Goal: Task Accomplishment & Management: Manage account settings

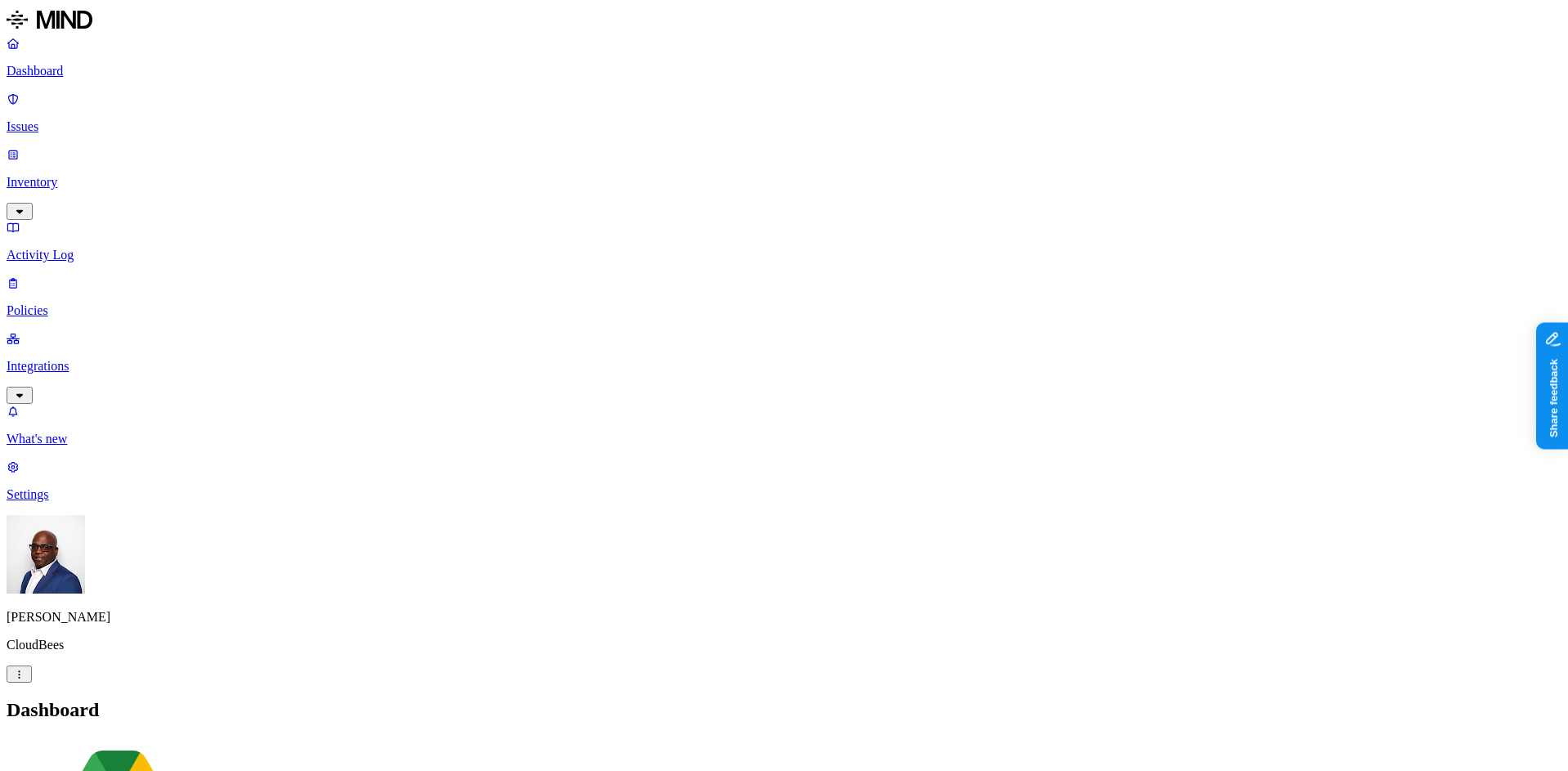
click at [75, 119] on p "Issues" at bounding box center [784, 126] width 1555 height 15
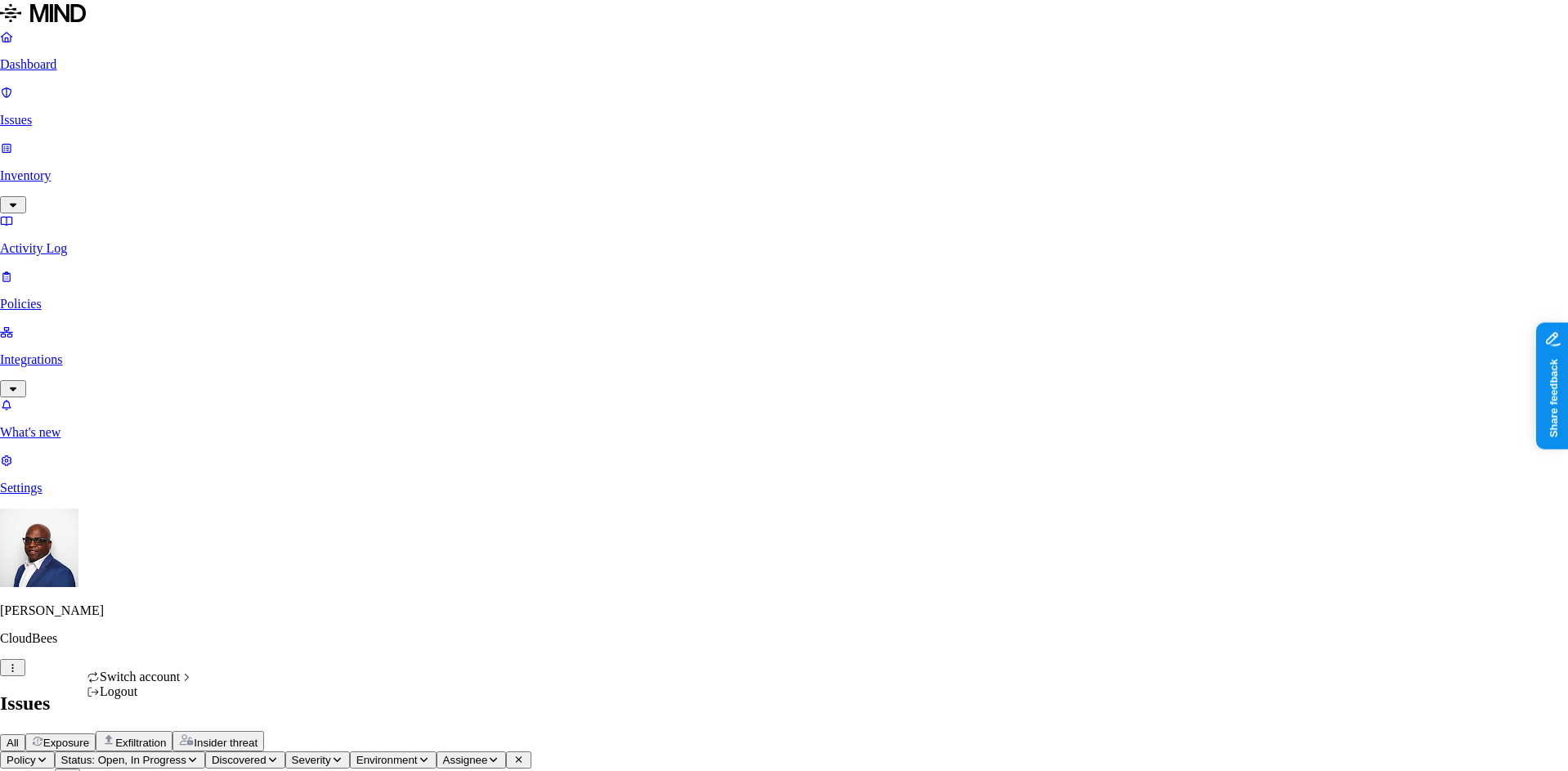
click at [286, 610] on span "Southern [US_STATE] Health" at bounding box center [299, 603] width 158 height 14
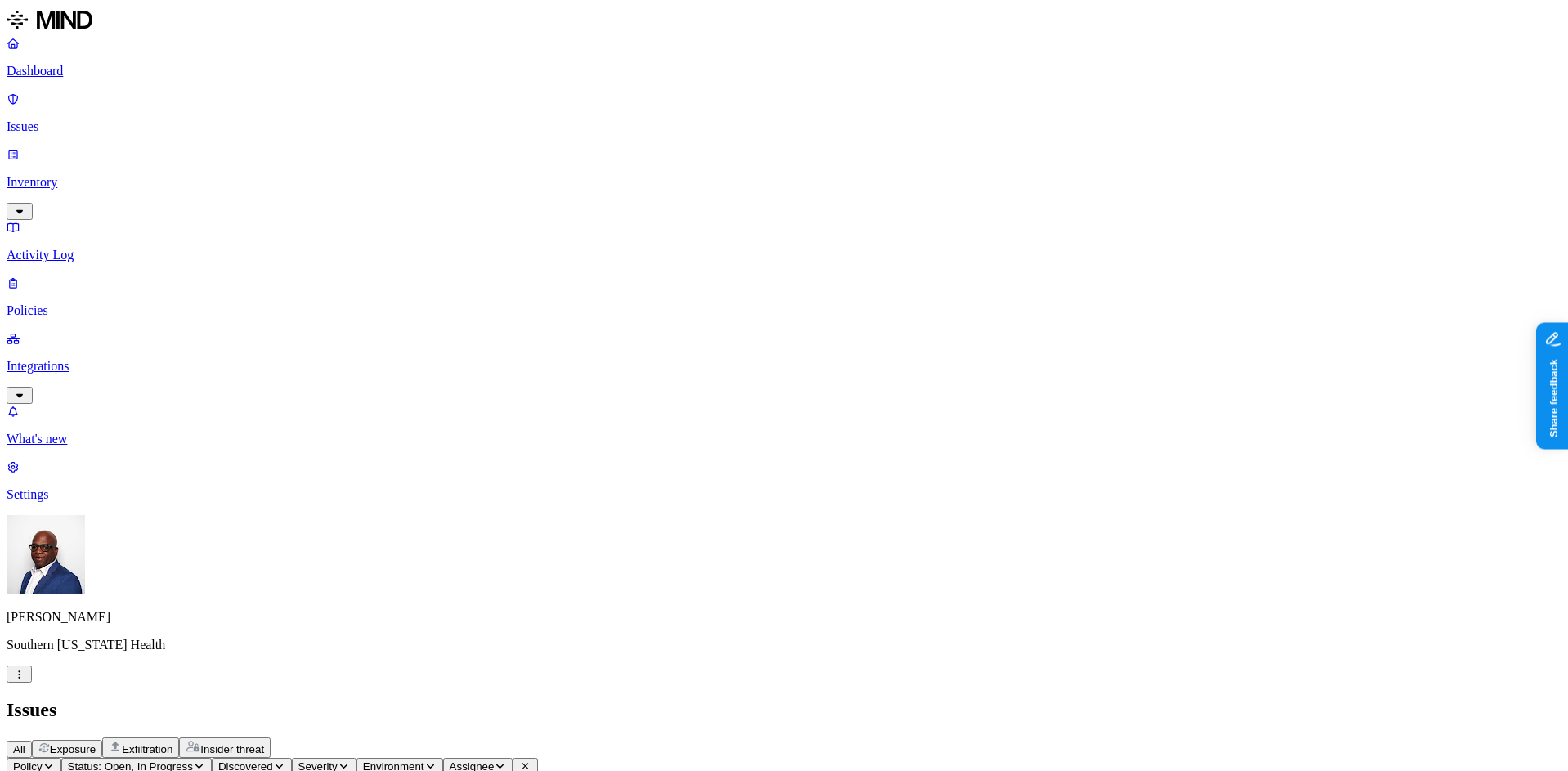
click at [63, 359] on p "Integrations" at bounding box center [784, 366] width 1555 height 15
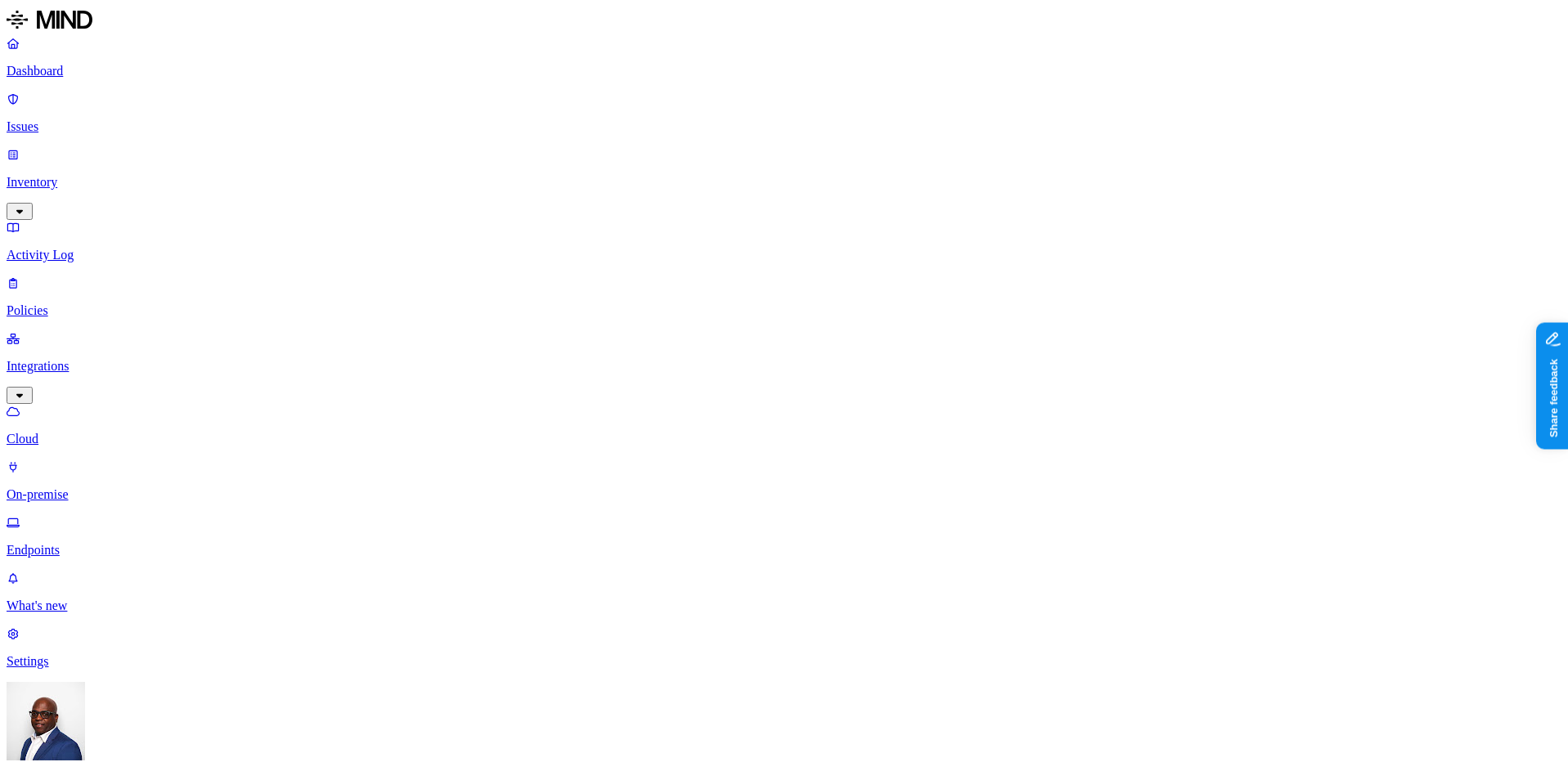
click at [51, 65] on p "Dashboard" at bounding box center [784, 71] width 1555 height 15
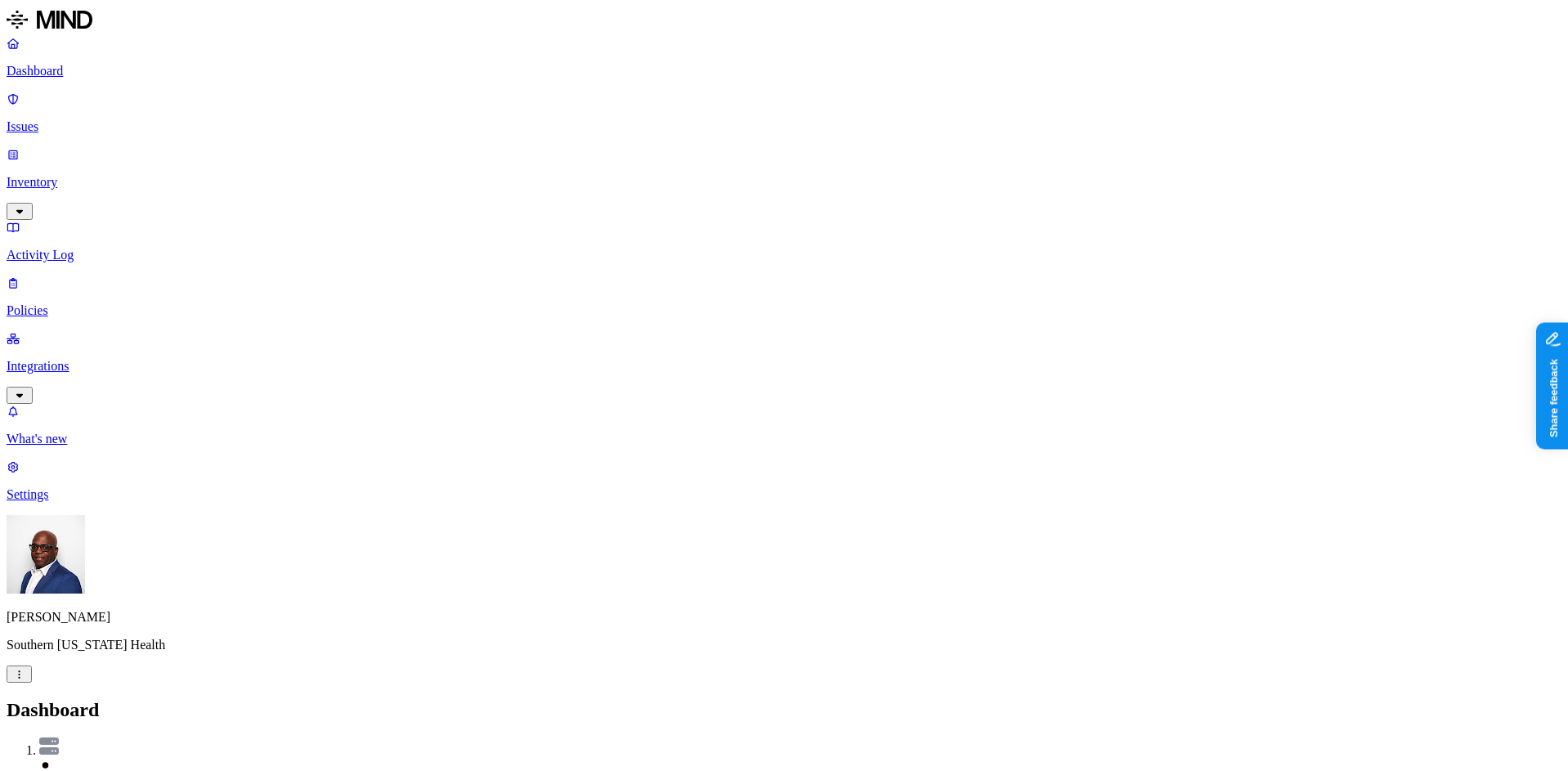
click at [54, 175] on p "Inventory" at bounding box center [784, 182] width 1555 height 15
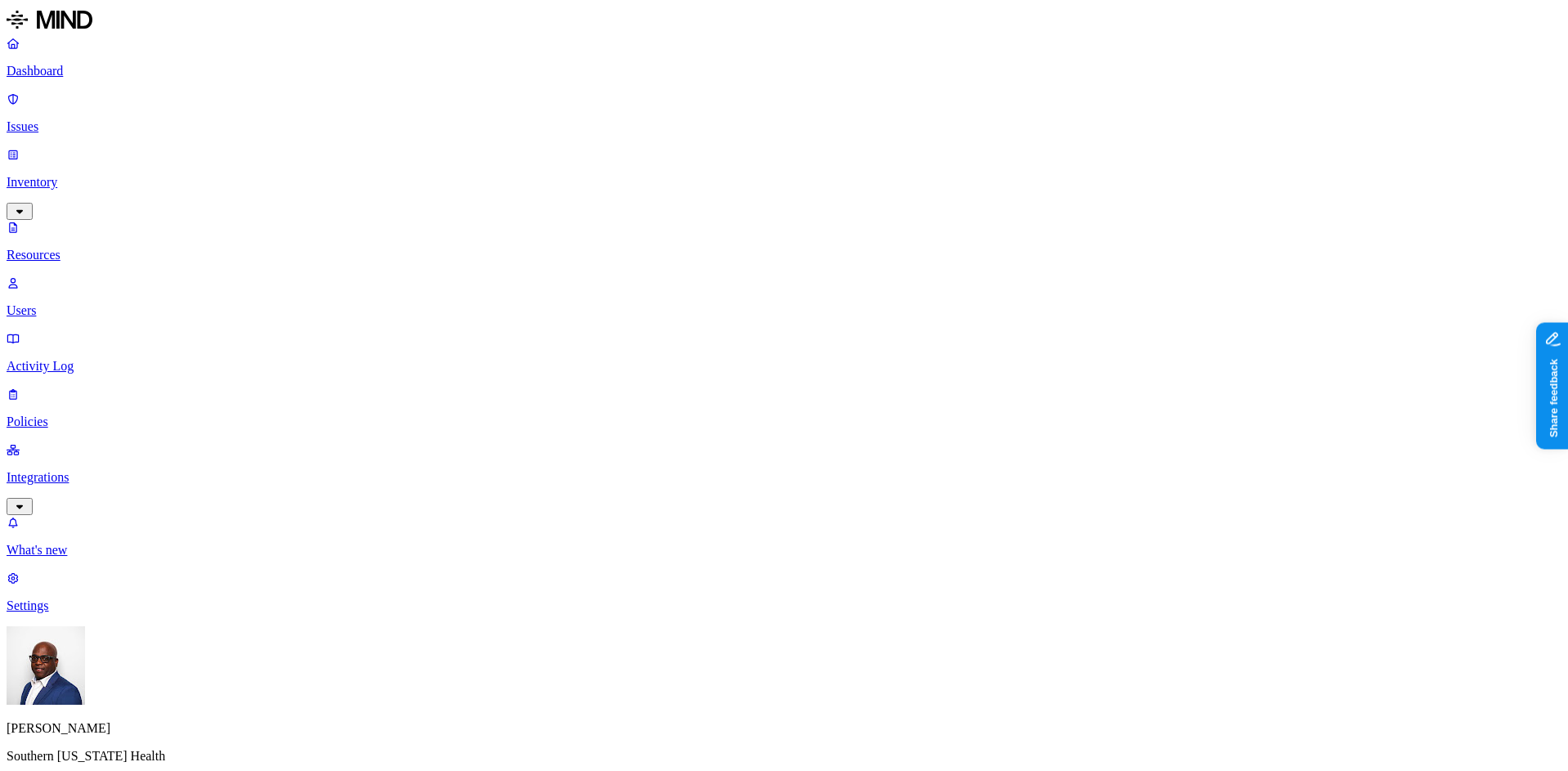
click at [63, 74] on p "Dashboard" at bounding box center [784, 71] width 1555 height 15
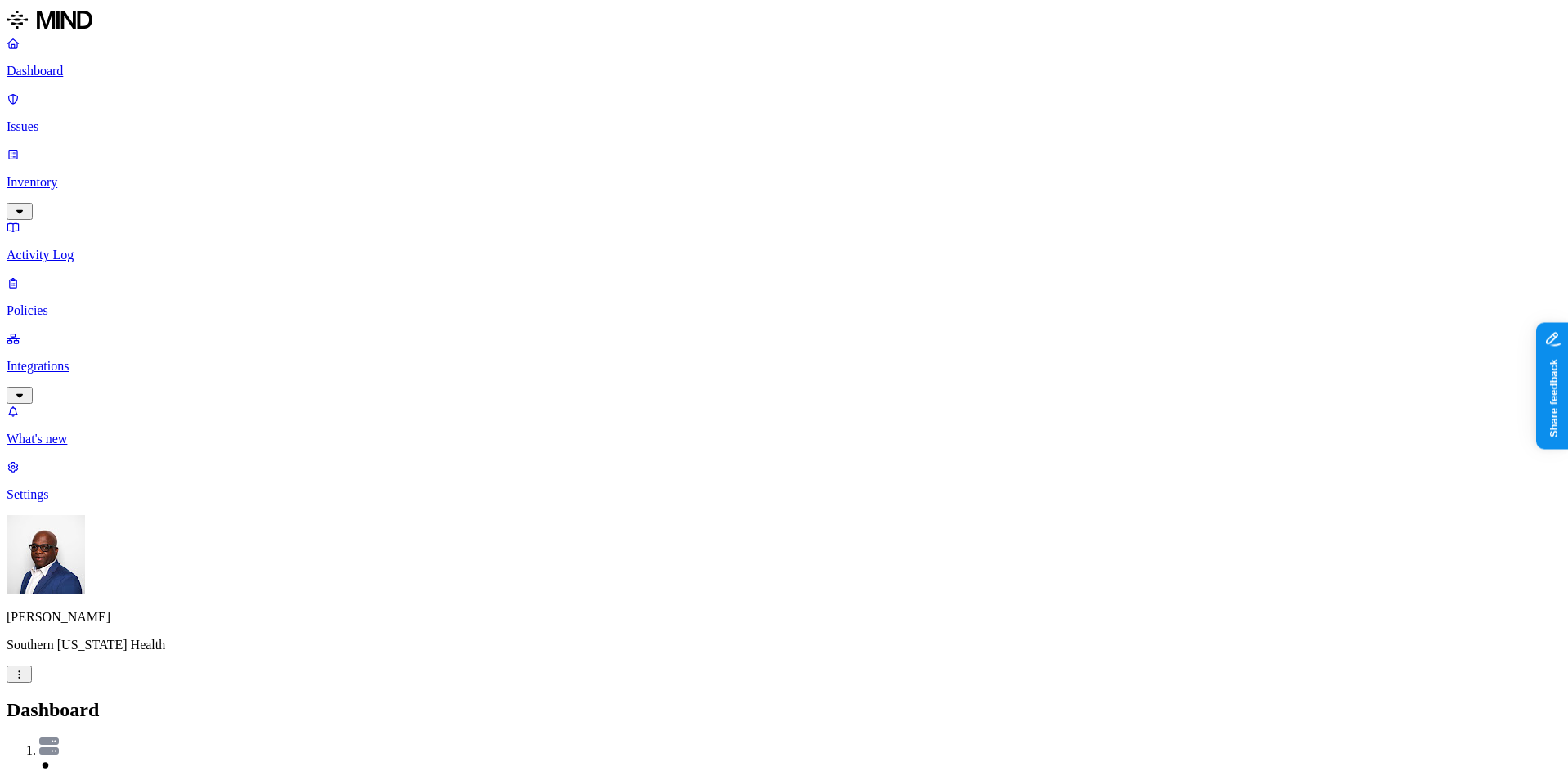
click at [89, 359] on p "Integrations" at bounding box center [784, 366] width 1555 height 15
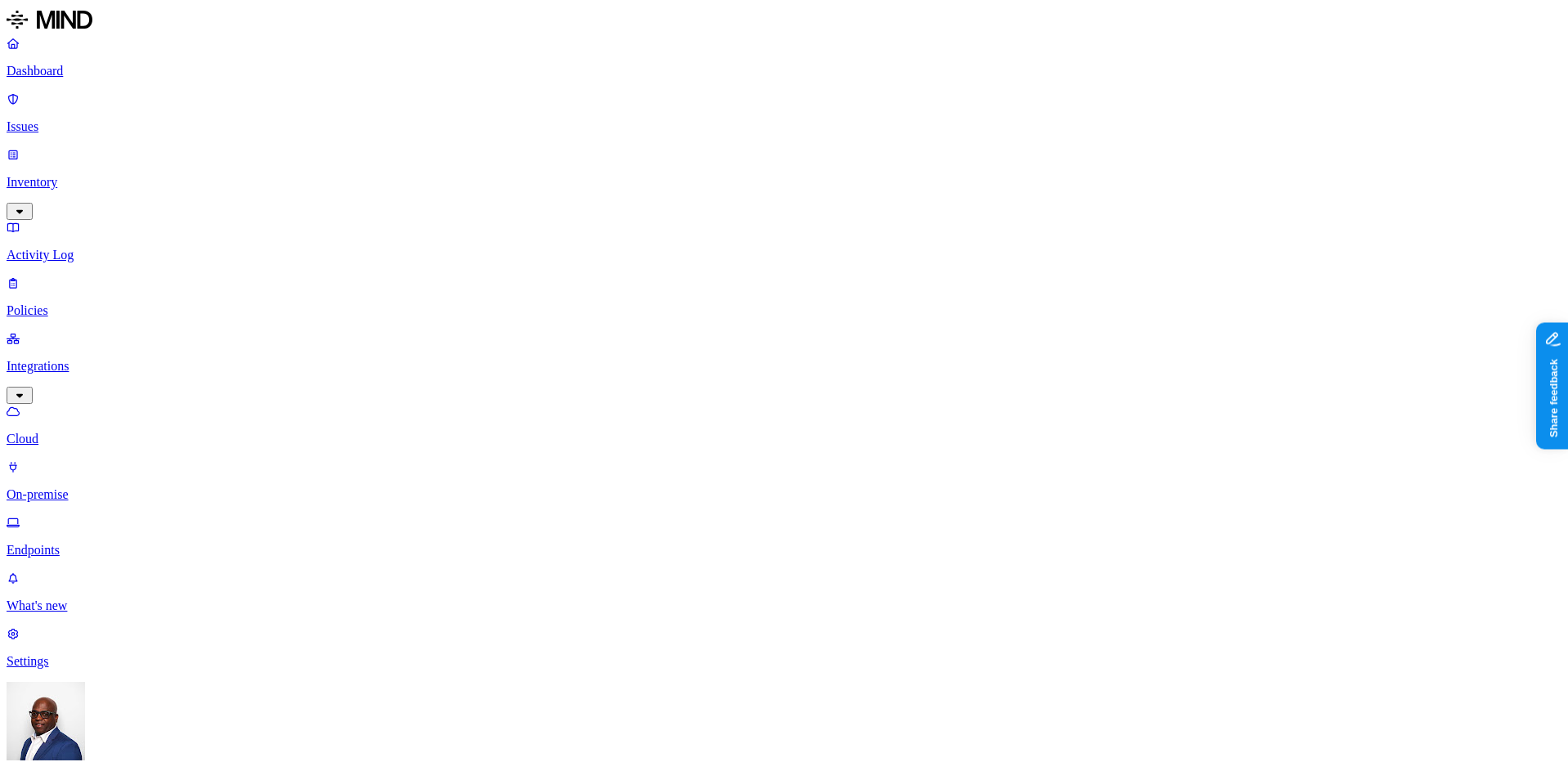
click at [73, 76] on p "Dashboard" at bounding box center [784, 71] width 1555 height 15
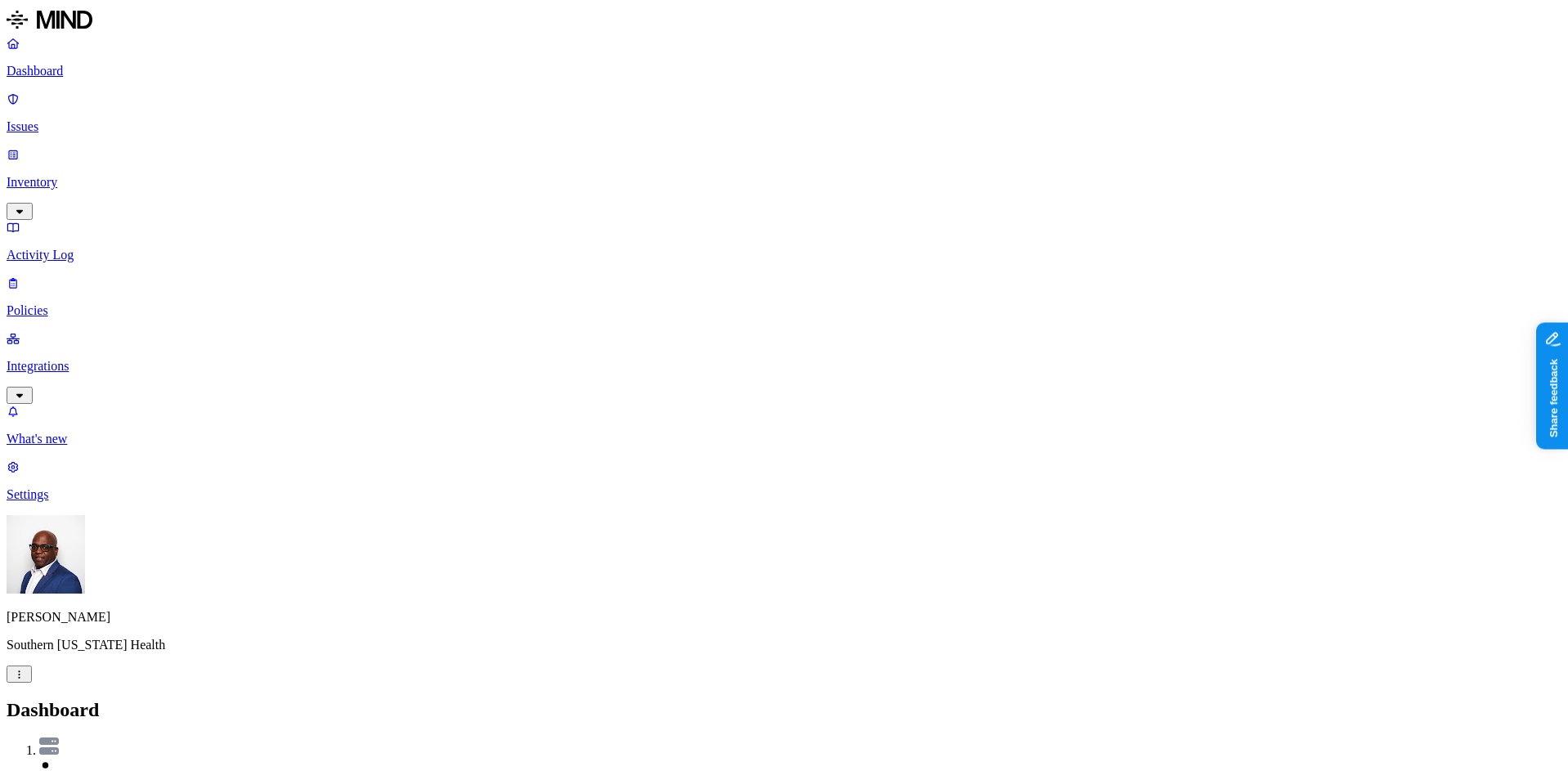
drag, startPoint x: 1245, startPoint y: 532, endPoint x: 1392, endPoint y: 529, distance: 147.0
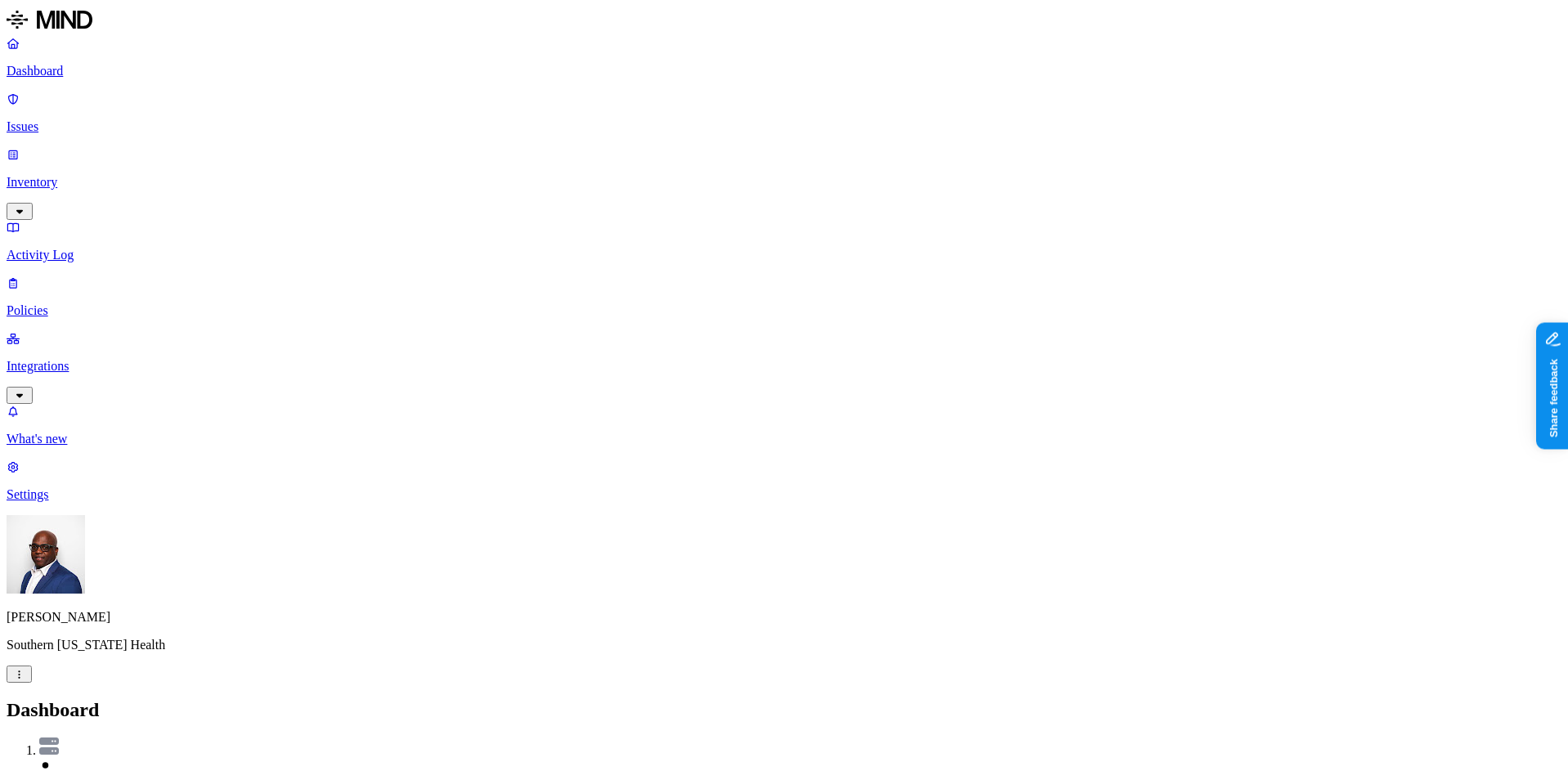
click at [51, 304] on p "Policies" at bounding box center [784, 311] width 1555 height 15
click at [86, 770] on icon "button" at bounding box center [80, 780] width 12 height 10
click at [364, 91] on button "button" at bounding box center [370, 93] width 13 height 5
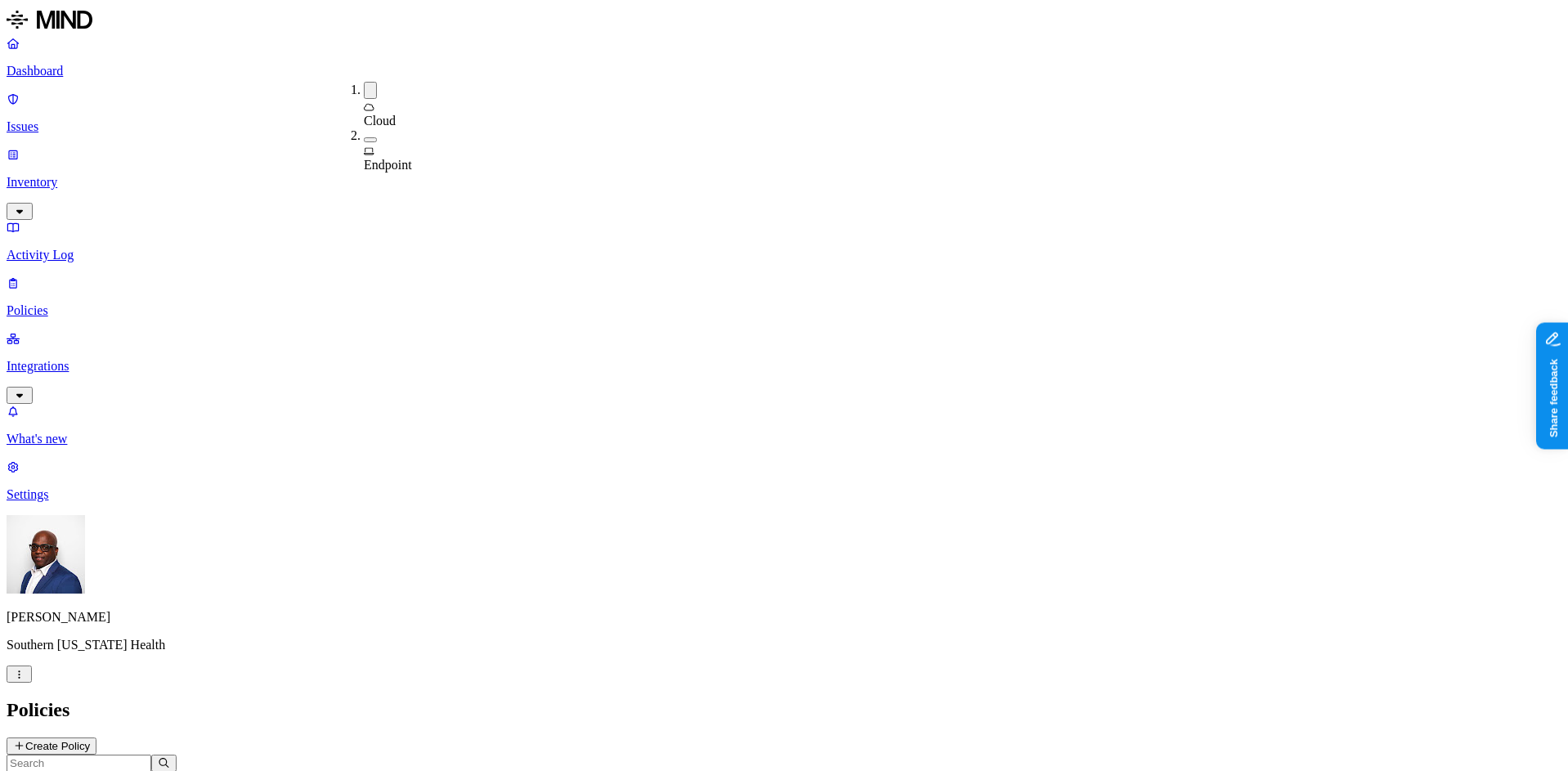
click at [574, 699] on header "Policies Create Policy" at bounding box center [784, 727] width 1555 height 55
drag, startPoint x: 515, startPoint y: 91, endPoint x: 598, endPoint y: 110, distance: 85.1
click at [62, 119] on p "Issues" at bounding box center [784, 126] width 1555 height 15
click at [96, 743] on span "Exposure" at bounding box center [73, 749] width 46 height 12
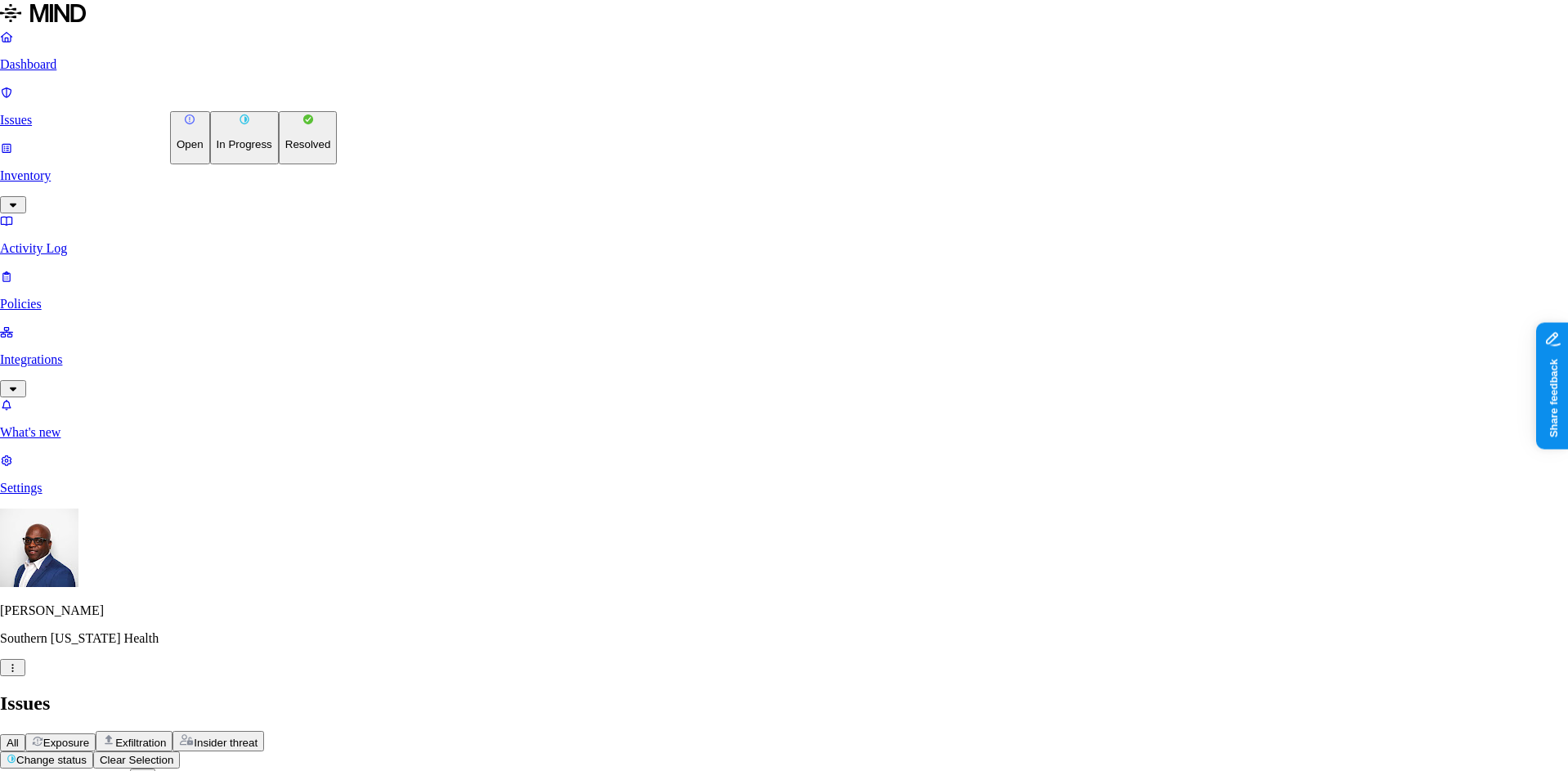
click at [285, 151] on p "Resolved" at bounding box center [308, 145] width 46 height 12
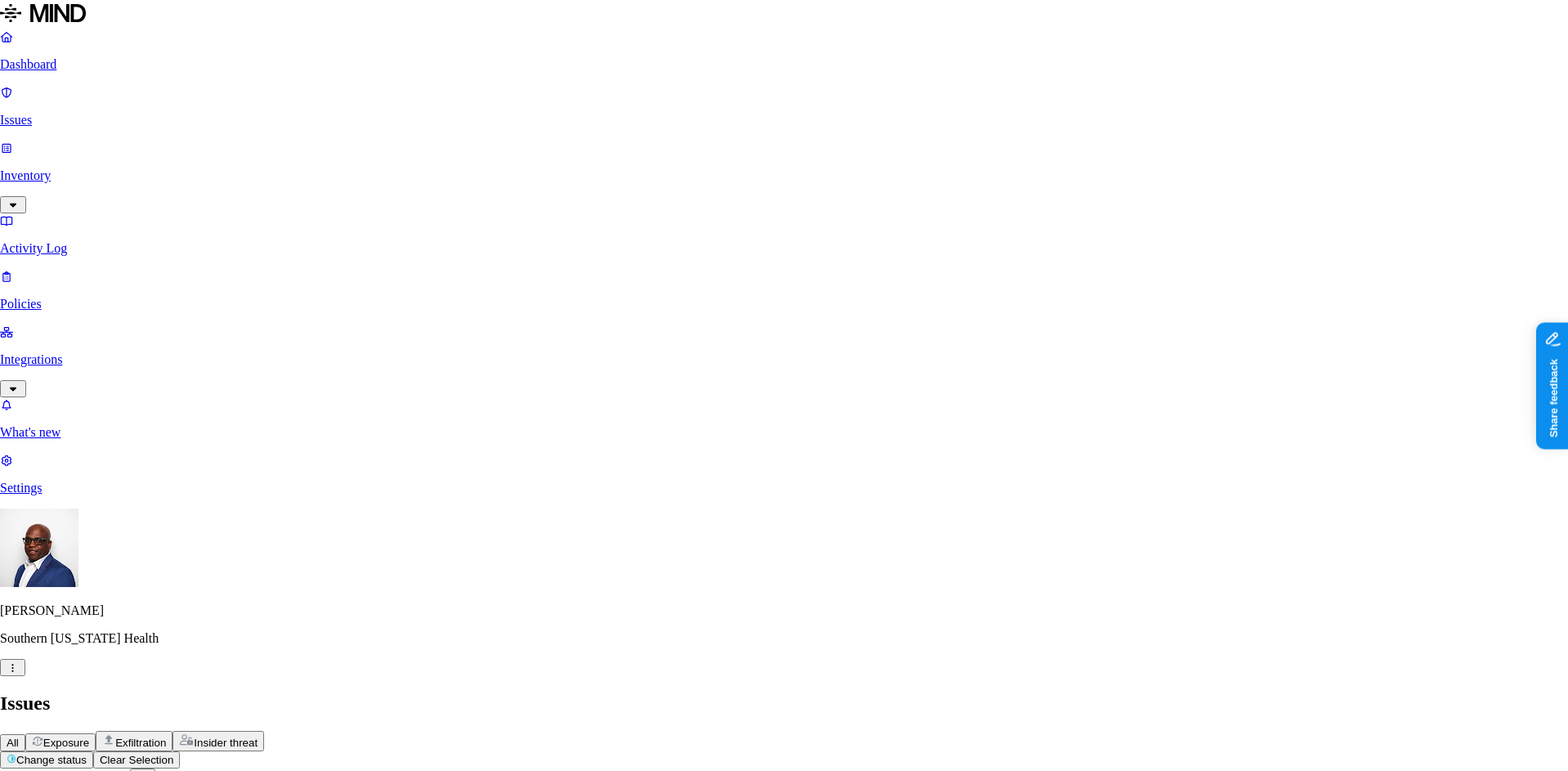
select select "Custom Reason"
type textarea "P"
drag, startPoint x: 739, startPoint y: 269, endPoint x: 662, endPoint y: 273, distance: 77.1
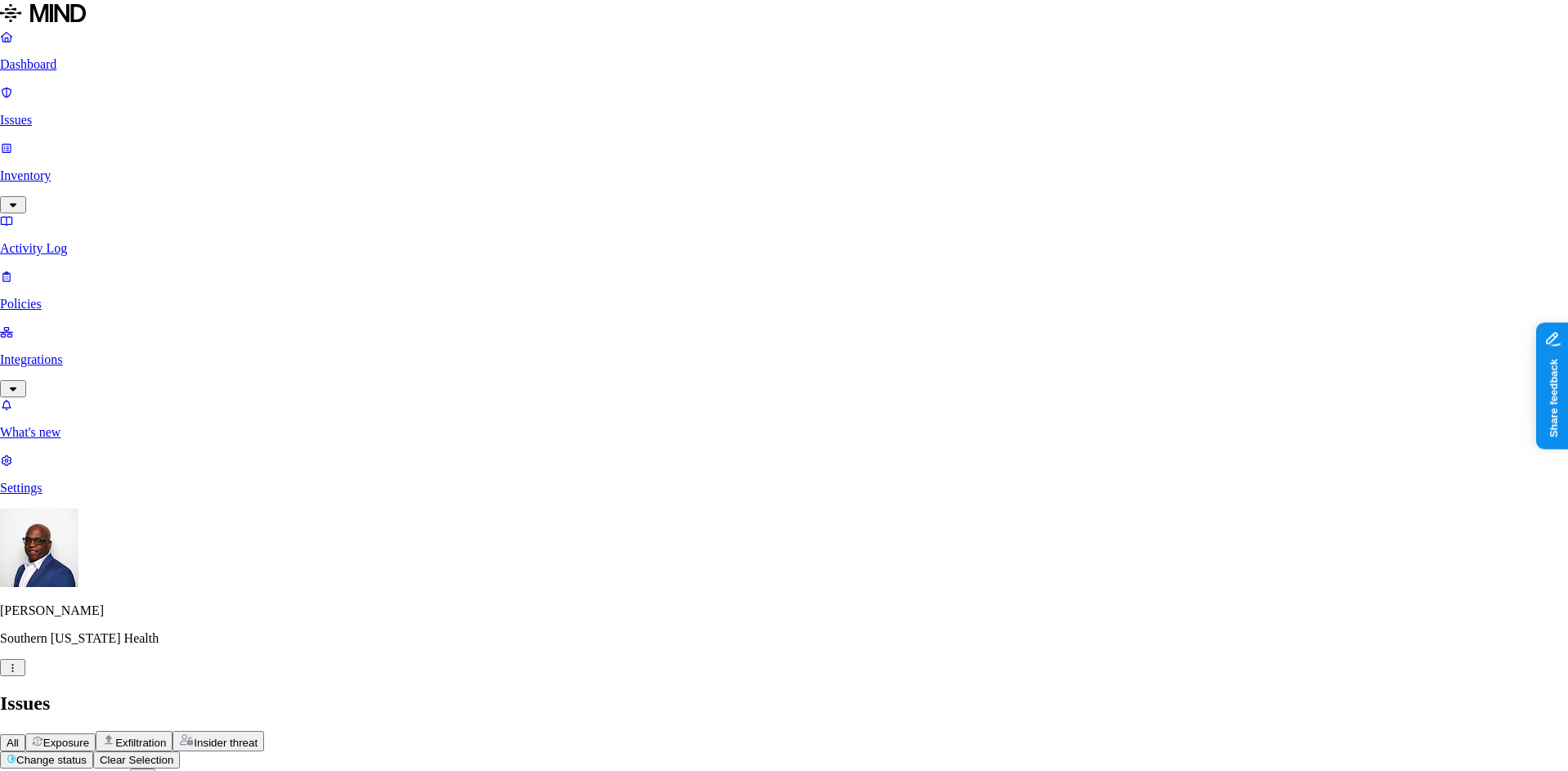
type textarea "MRN detected only"
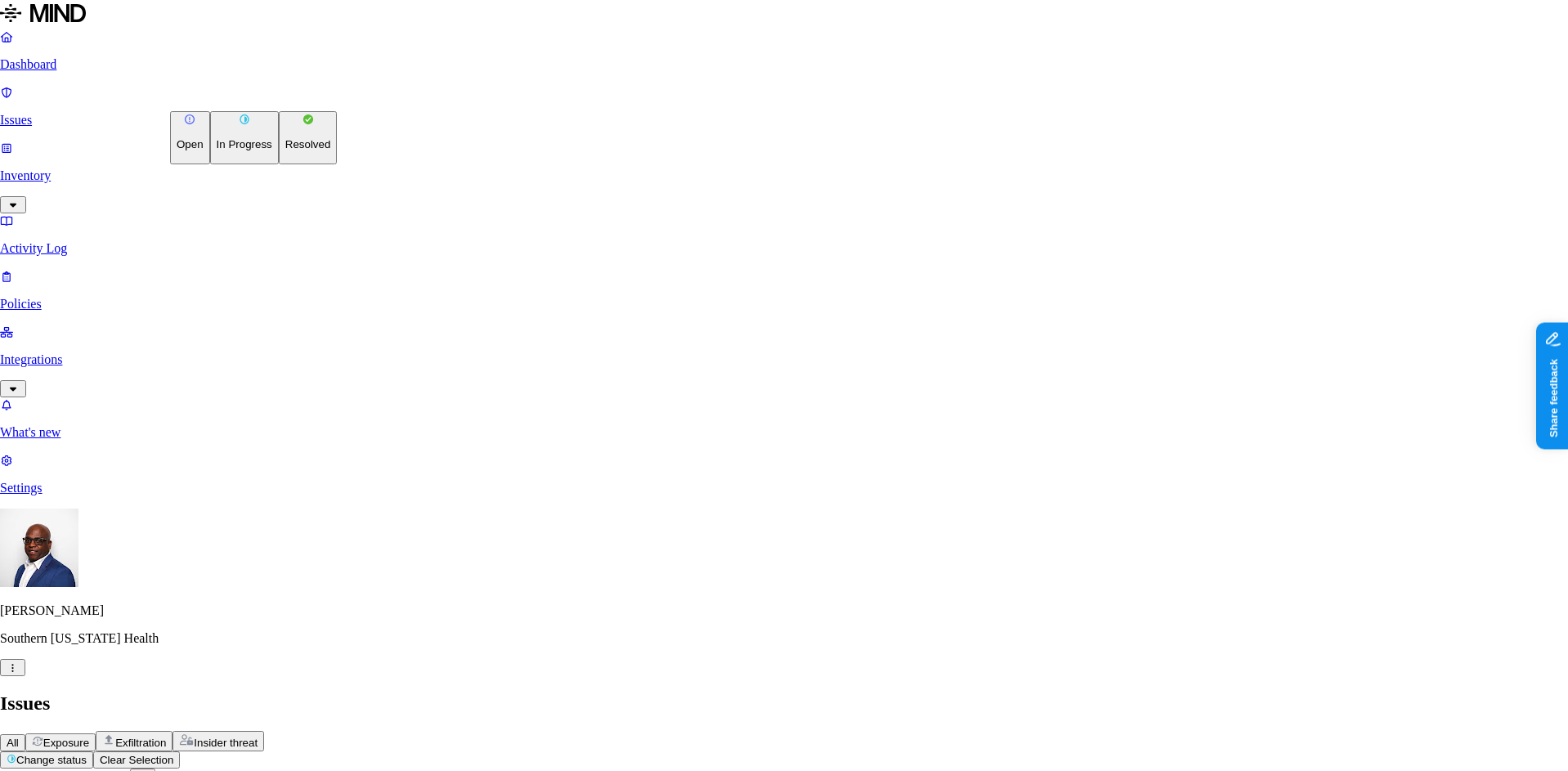
click at [285, 151] on p "Resolved" at bounding box center [308, 145] width 46 height 12
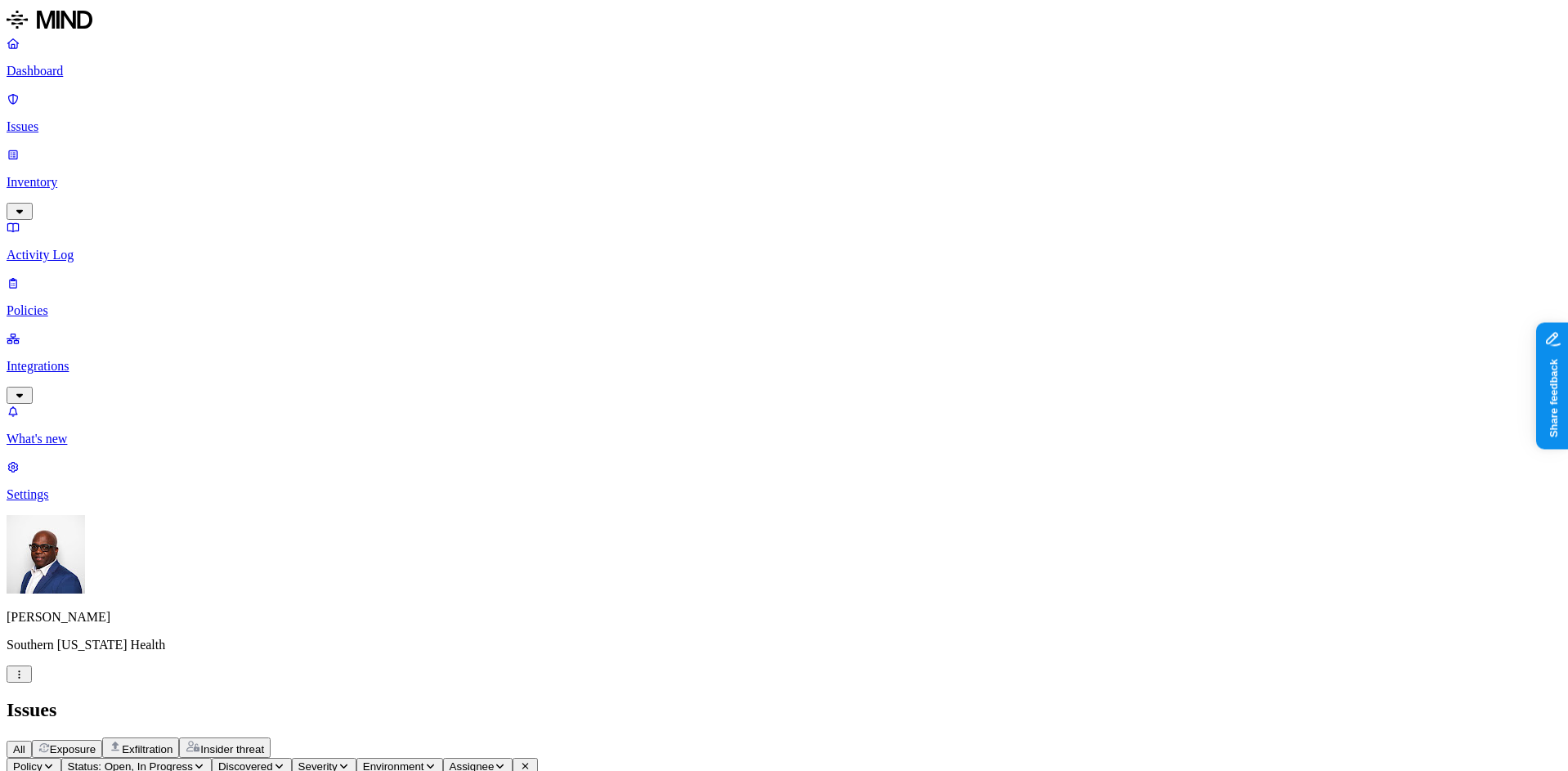
drag, startPoint x: 220, startPoint y: 196, endPoint x: 221, endPoint y: 216, distance: 20.0
drag, startPoint x: 226, startPoint y: 259, endPoint x: 216, endPoint y: 294, distance: 36.4
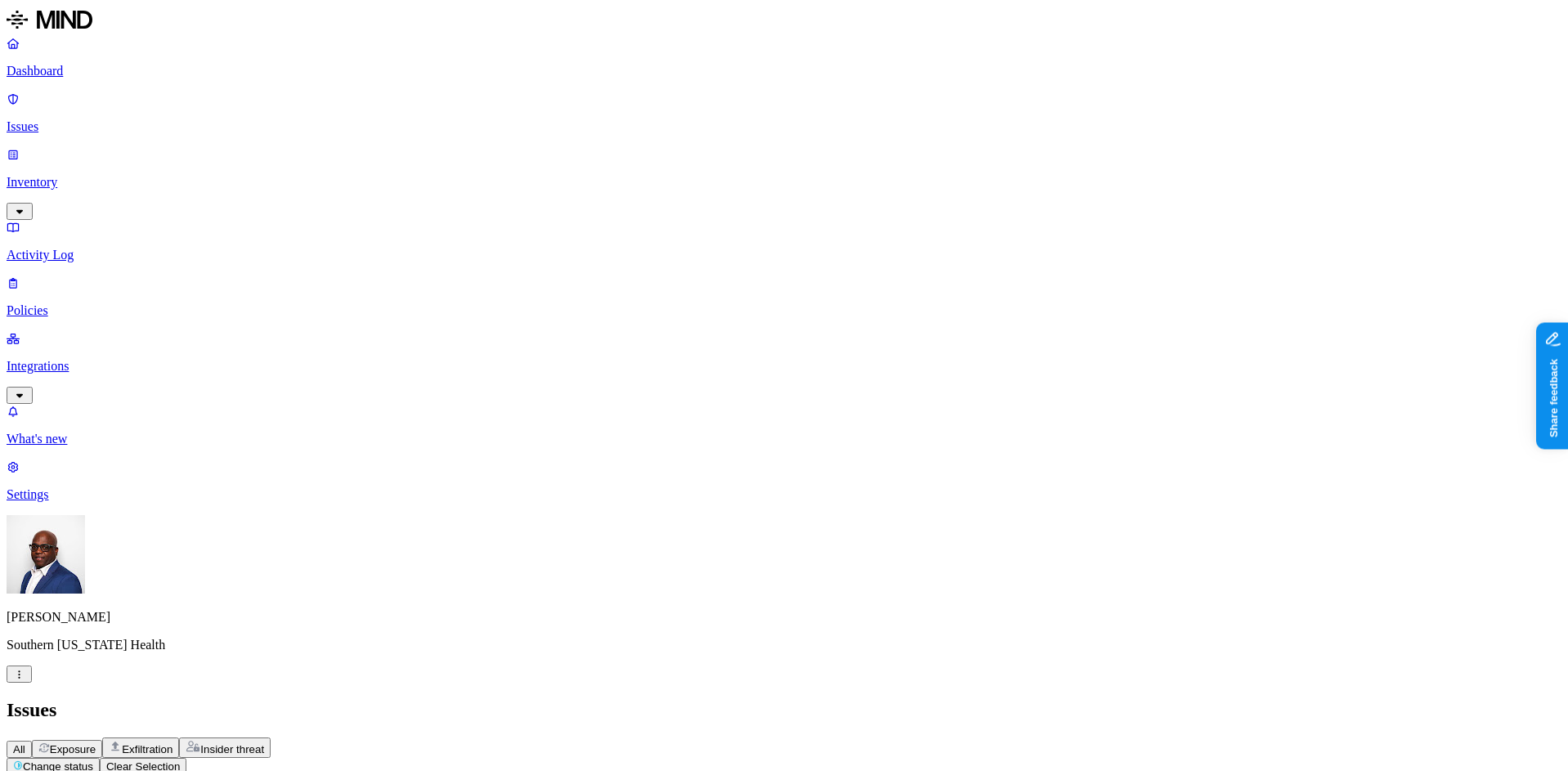
drag, startPoint x: 223, startPoint y: 264, endPoint x: 221, endPoint y: 296, distance: 32.1
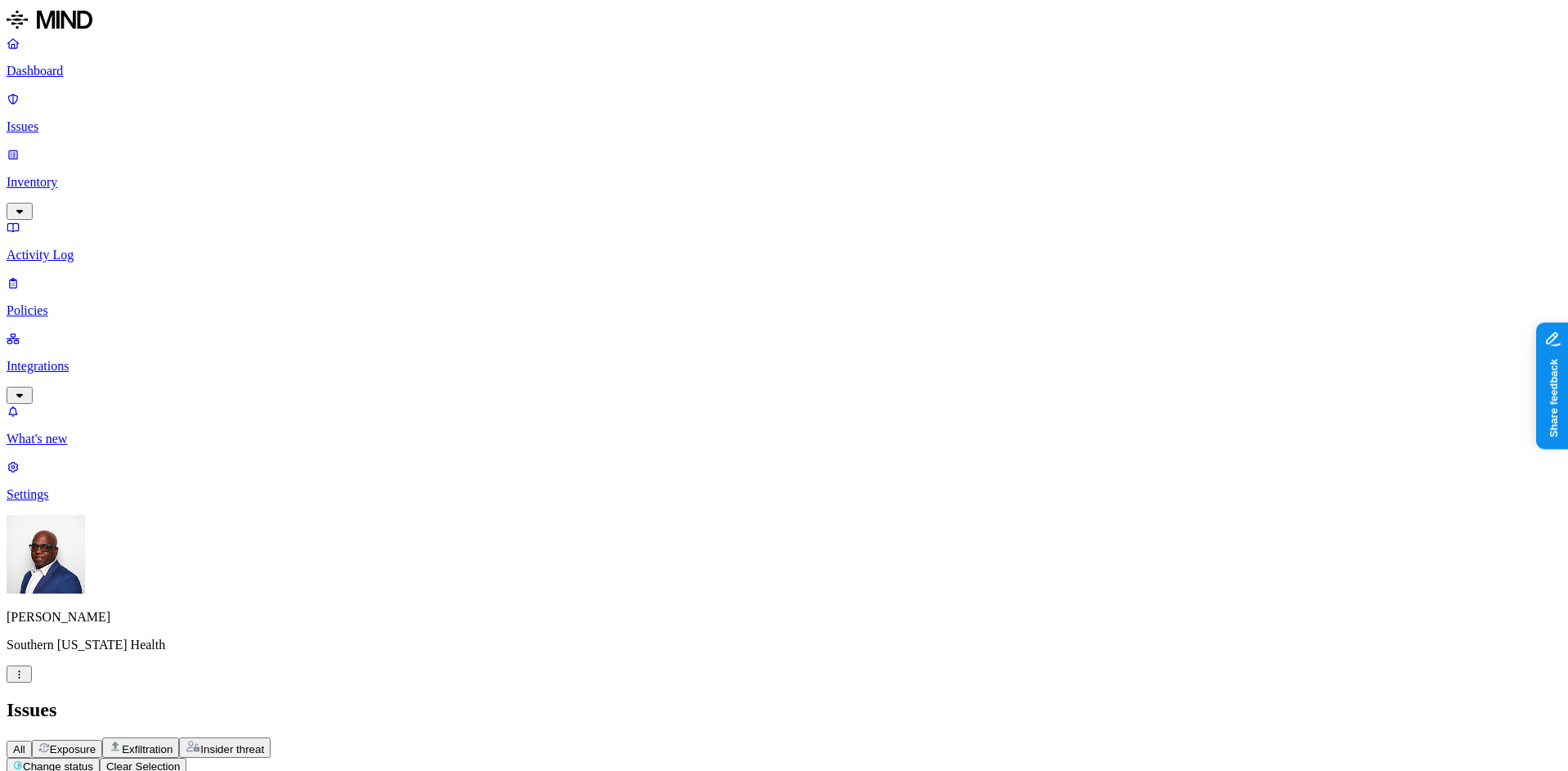
drag, startPoint x: 220, startPoint y: 357, endPoint x: 224, endPoint y: 369, distance: 12.6
drag, startPoint x: 227, startPoint y: 394, endPoint x: 231, endPoint y: 426, distance: 32.2
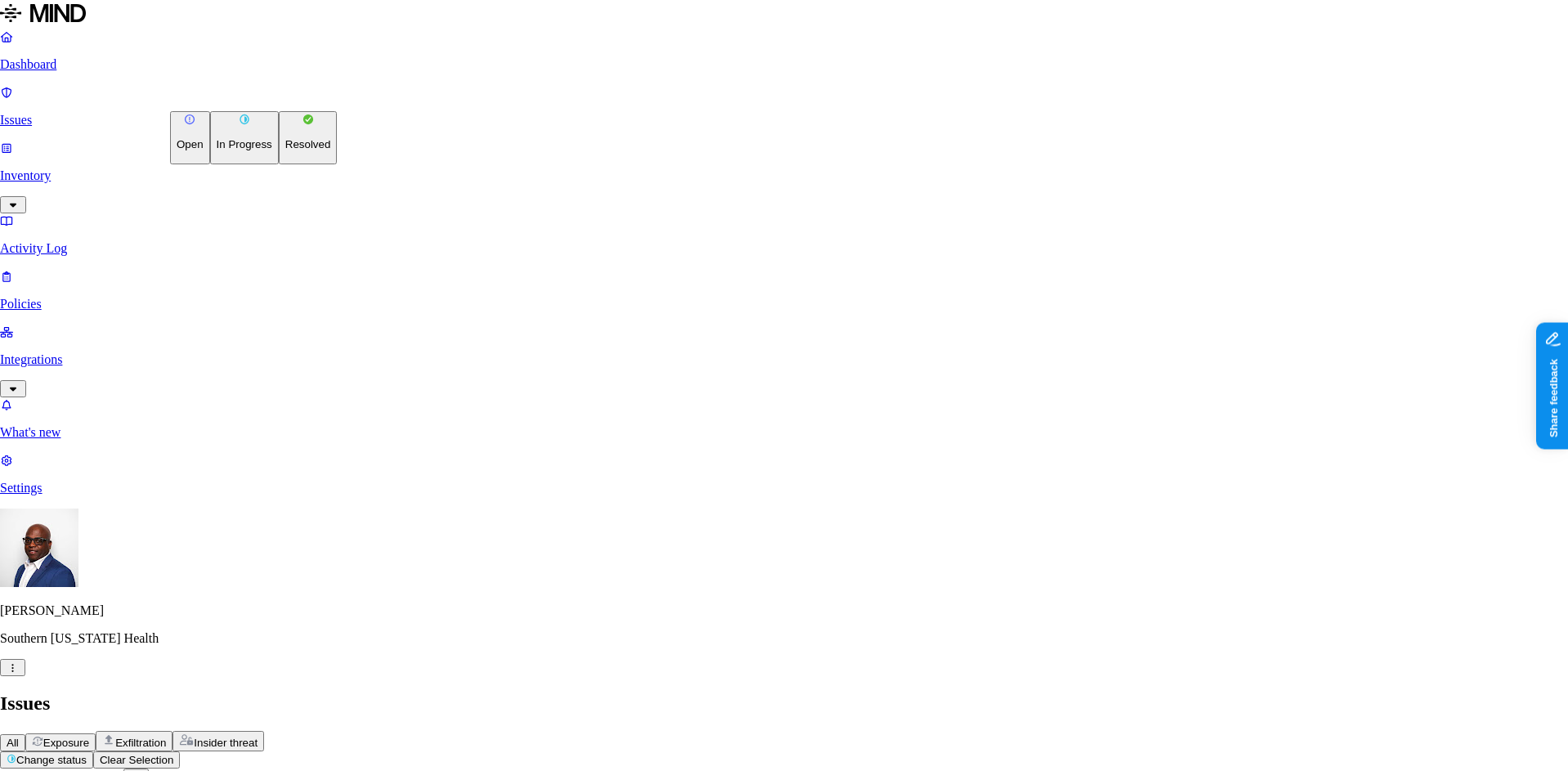
click at [285, 151] on p "Resolved" at bounding box center [308, 145] width 46 height 12
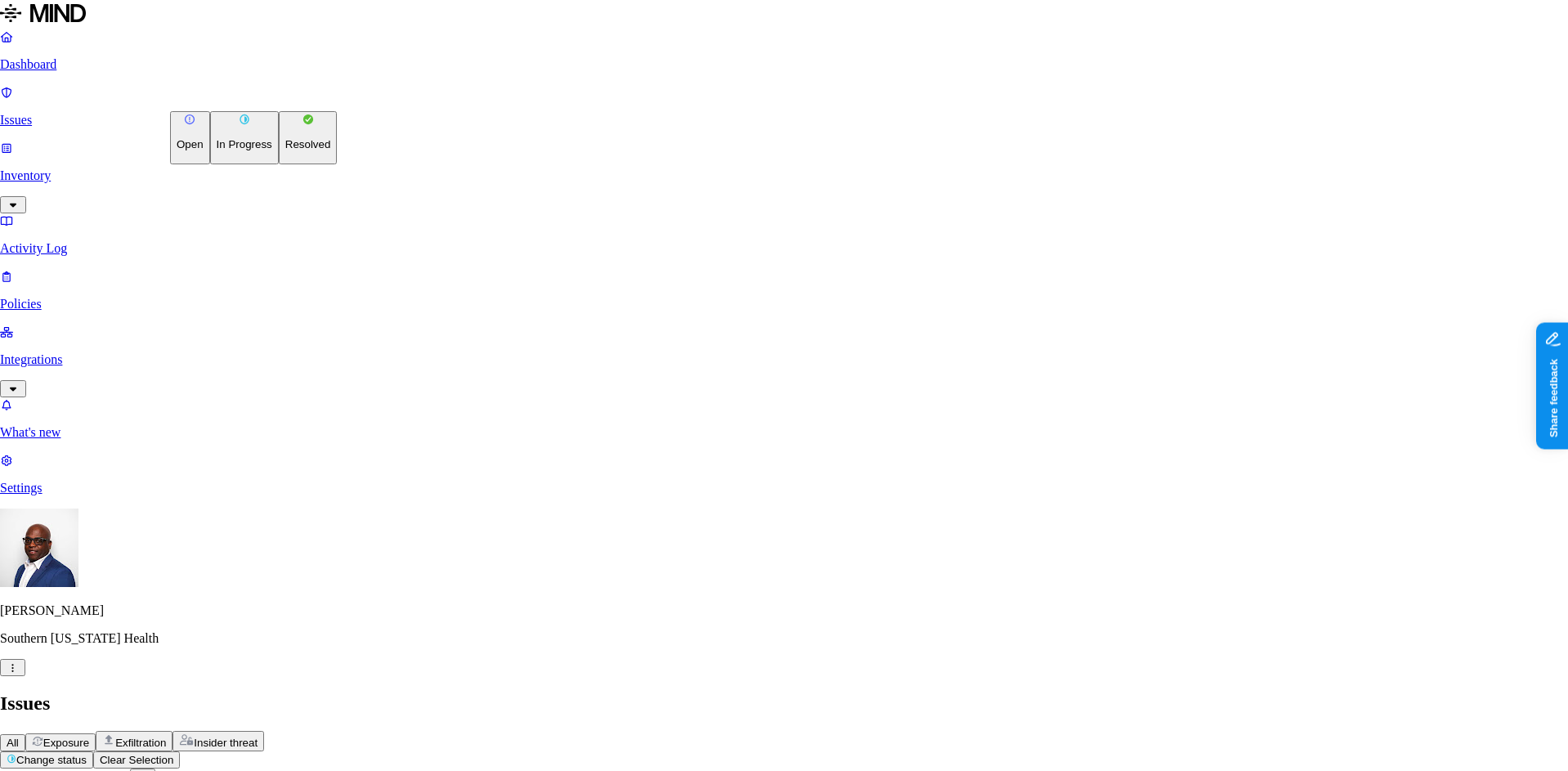
click at [285, 151] on p "Resolved" at bounding box center [308, 145] width 46 height 12
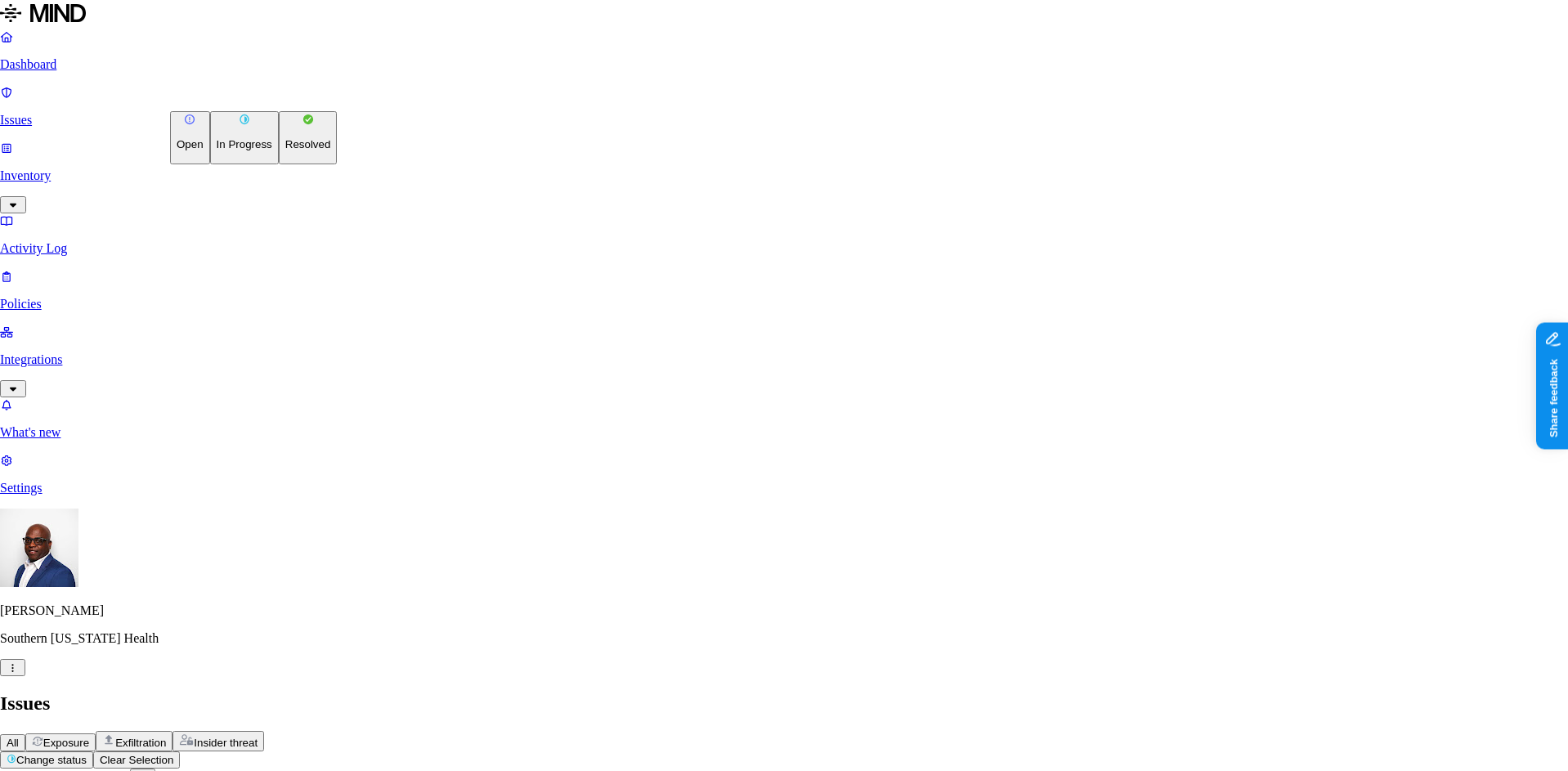
click at [285, 151] on p "Resolved" at bounding box center [308, 145] width 46 height 12
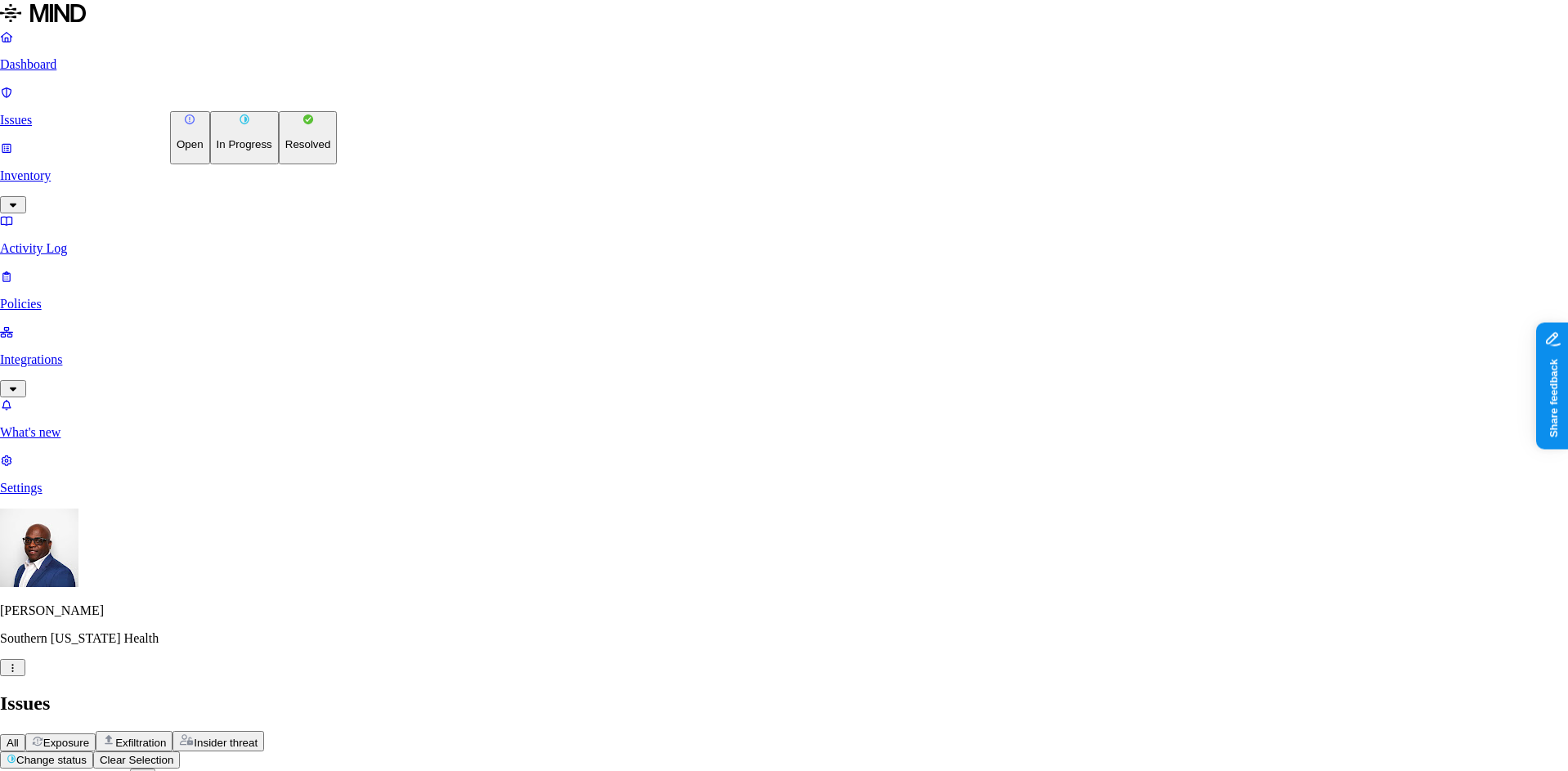
click at [285, 151] on p "Resolved" at bounding box center [308, 145] width 46 height 12
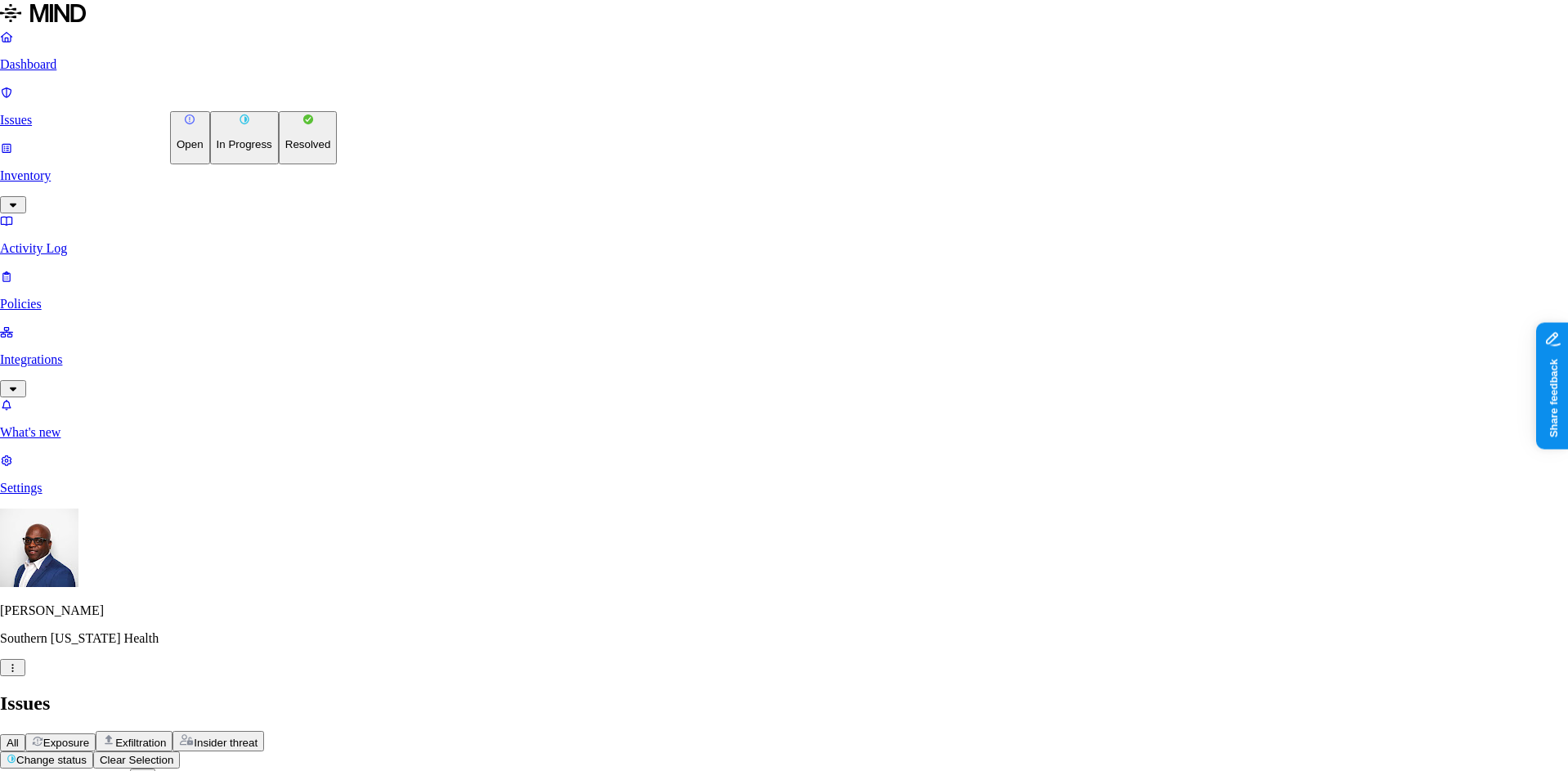
click at [285, 151] on p "Resolved" at bounding box center [308, 145] width 46 height 12
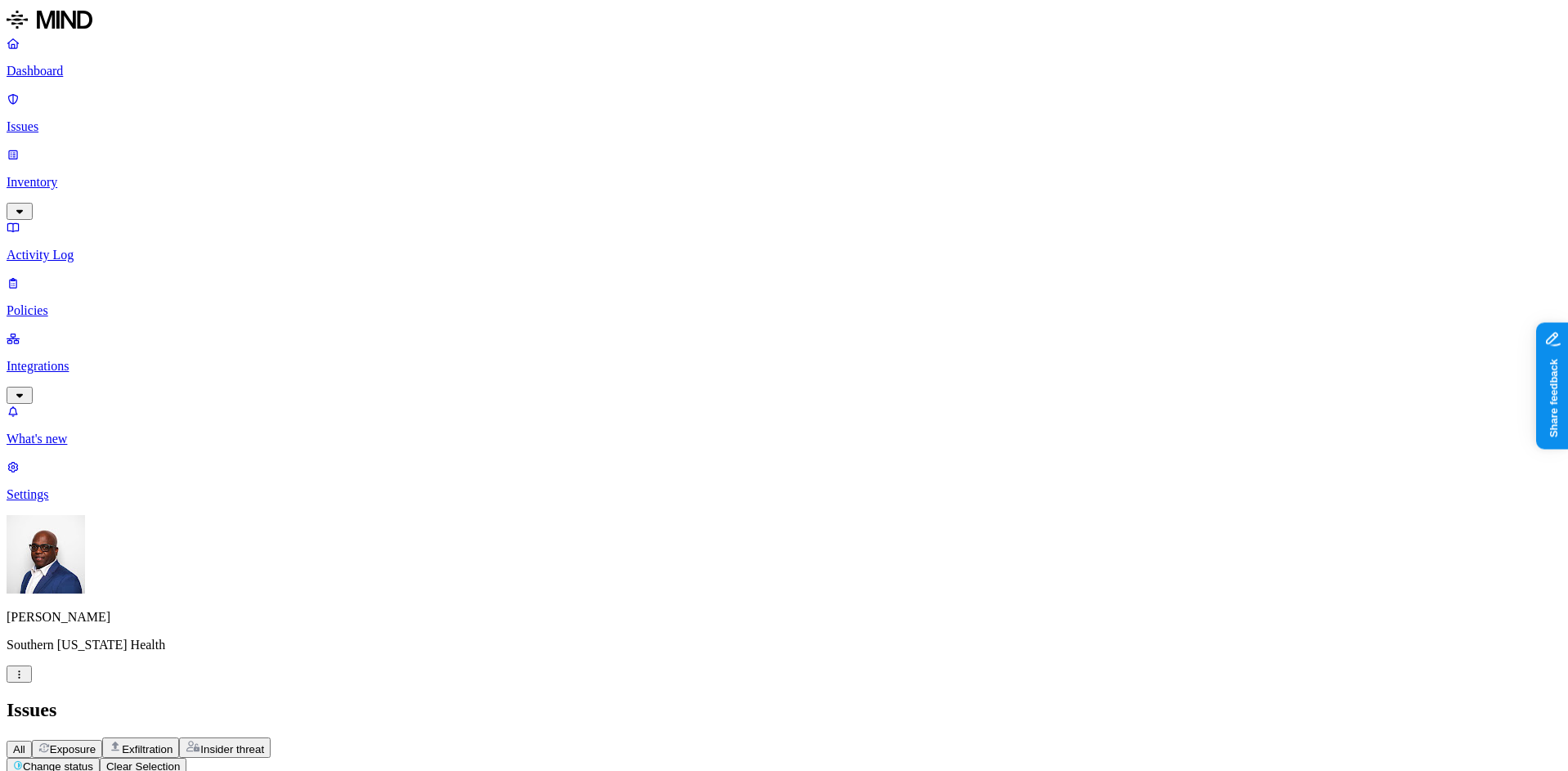
drag, startPoint x: 221, startPoint y: 524, endPoint x: 230, endPoint y: 550, distance: 27.5
drag, startPoint x: 224, startPoint y: 460, endPoint x: 214, endPoint y: 492, distance: 33.5
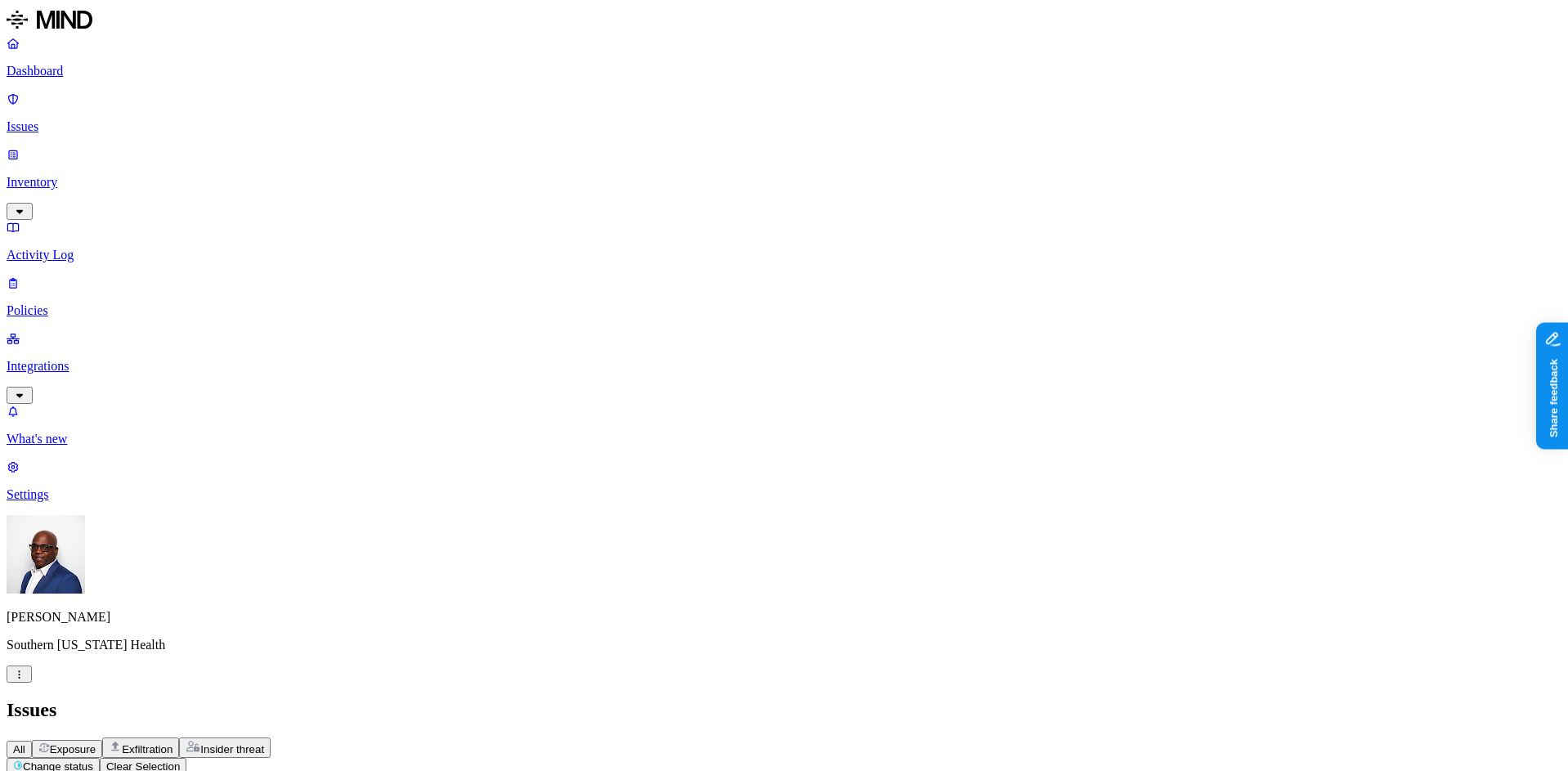
drag, startPoint x: 226, startPoint y: 524, endPoint x: 221, endPoint y: 544, distance: 20.6
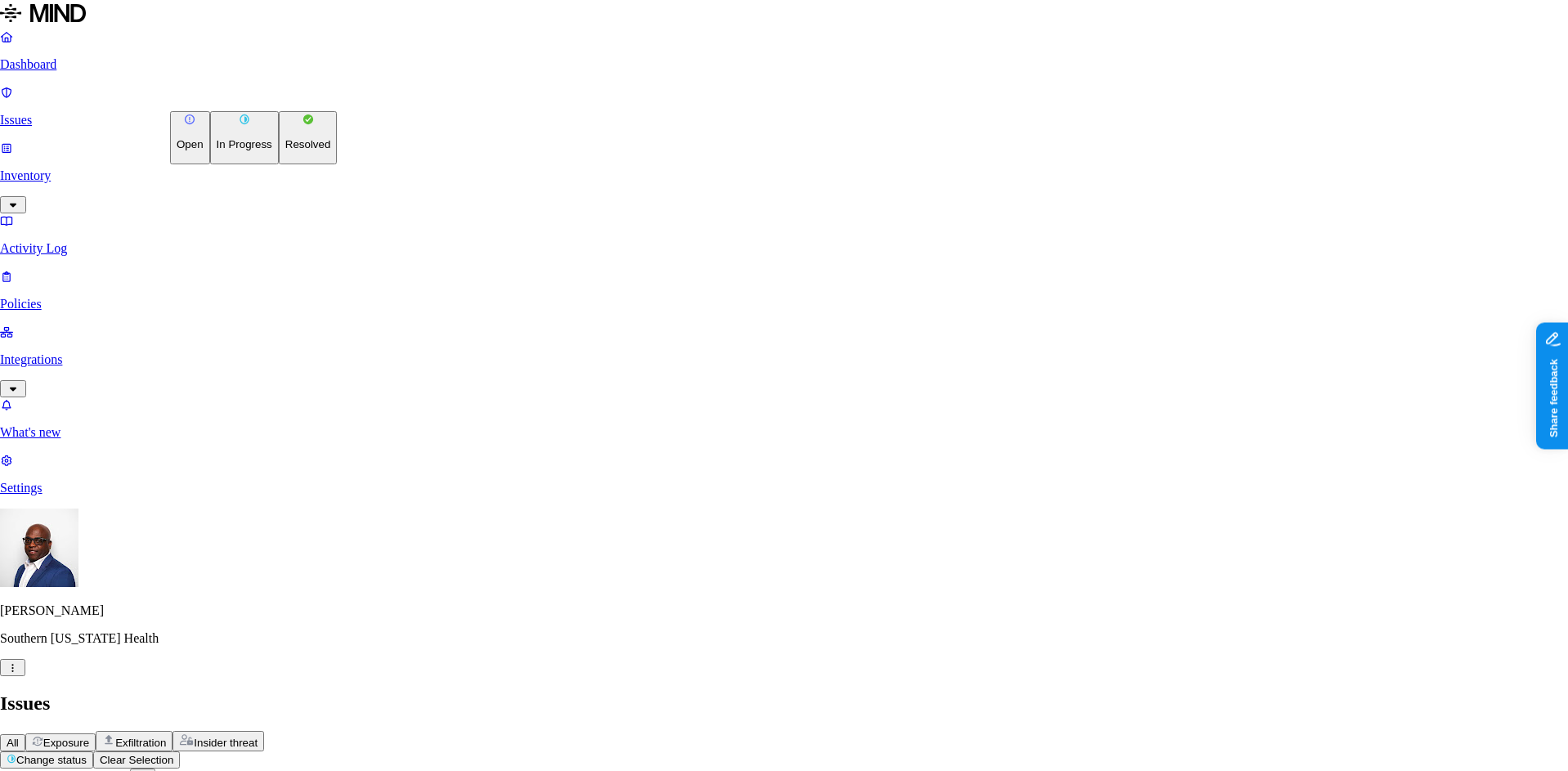
click at [285, 151] on p "Resolved" at bounding box center [308, 145] width 46 height 12
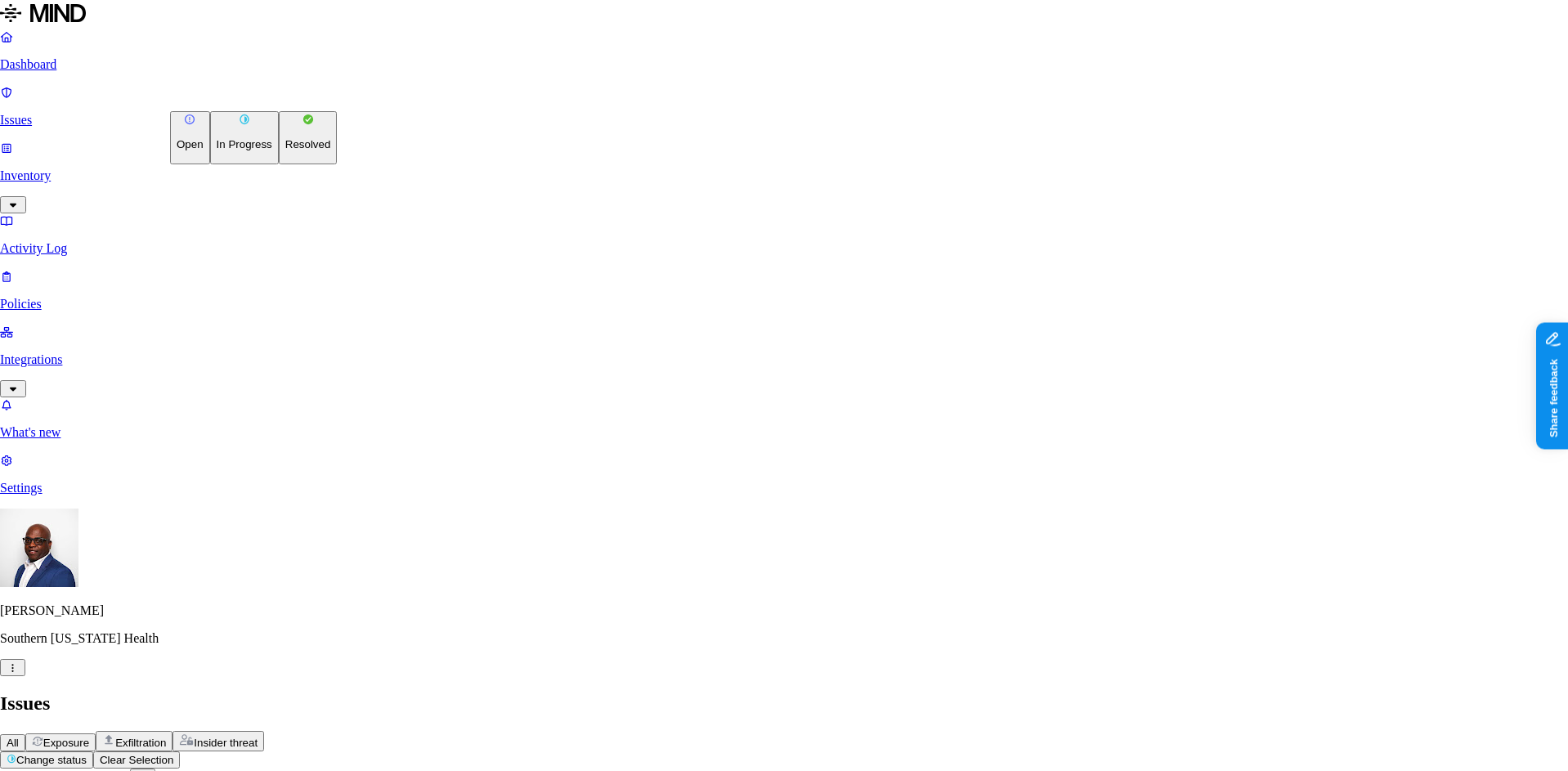
click at [285, 151] on p "Resolved" at bounding box center [308, 145] width 46 height 12
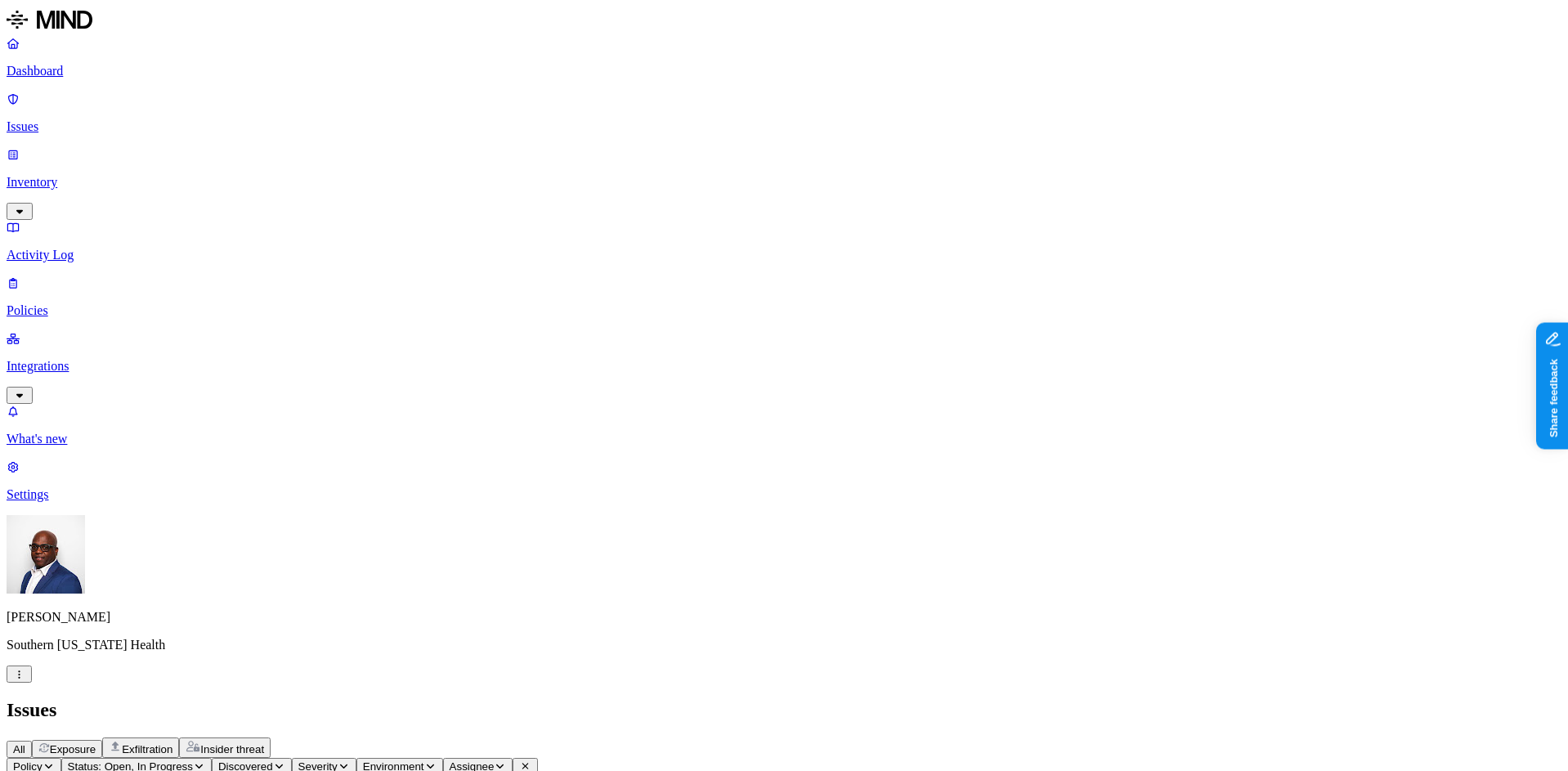
click at [81, 304] on p "Policies" at bounding box center [784, 311] width 1555 height 15
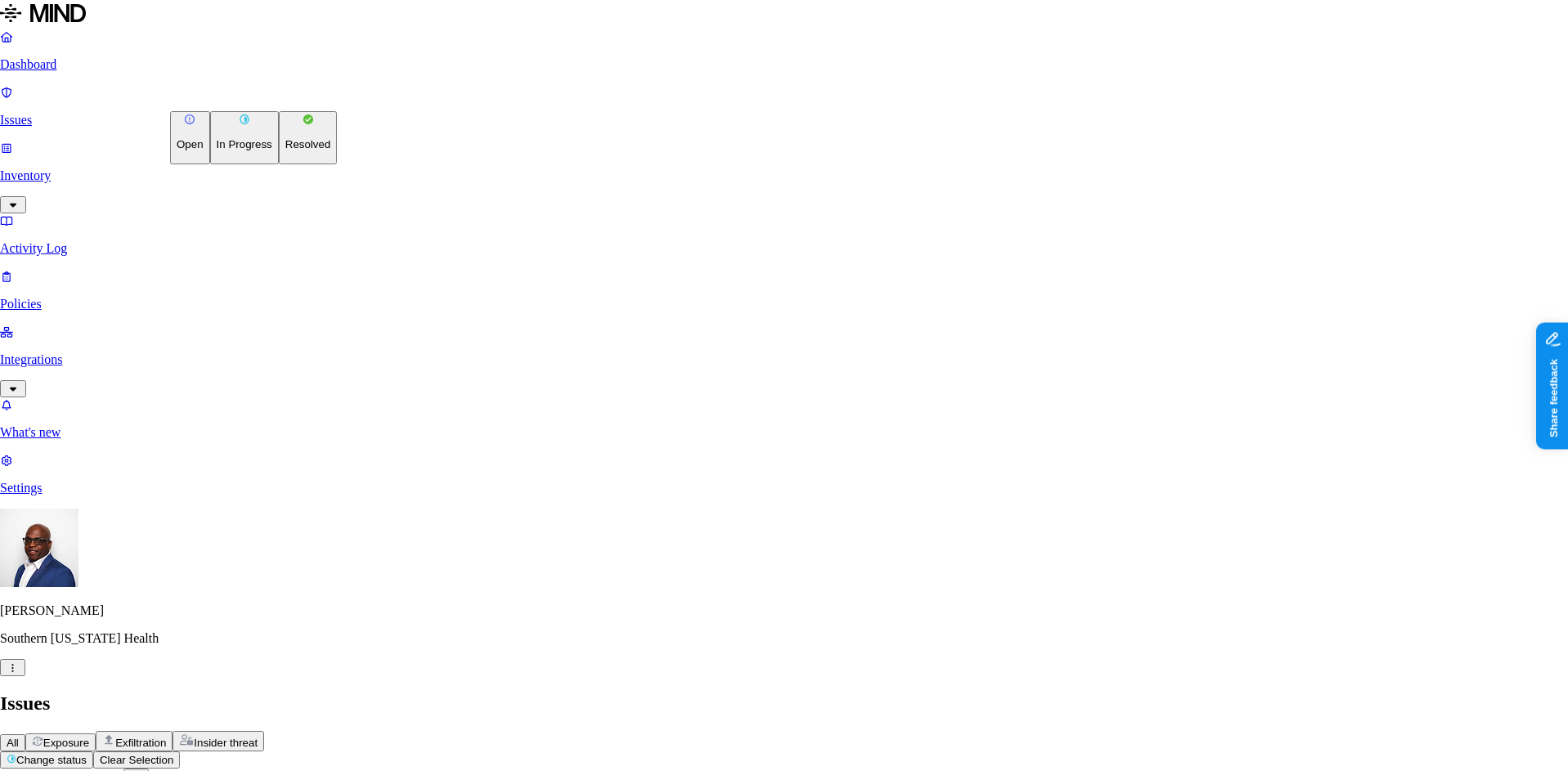
click at [285, 151] on p "Resolved" at bounding box center [308, 145] width 46 height 12
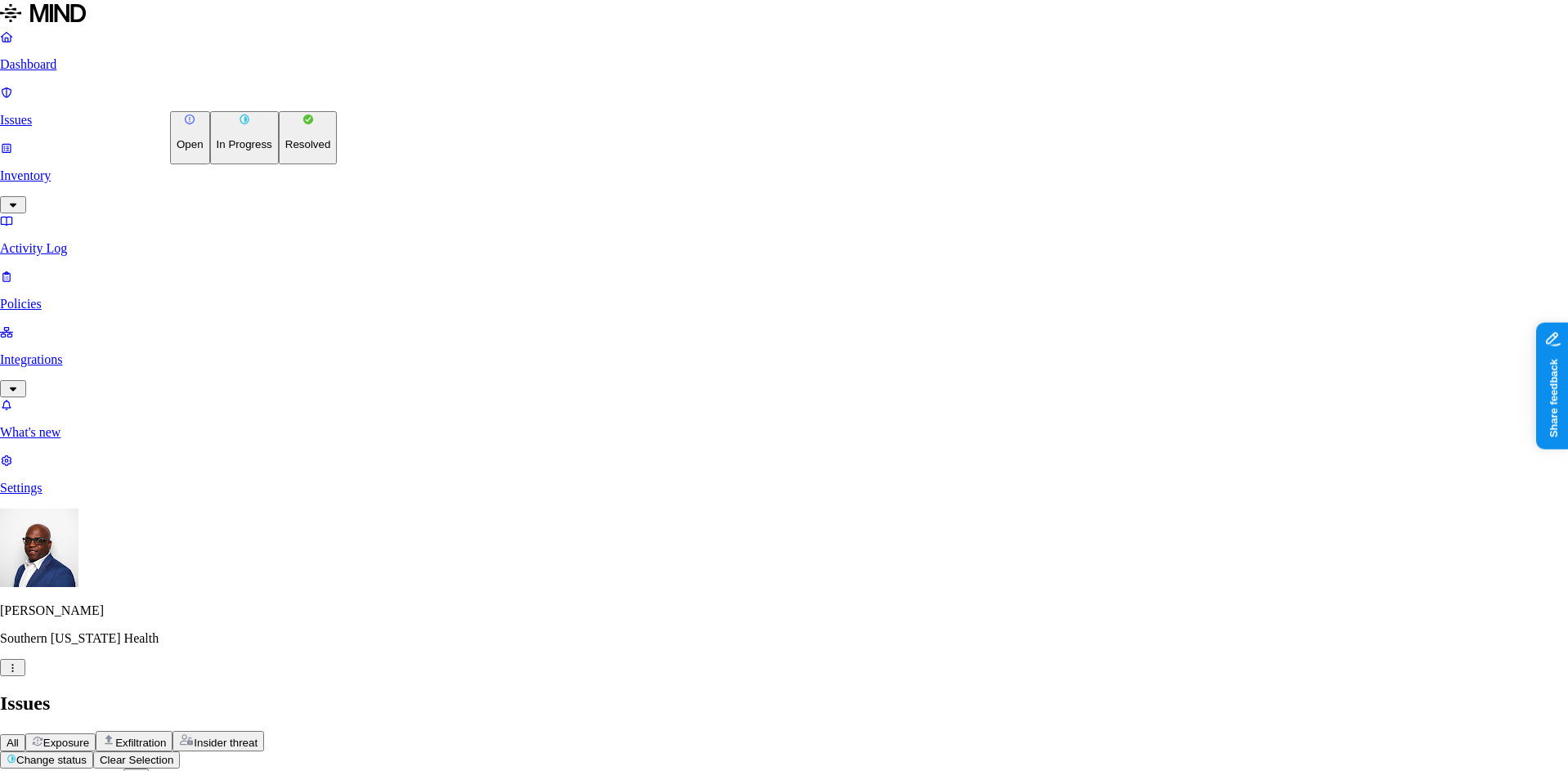
click at [285, 151] on p "Resolved" at bounding box center [308, 145] width 46 height 12
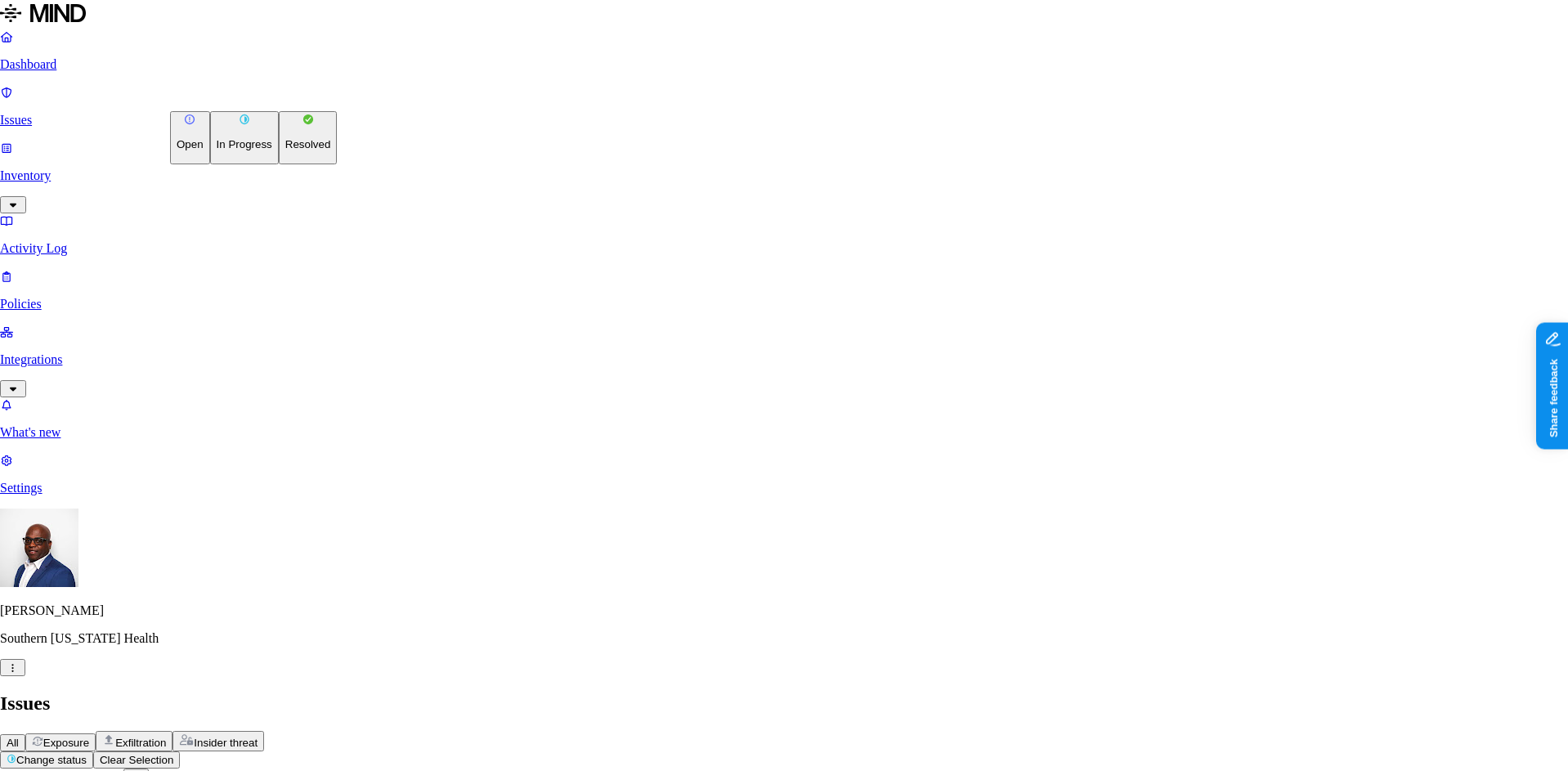
click at [285, 151] on p "Resolved" at bounding box center [308, 145] width 46 height 12
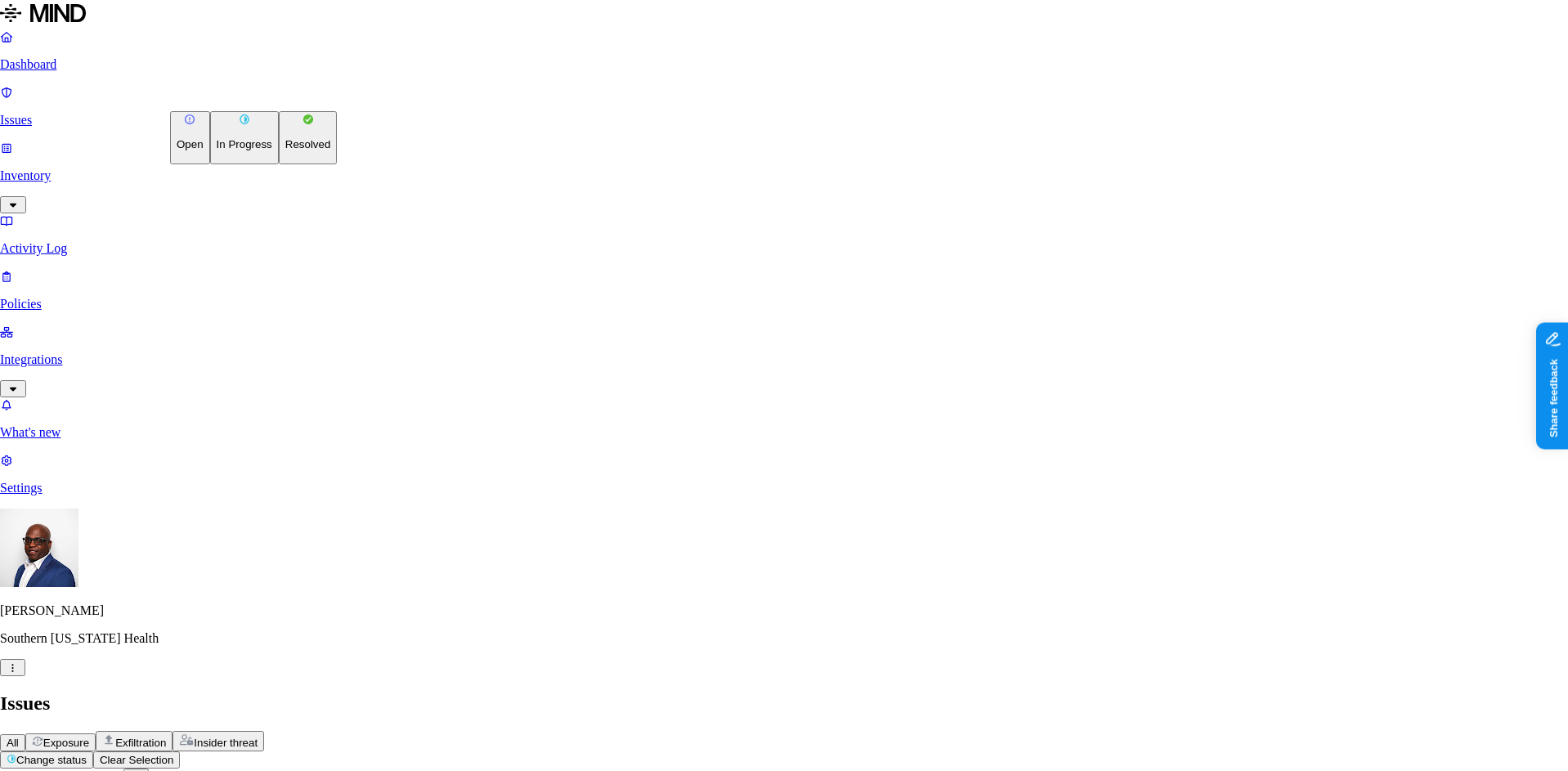
click at [285, 151] on p "Resolved" at bounding box center [308, 145] width 46 height 12
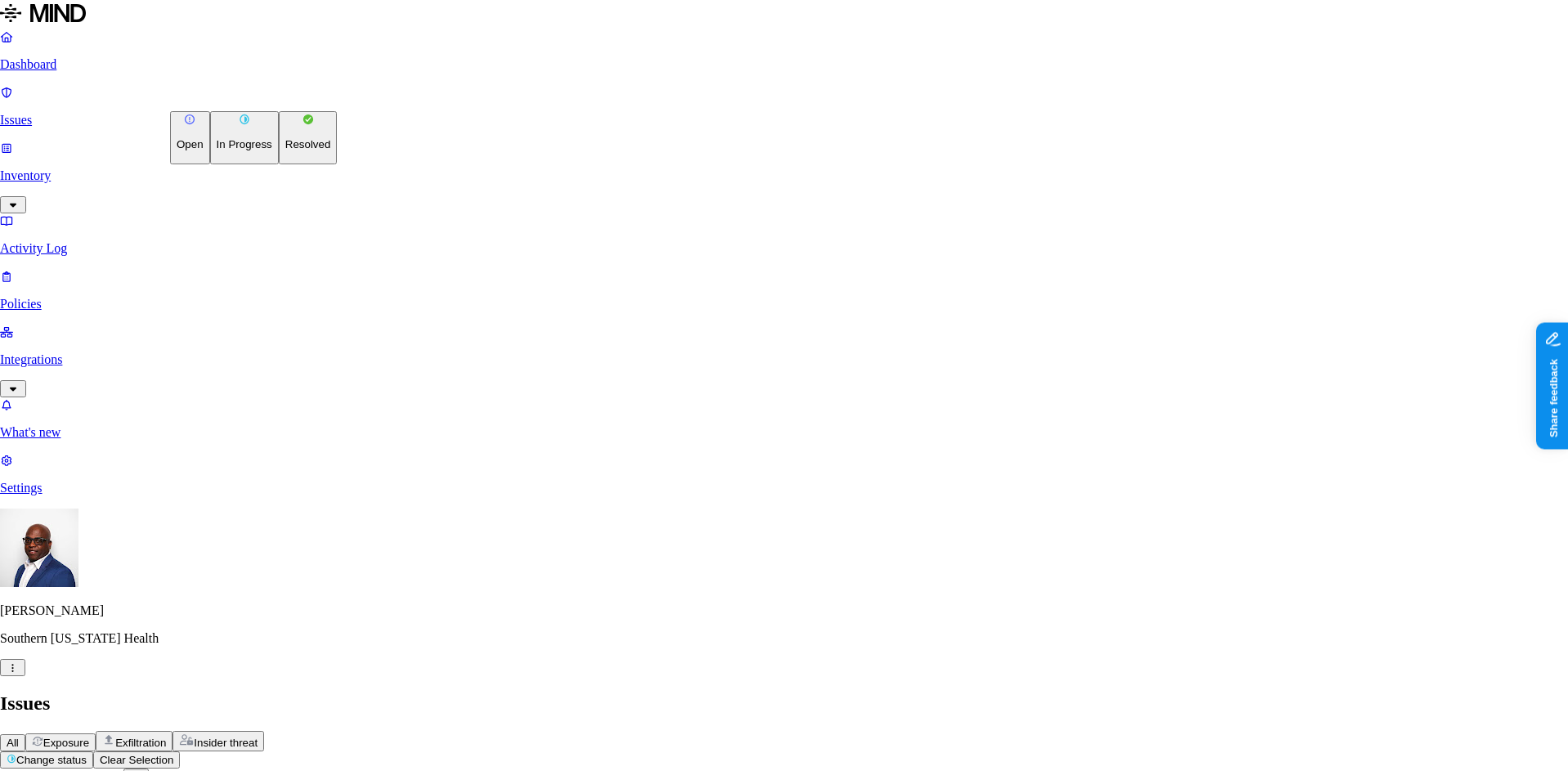
click at [285, 151] on p "Resolved" at bounding box center [308, 145] width 46 height 12
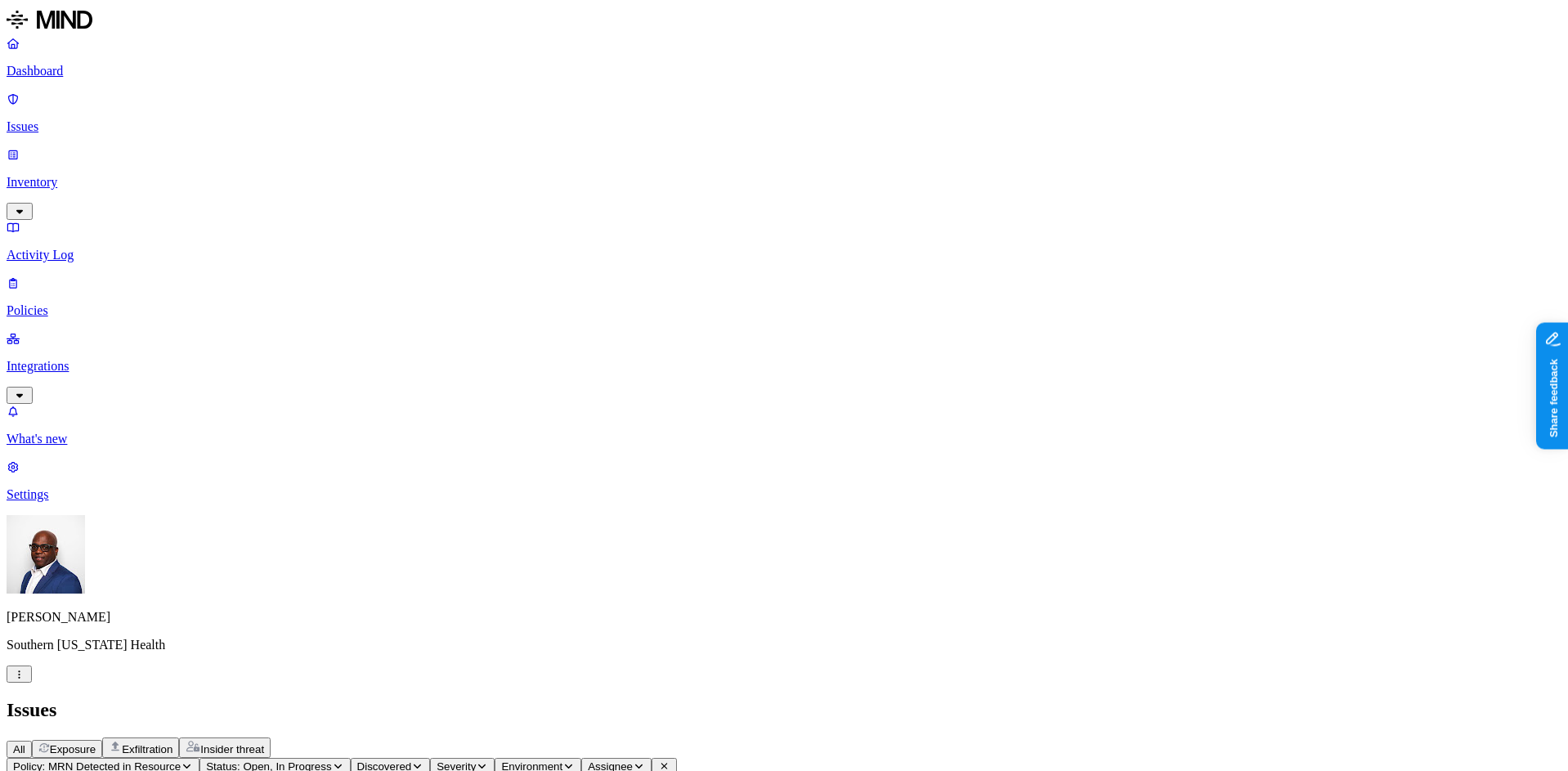
scroll to position [424, 0]
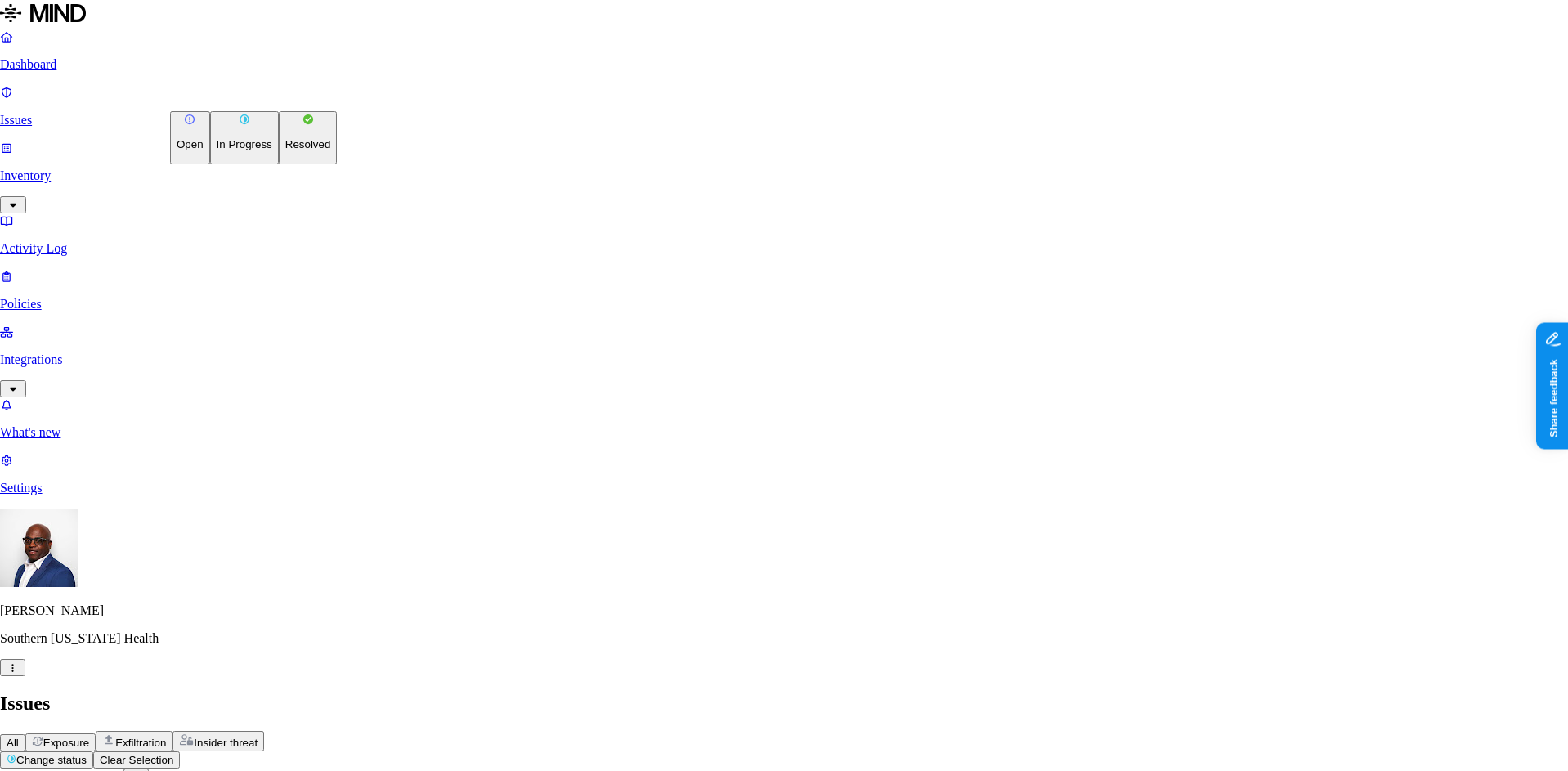
click at [285, 151] on p "Resolved" at bounding box center [308, 145] width 46 height 12
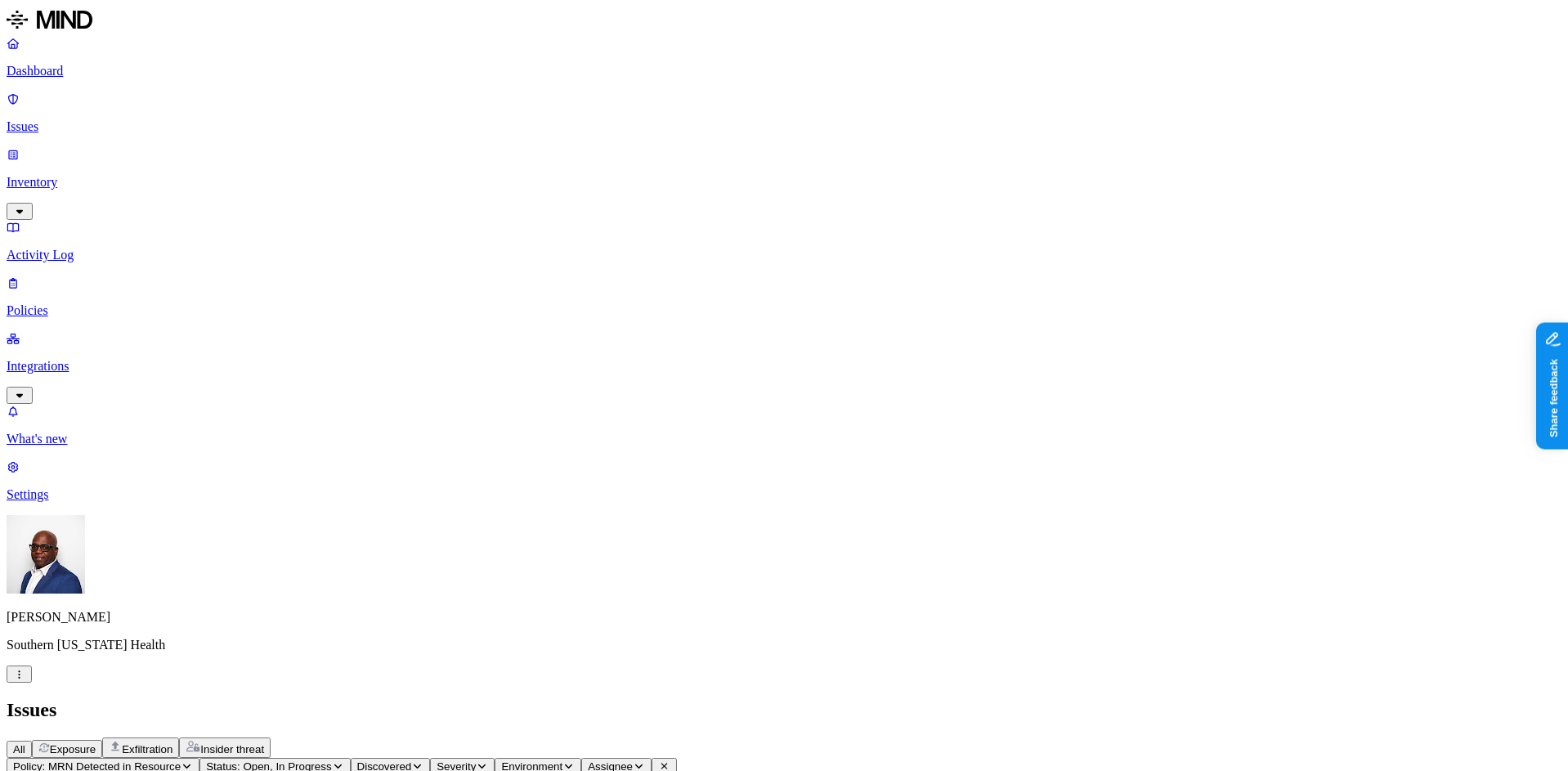
scroll to position [0, 0]
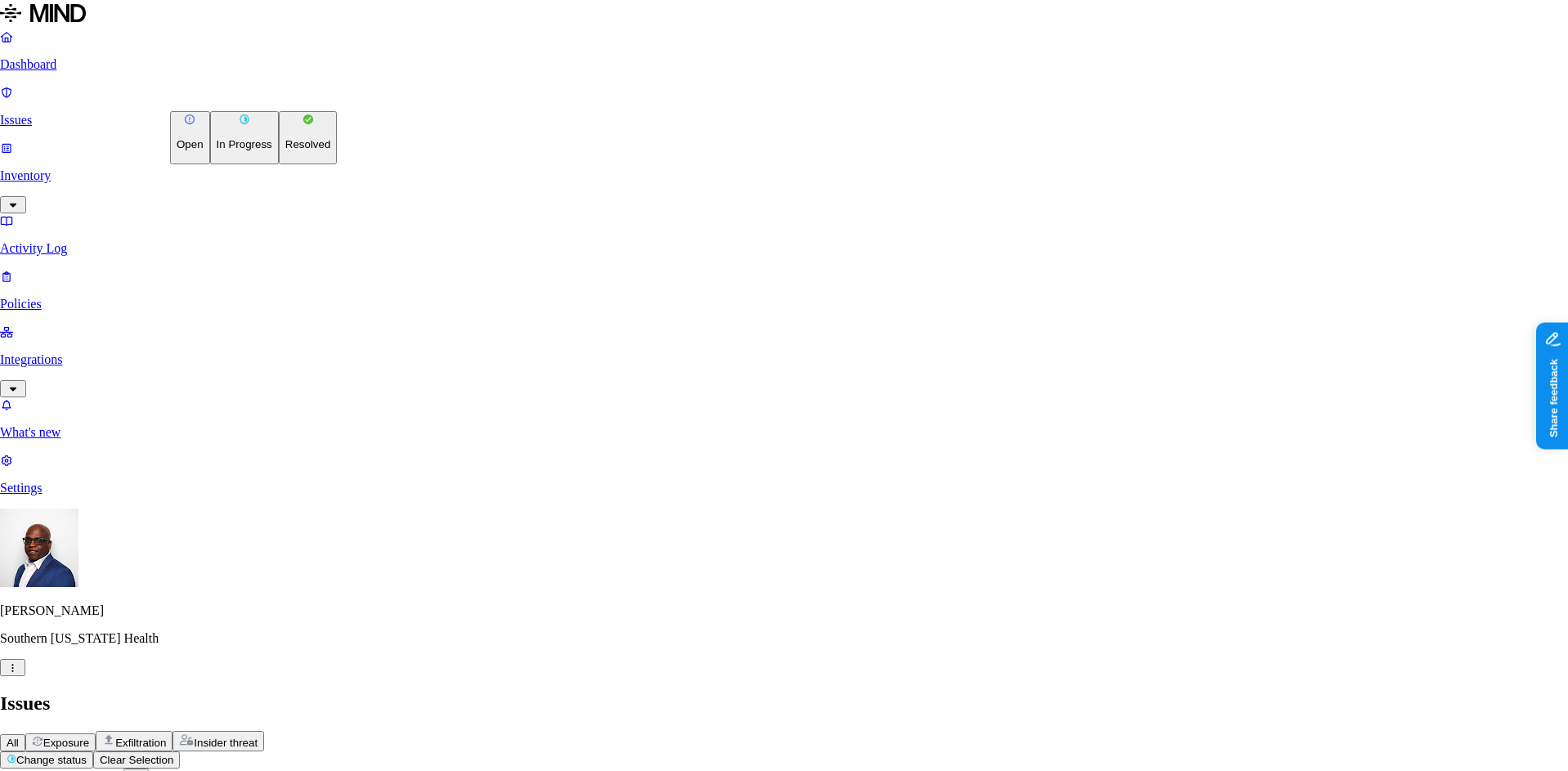
click at [285, 151] on p "Resolved" at bounding box center [308, 145] width 46 height 12
select select "Risk Accepted"
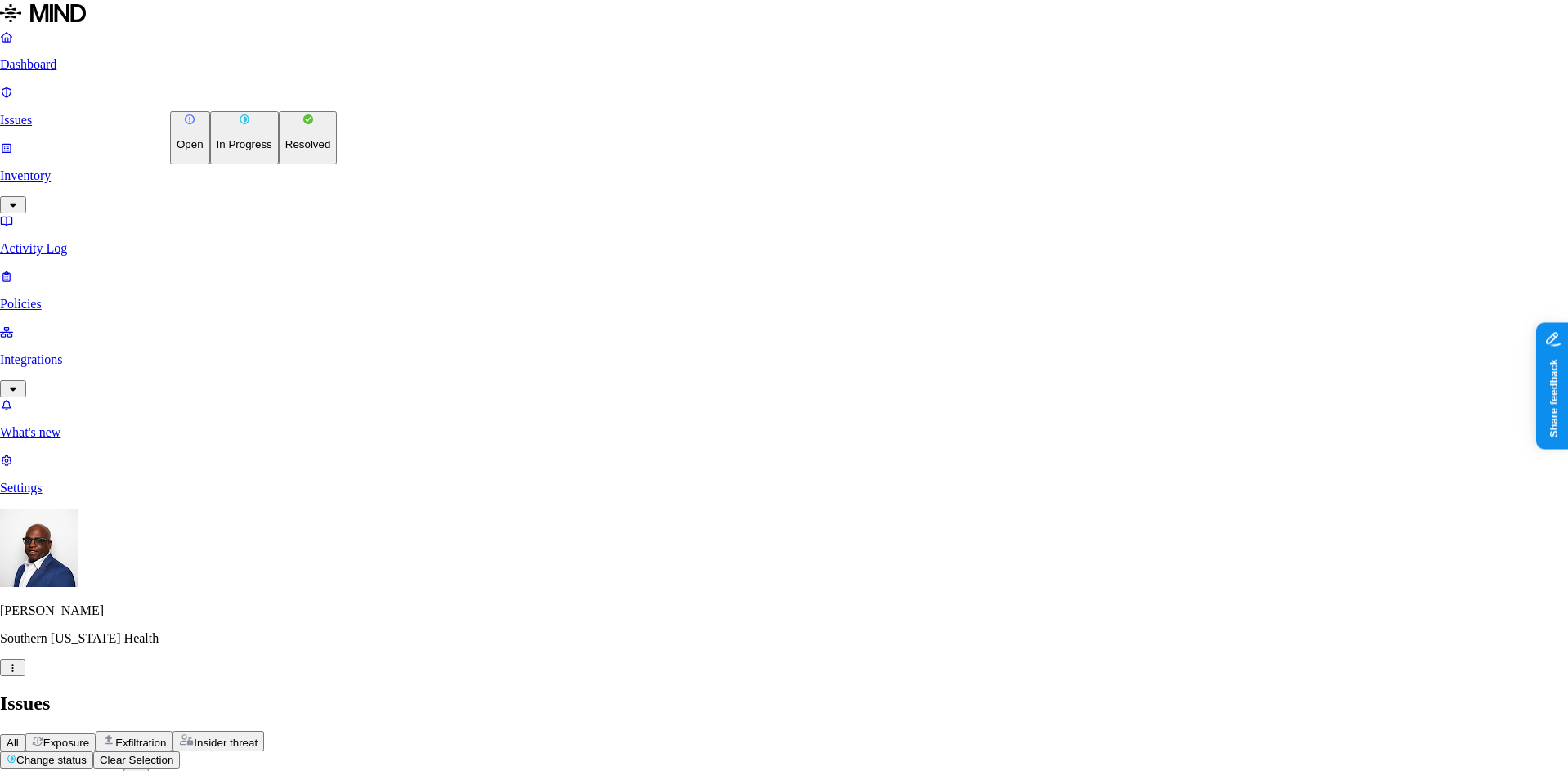
click at [285, 151] on p "Resolved" at bounding box center [308, 145] width 46 height 12
select select "Risk Accepted"
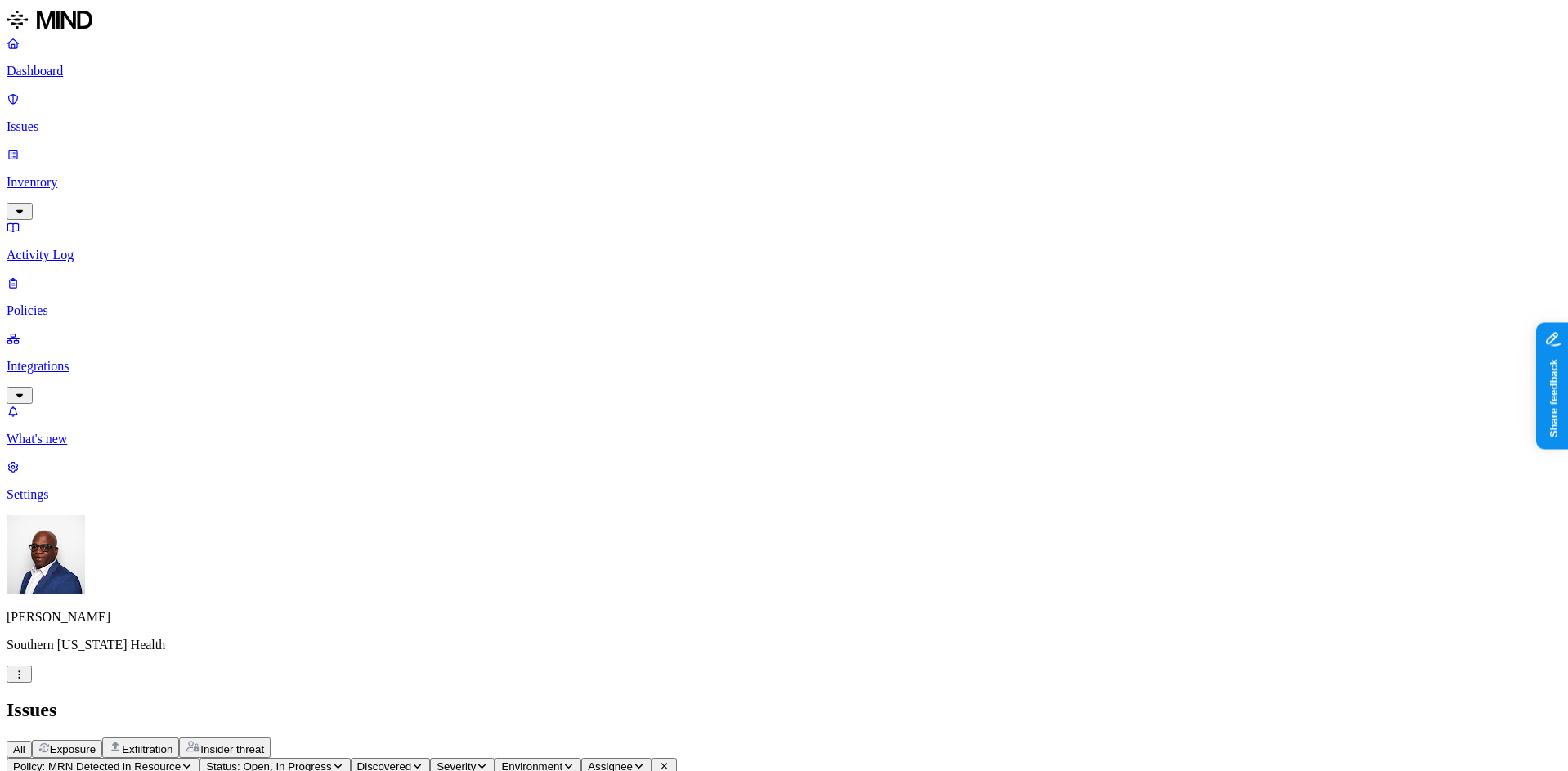
click at [1370, 738] on div "All Exposure Exfiltration Insider threat" at bounding box center [784, 749] width 1555 height 21
click at [25, 743] on span "All" at bounding box center [19, 749] width 12 height 12
click at [96, 743] on span "Exposure" at bounding box center [73, 749] width 46 height 12
click at [25, 743] on span "All" at bounding box center [19, 749] width 12 height 12
click at [668, 764] on icon at bounding box center [665, 768] width 7 height 7
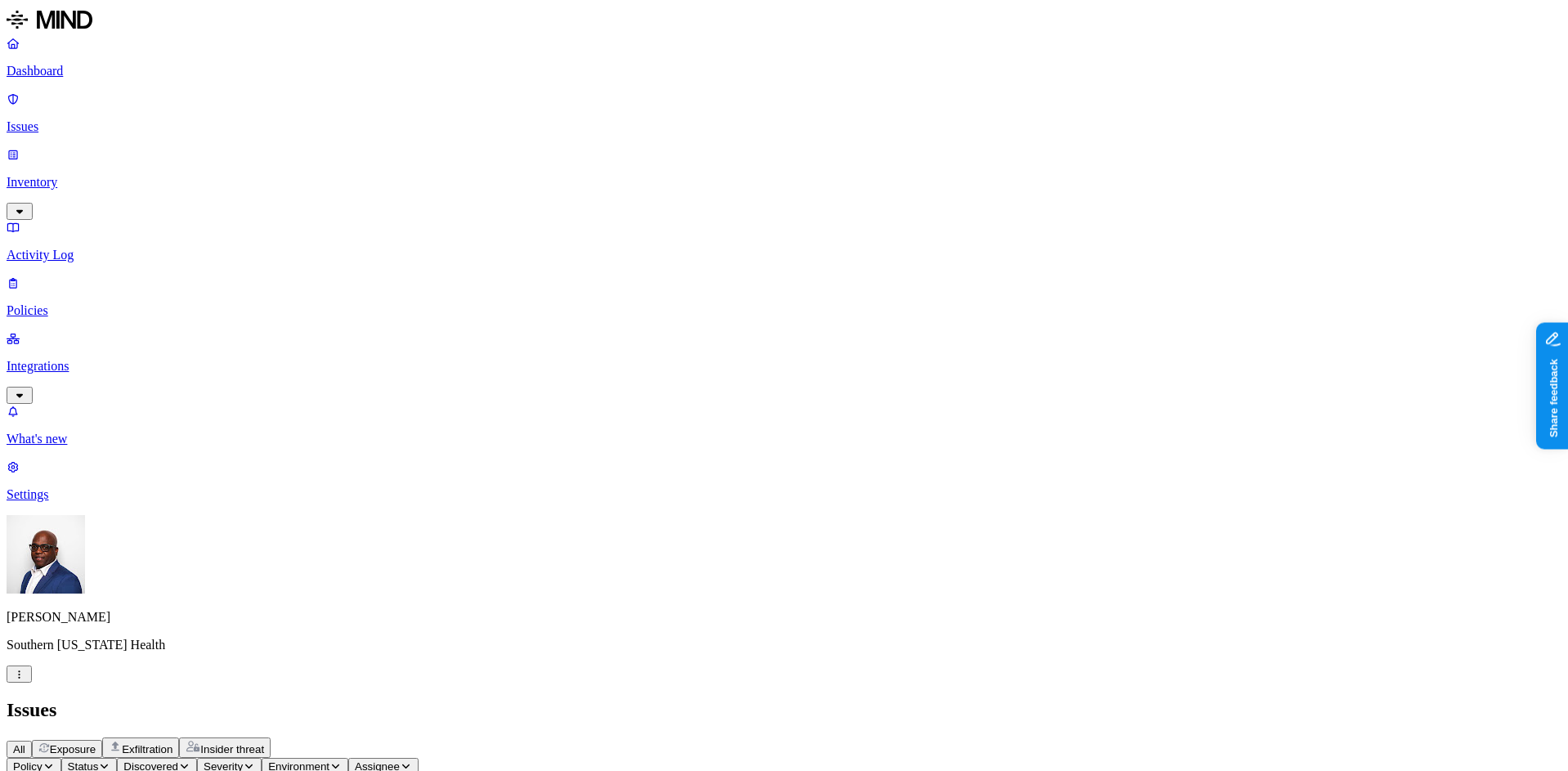
click at [25, 743] on span "All" at bounding box center [19, 749] width 12 height 12
click at [96, 743] on span "Exposure" at bounding box center [73, 749] width 46 height 12
click at [190, 761] on icon "button" at bounding box center [184, 766] width 12 height 10
click at [111, 761] on icon "button" at bounding box center [104, 766] width 12 height 10
click at [295, 240] on button "button" at bounding box center [301, 242] width 13 height 5
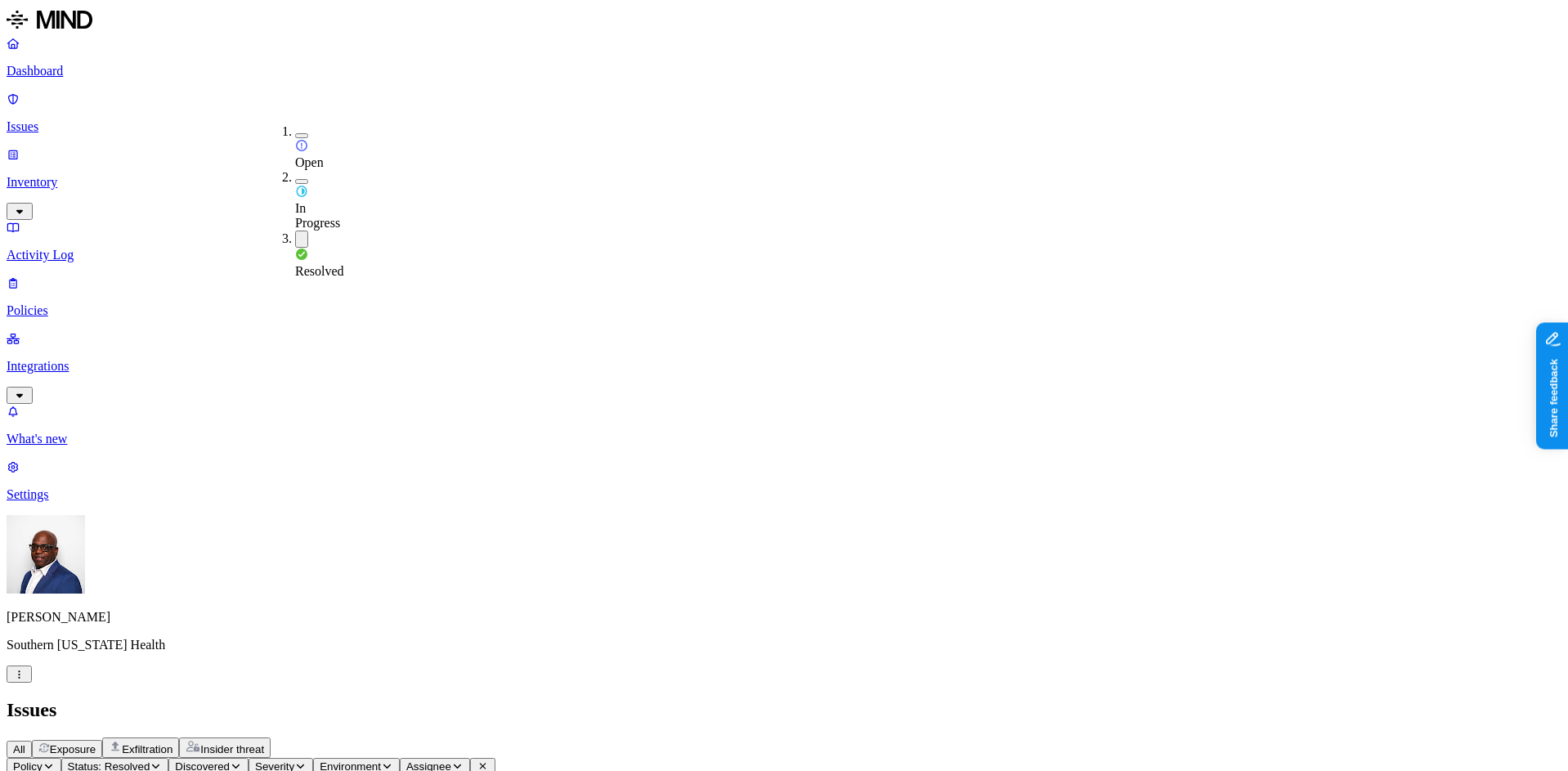
click at [784, 699] on h2 "Issues" at bounding box center [784, 710] width 1555 height 22
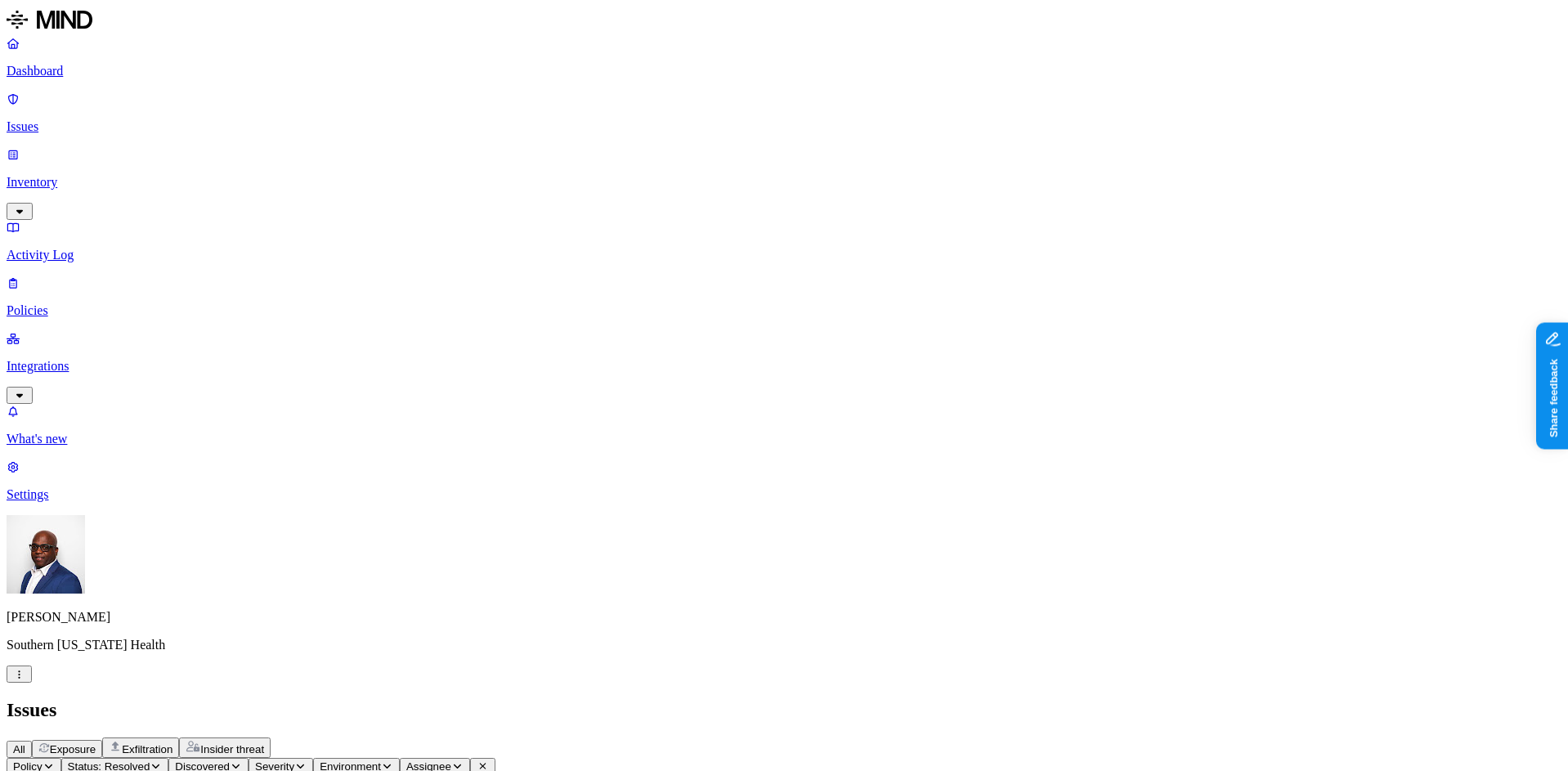
click at [48, 304] on p "Policies" at bounding box center [784, 311] width 1555 height 15
drag, startPoint x: 750, startPoint y: 612, endPoint x: 737, endPoint y: 605, distance: 14.8
click at [151, 755] on input "text" at bounding box center [79, 763] width 144 height 17
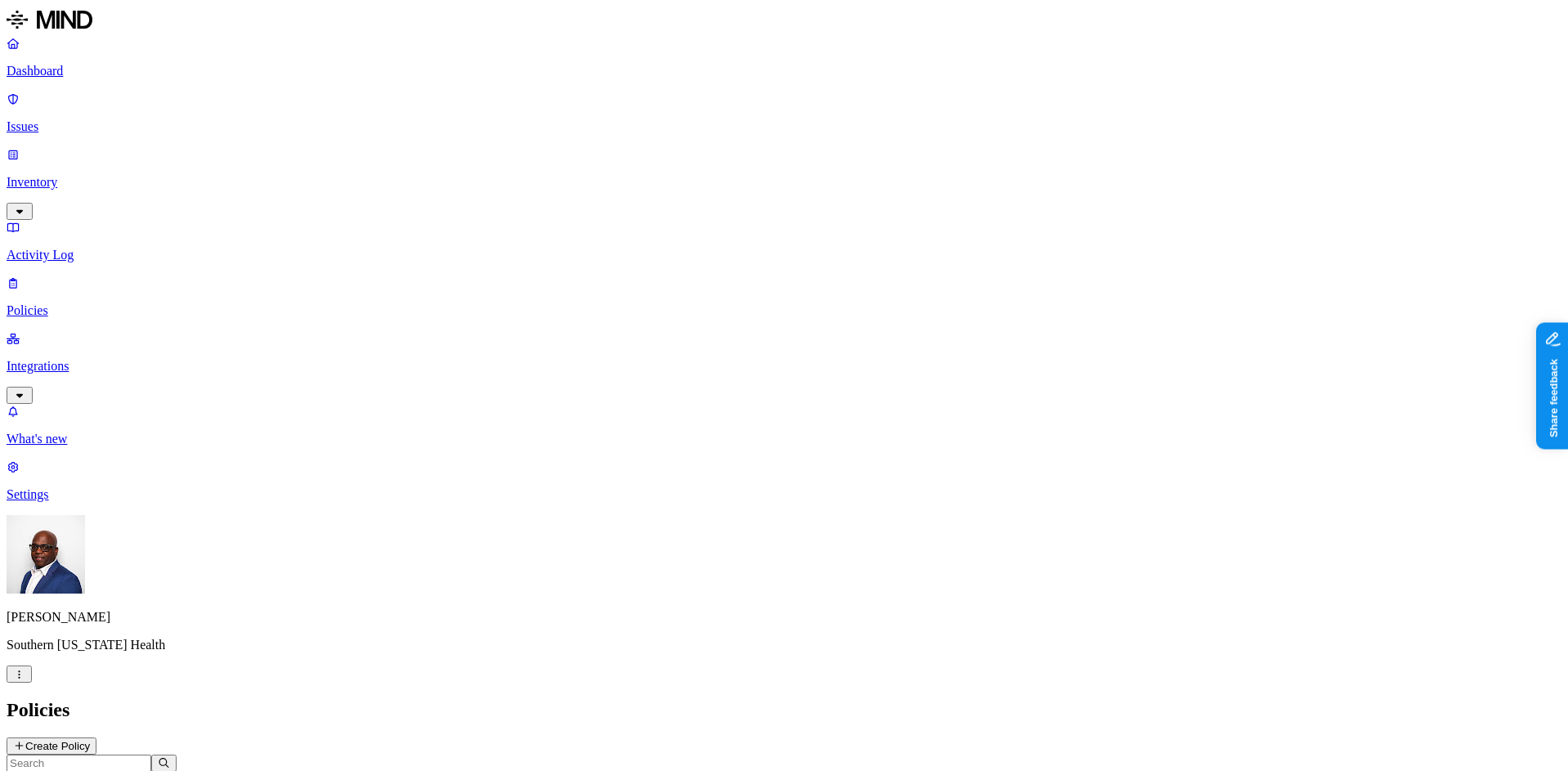
click at [61, 68] on p "Dashboard" at bounding box center [784, 71] width 1555 height 15
click at [75, 119] on p "Issues" at bounding box center [784, 126] width 1555 height 15
click at [172, 743] on span "Exfiltration" at bounding box center [147, 749] width 51 height 12
click at [96, 743] on span "Exposure" at bounding box center [73, 749] width 46 height 12
click at [264, 743] on span "Insider threat" at bounding box center [233, 749] width 64 height 12
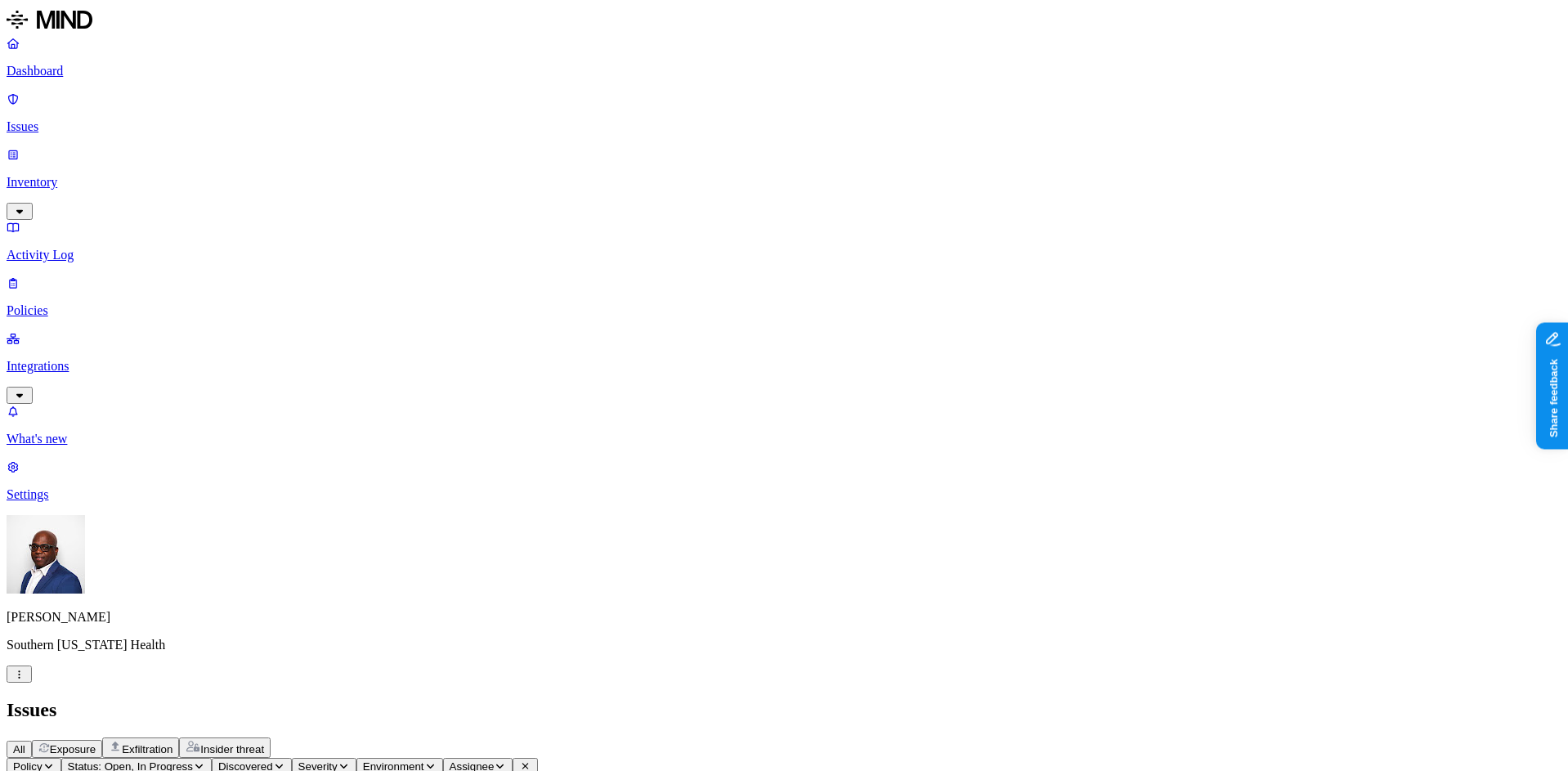
click at [102, 740] on button "Exposure" at bounding box center [67, 749] width 70 height 18
click at [75, 67] on p "Dashboard" at bounding box center [784, 71] width 1555 height 15
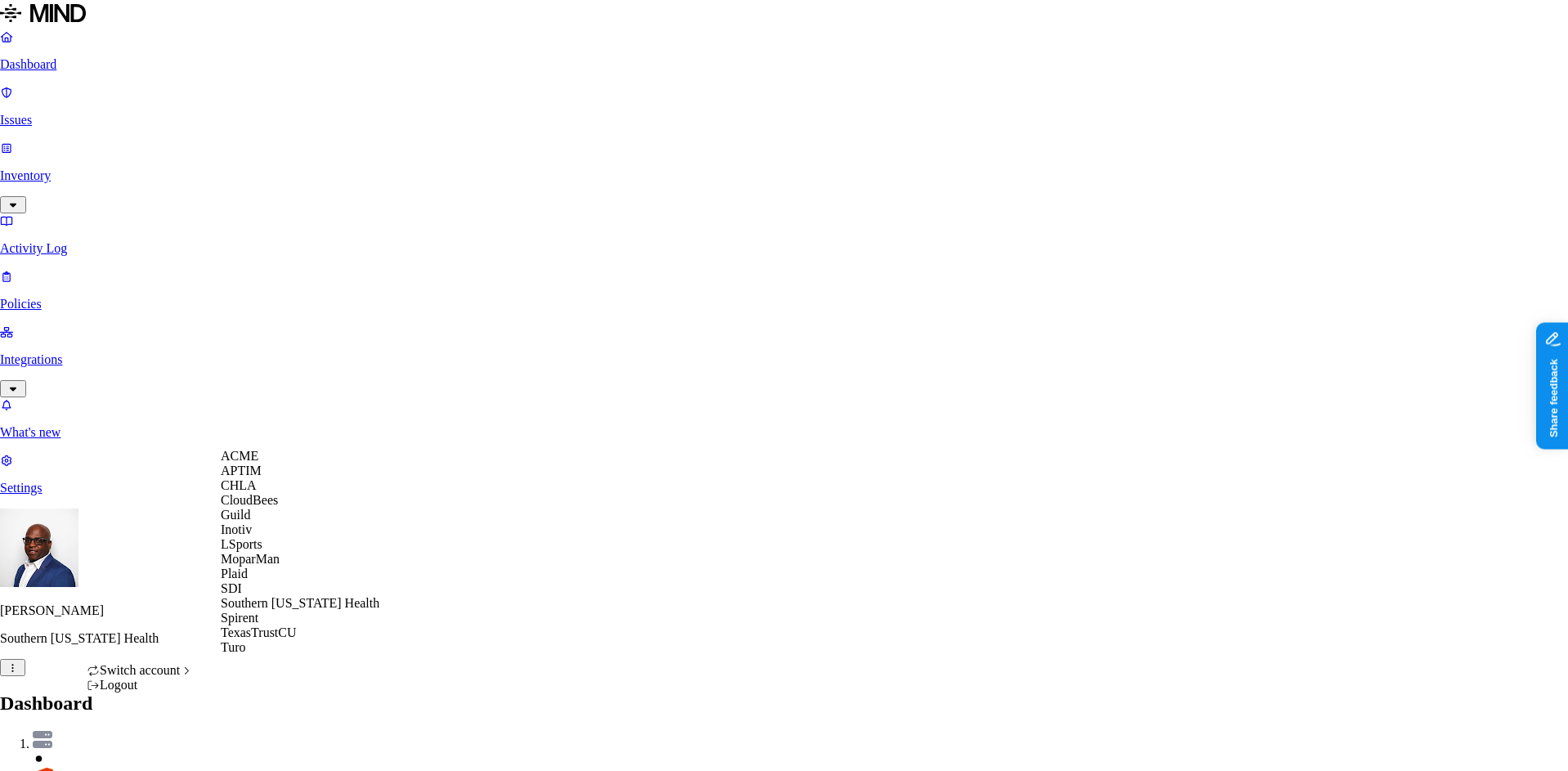
click at [299, 508] on div "CloudBees" at bounding box center [299, 500] width 158 height 15
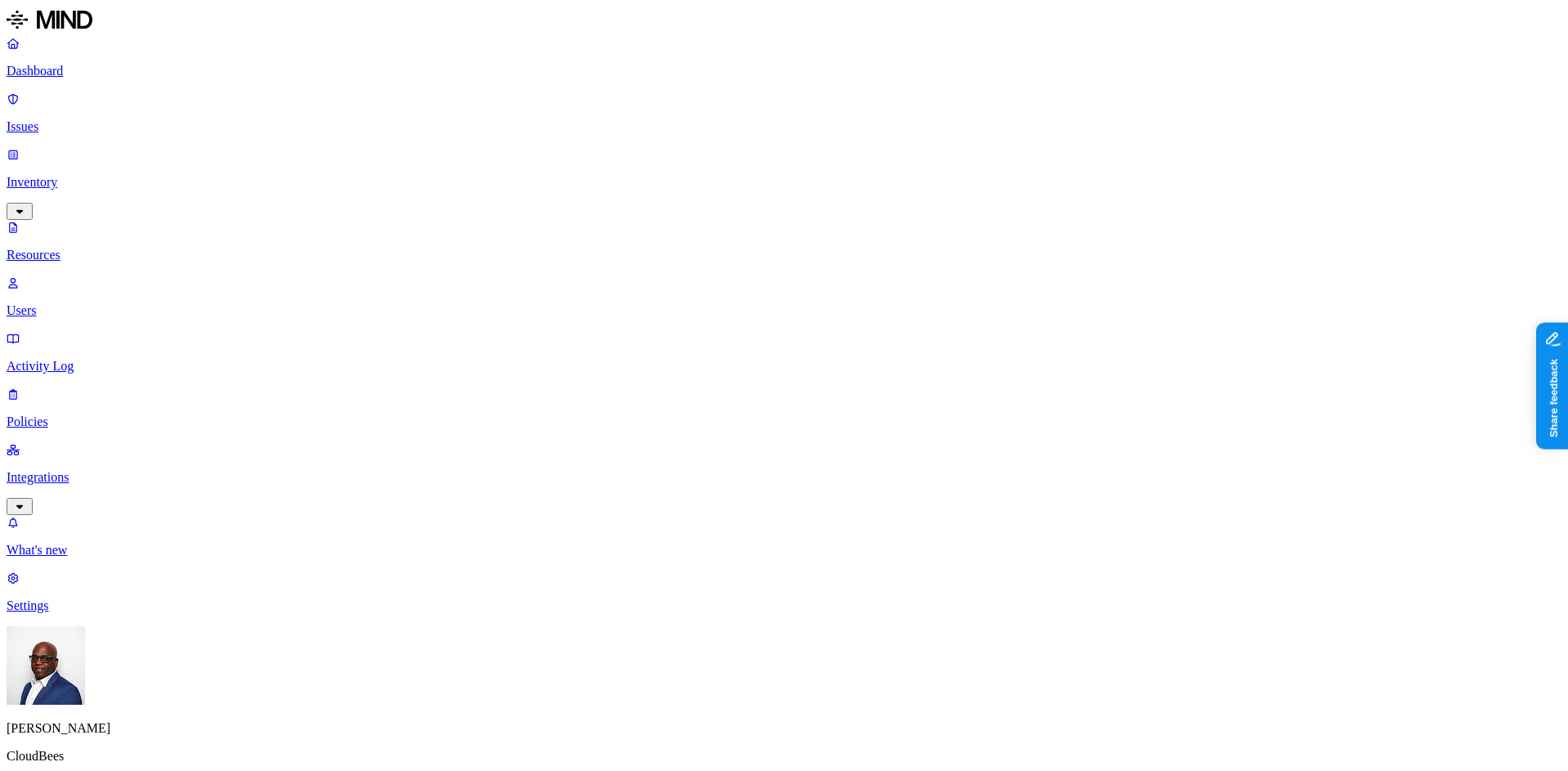
click at [76, 470] on p "Integrations" at bounding box center [784, 477] width 1555 height 15
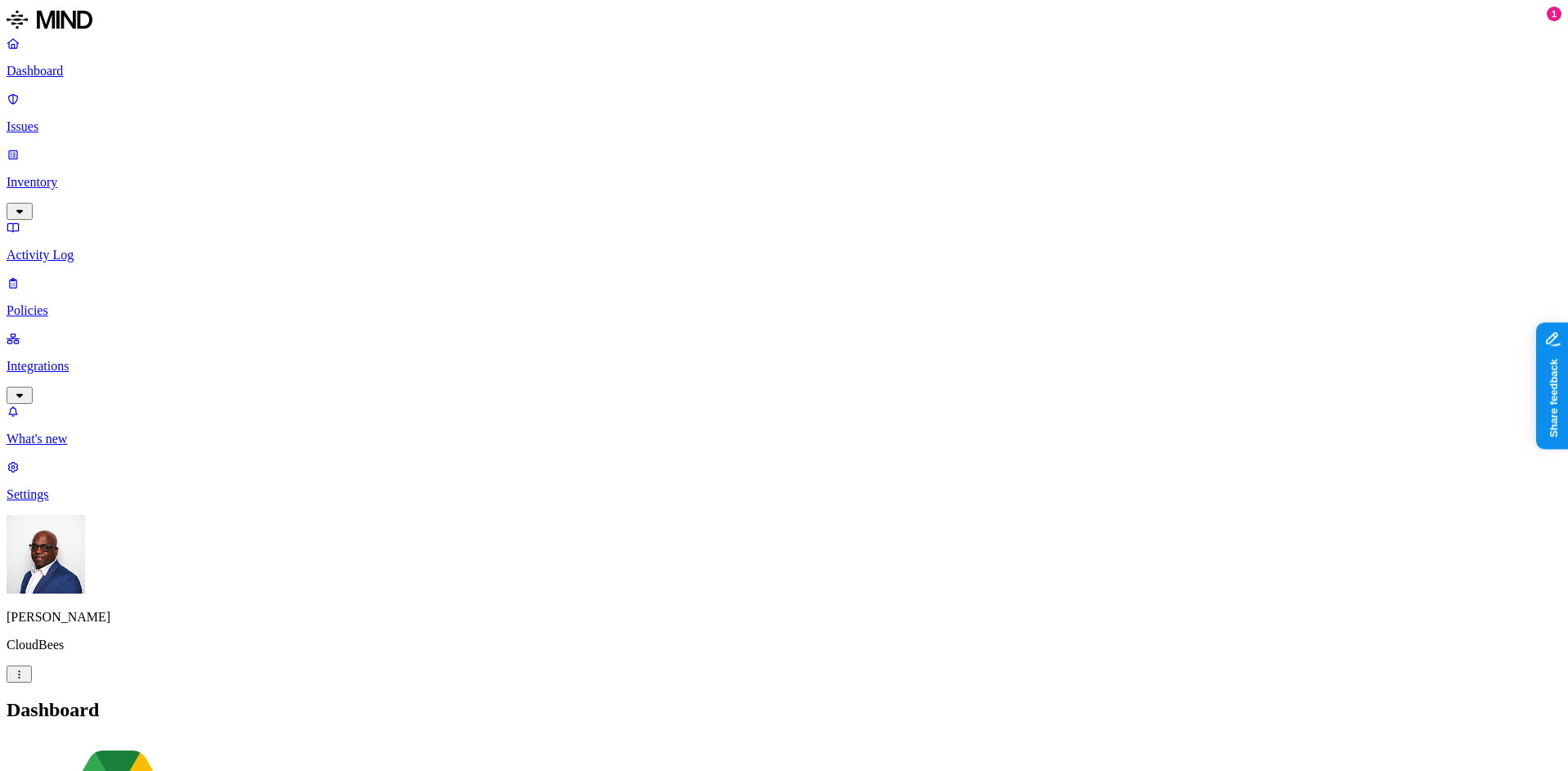
click at [74, 175] on p "Inventory" at bounding box center [784, 182] width 1555 height 15
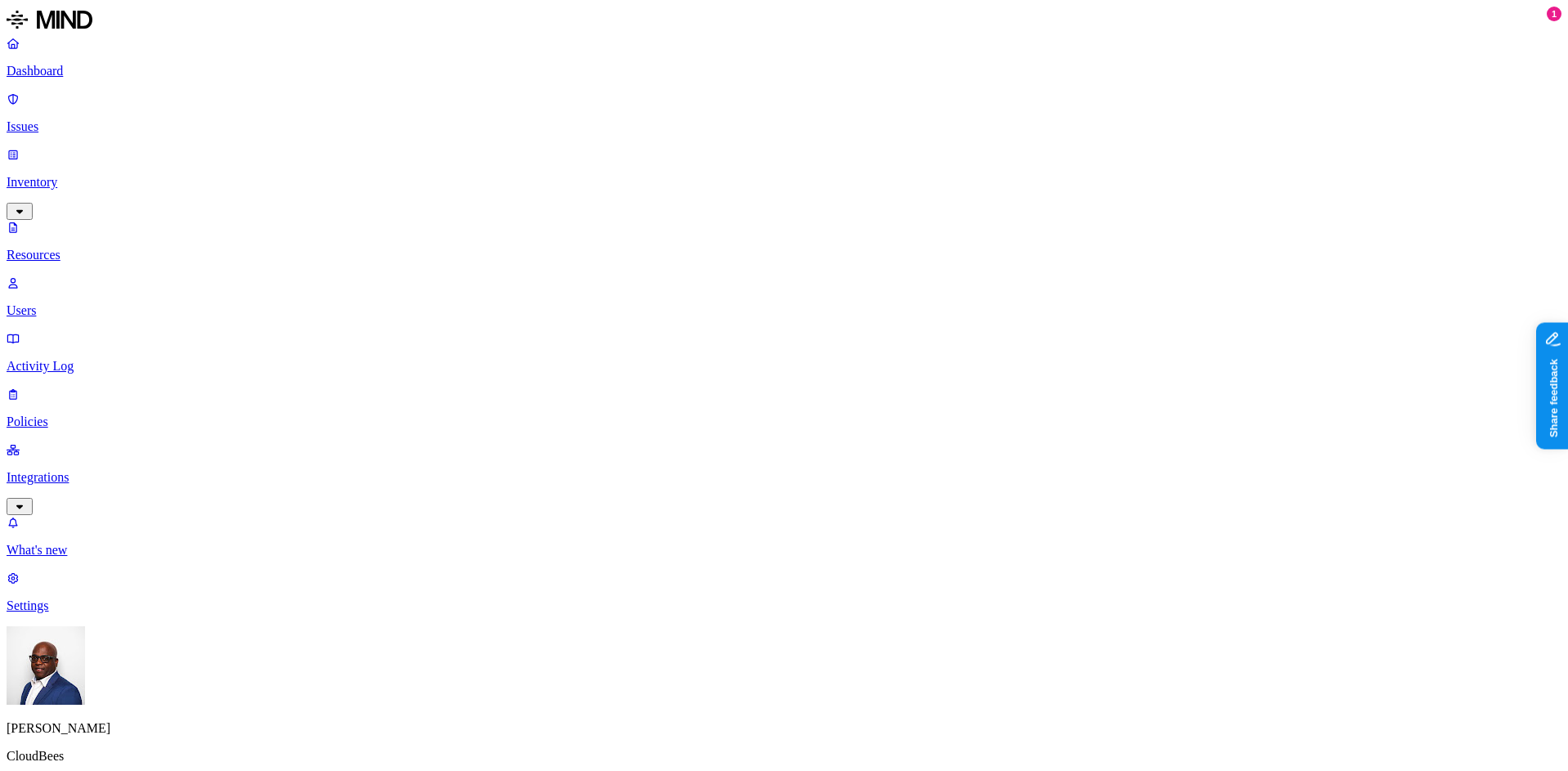
click at [798, 326] on button "button" at bounding box center [804, 329] width 13 height 5
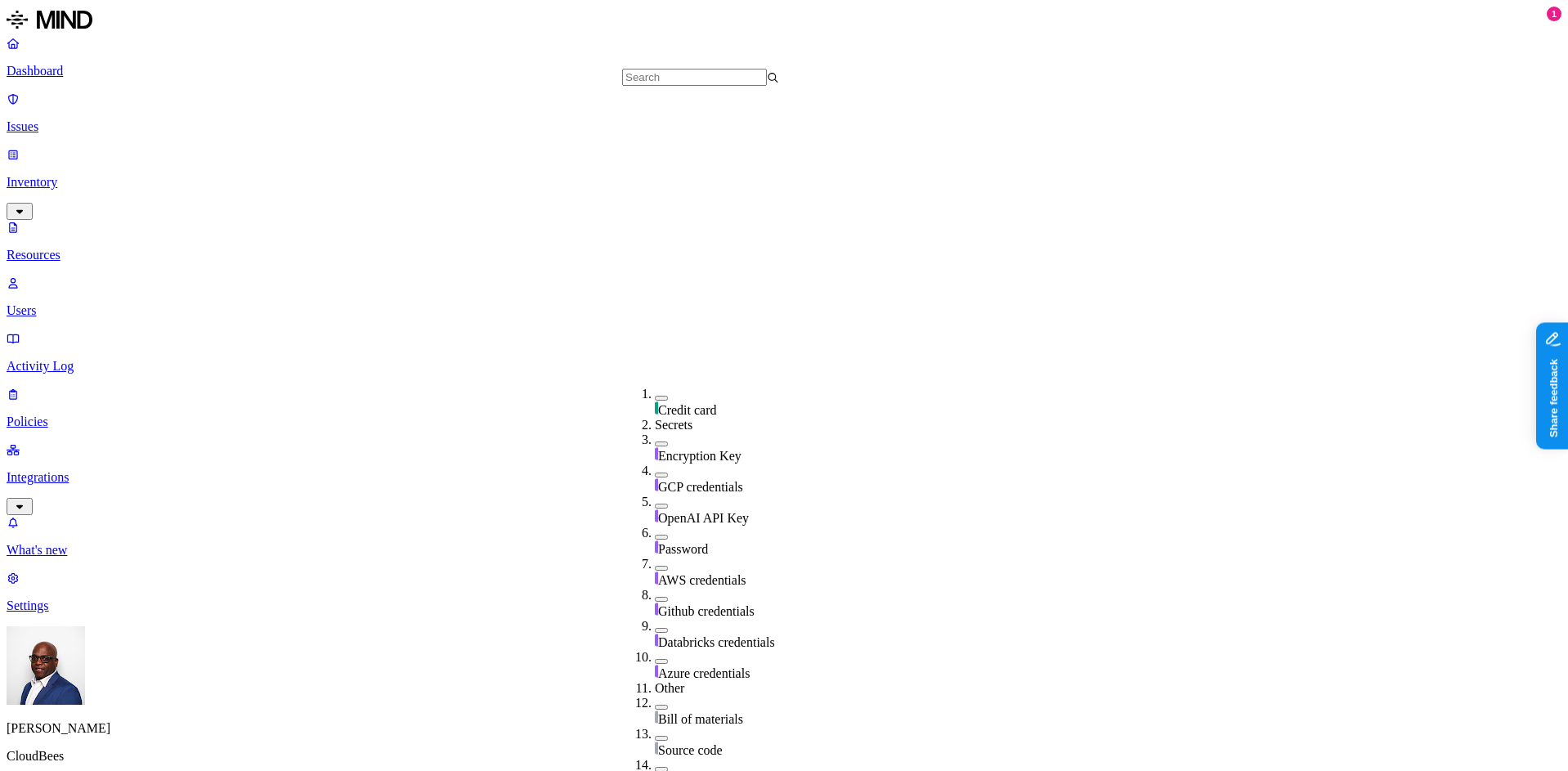
scroll to position [447, 0]
click at [655, 762] on button "button" at bounding box center [661, 765] width 13 height 5
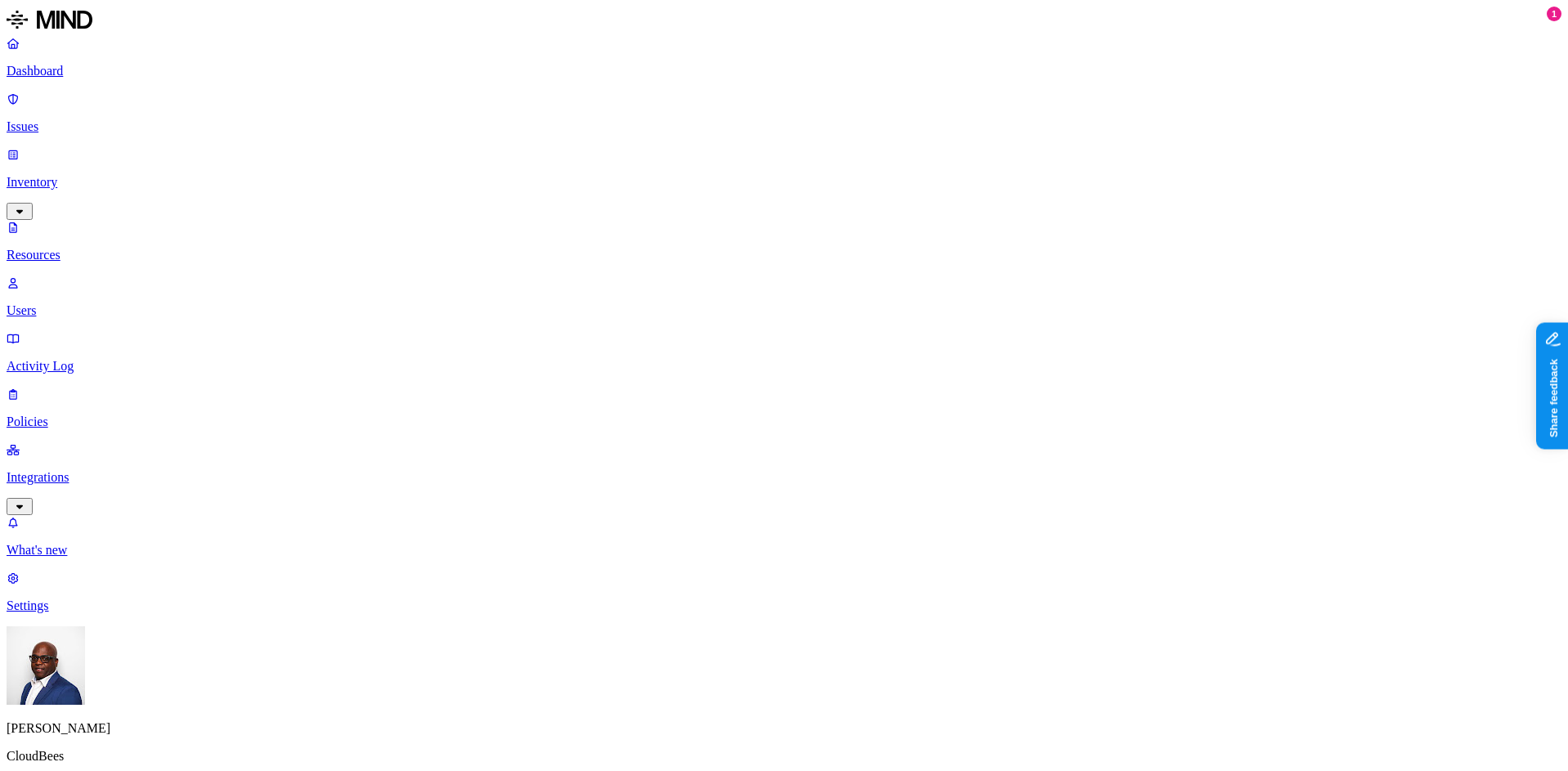
click at [817, 267] on button "button" at bounding box center [823, 270] width 13 height 5
click at [80, 72] on p "Dashboard" at bounding box center [784, 71] width 1555 height 15
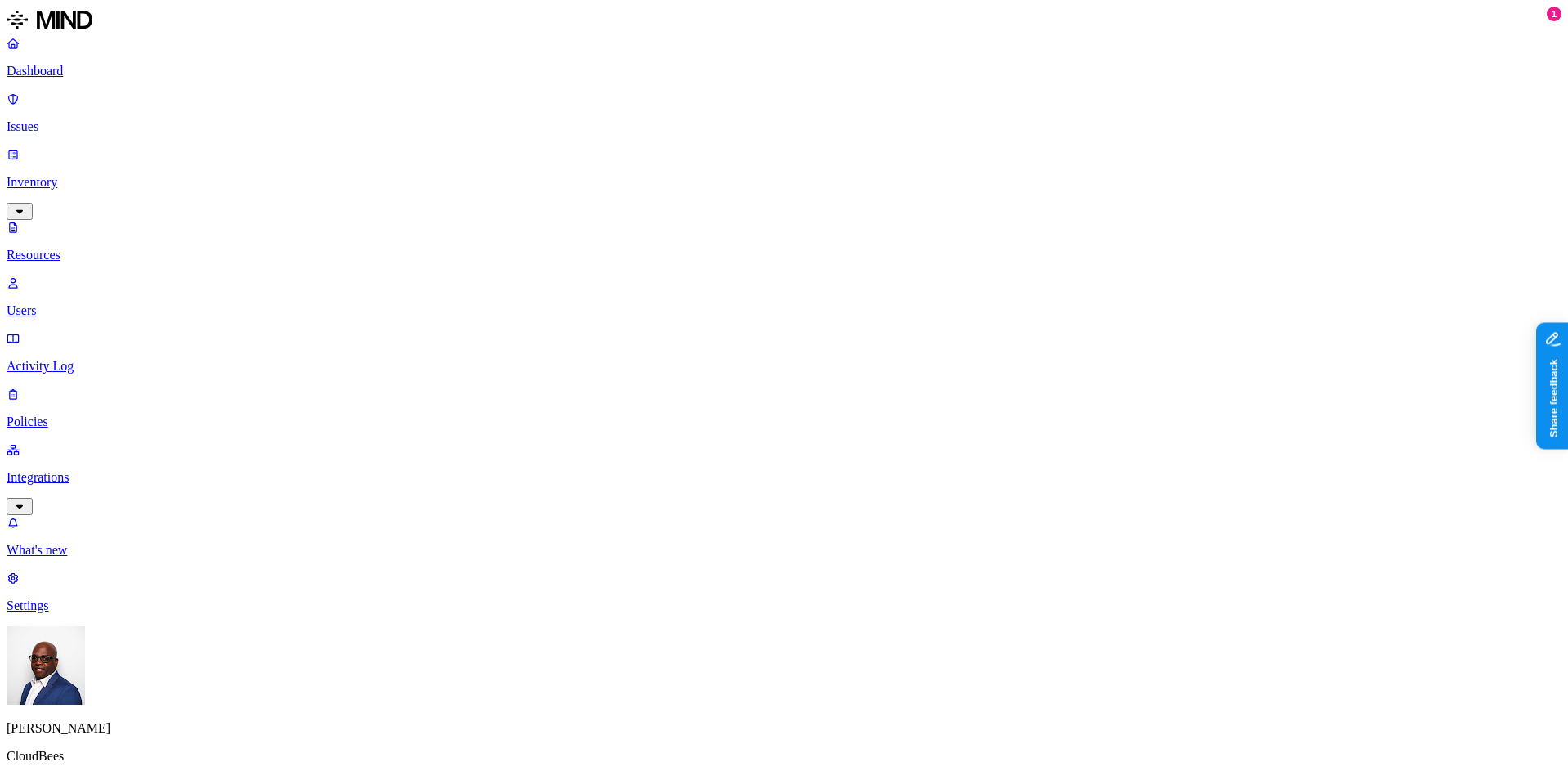
scroll to position [246, 0]
click at [817, 326] on button "button" at bounding box center [823, 329] width 13 height 5
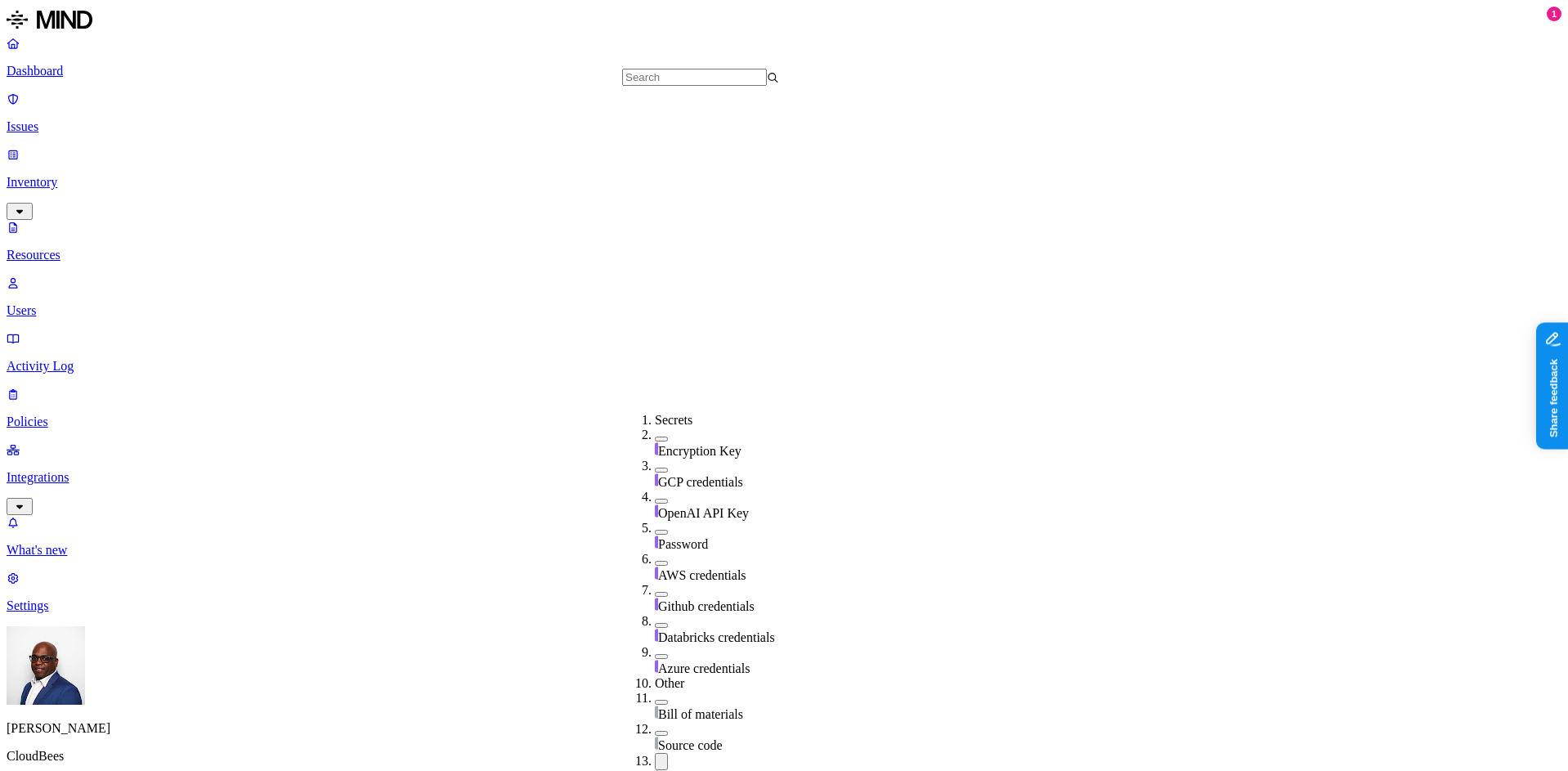
scroll to position [447, 0]
click at [655, 731] on button "button" at bounding box center [661, 734] width 13 height 5
click at [655, 755] on button "button" at bounding box center [661, 764] width 13 height 17
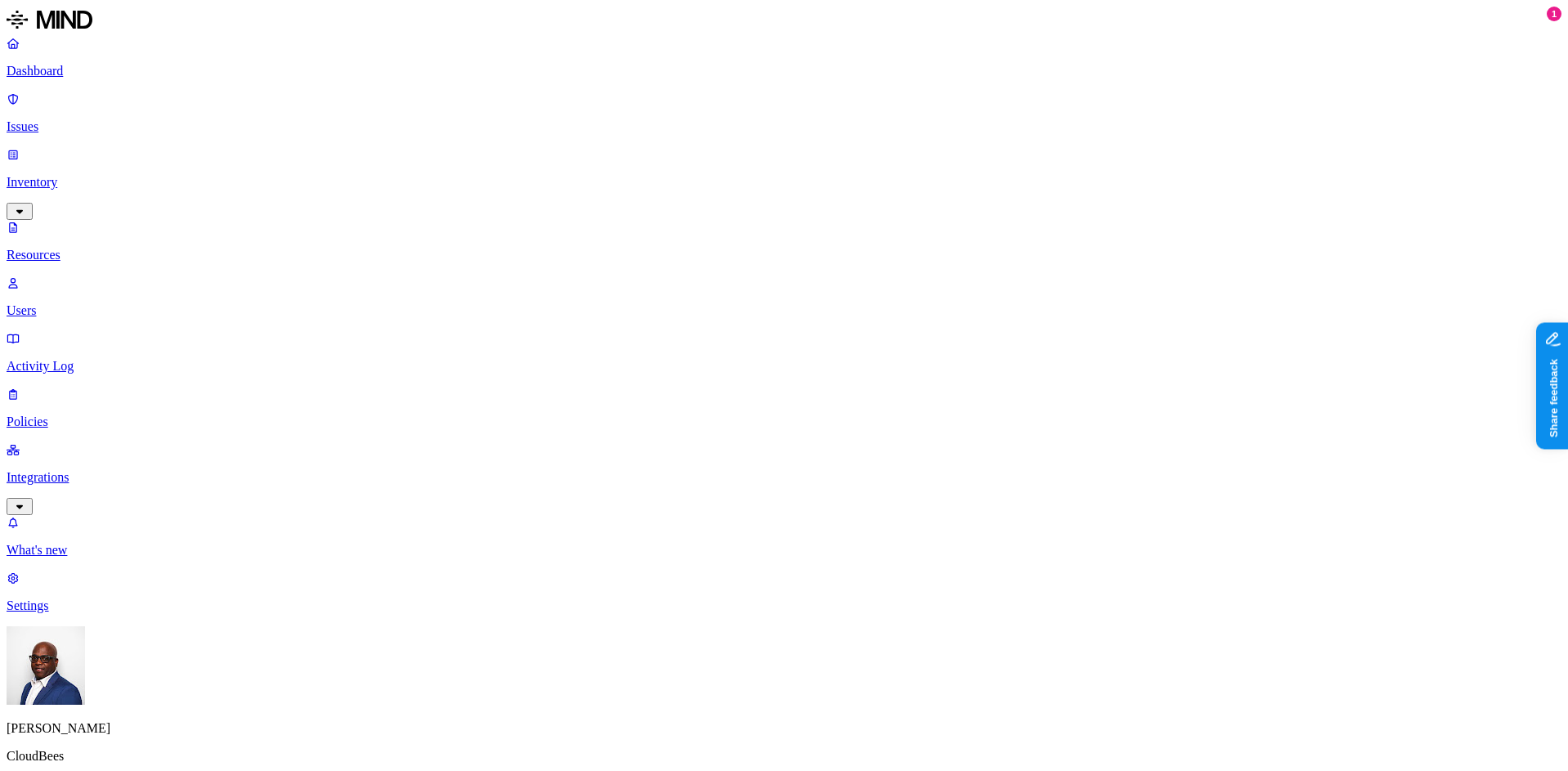
drag, startPoint x: 1379, startPoint y: 485, endPoint x: 1476, endPoint y: 478, distance: 97.3
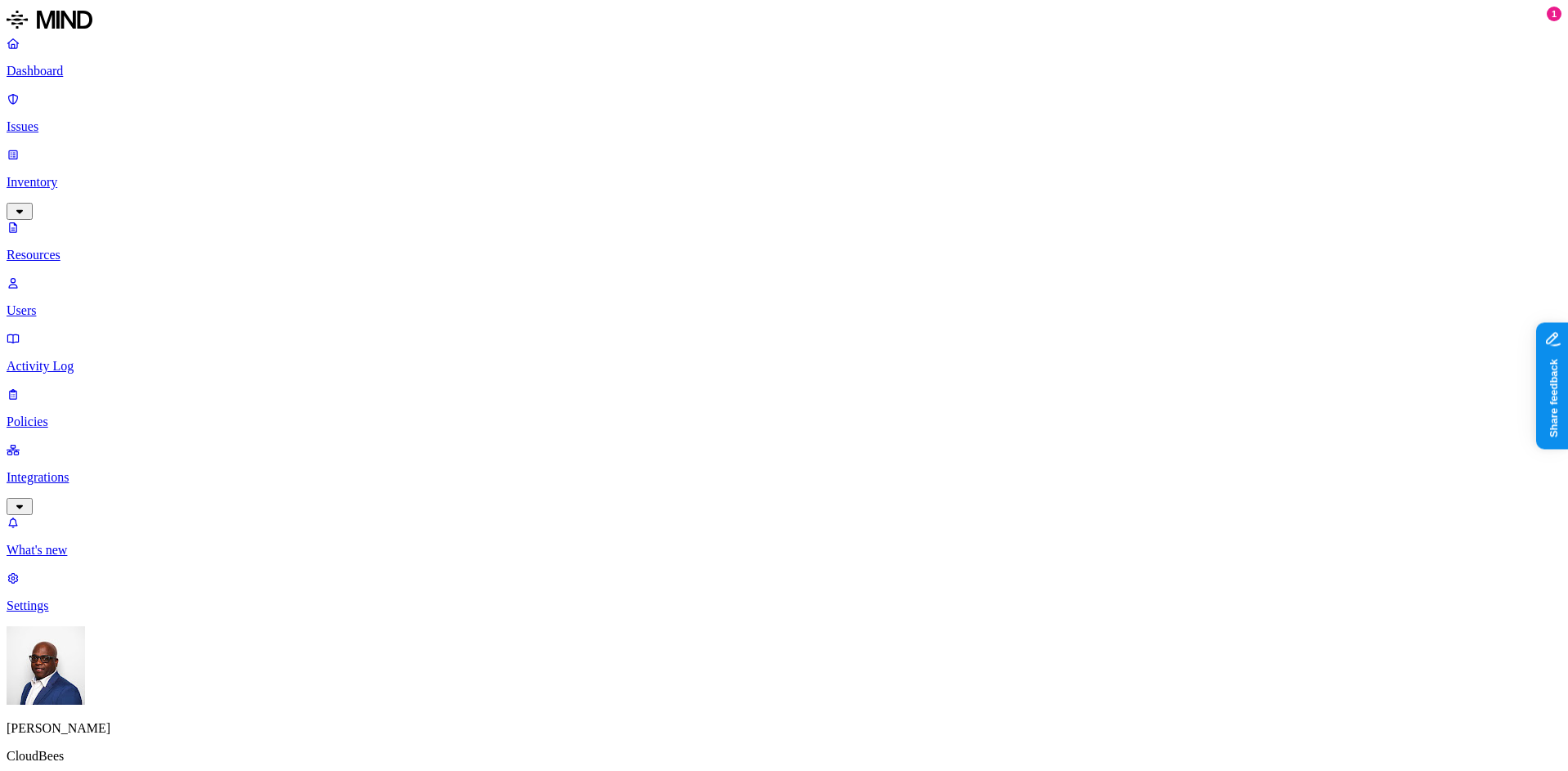
drag, startPoint x: 1319, startPoint y: 94, endPoint x: 1254, endPoint y: 98, distance: 65.1
drag, startPoint x: 1462, startPoint y: 89, endPoint x: 1518, endPoint y: 81, distance: 56.6
drag, startPoint x: 1104, startPoint y: 91, endPoint x: 965, endPoint y: 101, distance: 139.4
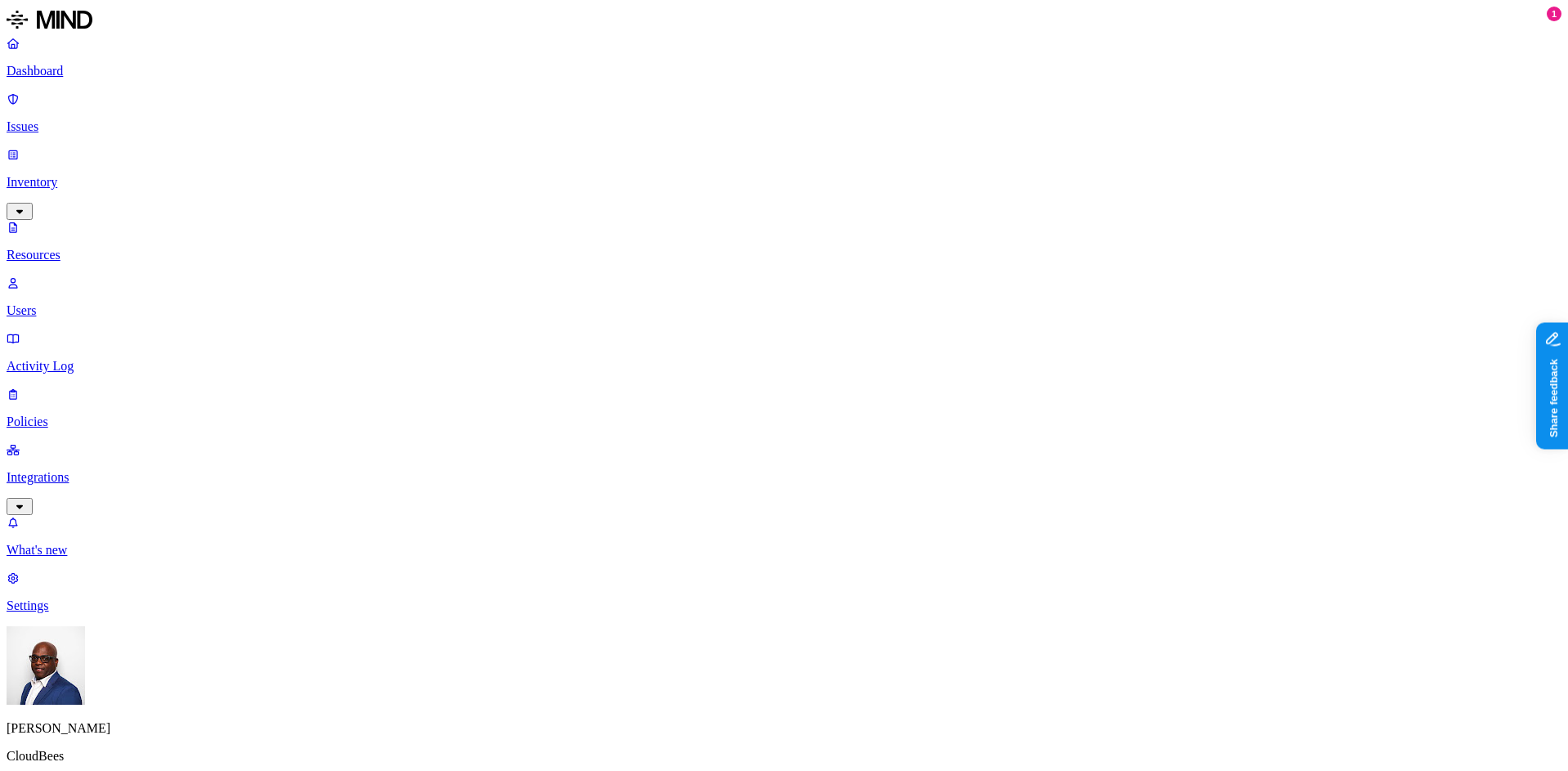
drag, startPoint x: 1380, startPoint y: 85, endPoint x: 1505, endPoint y: 79, distance: 125.1
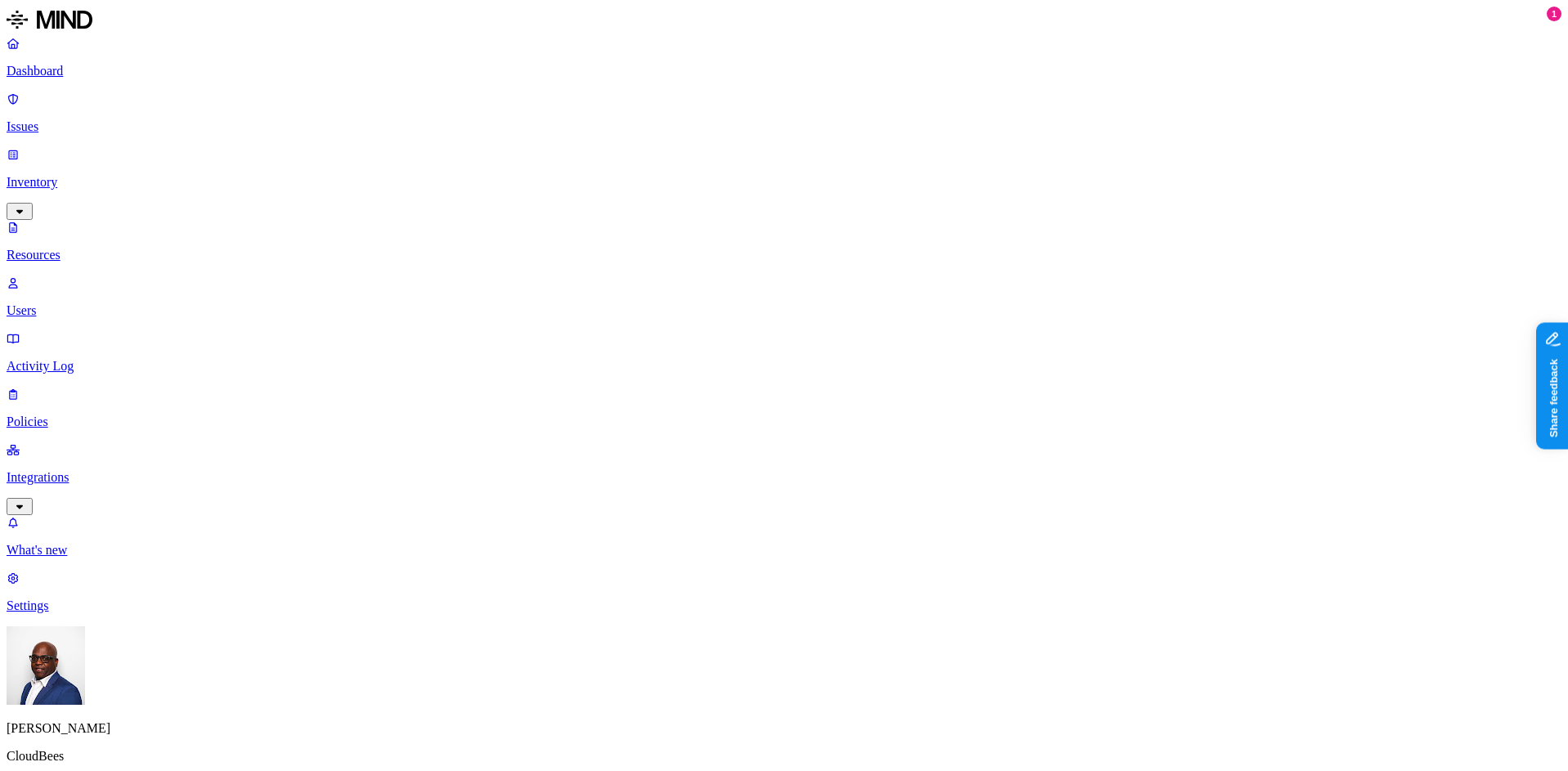
click at [63, 119] on p "Issues" at bounding box center [784, 126] width 1555 height 15
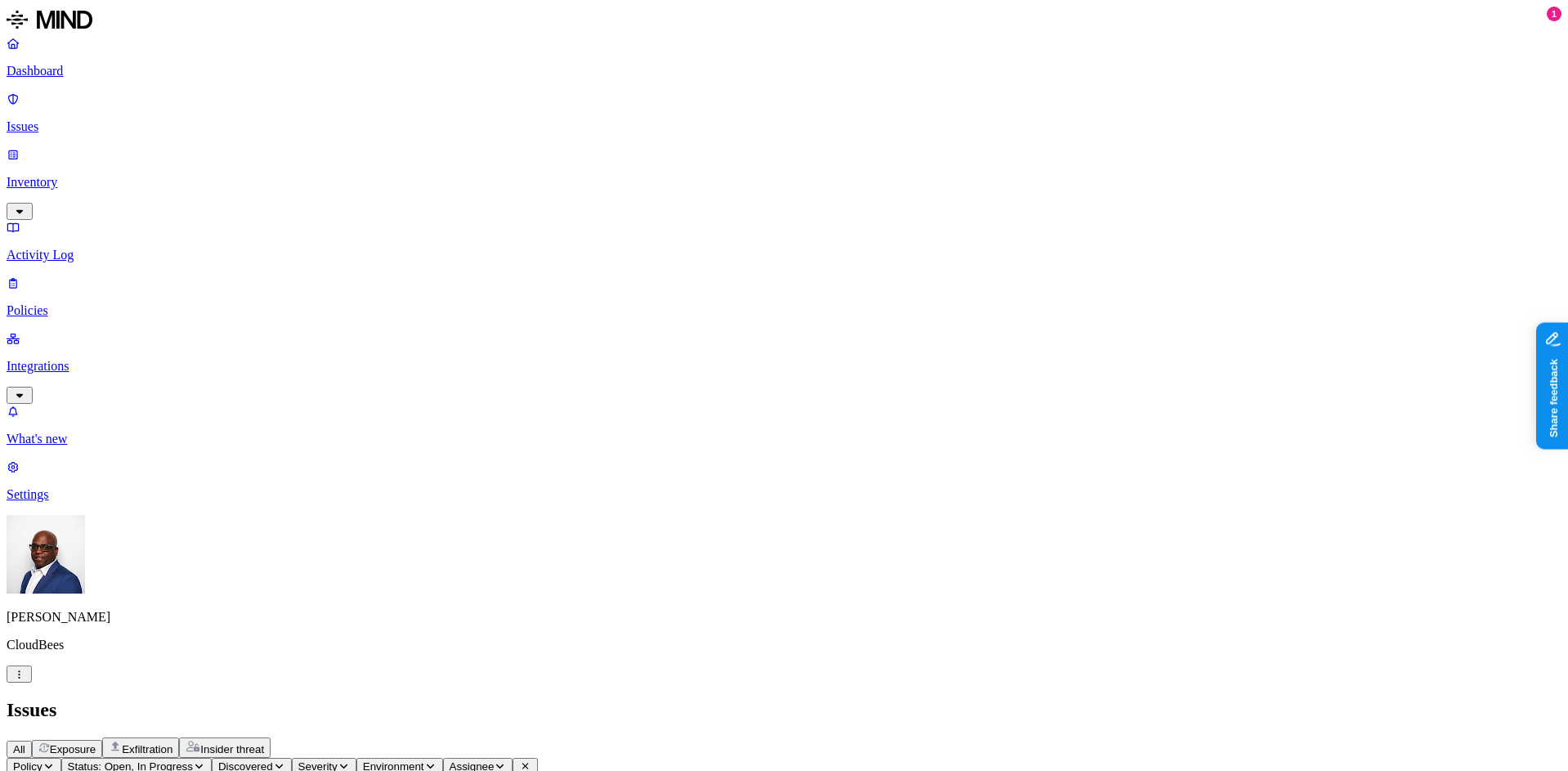
scroll to position [82, 0]
click at [96, 743] on span "Exposure" at bounding box center [73, 749] width 46 height 12
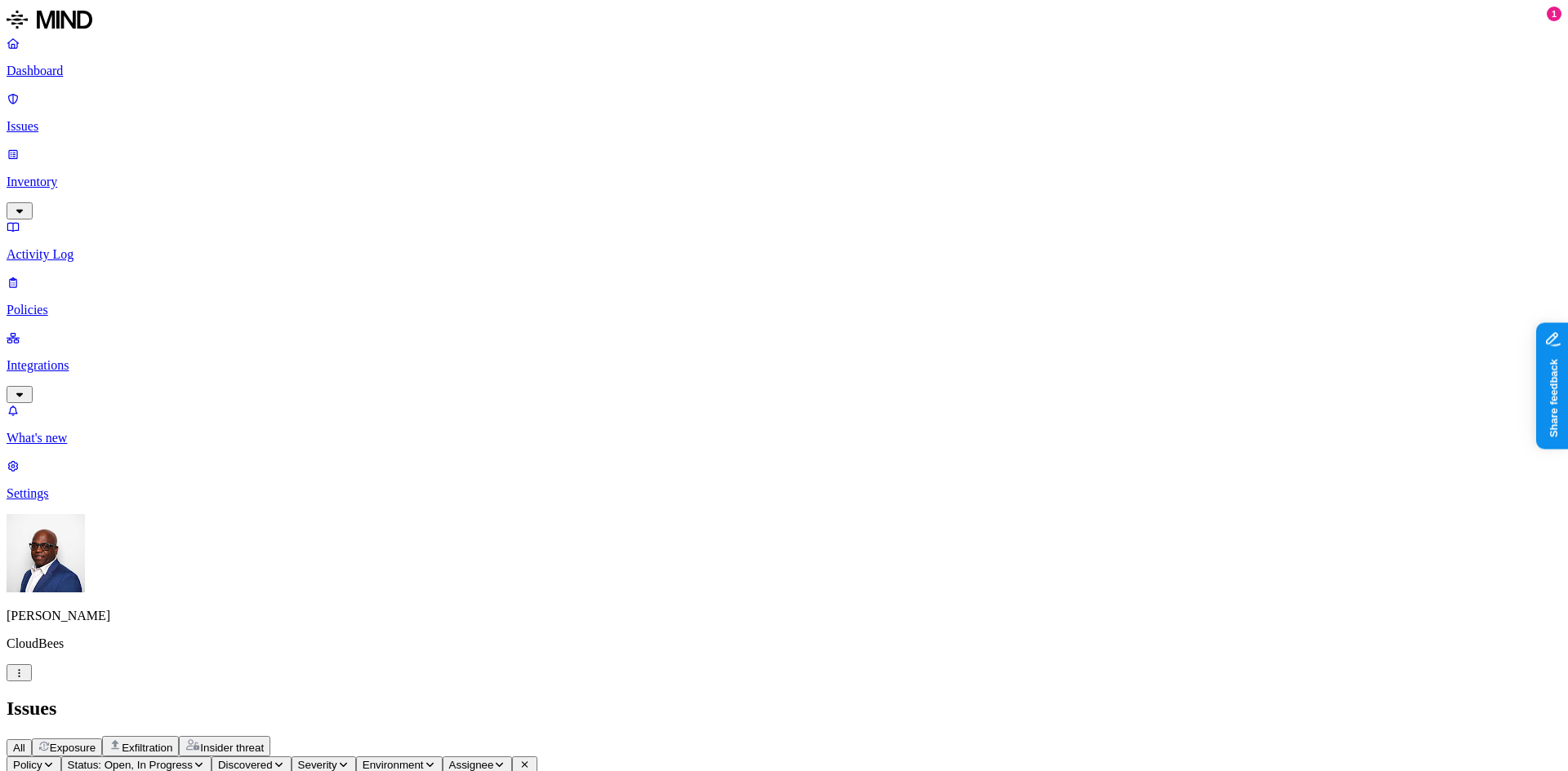
scroll to position [408, 0]
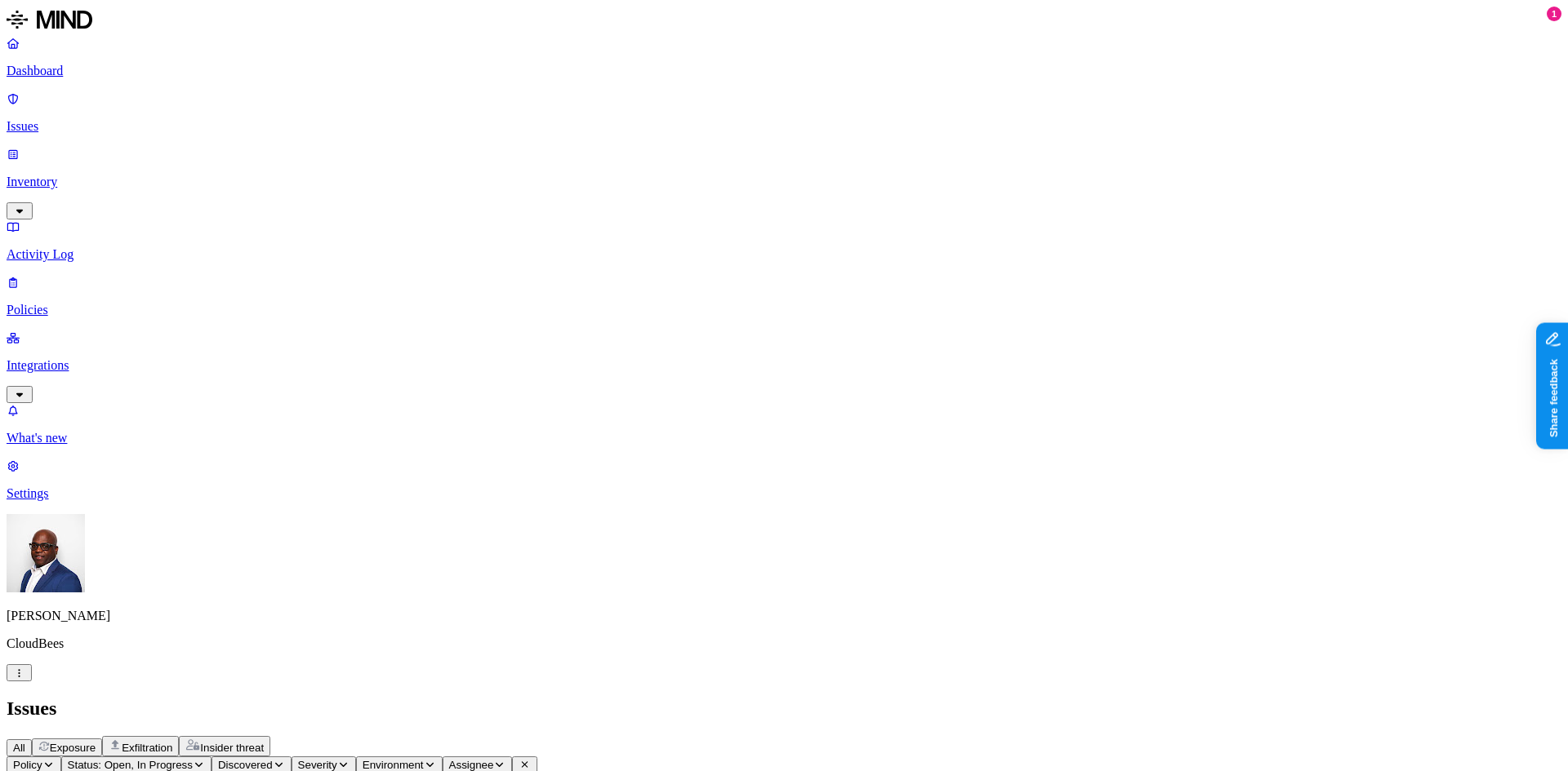
drag, startPoint x: 944, startPoint y: 139, endPoint x: 1130, endPoint y: 161, distance: 187.3
click at [96, 742] on span "Exposure" at bounding box center [73, 748] width 46 height 12
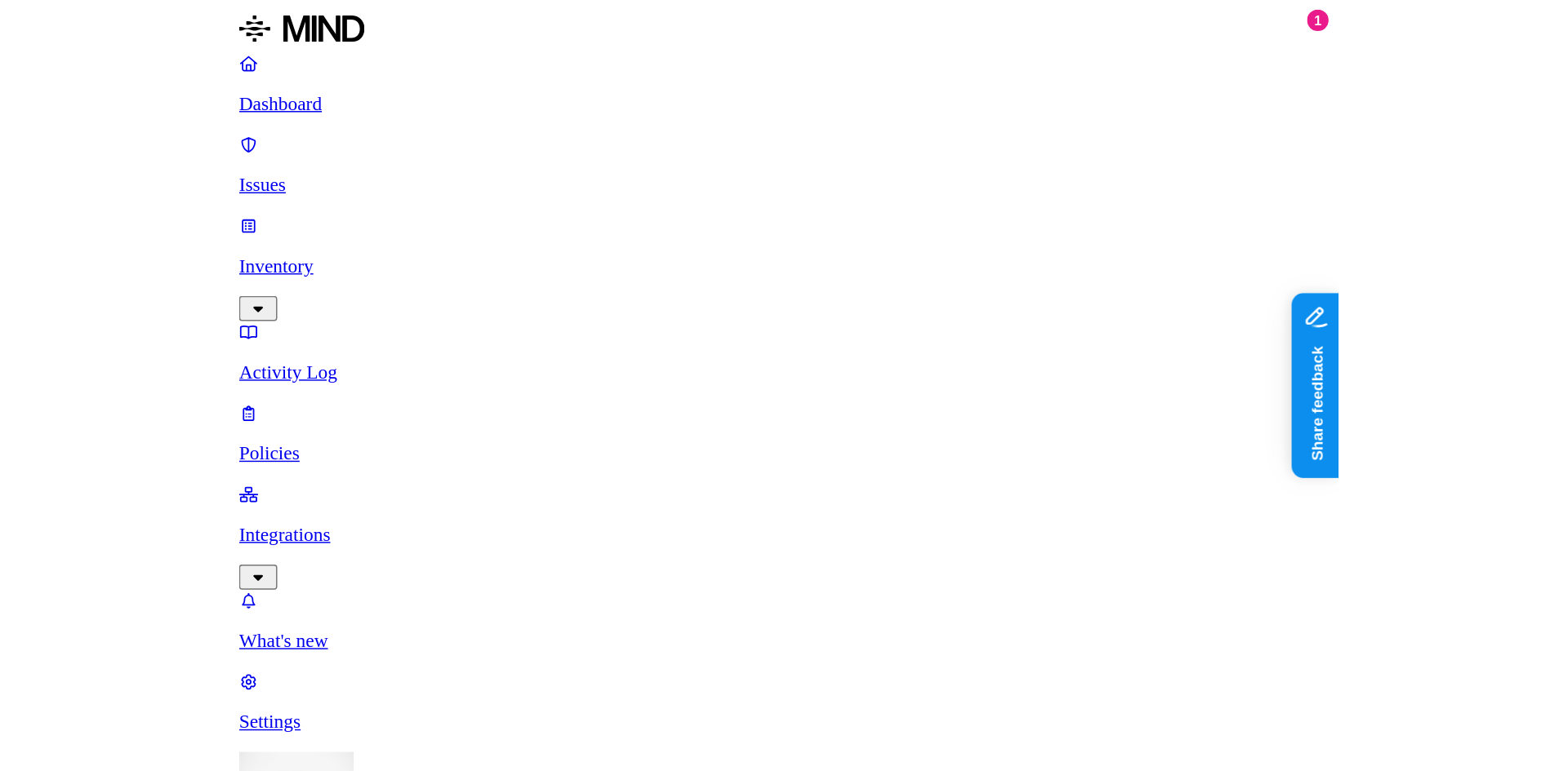
scroll to position [163, 0]
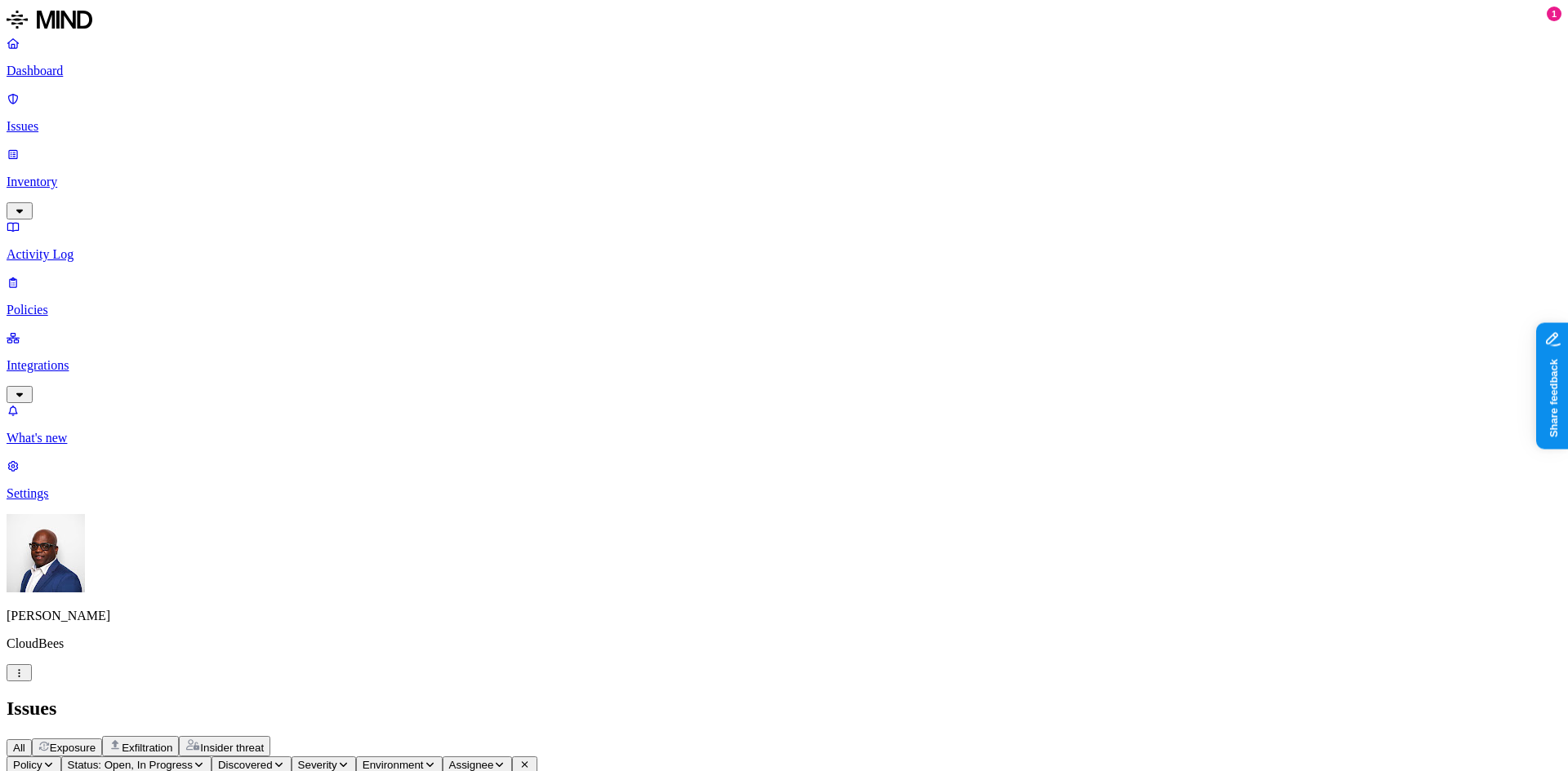
click at [350, 760] on icon "button" at bounding box center [343, 764] width 12 height 9
click at [521, 133] on button "button" at bounding box center [527, 136] width 13 height 5
click at [846, 698] on div "Issues" at bounding box center [784, 709] width 1555 height 22
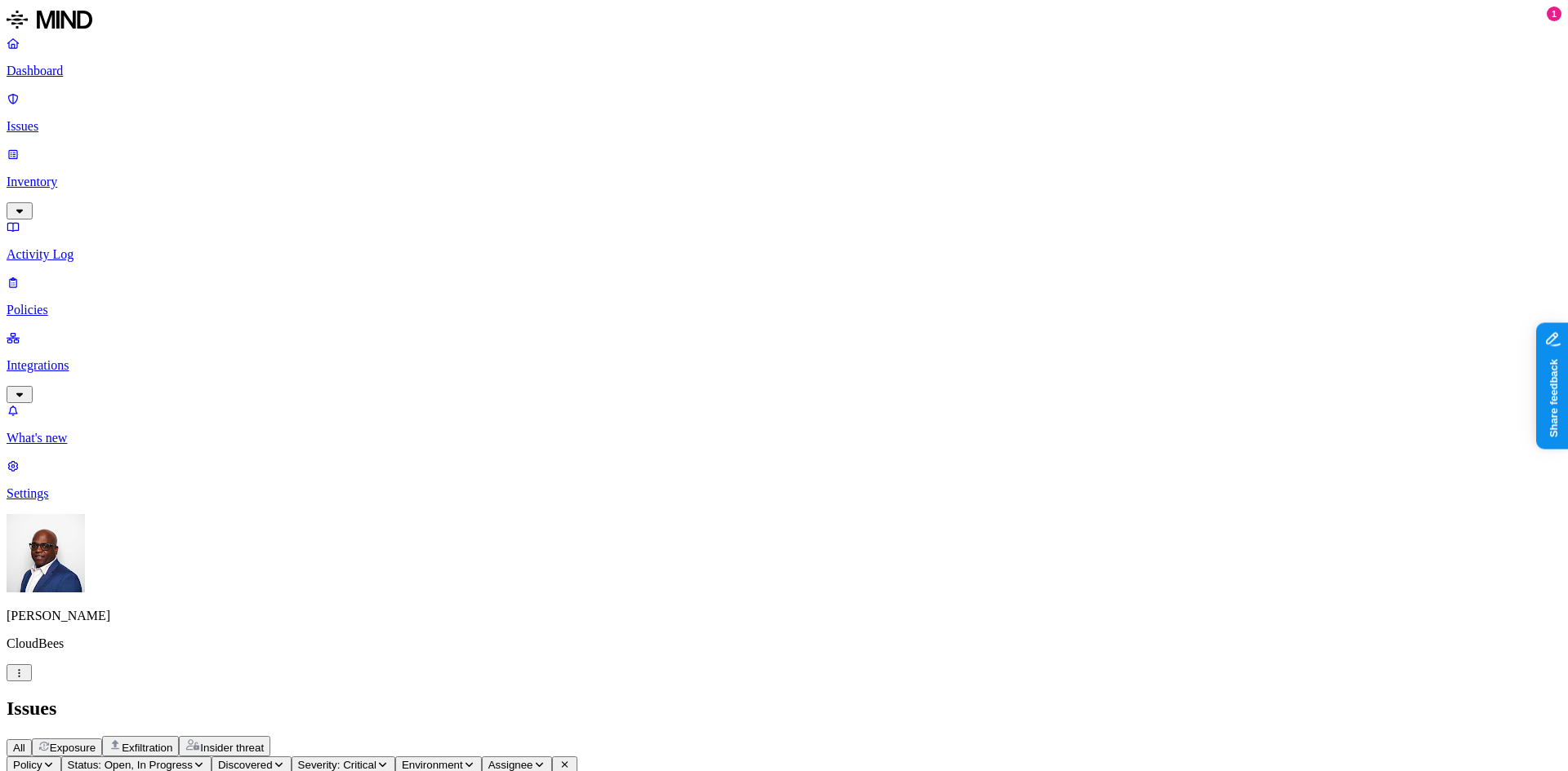
click at [285, 760] on icon "button" at bounding box center [279, 764] width 12 height 9
click at [909, 756] on header "Policy Status: Open, In Progress Discovered Severity: Critical Environment Assi…" at bounding box center [784, 774] width 1555 height 35
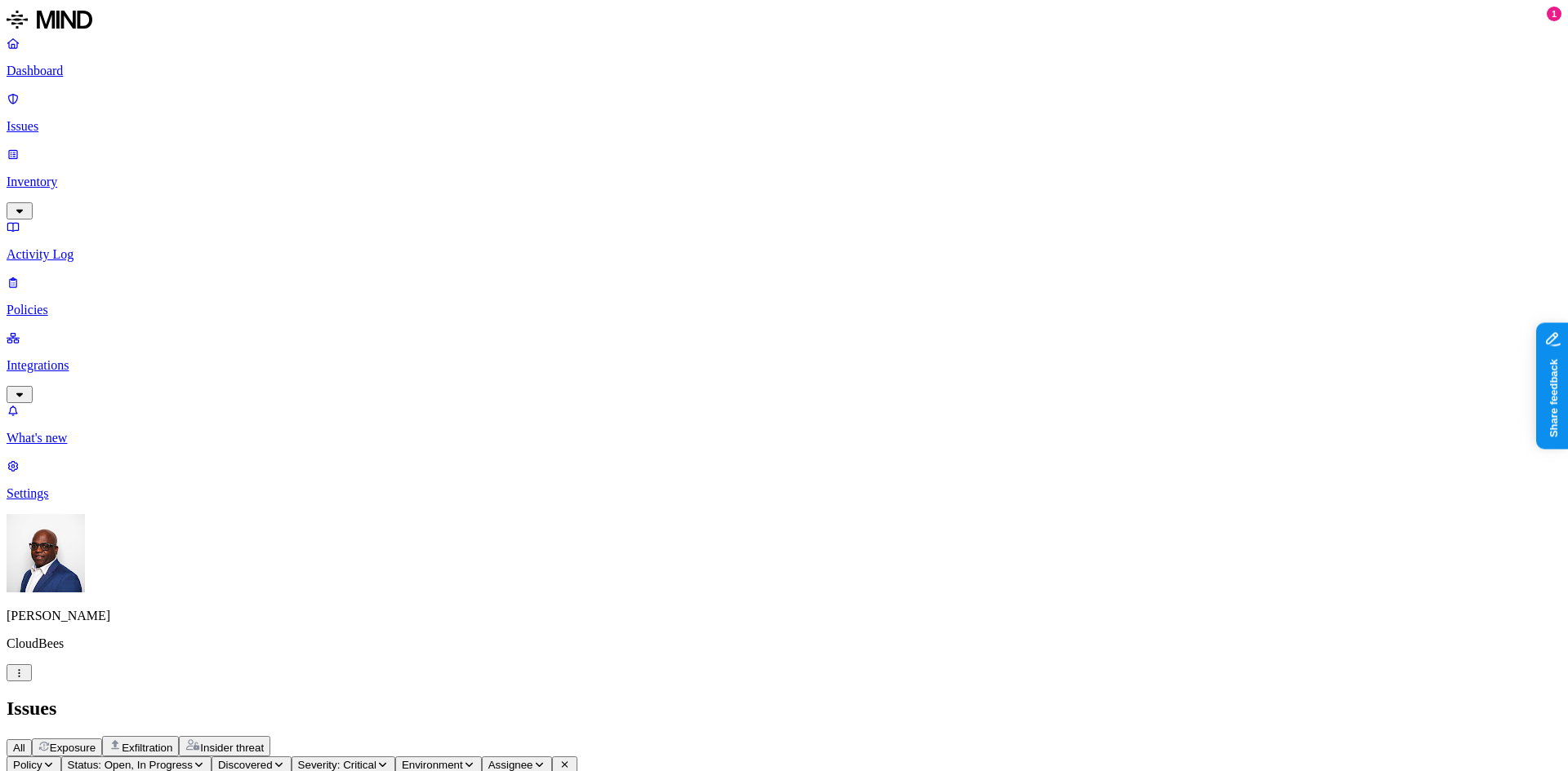
scroll to position [376, 0]
drag, startPoint x: 726, startPoint y: 132, endPoint x: 843, endPoint y: 123, distance: 117.3
drag, startPoint x: 840, startPoint y: 126, endPoint x: 803, endPoint y: 131, distance: 37.3
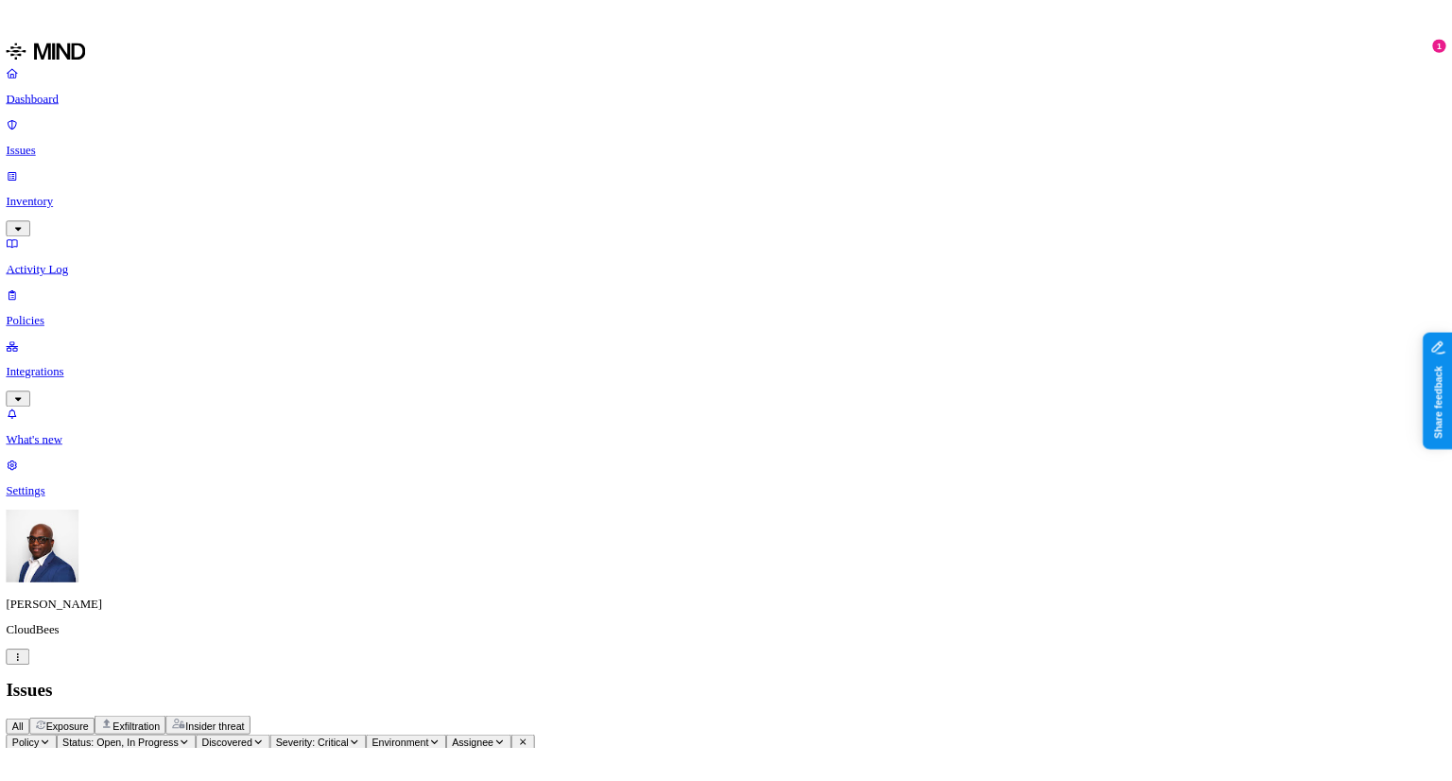
scroll to position [0, 0]
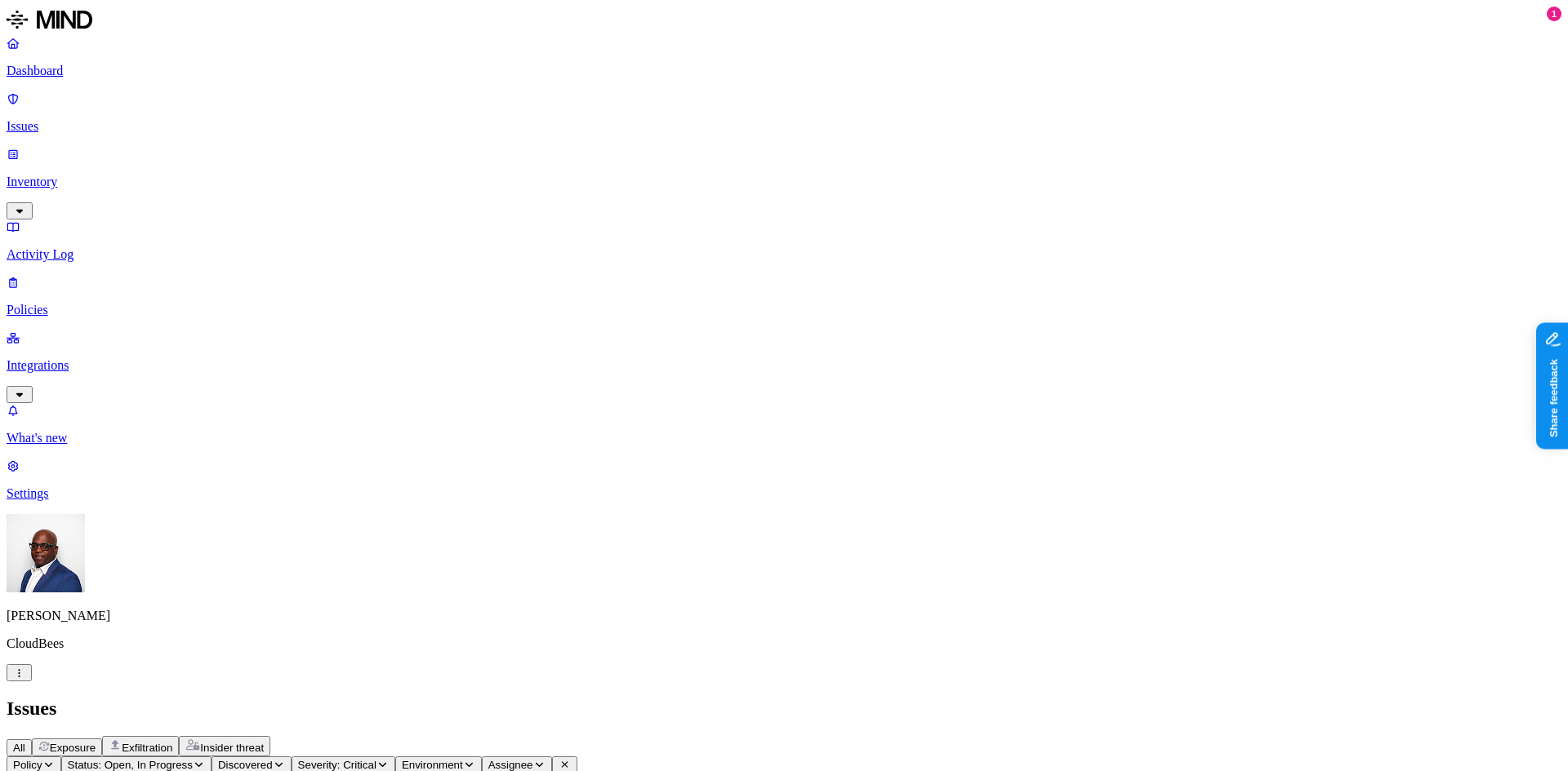
click at [270, 736] on button "Insider threat" at bounding box center [225, 747] width 92 height 21
click at [172, 742] on span "Exfiltration" at bounding box center [147, 748] width 51 height 12
click at [96, 742] on span "Exposure" at bounding box center [73, 748] width 46 height 12
click at [82, 65] on p "Dashboard" at bounding box center [784, 71] width 1555 height 15
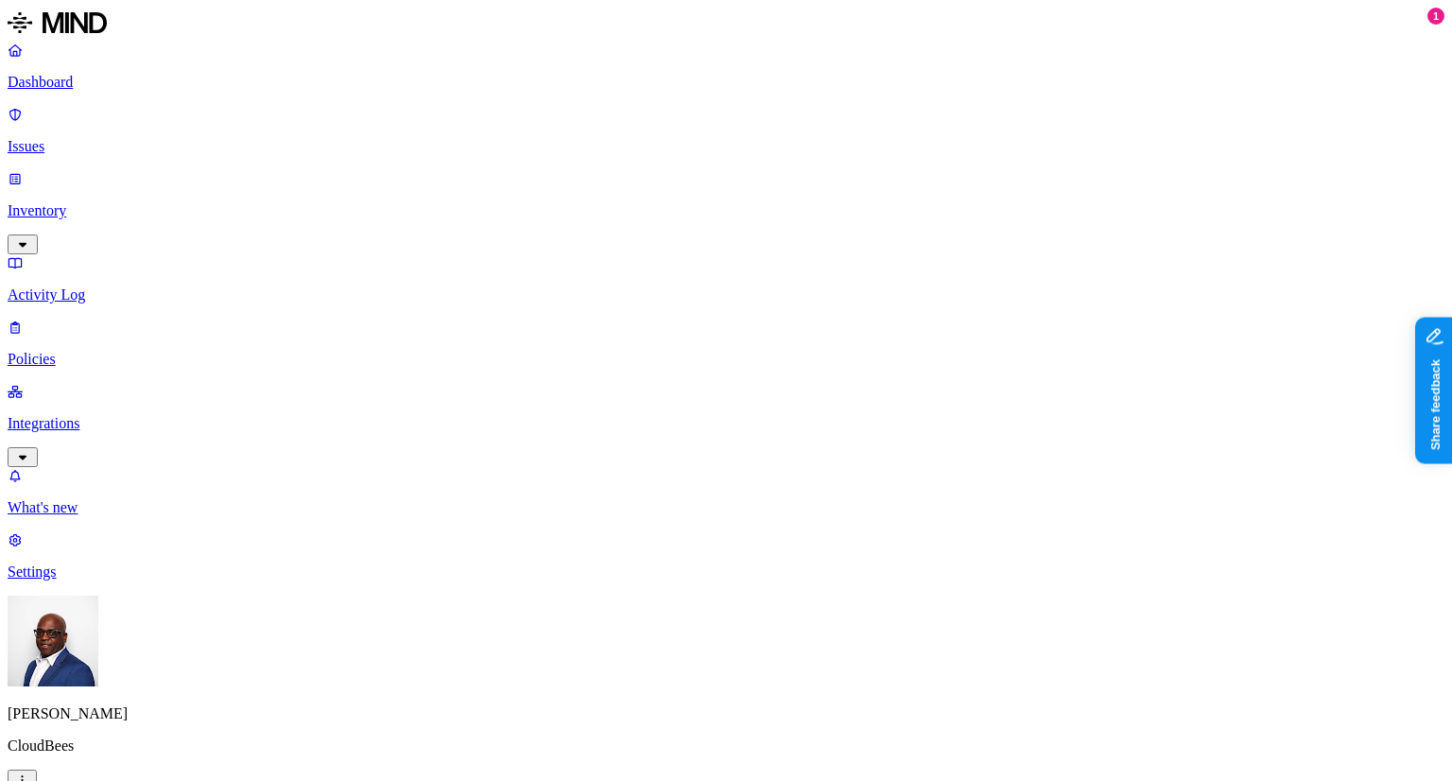
drag, startPoint x: 518, startPoint y: 561, endPoint x: 662, endPoint y: 567, distance: 143.8
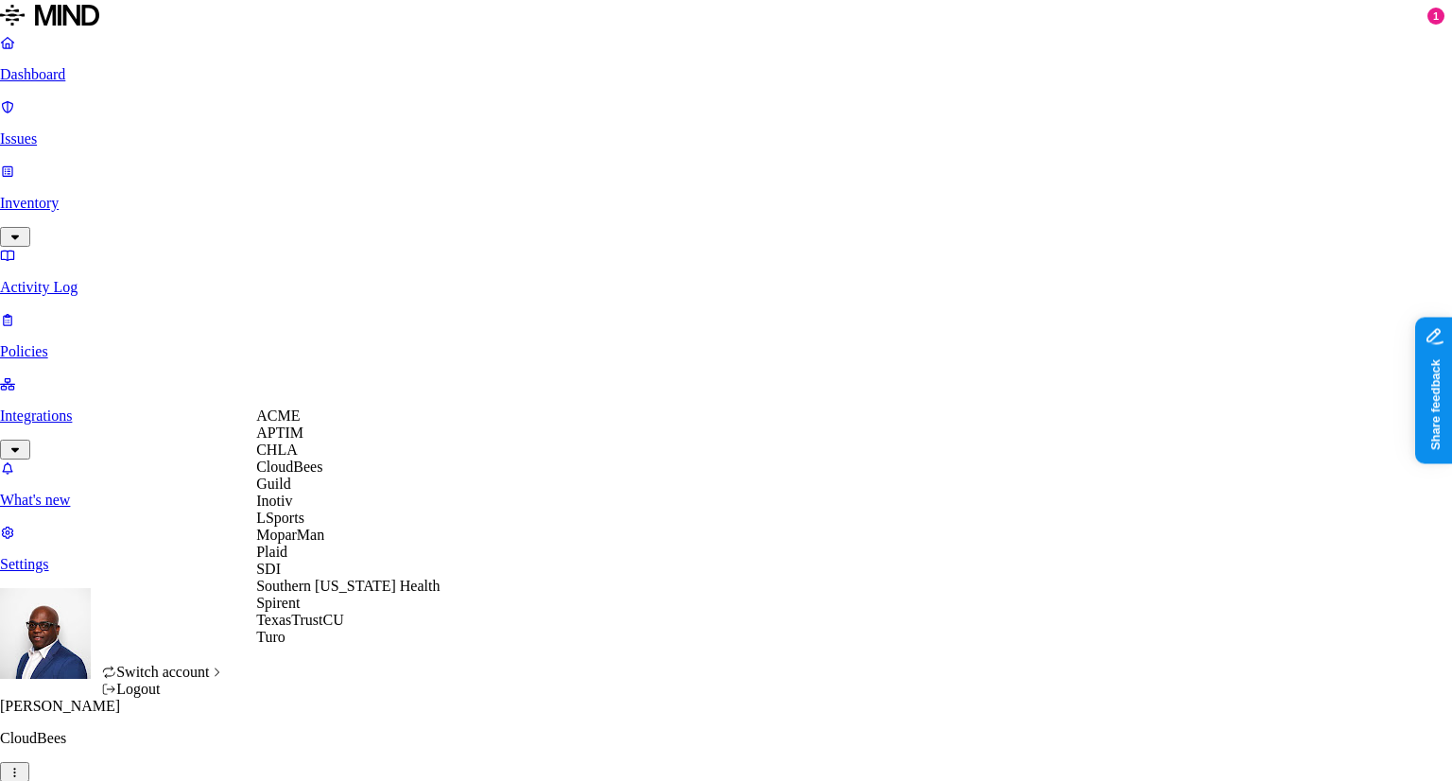
scroll to position [95, 0]
click at [344, 594] on span "Southern Illinois Health" at bounding box center [347, 586] width 183 height 16
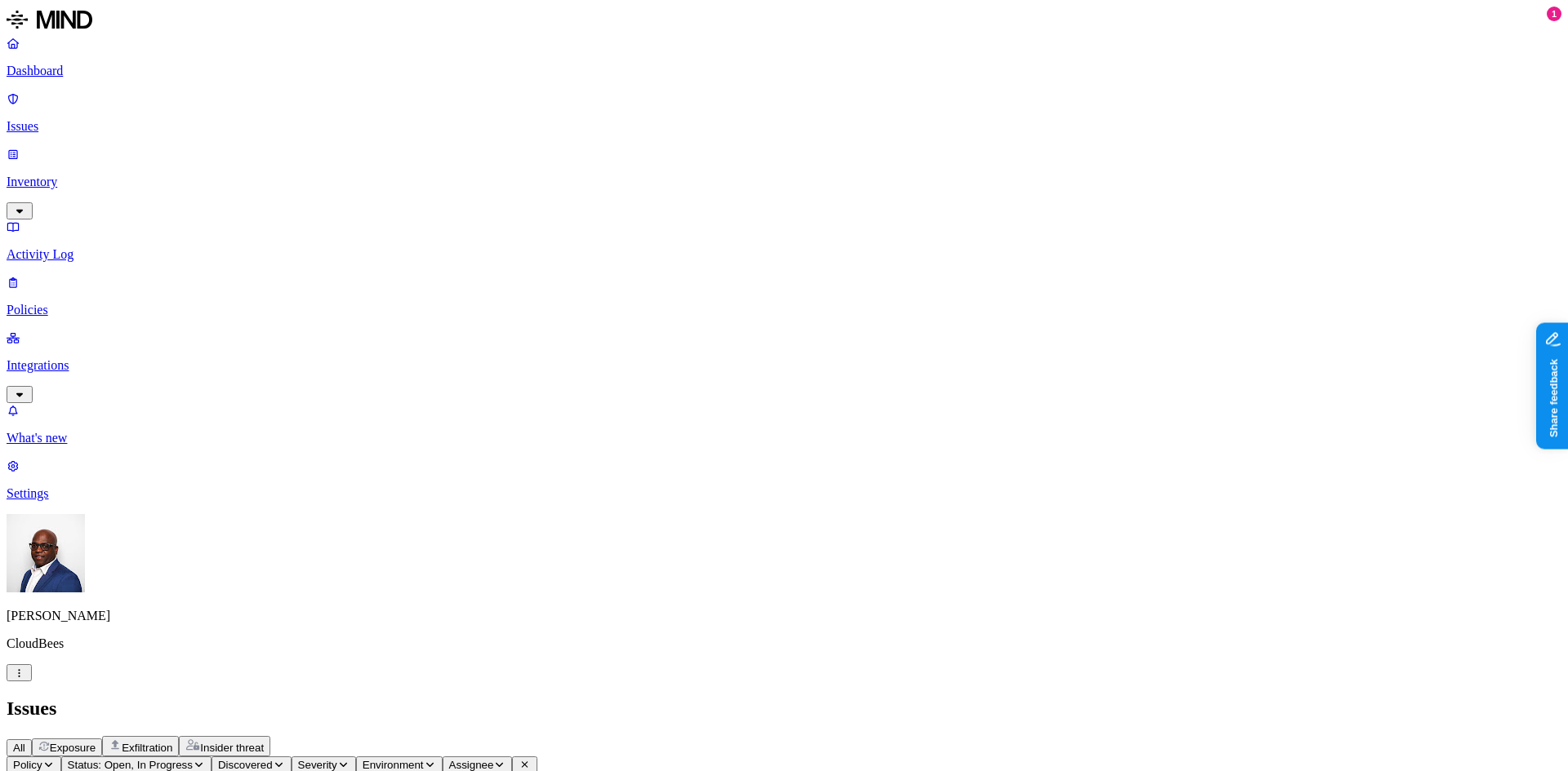
scroll to position [163, 0]
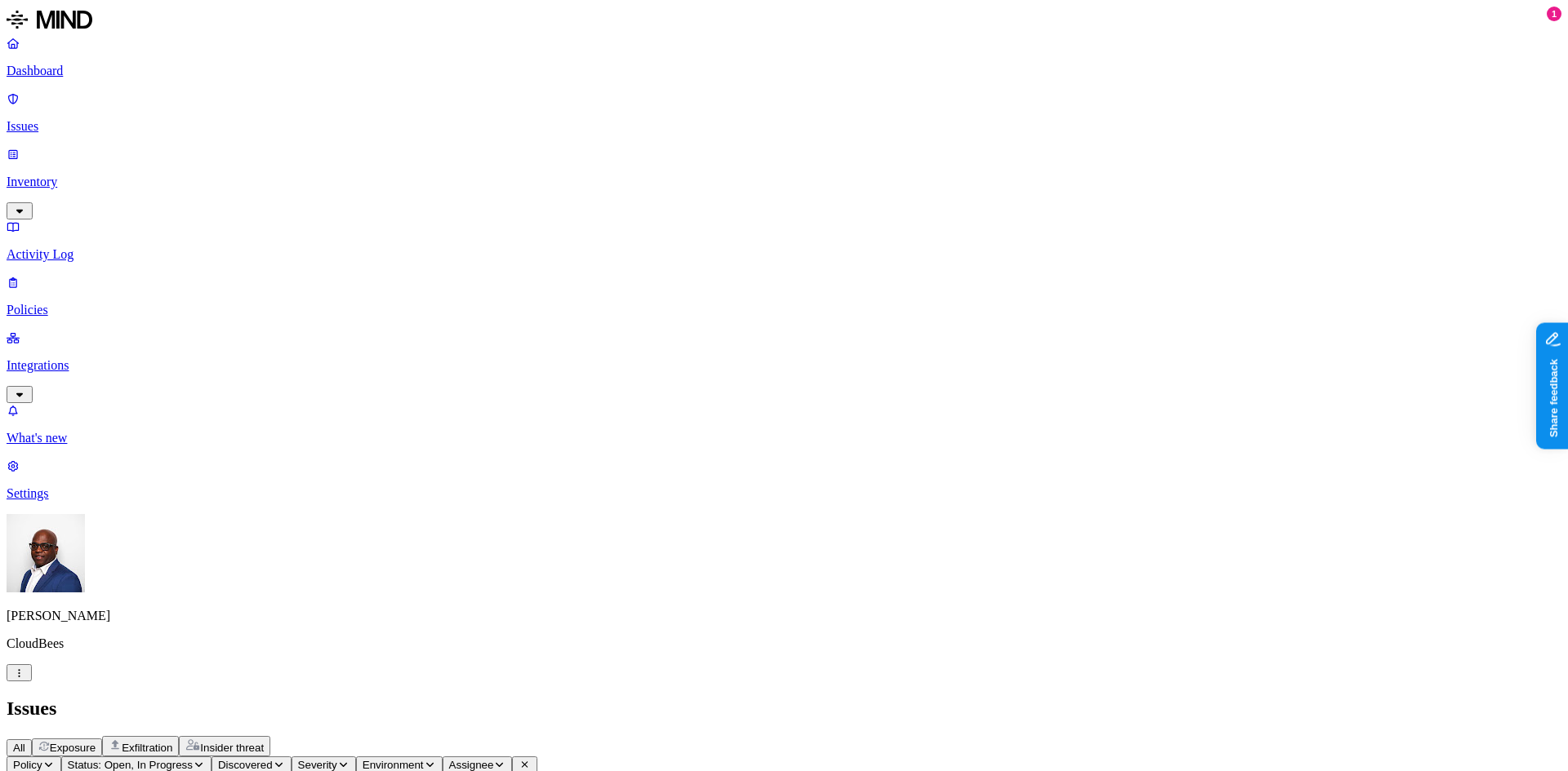
drag, startPoint x: 722, startPoint y: 129, endPoint x: 824, endPoint y: 131, distance: 102.0
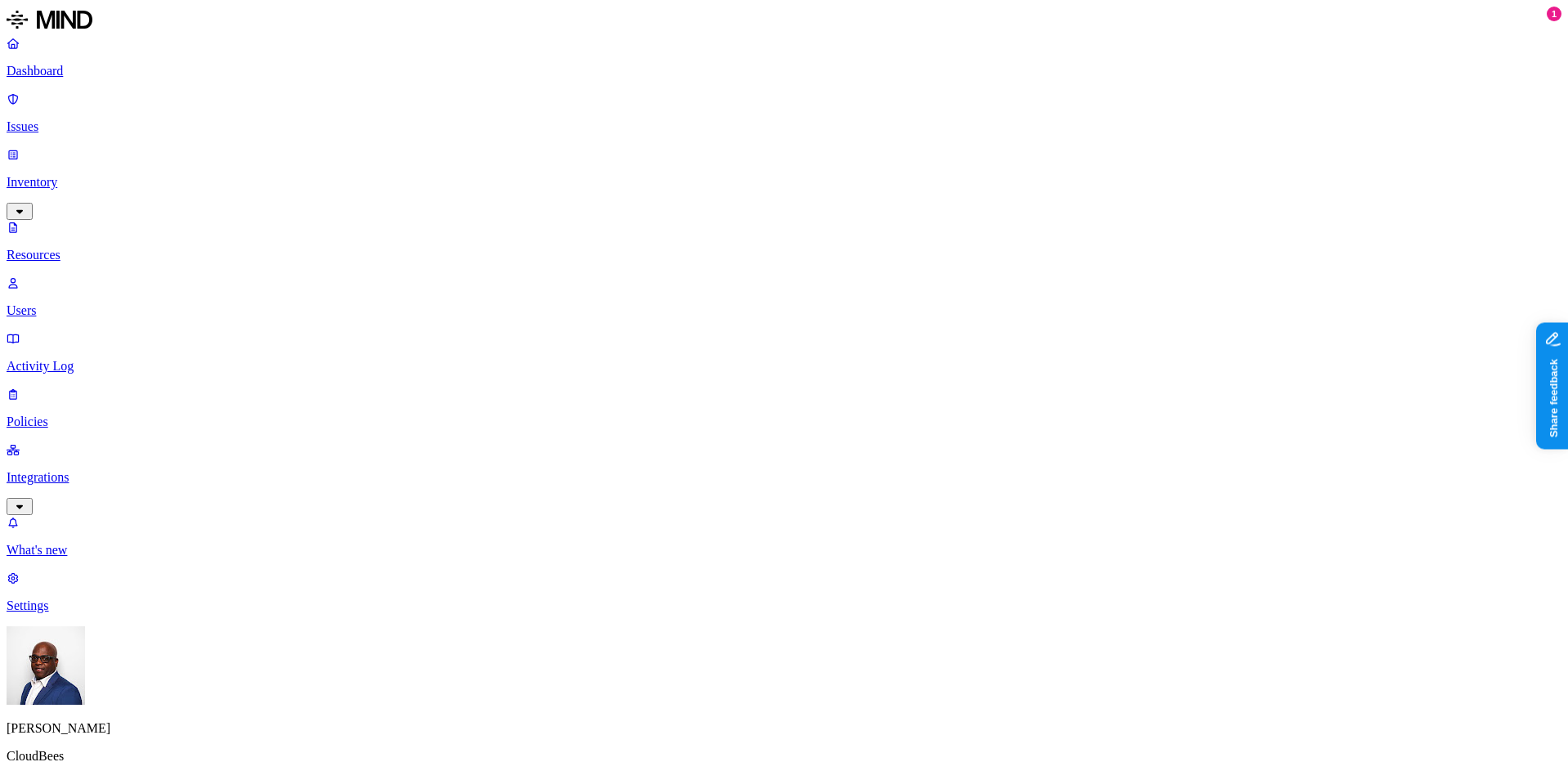
click at [79, 68] on p "Dashboard" at bounding box center [784, 71] width 1555 height 15
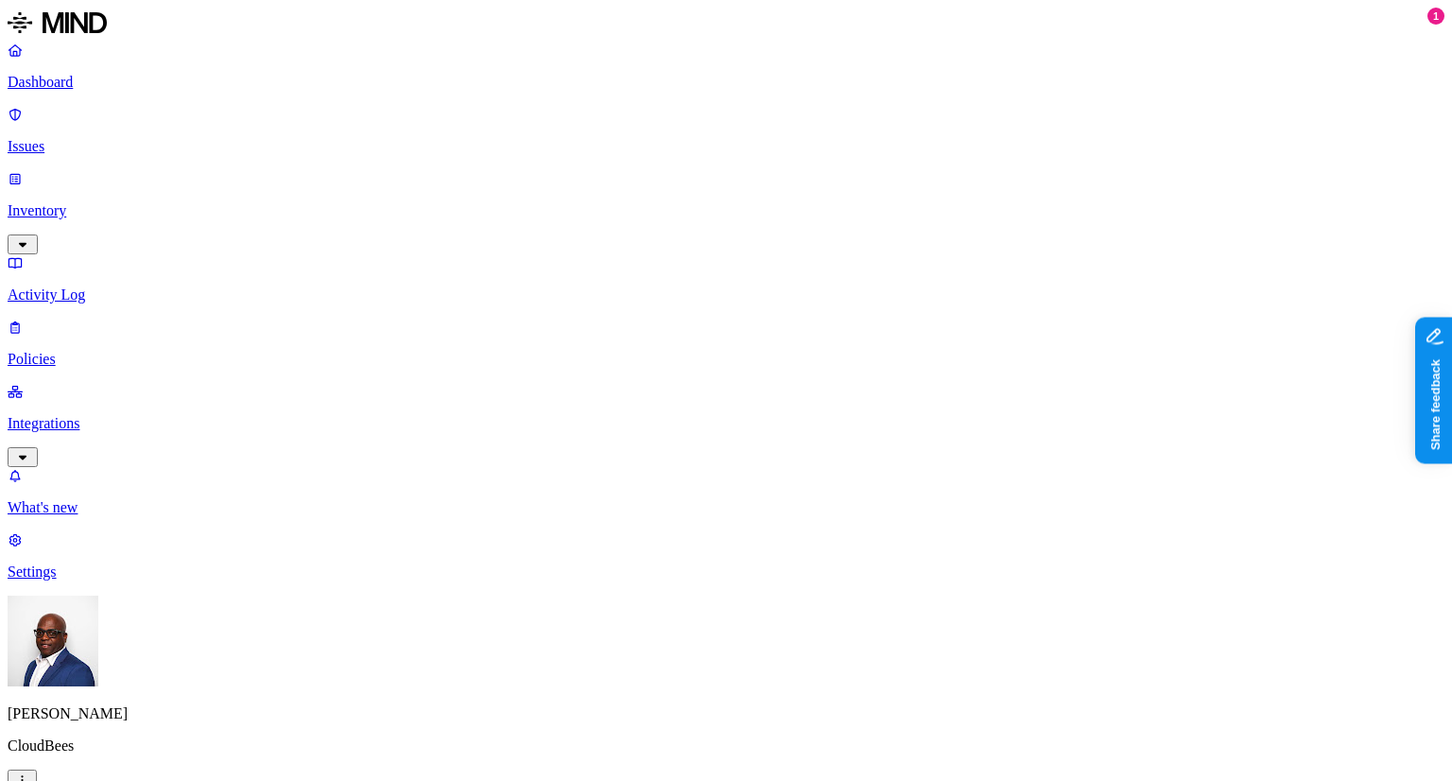
scroll to position [487, 0]
click at [84, 138] on p "Issues" at bounding box center [726, 146] width 1437 height 17
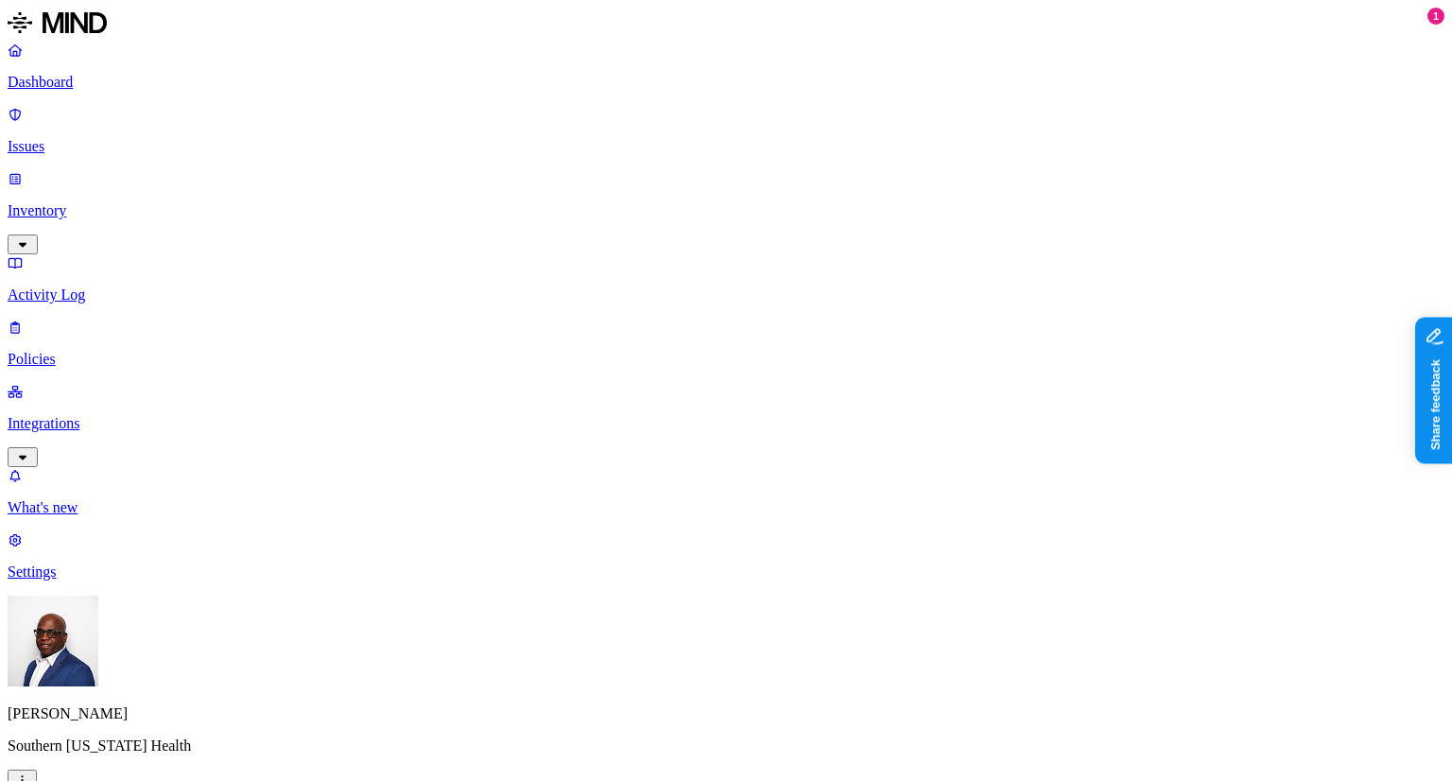
click at [83, 351] on p "Policies" at bounding box center [726, 359] width 1437 height 17
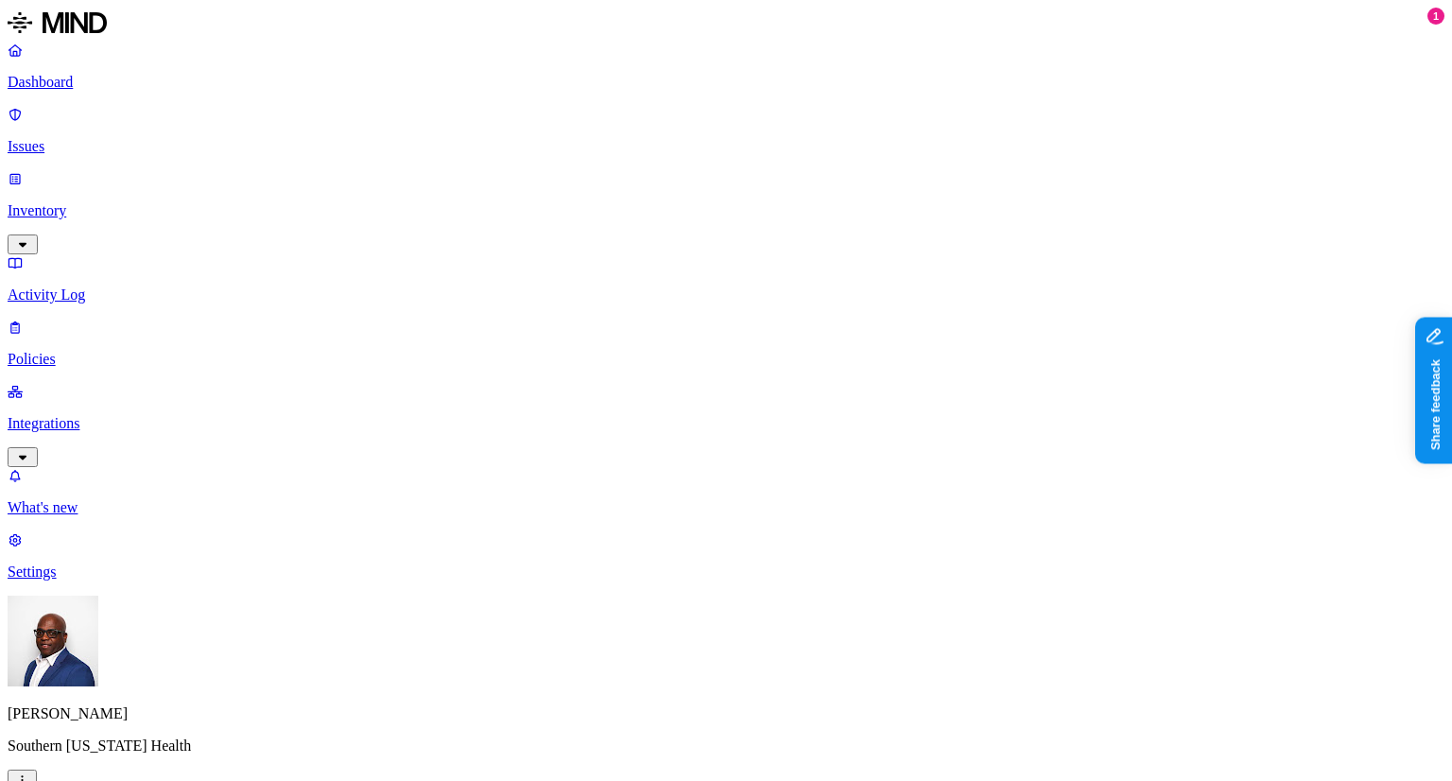
click at [73, 351] on p "Policies" at bounding box center [726, 359] width 1437 height 17
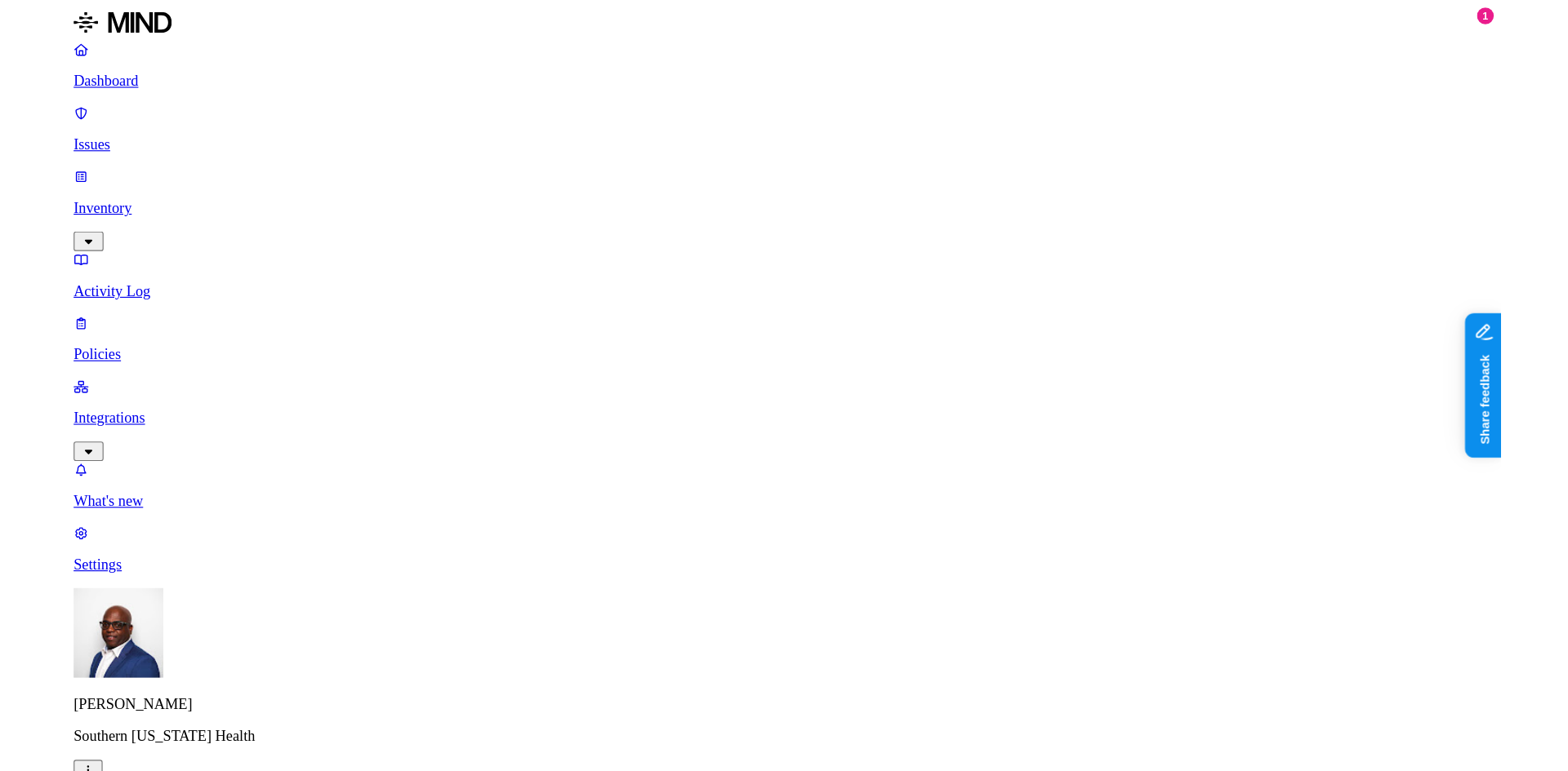
scroll to position [82, 0]
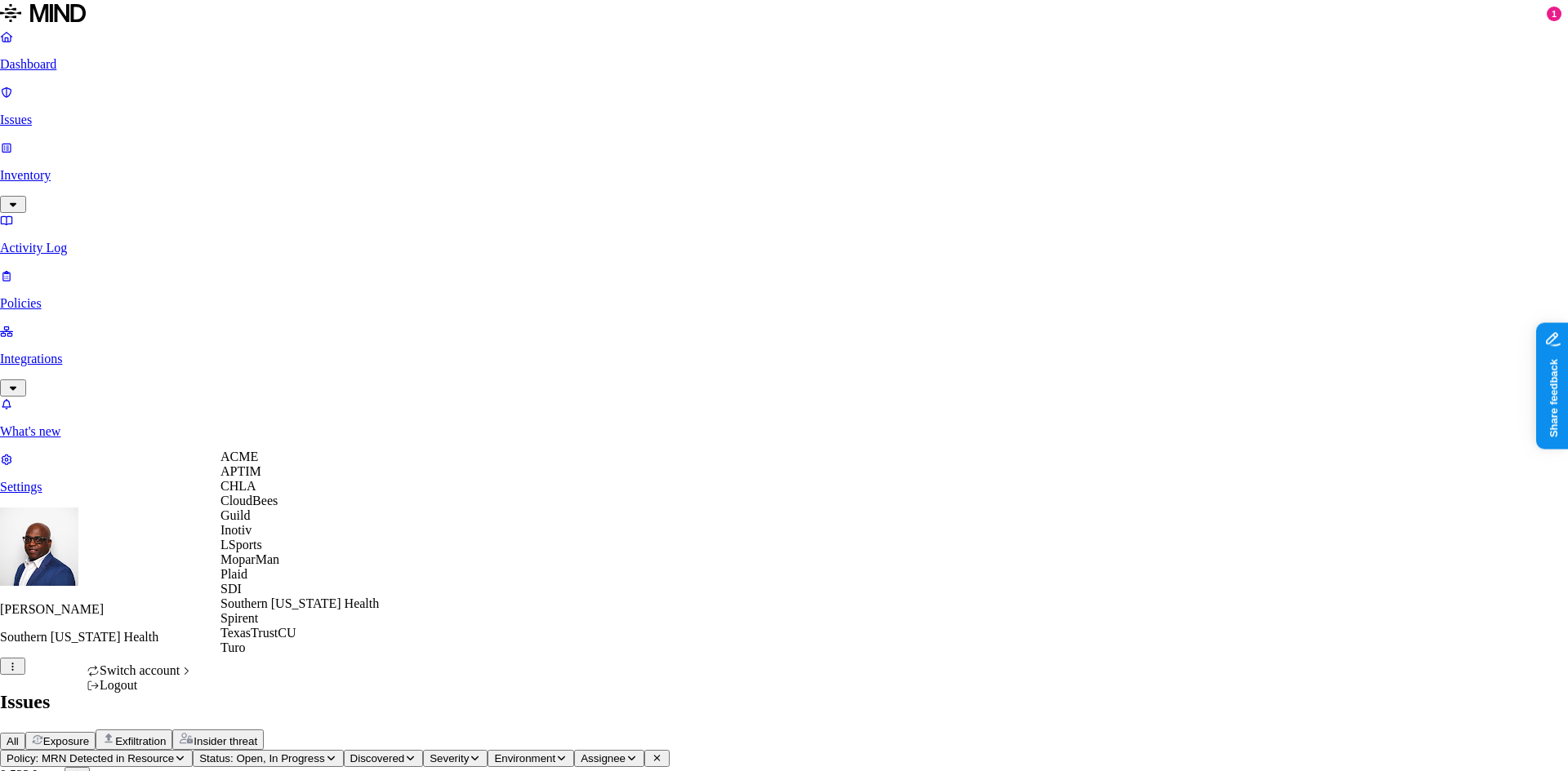
click at [266, 508] on span "CloudBees" at bounding box center [249, 501] width 57 height 14
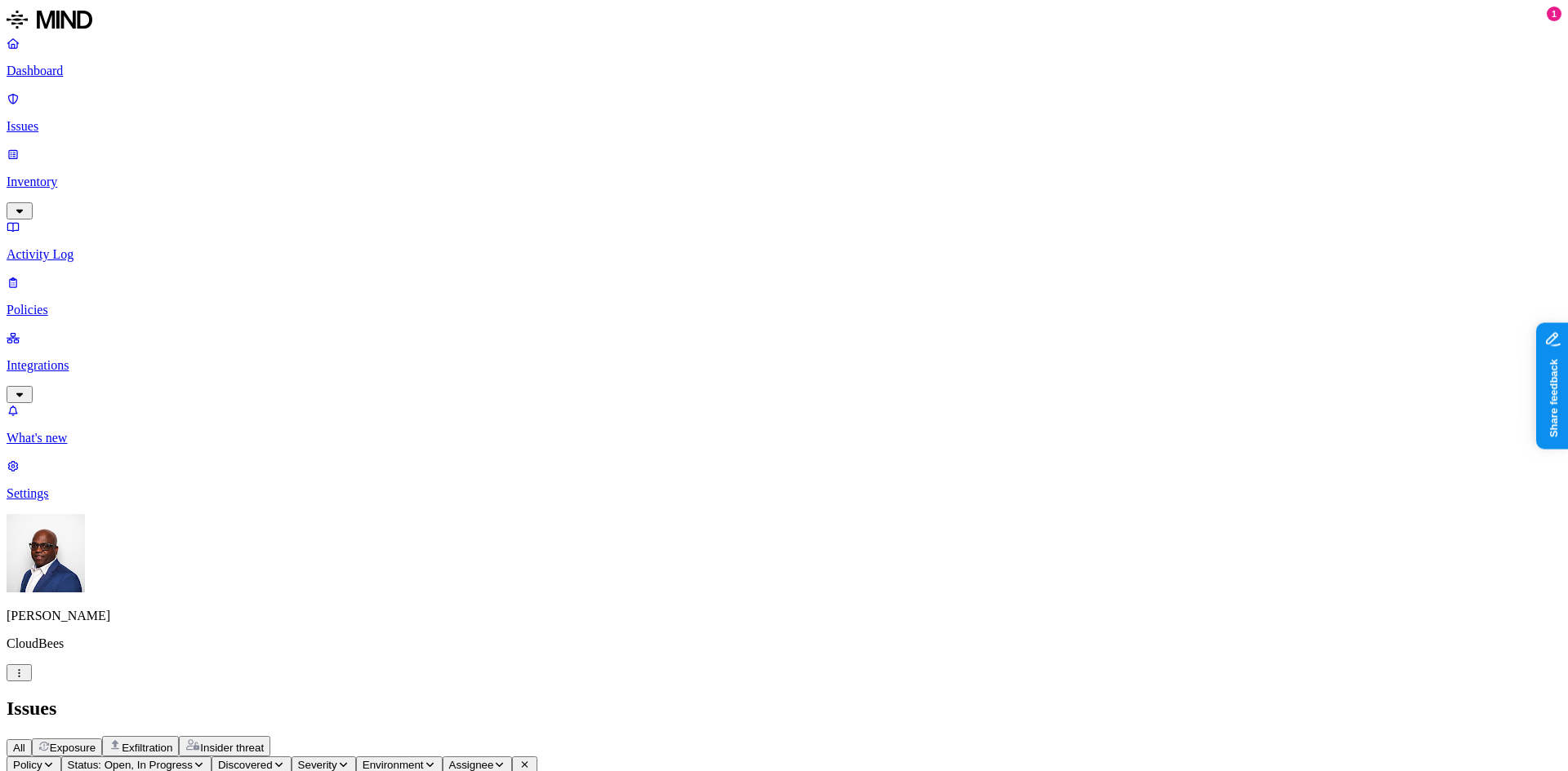
click at [72, 501] on p "Settings" at bounding box center [784, 493] width 1555 height 15
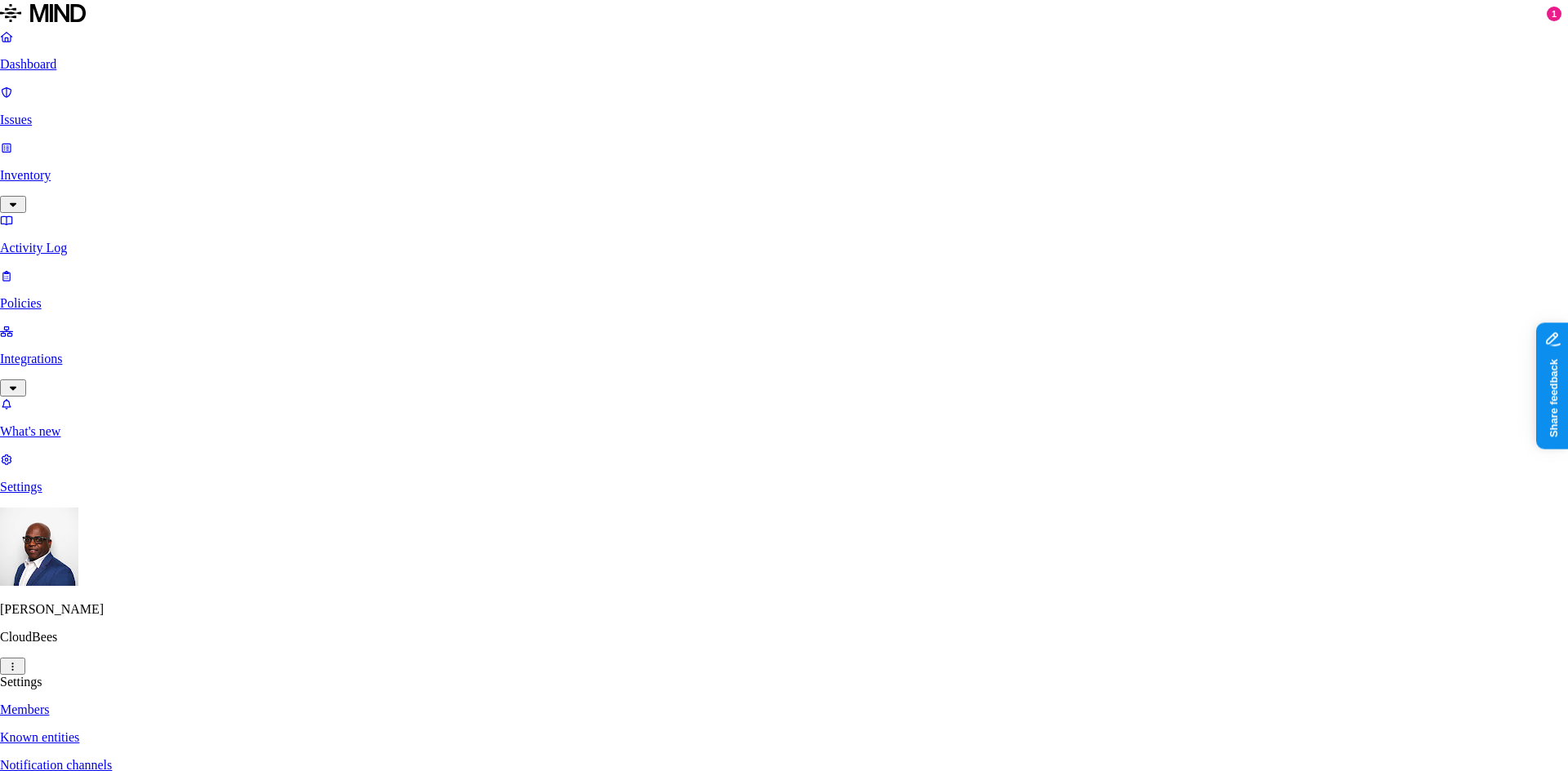
paste input "[EMAIL_ADDRESS][PERSON_NAME][DOMAIN_NAME]"
type input "[EMAIL_ADDRESS][PERSON_NAME][DOMAIN_NAME]"
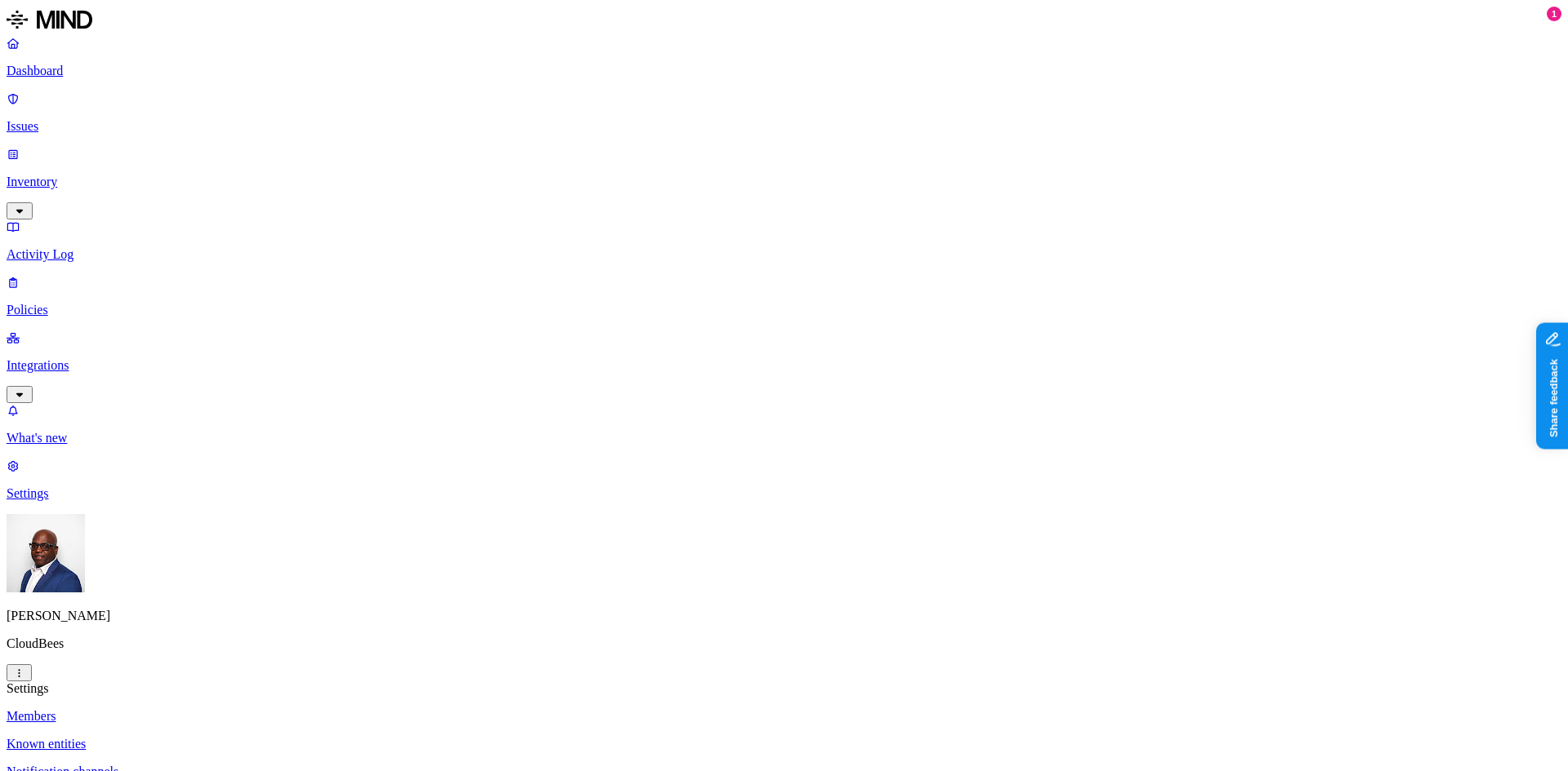
click at [55, 65] on p "Dashboard" at bounding box center [784, 71] width 1555 height 15
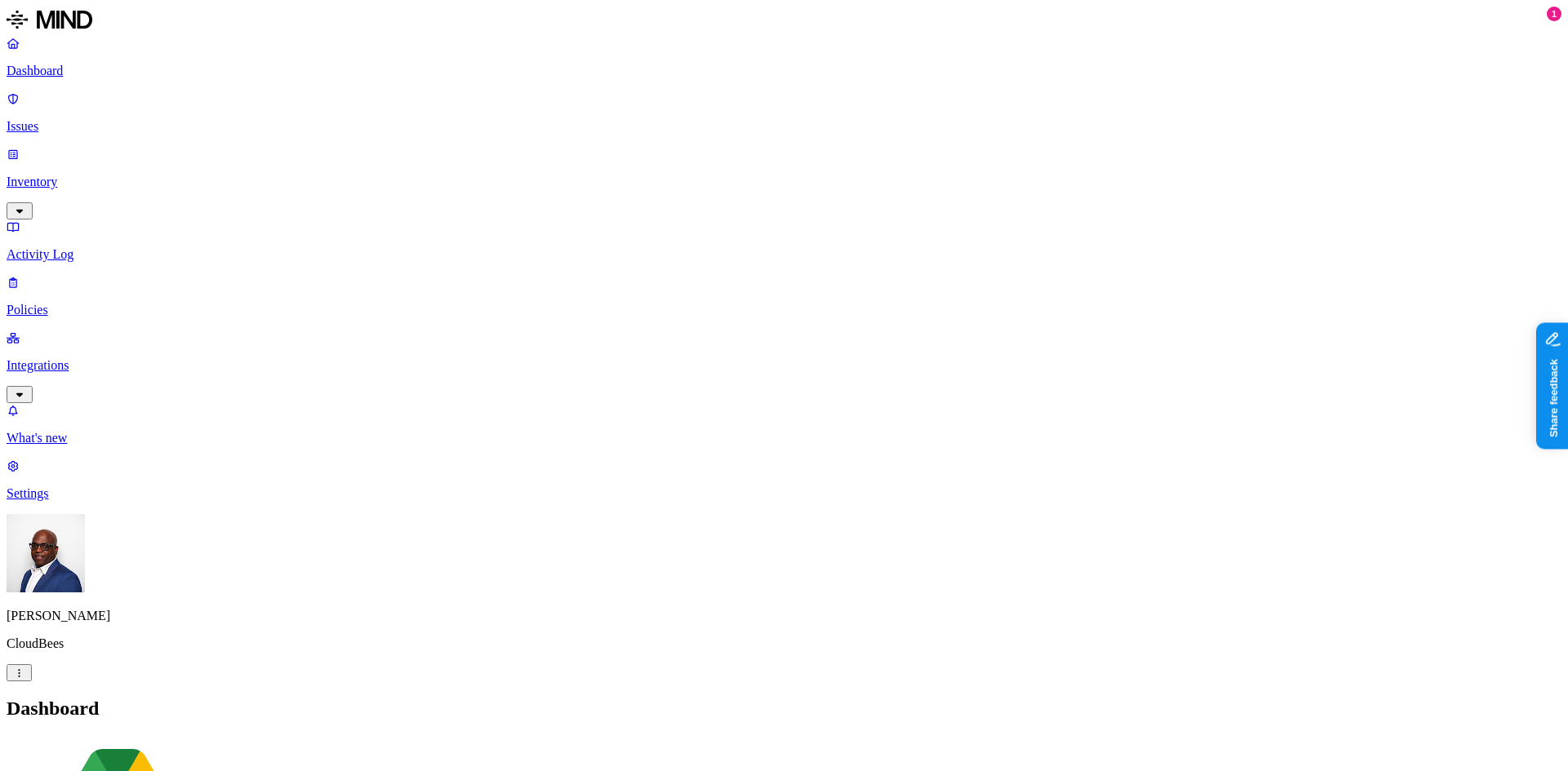
click at [60, 501] on p "Settings" at bounding box center [784, 493] width 1555 height 15
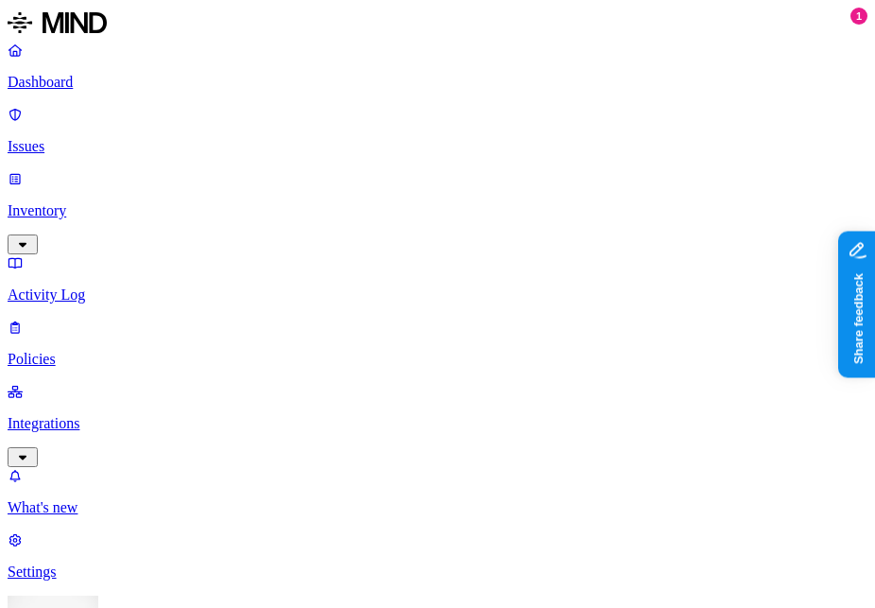
click at [73, 78] on p "Dashboard" at bounding box center [438, 82] width 860 height 17
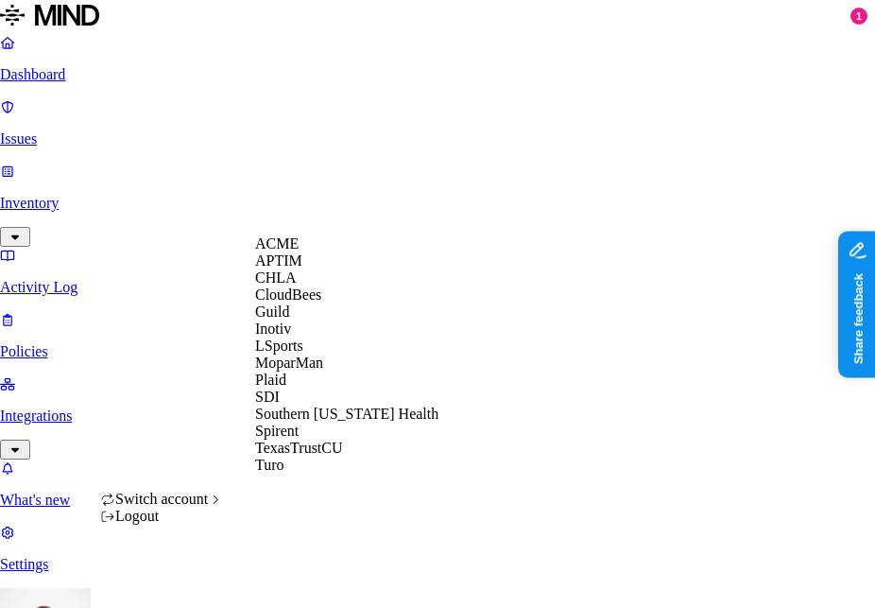
click at [293, 405] on div "SDI" at bounding box center [346, 396] width 183 height 17
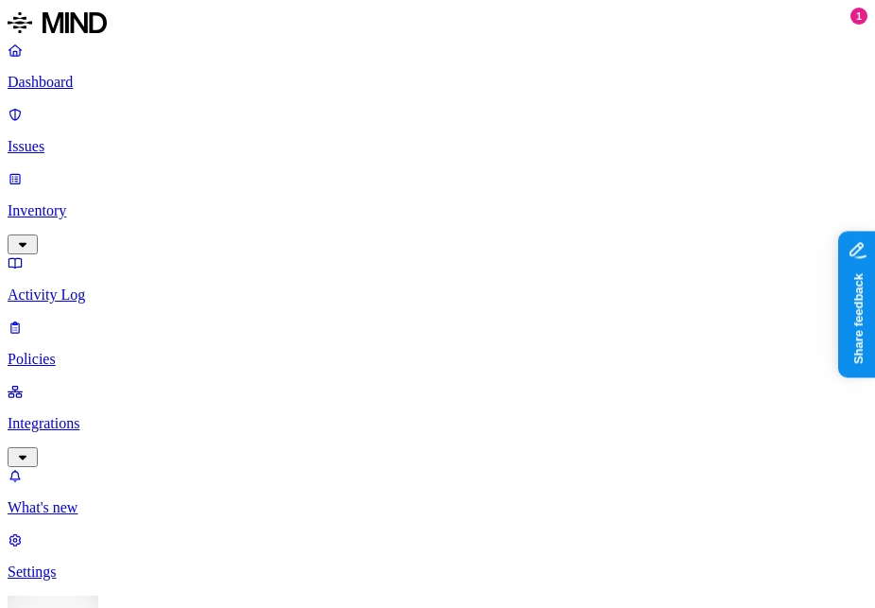
click at [103, 415] on p "Integrations" at bounding box center [438, 423] width 860 height 17
click at [86, 563] on p "On-premise" at bounding box center [438, 571] width 860 height 17
click at [97, 499] on p "Cloud" at bounding box center [438, 507] width 860 height 17
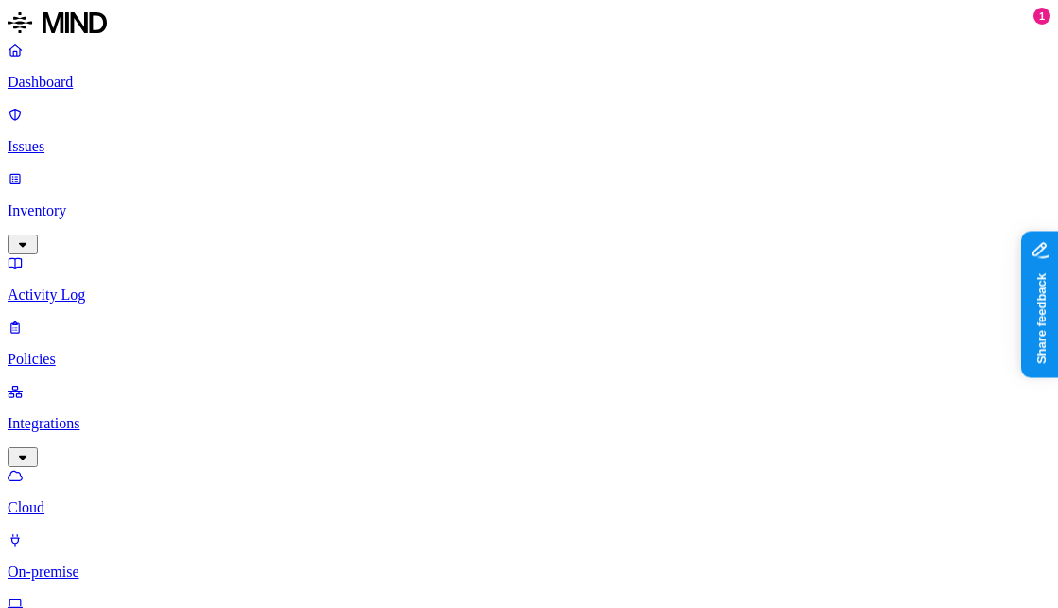
click at [61, 202] on p "Inventory" at bounding box center [529, 210] width 1043 height 17
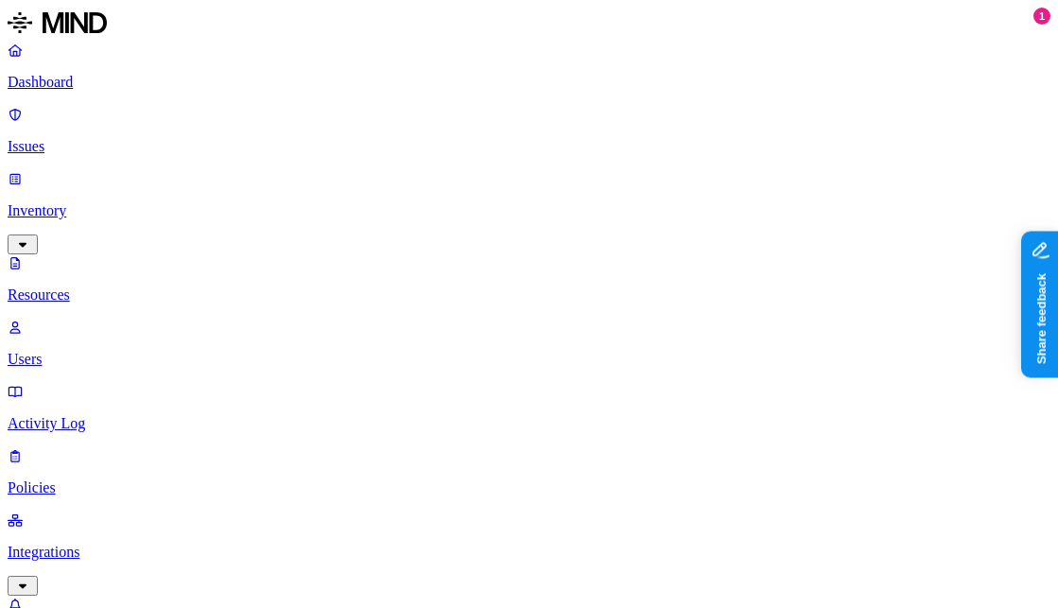
click at [76, 351] on p "Users" at bounding box center [529, 359] width 1043 height 17
drag, startPoint x: 363, startPoint y: 97, endPoint x: 456, endPoint y: 110, distance: 93.4
click at [89, 286] on p "Resources" at bounding box center [529, 294] width 1043 height 17
click at [95, 351] on p "Users" at bounding box center [529, 359] width 1043 height 17
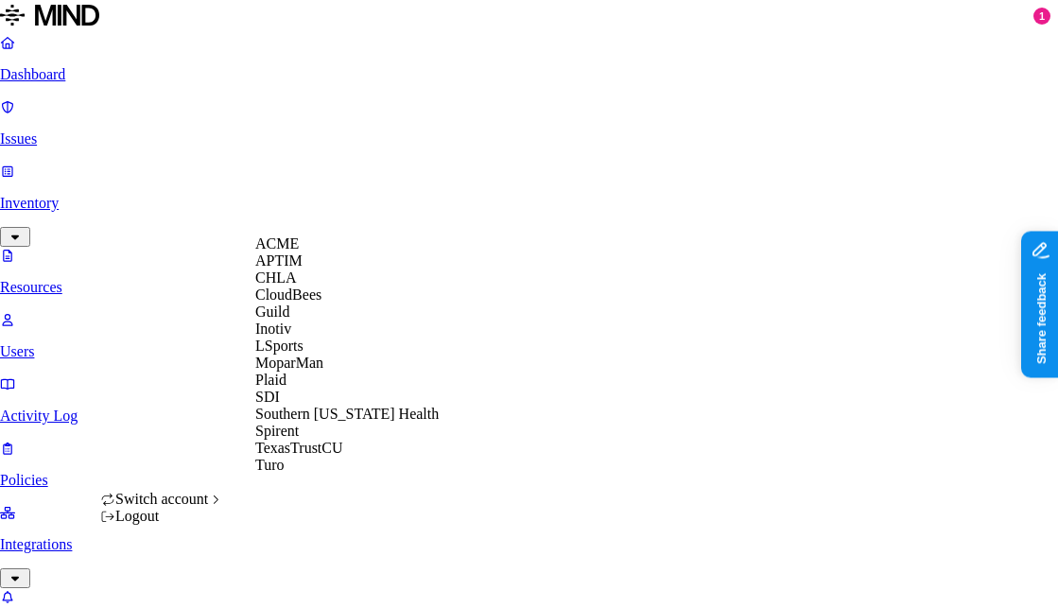
scroll to position [9, 0]
click at [321, 302] on span "CloudBees" at bounding box center [288, 294] width 66 height 16
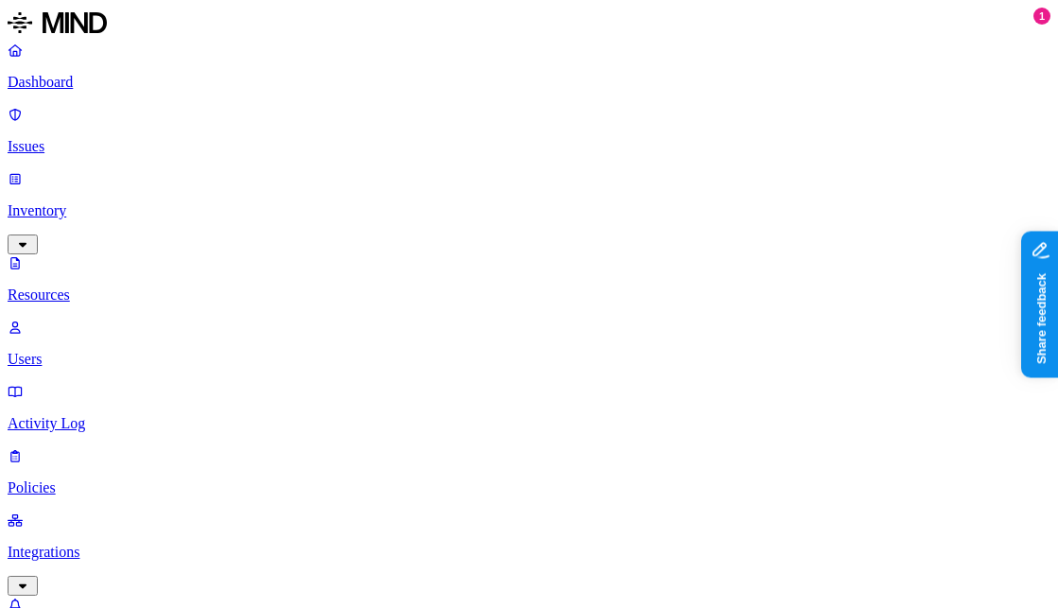
scroll to position [710, 0]
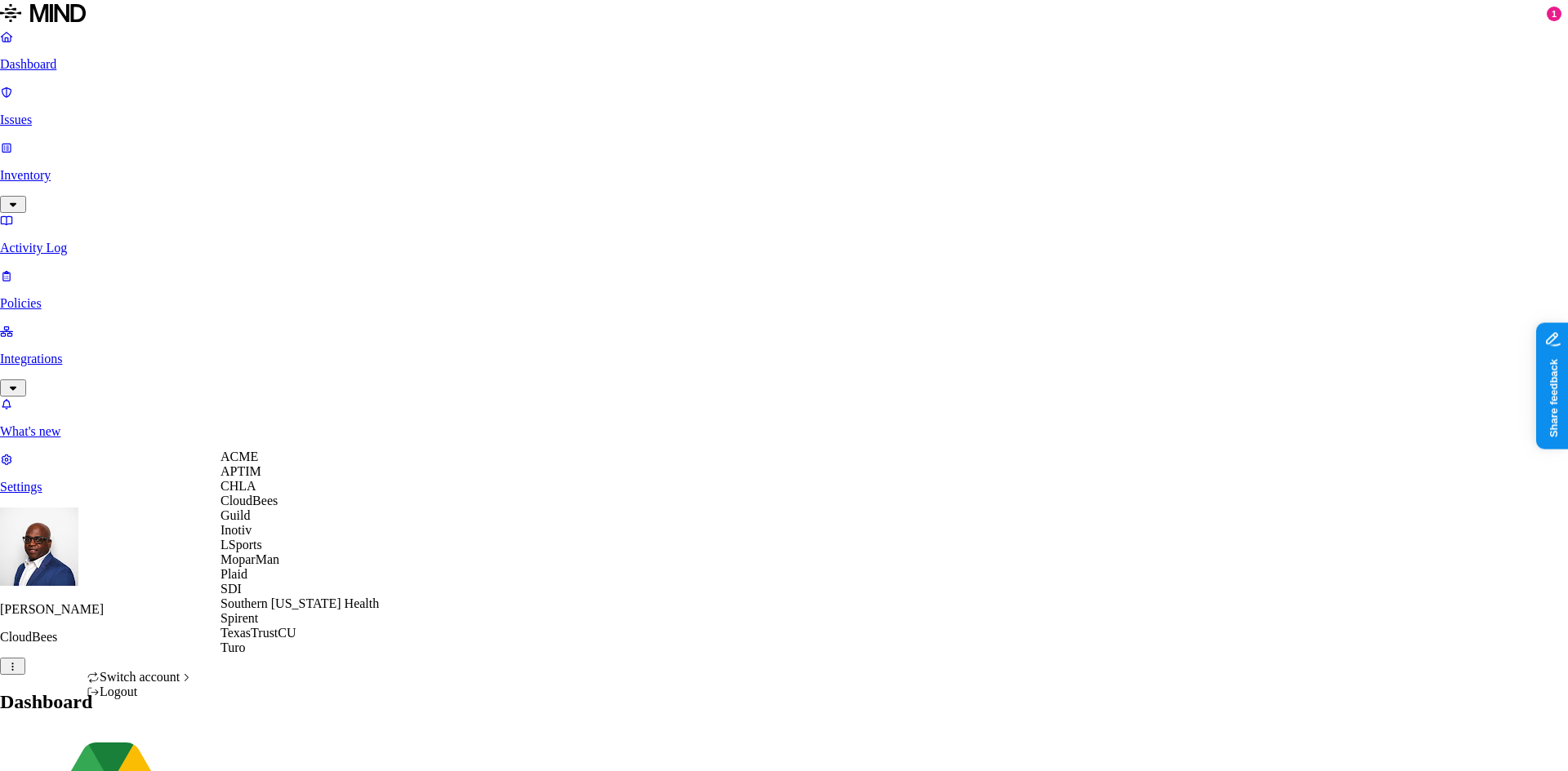
click at [258, 464] on span "ACME" at bounding box center [238, 457] width 37 height 14
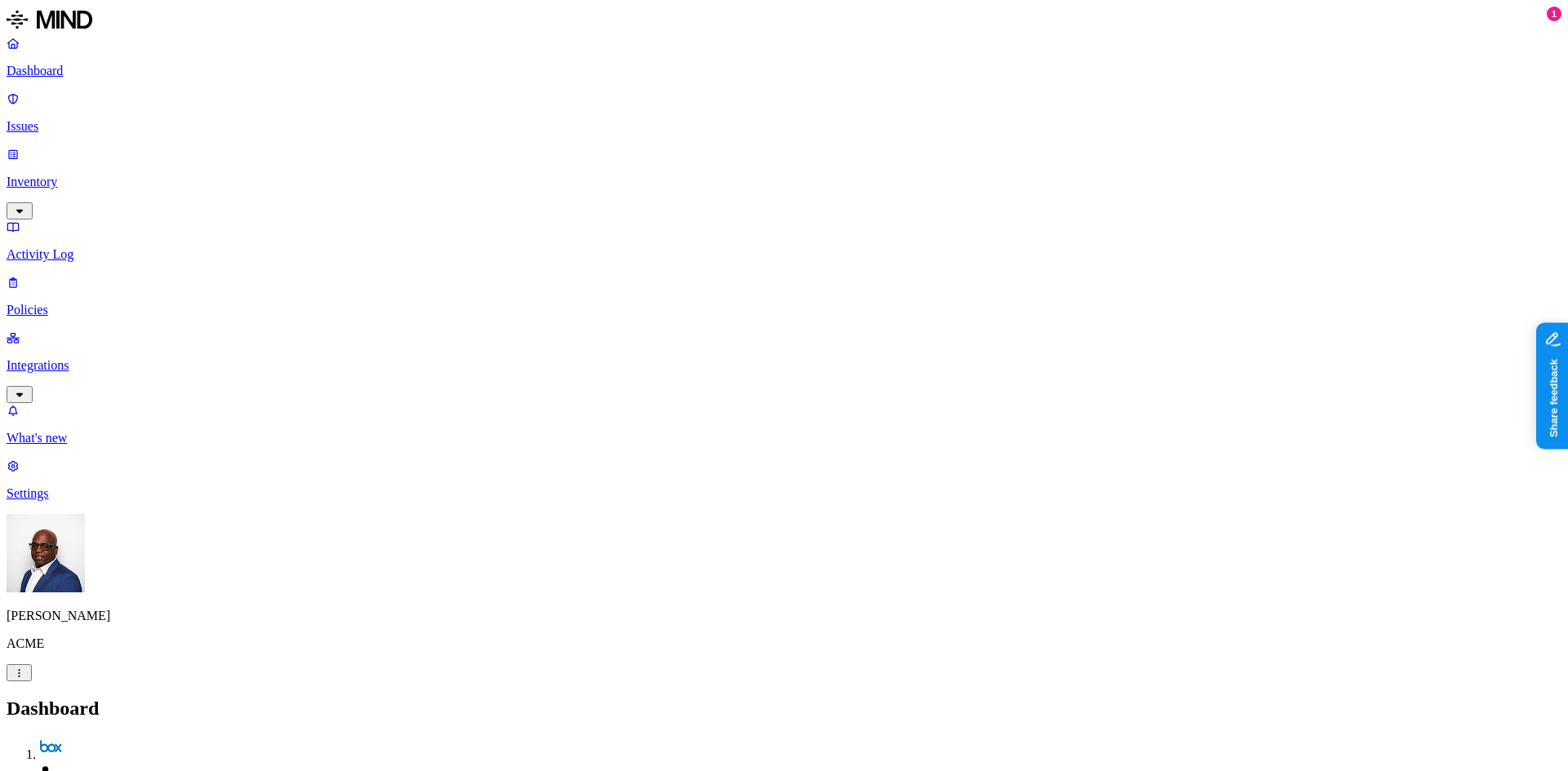
drag, startPoint x: 520, startPoint y: 487, endPoint x: 603, endPoint y: 460, distance: 87.3
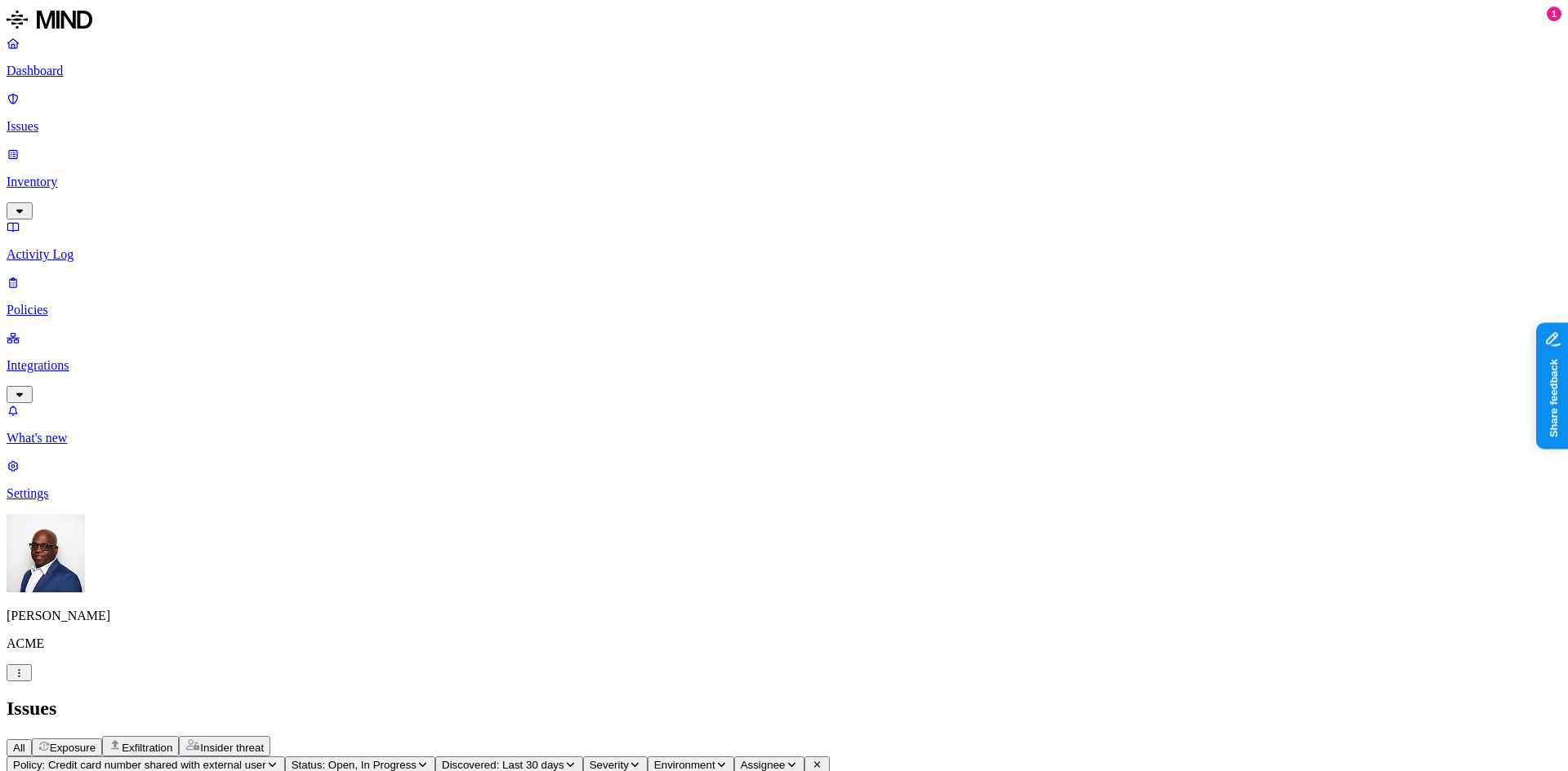
click at [172, 742] on span "Exfiltration" at bounding box center [147, 748] width 51 height 12
click at [263, 742] on span "Insider threat" at bounding box center [232, 748] width 64 height 12
click at [79, 70] on p "Dashboard" at bounding box center [784, 71] width 1555 height 15
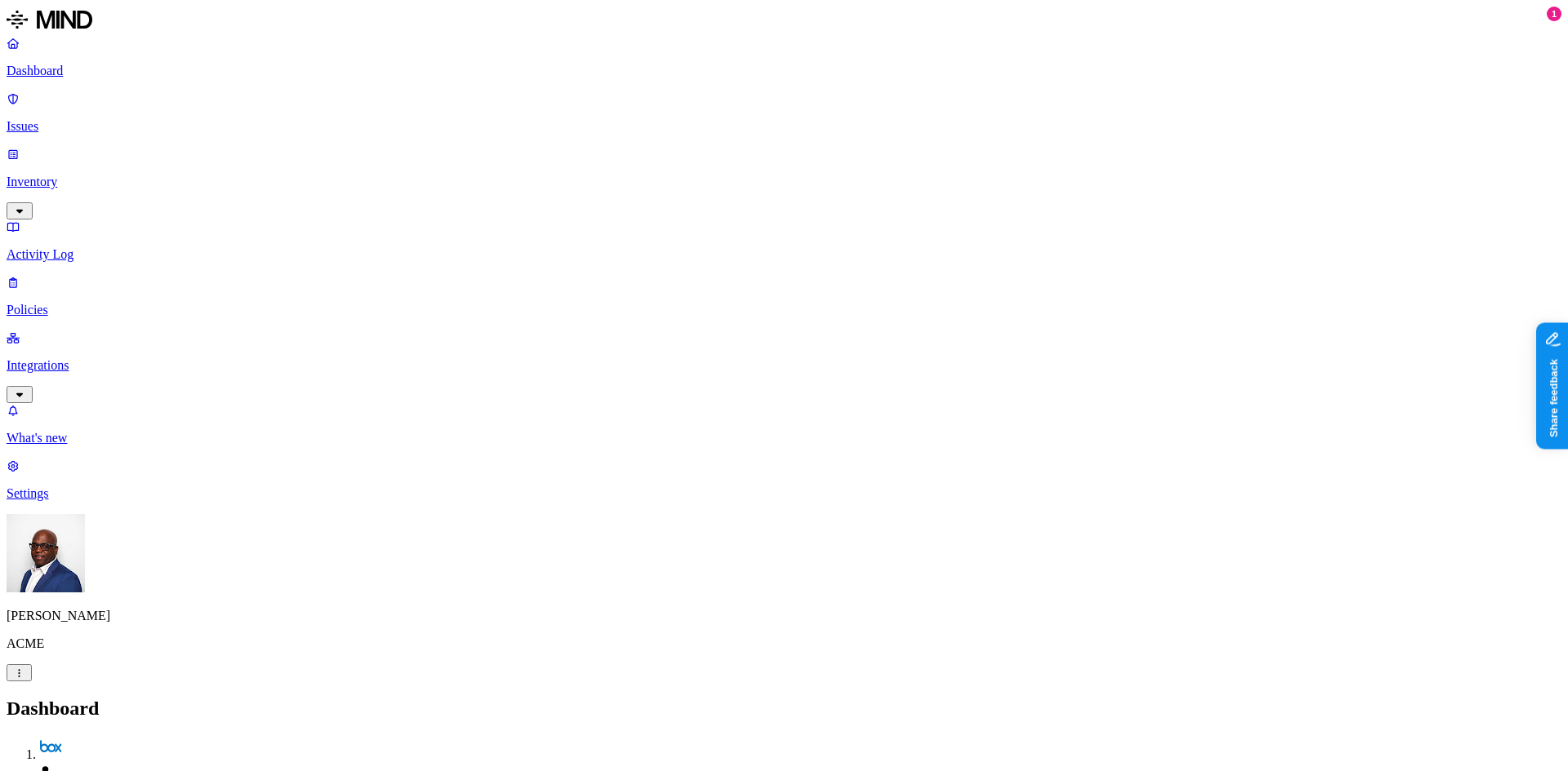
click at [55, 119] on p "Issues" at bounding box center [784, 126] width 1555 height 15
click at [67, 247] on p "Activity Log" at bounding box center [784, 254] width 1555 height 15
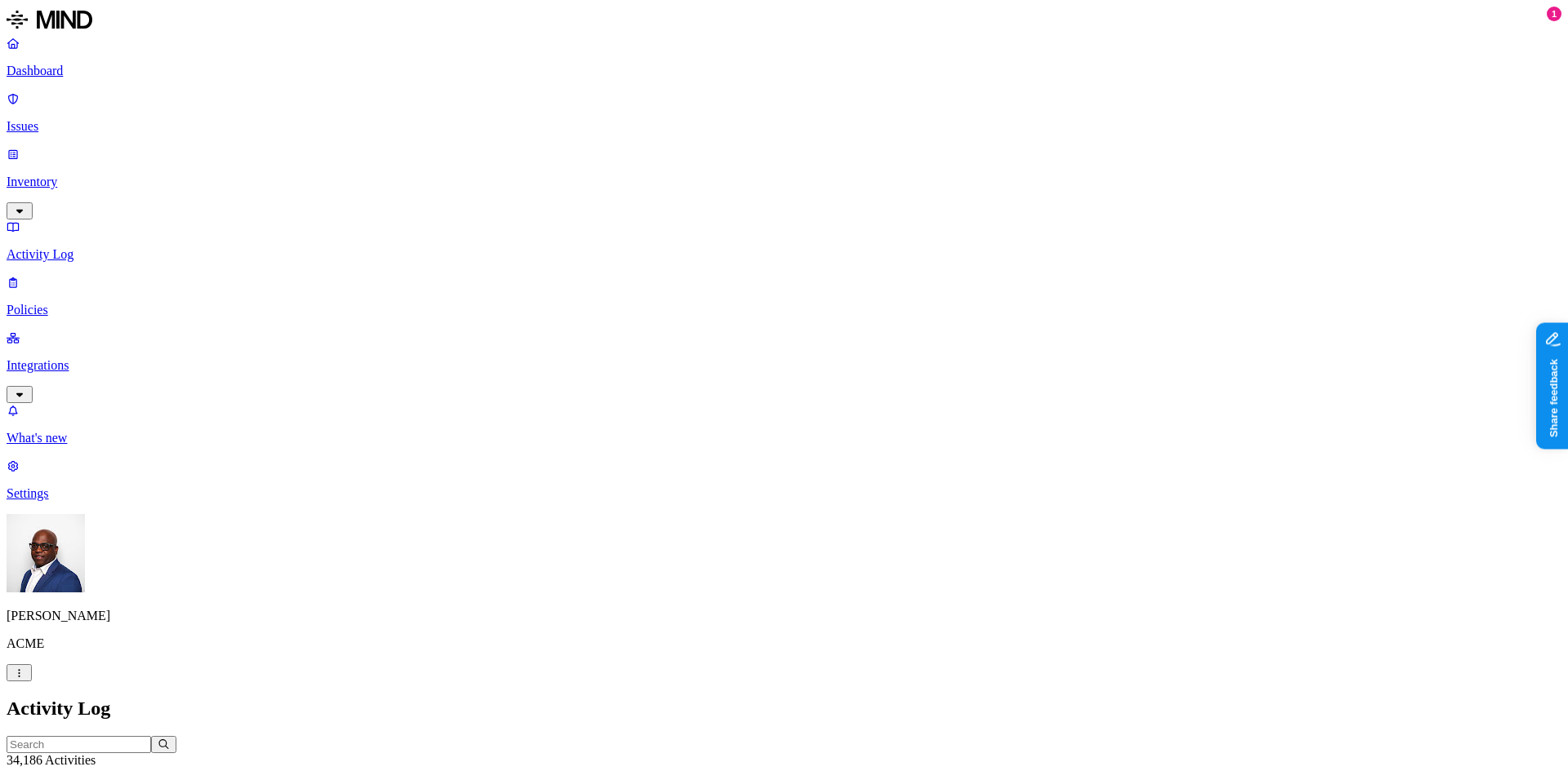
click at [73, 303] on p "Policies" at bounding box center [784, 310] width 1555 height 15
click at [93, 770] on button "Environment" at bounding box center [50, 779] width 86 height 17
click at [388, 111] on span "Cloud" at bounding box center [379, 118] width 32 height 14
click at [765, 698] on h2 "Policies" at bounding box center [784, 709] width 1555 height 22
click at [109, 770] on span "Environment: Cloud" at bounding box center [60, 779] width 96 height 12
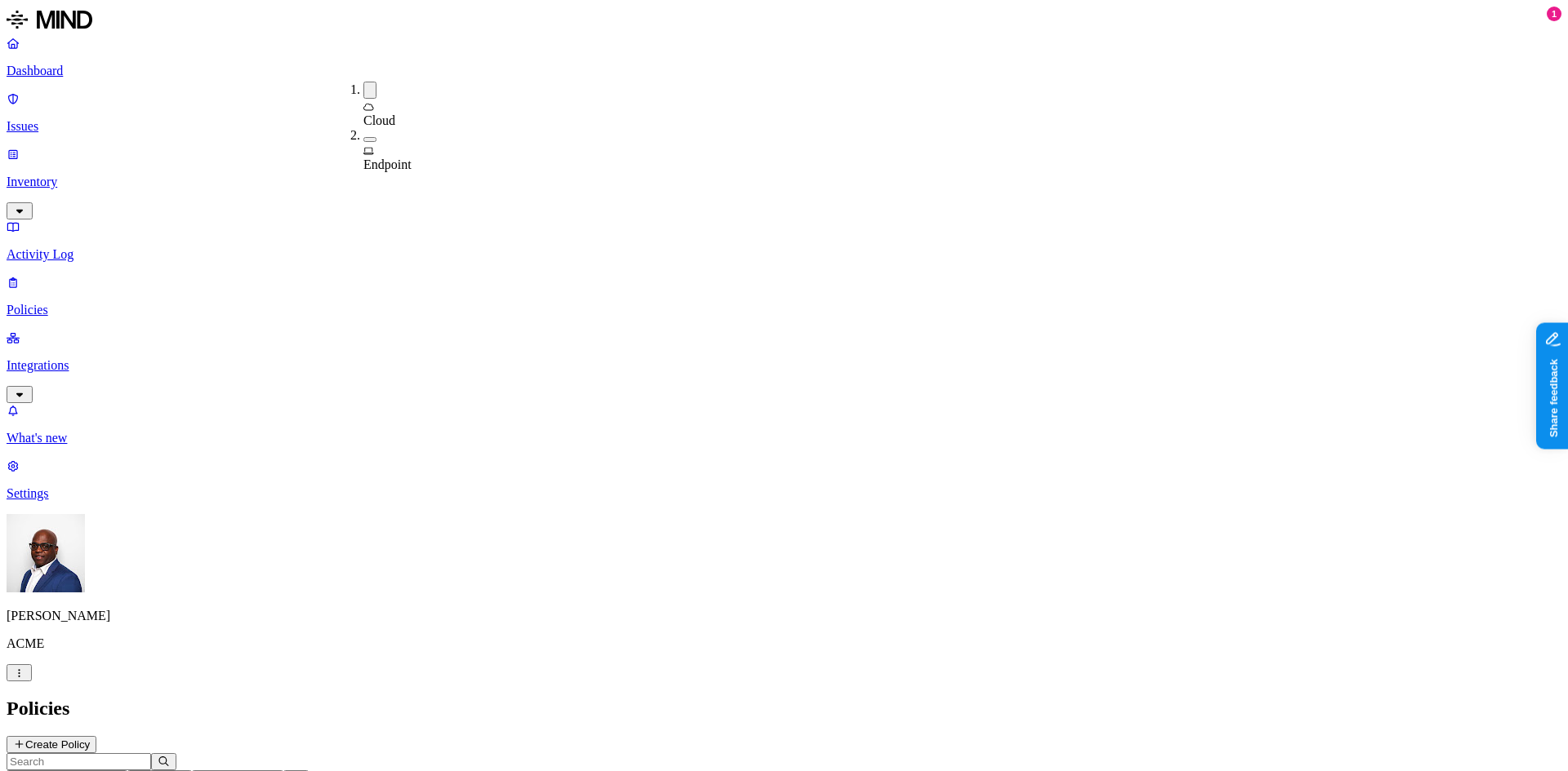
click at [378, 157] on span "Endpoint" at bounding box center [388, 164] width 48 height 14
click at [364, 82] on div "Cloud" at bounding box center [364, 105] width 0 height 47
click at [449, 698] on h2 "Policies" at bounding box center [784, 709] width 1555 height 22
click at [99, 358] on p "Integrations" at bounding box center [784, 365] width 1555 height 15
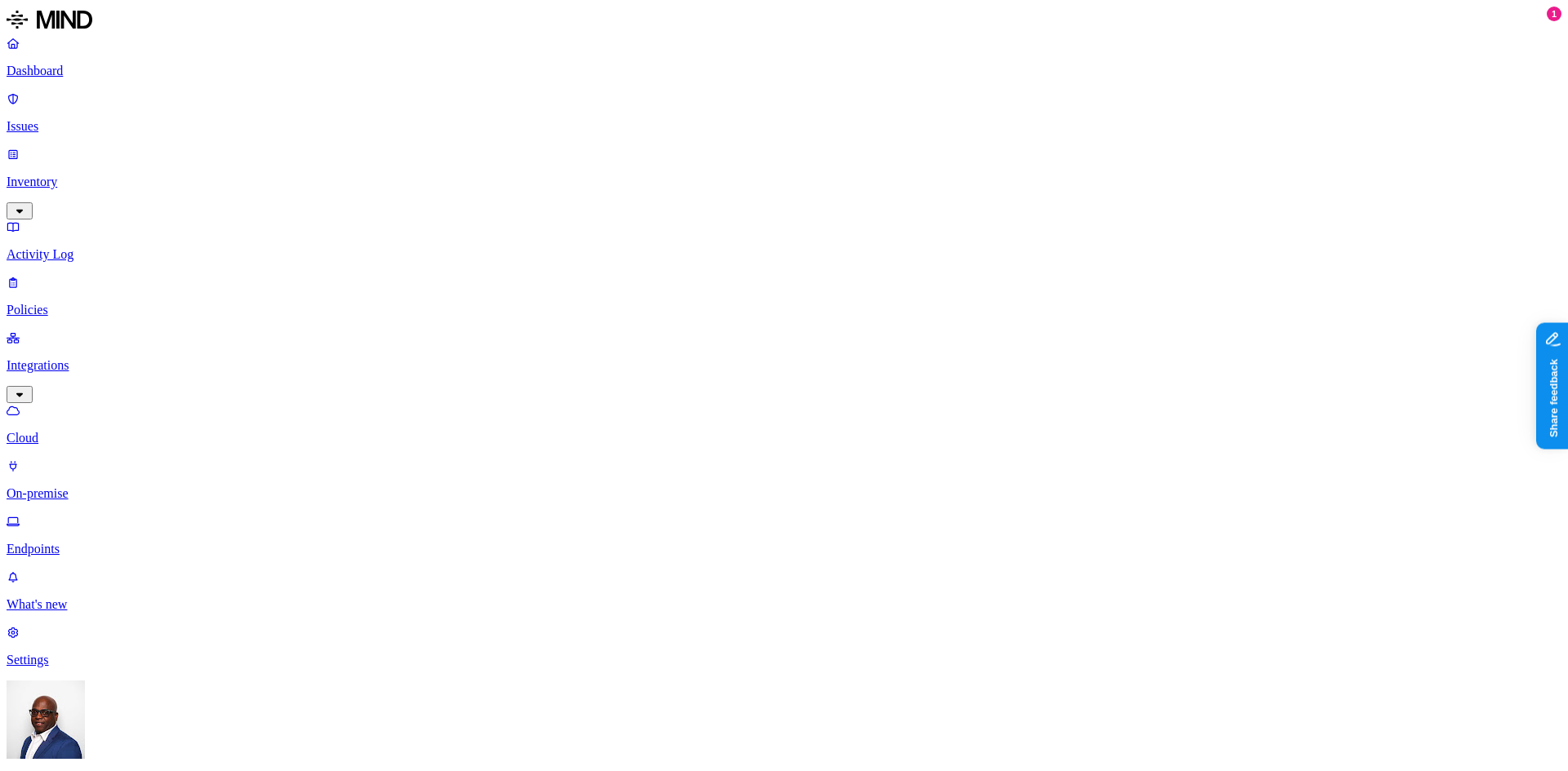
click at [82, 514] on link "Endpoints" at bounding box center [784, 534] width 1555 height 42
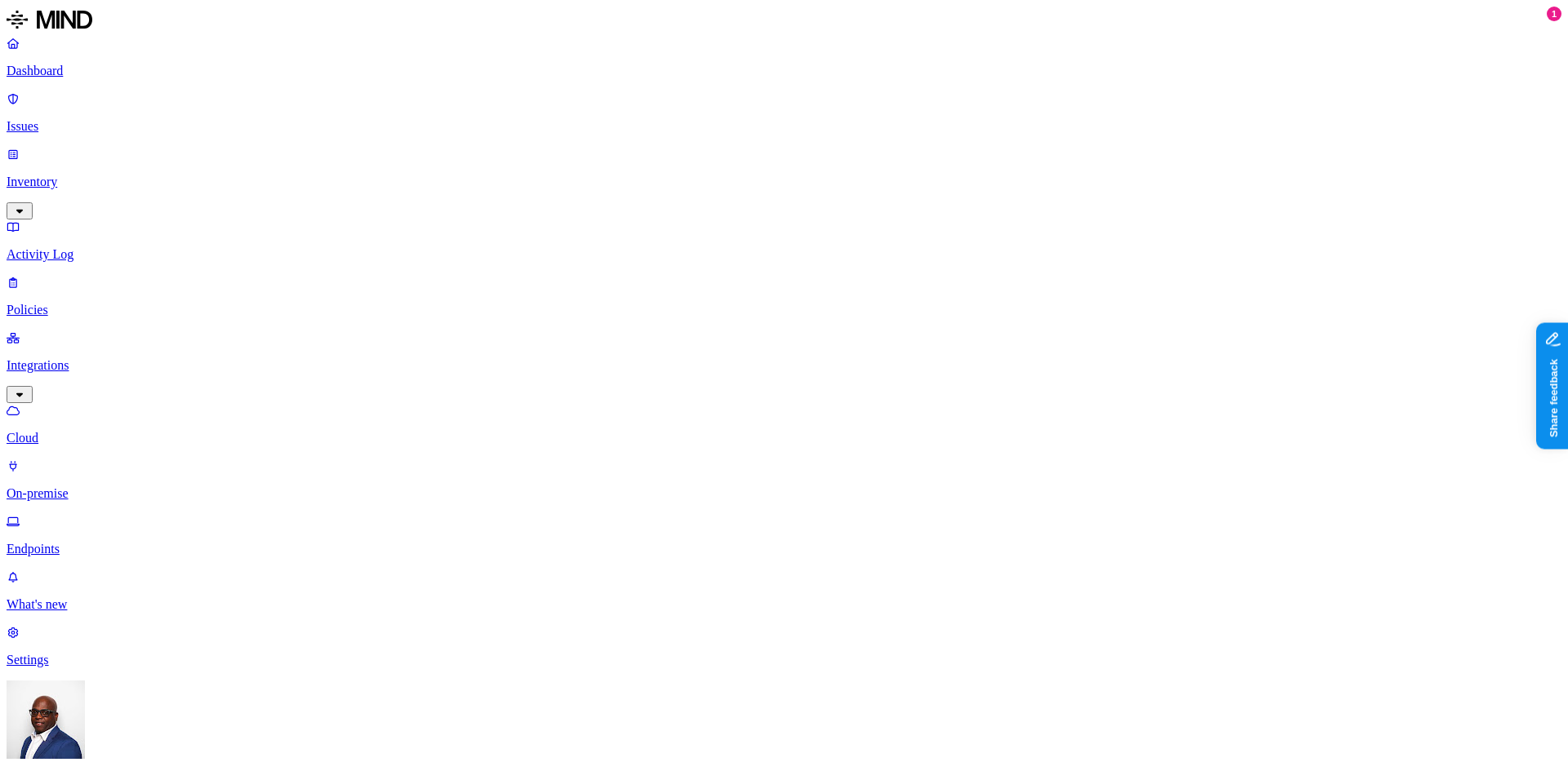
click at [72, 303] on p "Policies" at bounding box center [784, 310] width 1555 height 15
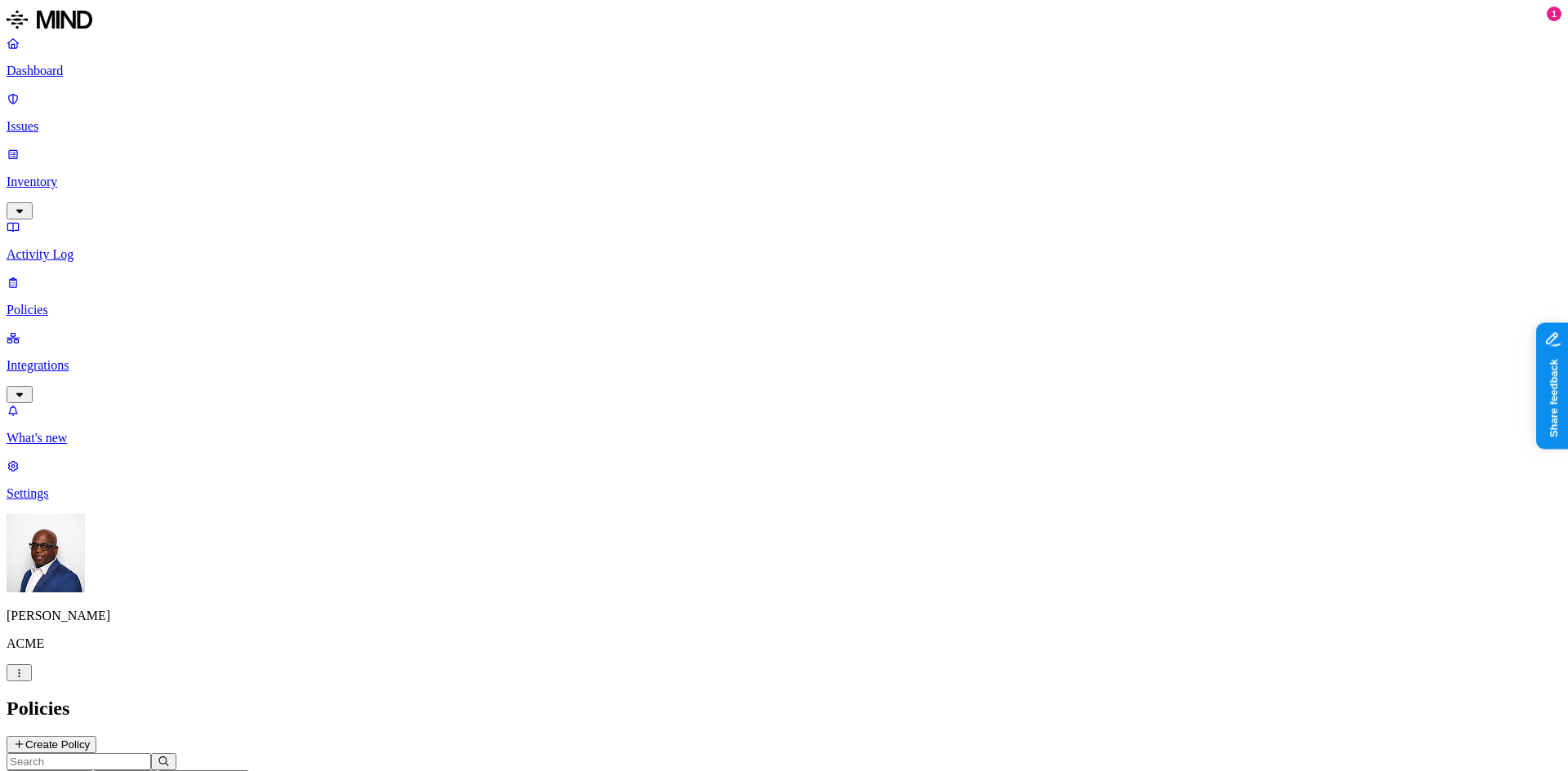
click at [97, 736] on button "Create Policy" at bounding box center [52, 745] width 90 height 17
click at [712, 332] on label "Classification" at bounding box center [697, 325] width 72 height 14
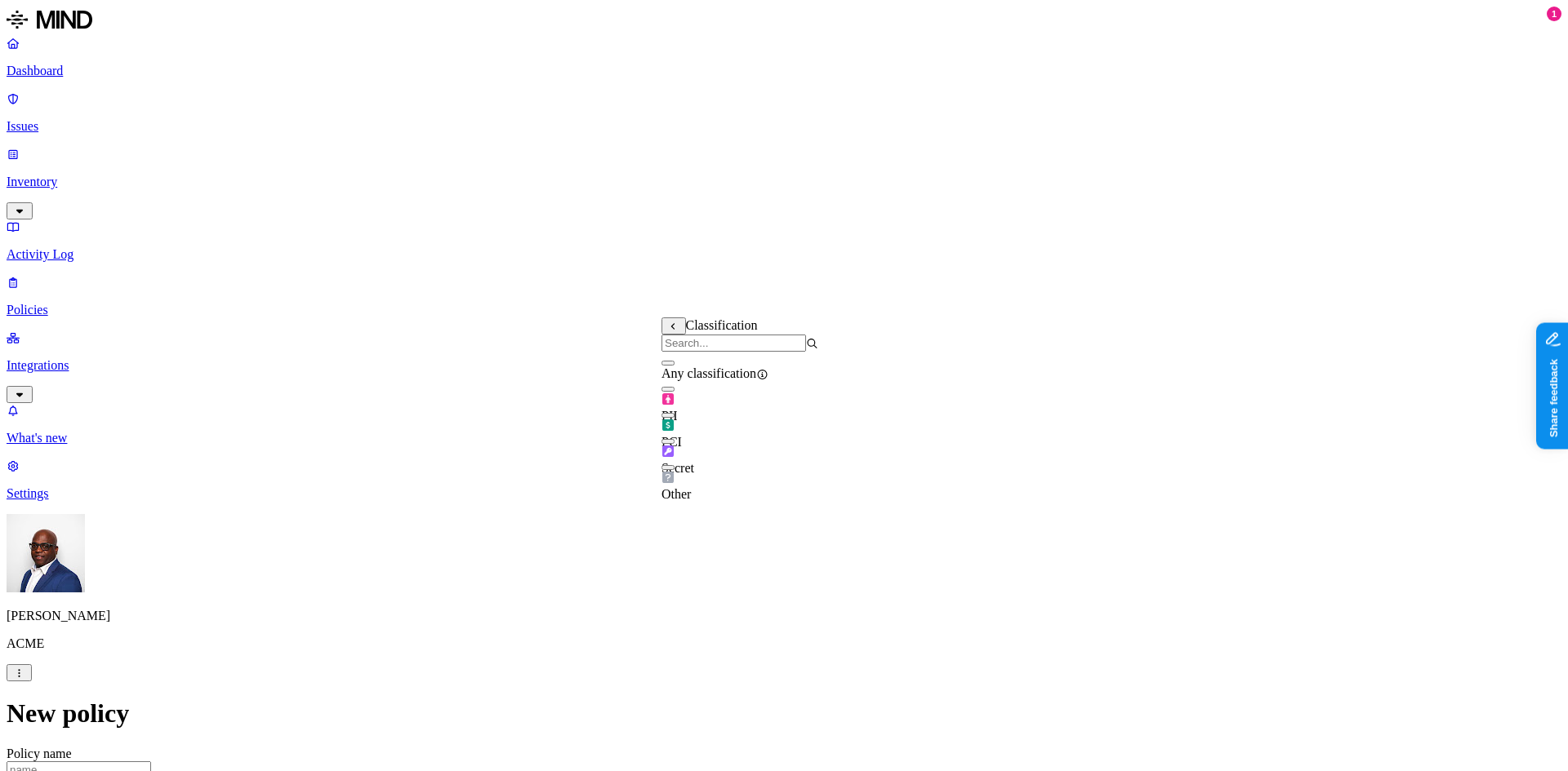
click at [675, 418] on button "button" at bounding box center [668, 415] width 13 height 5
click at [733, 427] on label "Web Domain" at bounding box center [712, 426] width 42 height 28
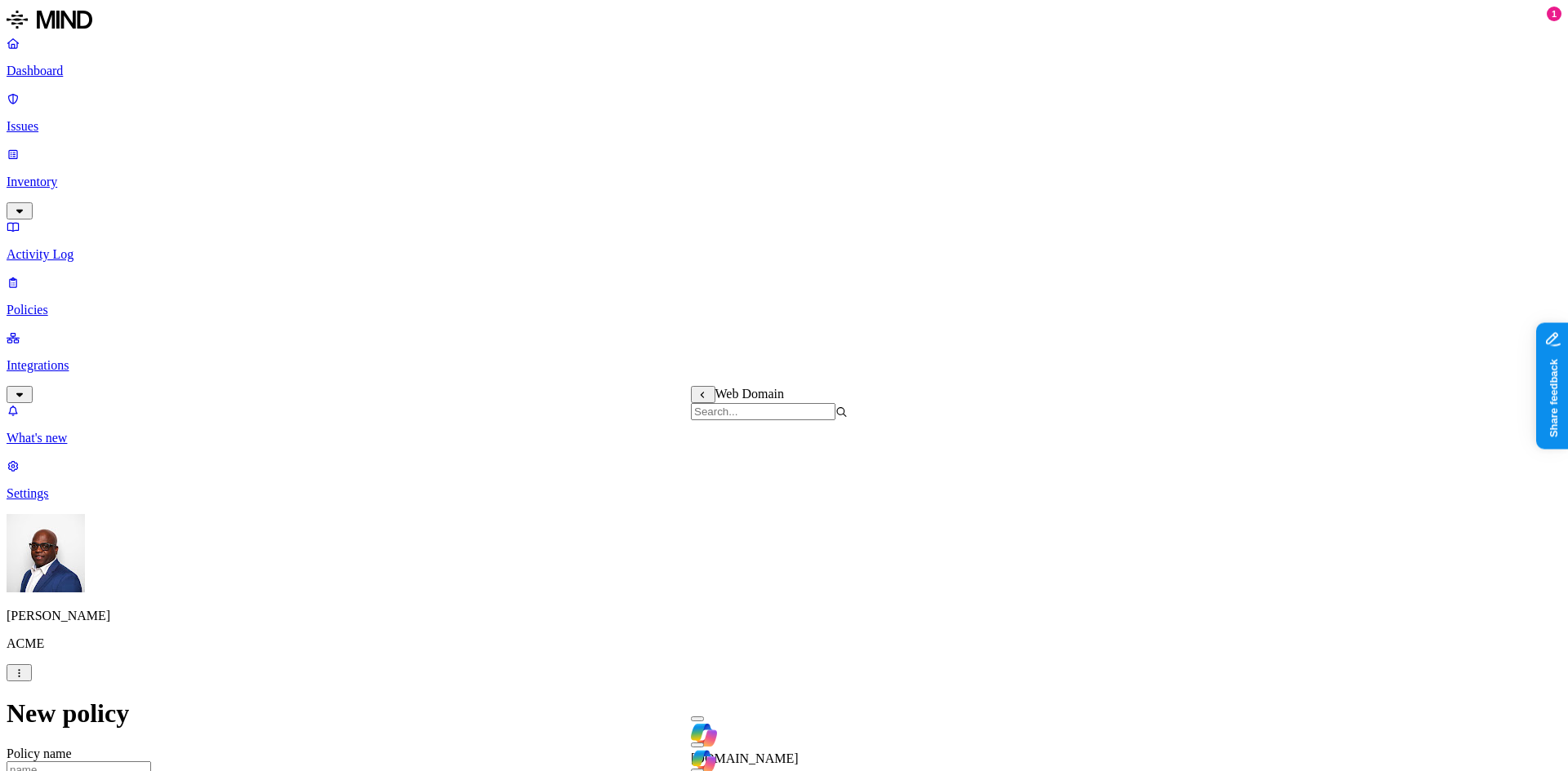
scroll to position [454, 0]
click at [739, 470] on label "Web Category" at bounding box center [715, 468] width 48 height 28
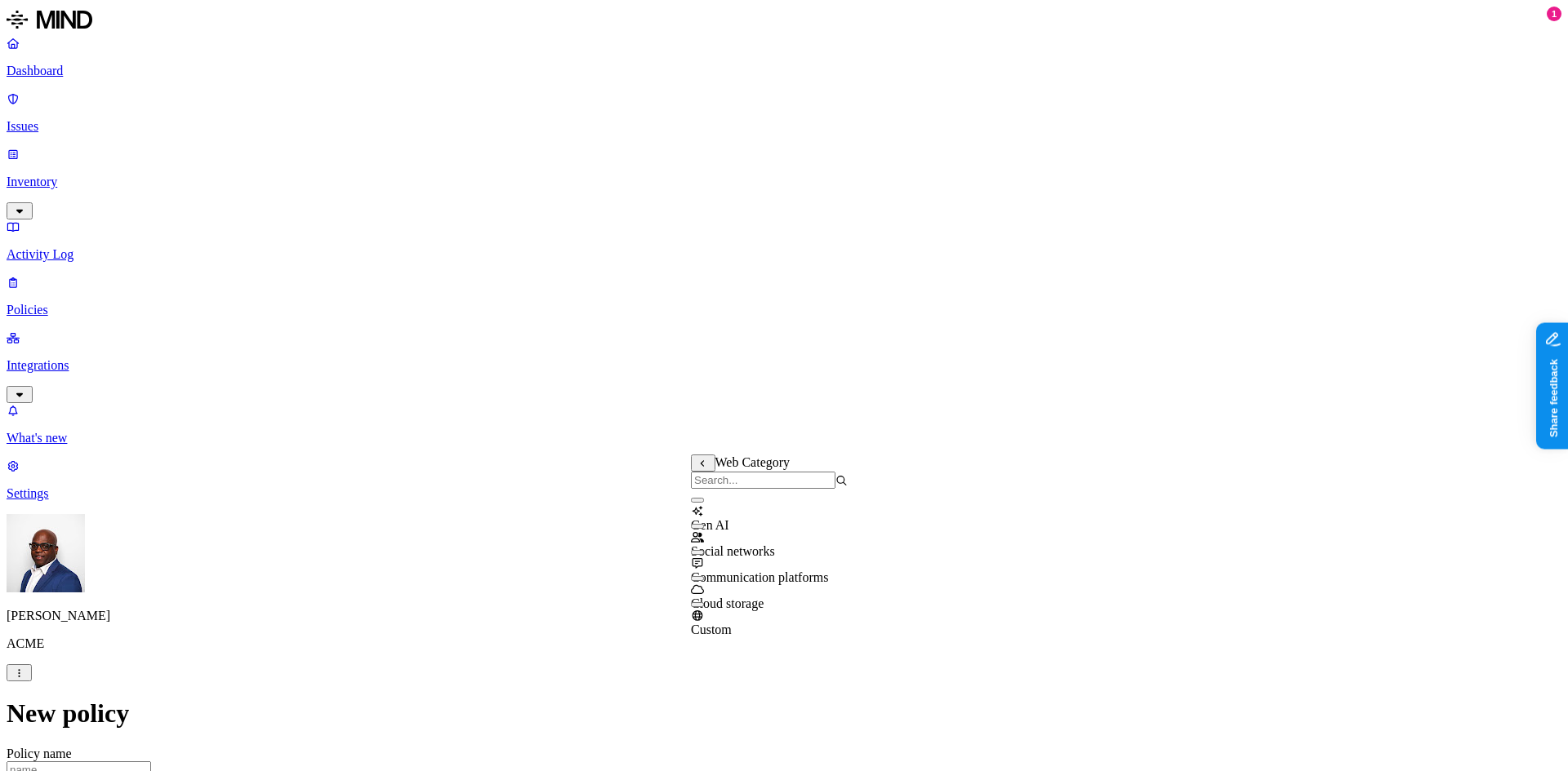
click at [704, 502] on button "button" at bounding box center [697, 501] width 13 height 5
click at [723, 616] on label "Departments" at bounding box center [713, 609] width 67 height 14
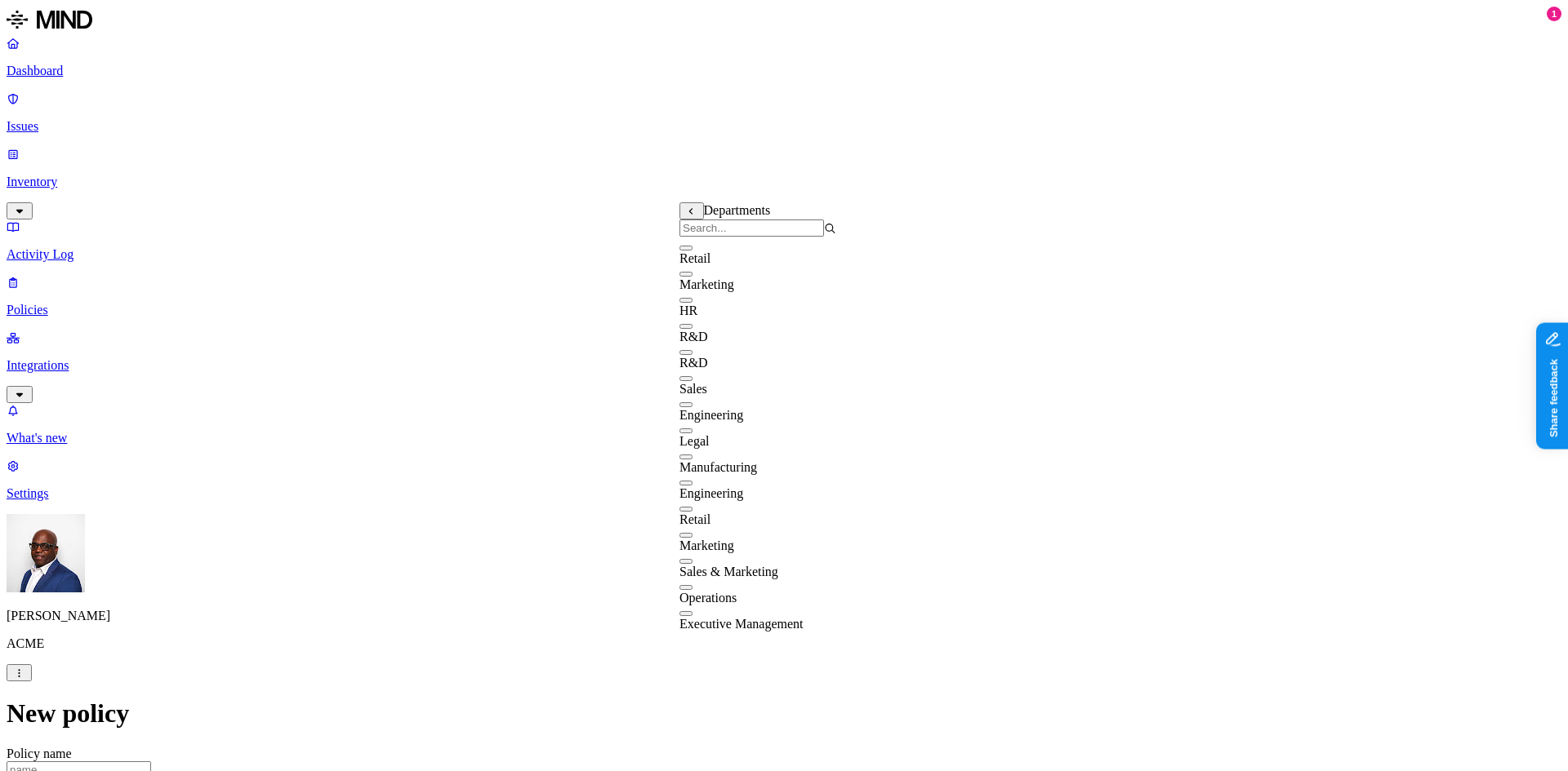
click at [693, 433] on button "button" at bounding box center [685, 431] width 13 height 5
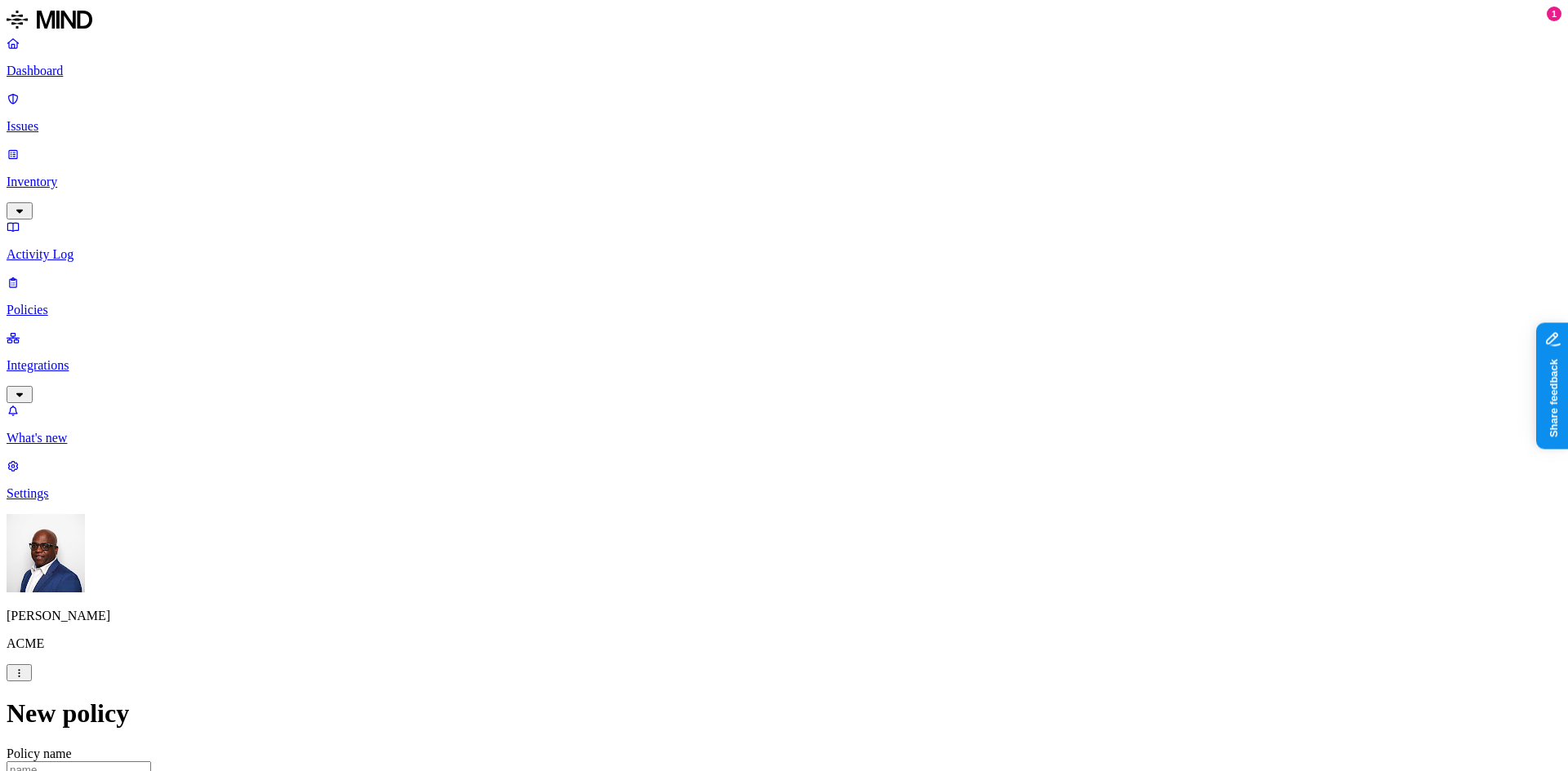
scroll to position [653, 0]
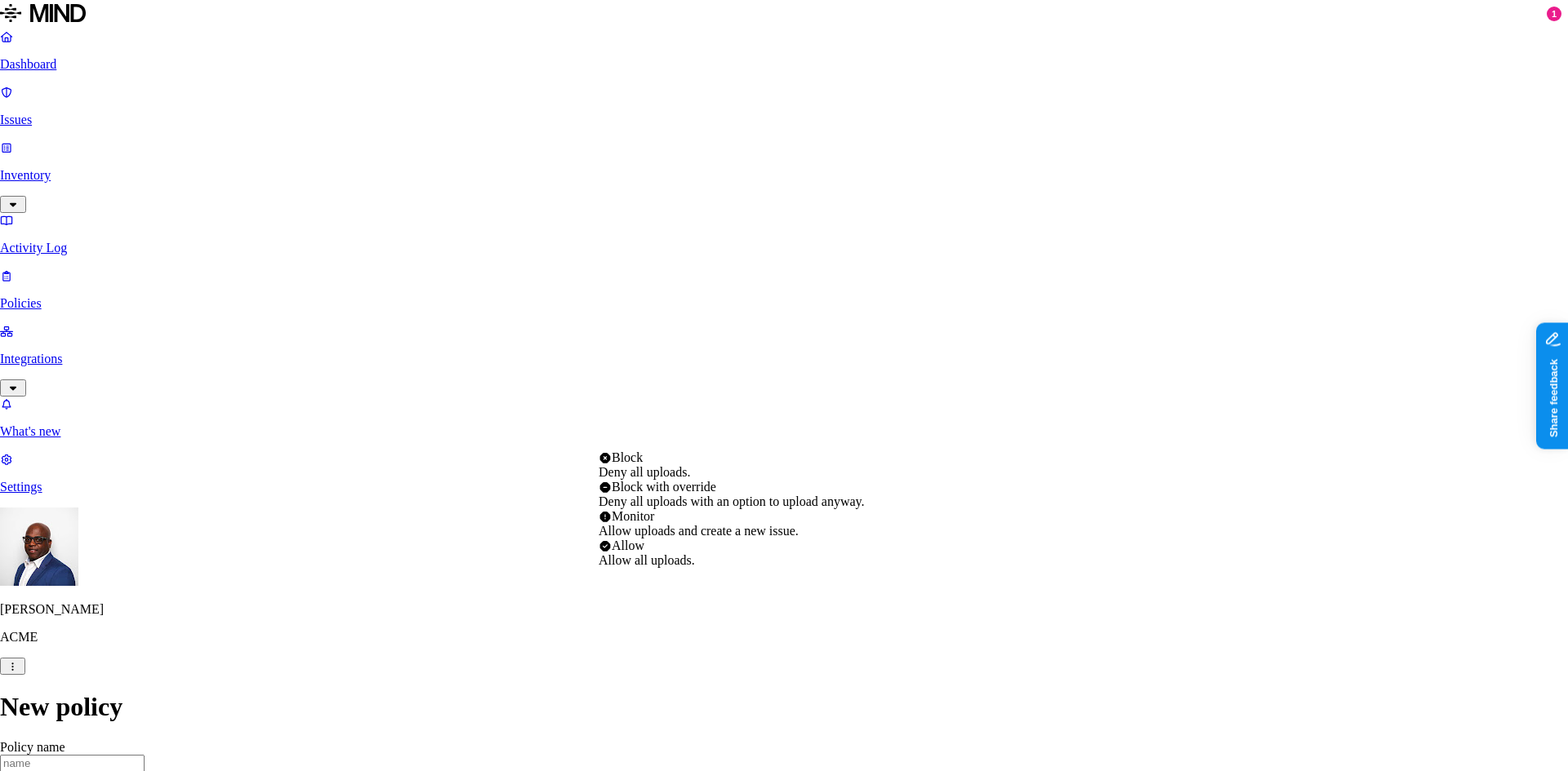
select select "1"
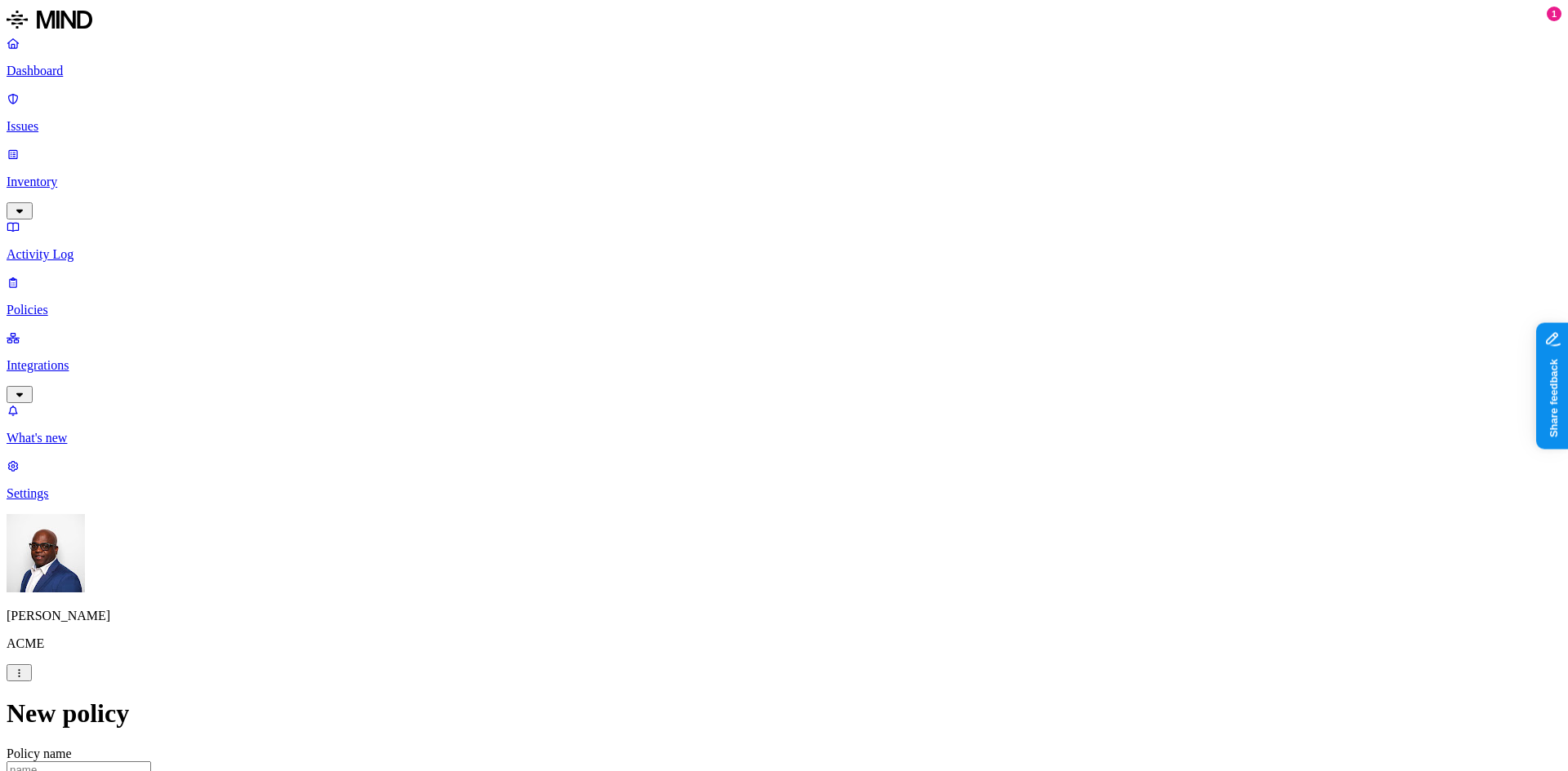
drag, startPoint x: 1419, startPoint y: 136, endPoint x: 1365, endPoint y: 203, distance: 86.1
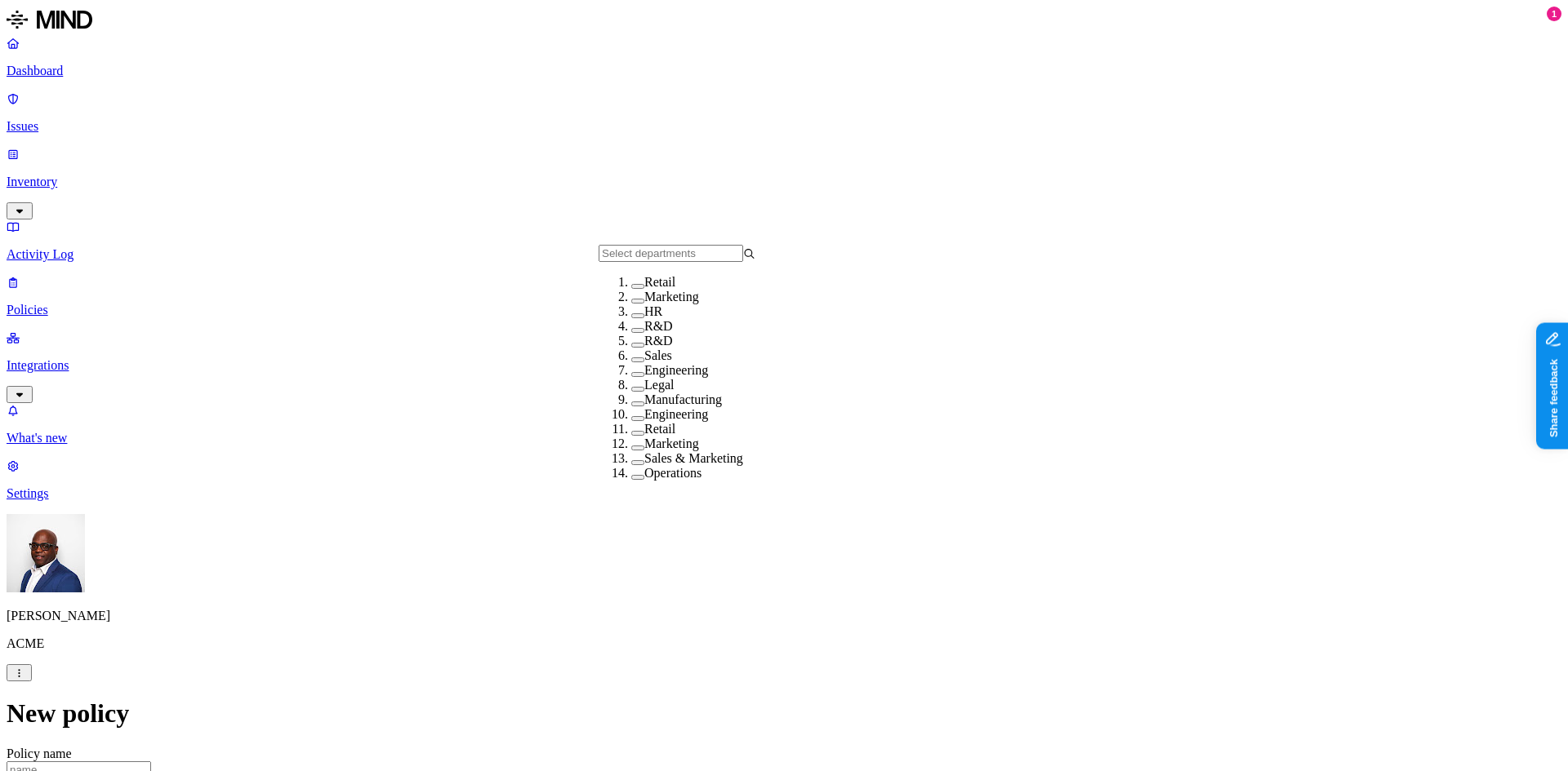
click at [632, 377] on button "button" at bounding box center [638, 375] width 13 height 5
drag, startPoint x: 1359, startPoint y: 382, endPoint x: 1316, endPoint y: 345, distance: 56.7
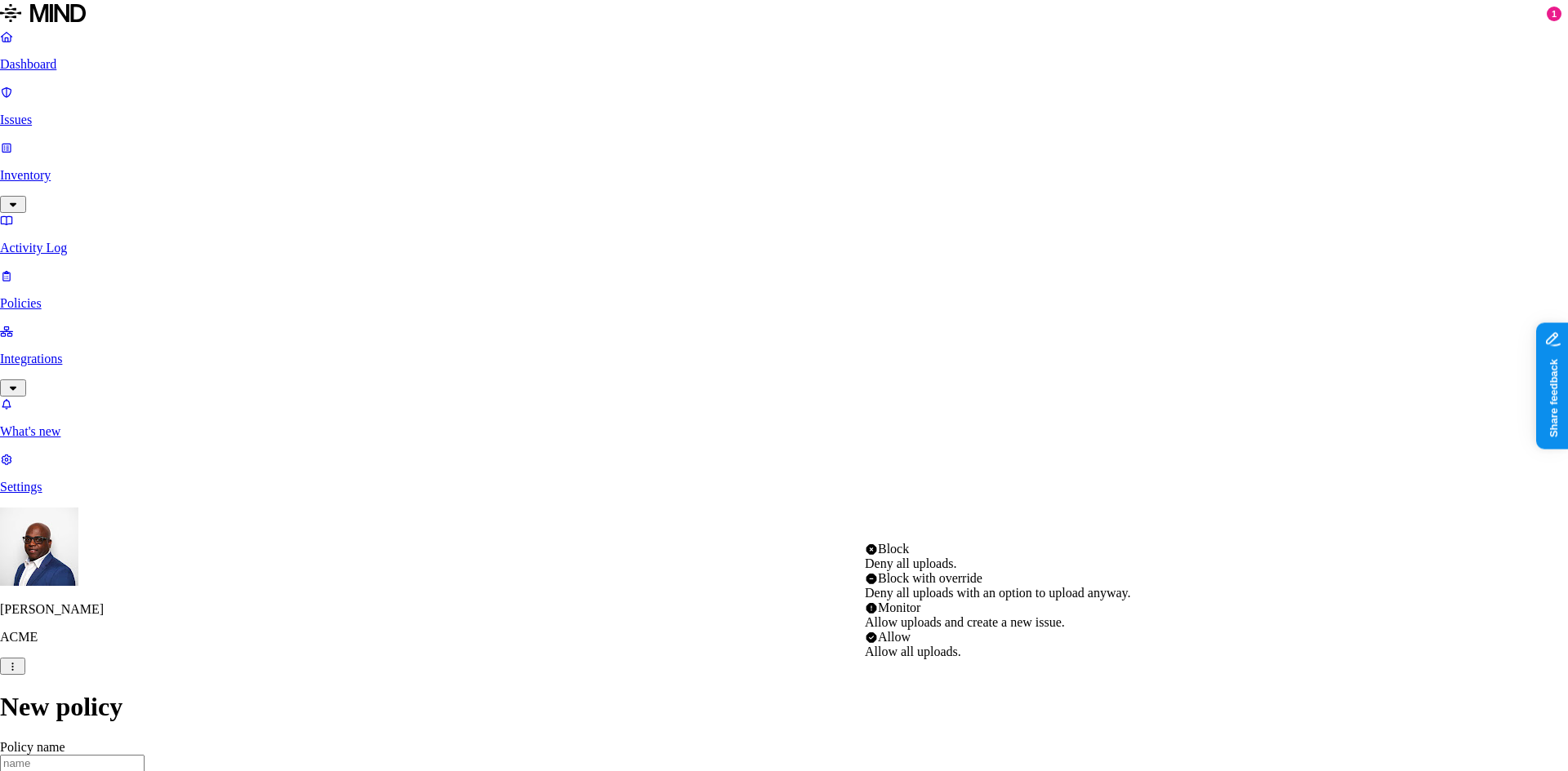
select select "1"
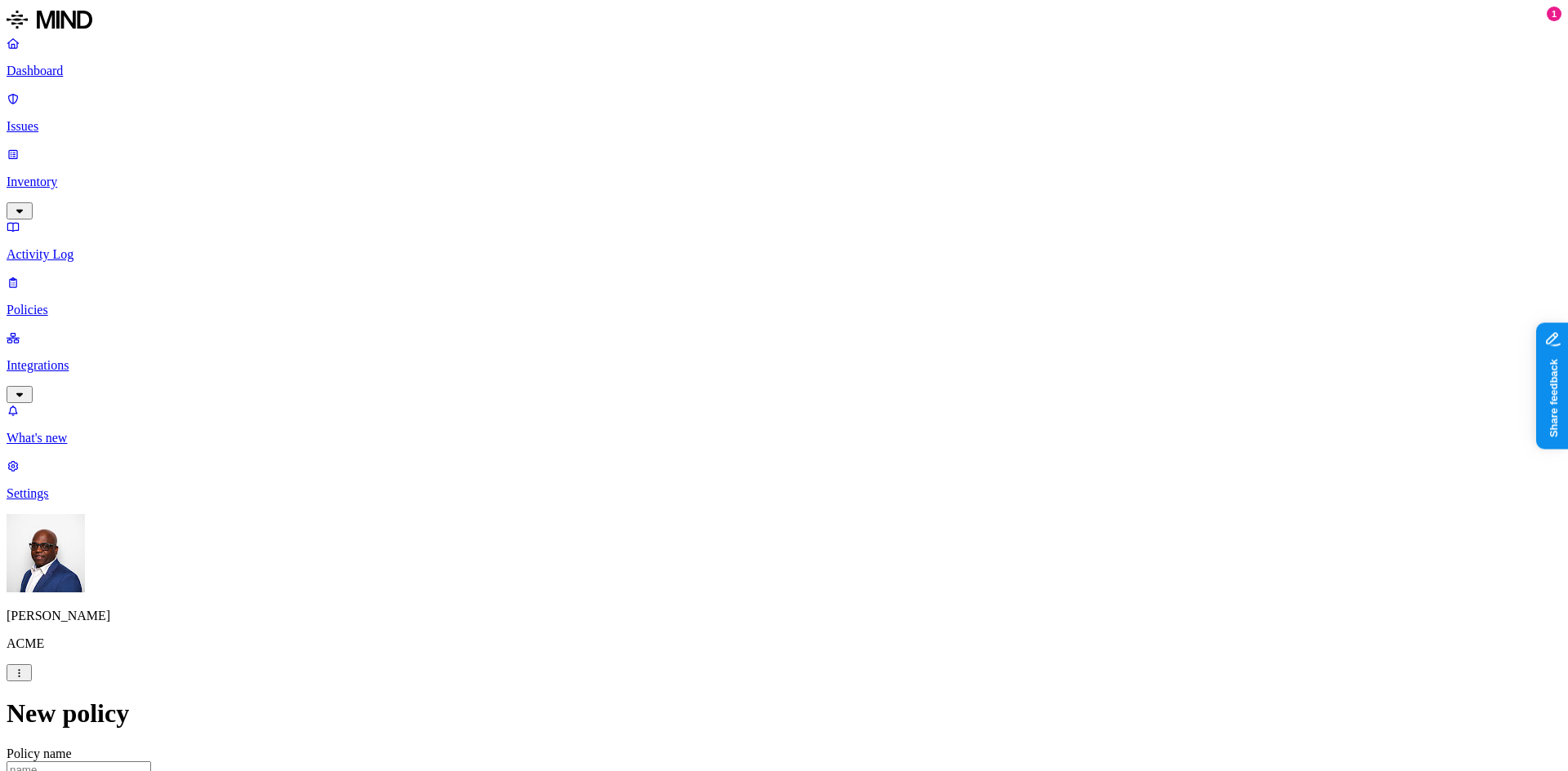
scroll to position [408, 0]
click at [686, 363] on label "Data type" at bounding box center [674, 357] width 24 height 28
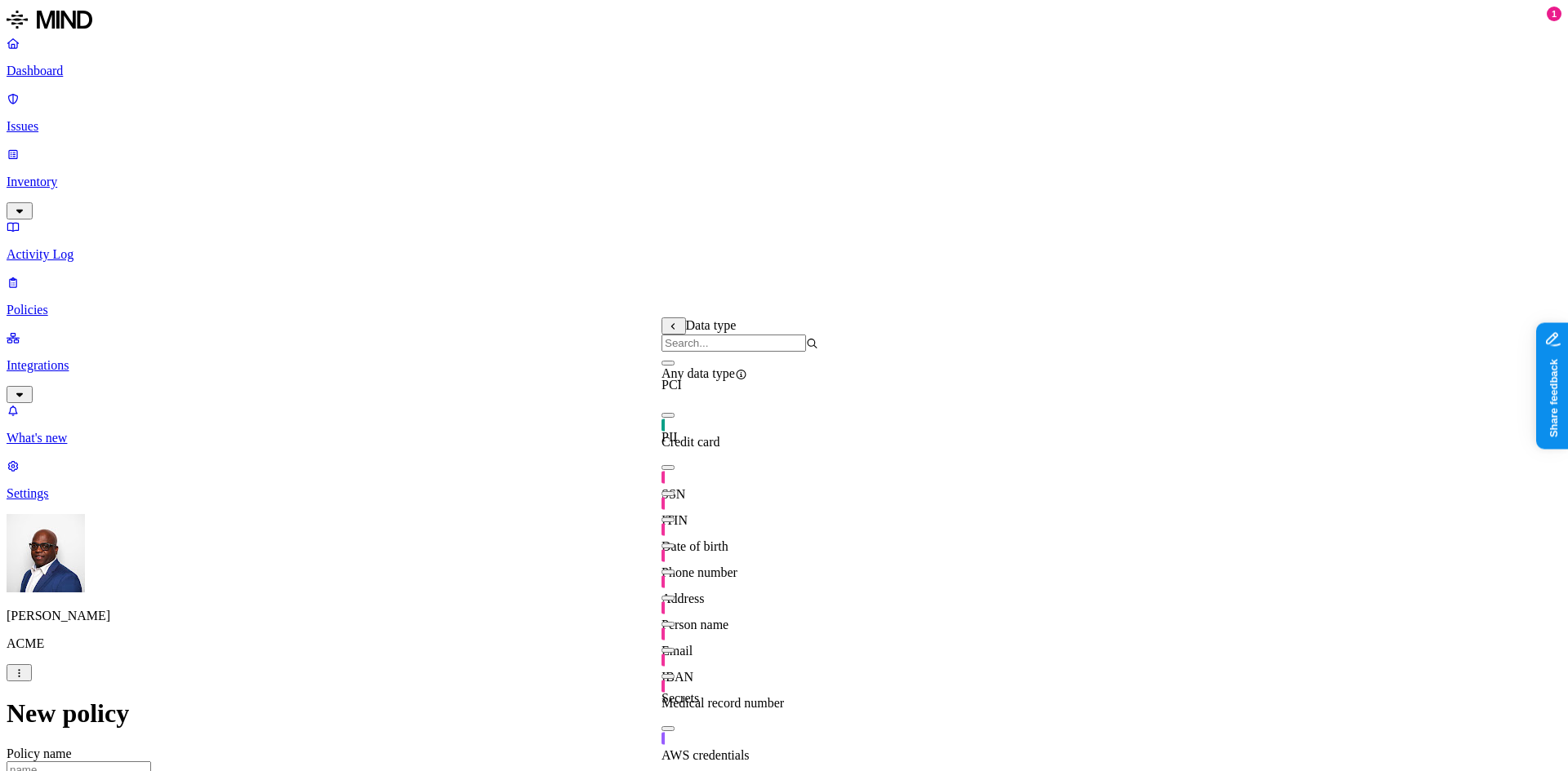
drag, startPoint x: 989, startPoint y: 307, endPoint x: 867, endPoint y: 307, distance: 122.0
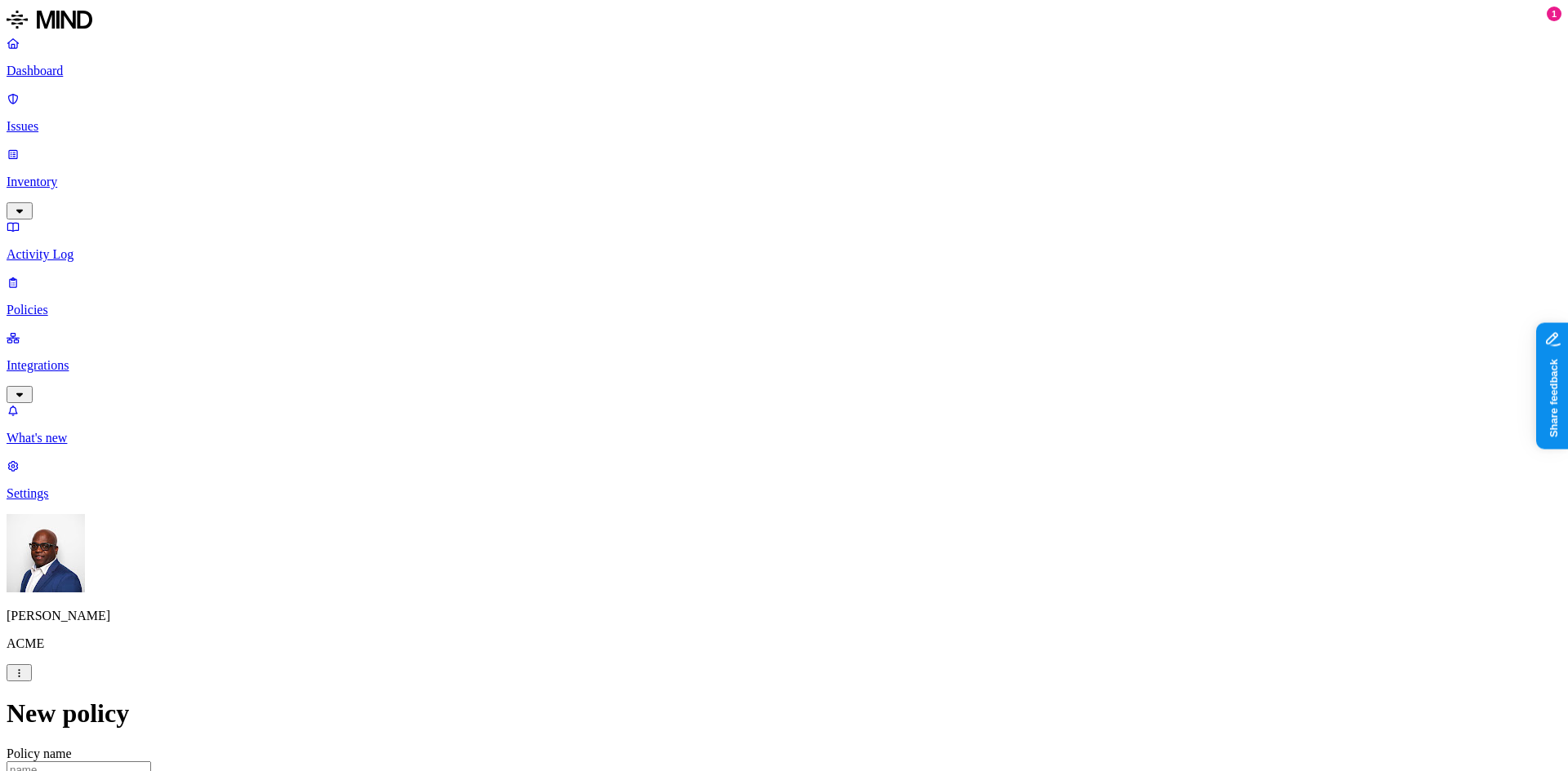
click at [684, 387] on label "File type" at bounding box center [673, 383] width 22 height 28
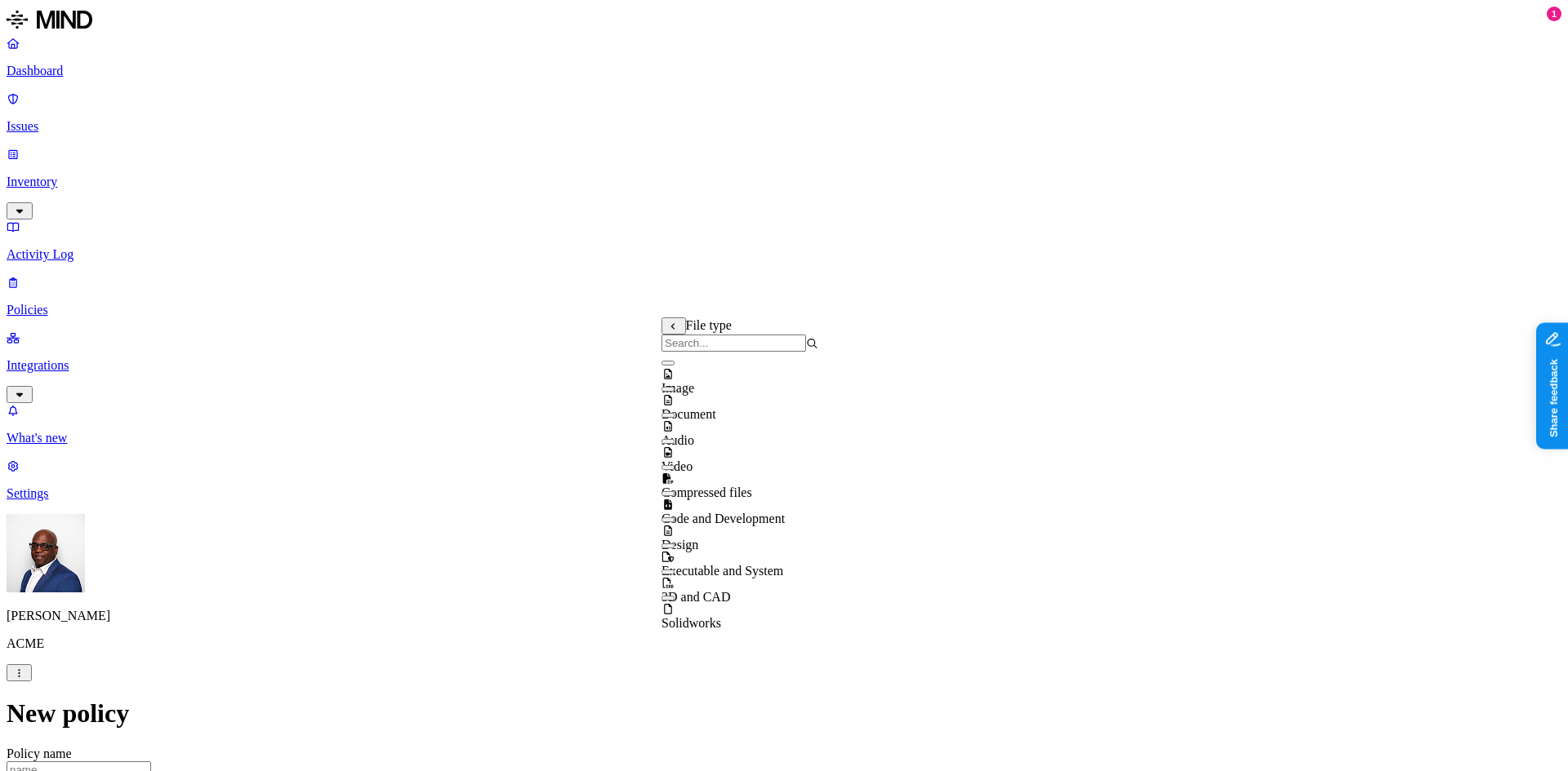
click at [675, 365] on button "button" at bounding box center [668, 363] width 13 height 5
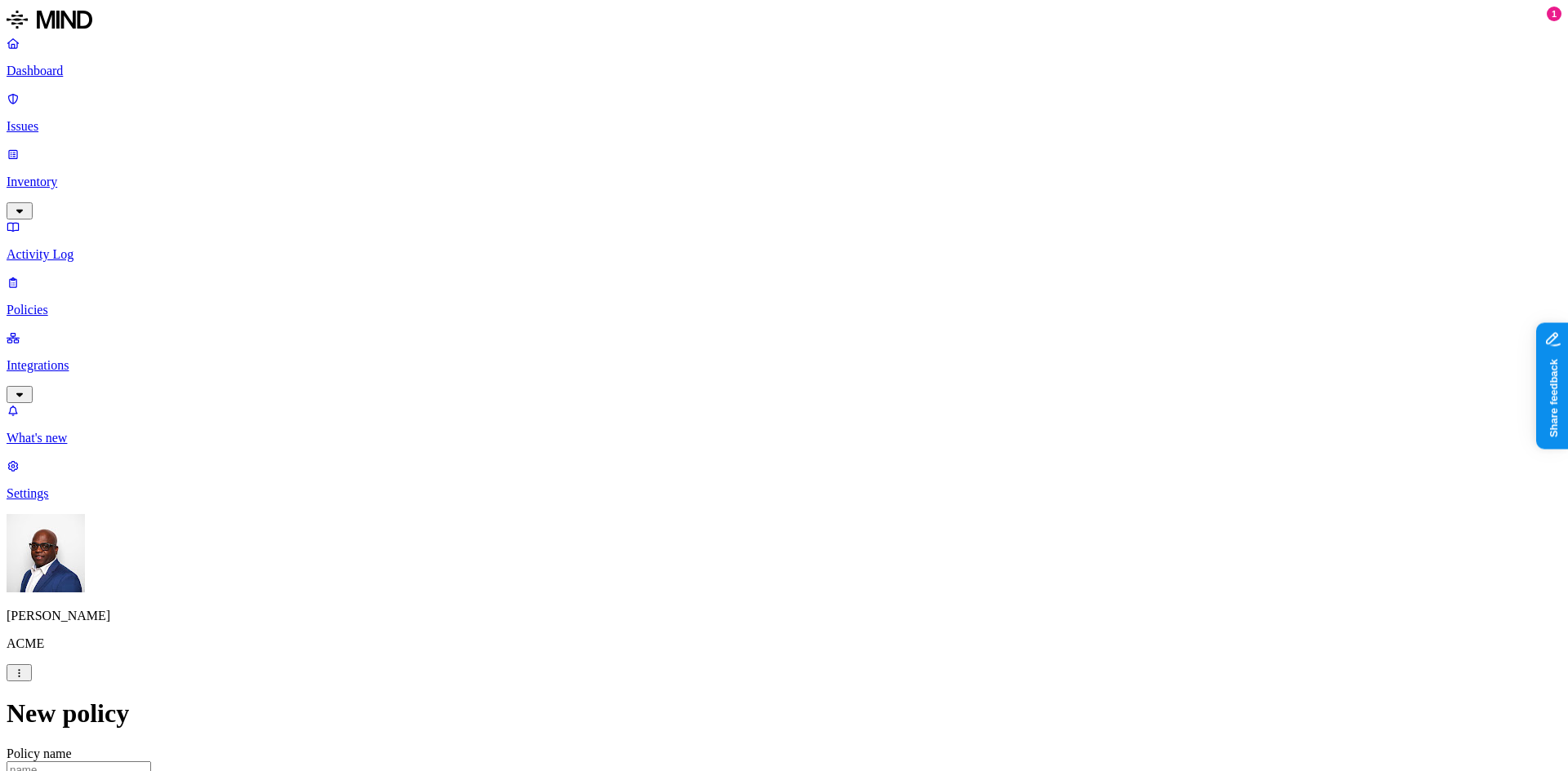
click at [706, 427] on label "External access" at bounding box center [683, 426] width 44 height 28
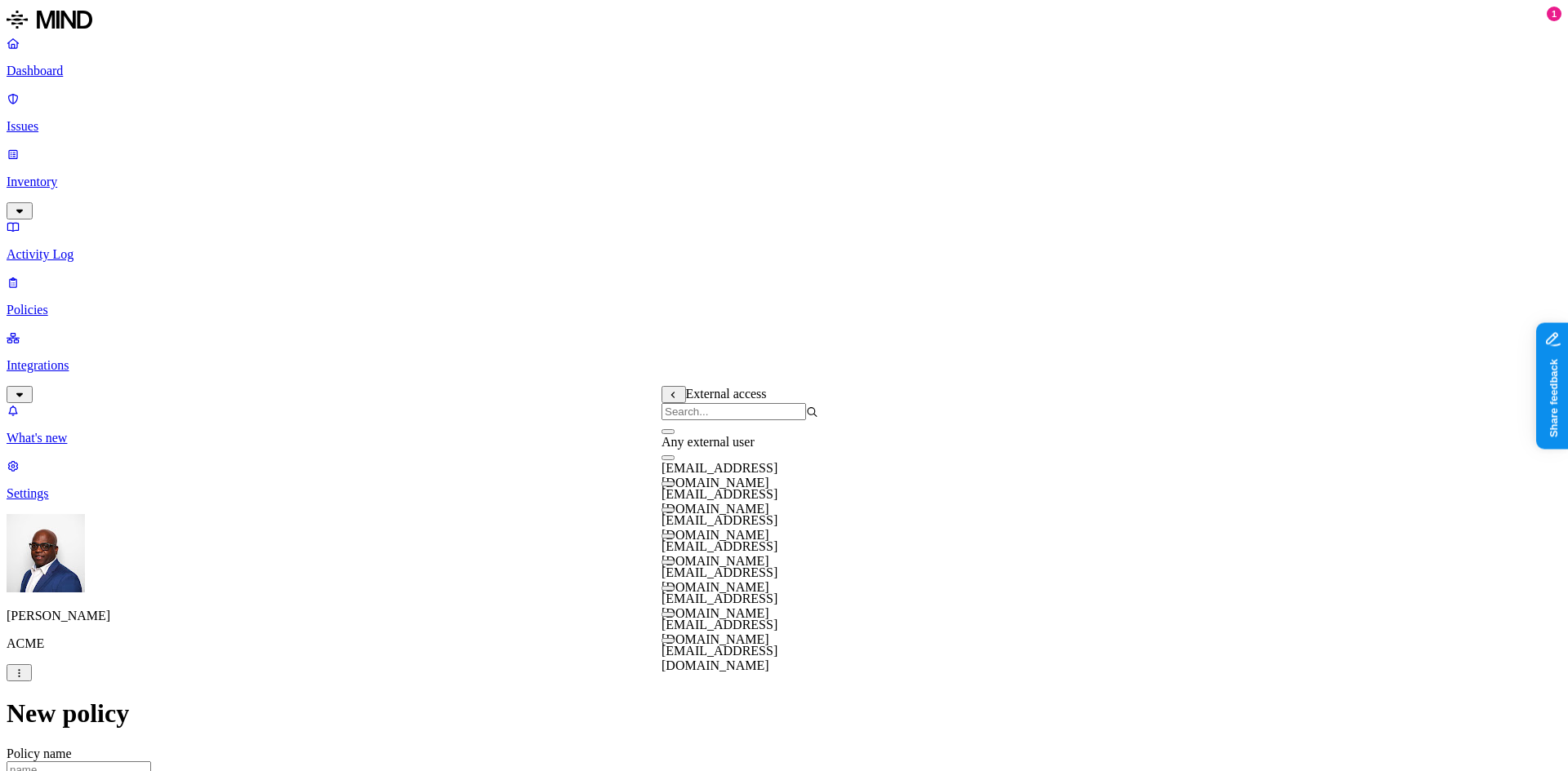
click at [675, 434] on button "button" at bounding box center [668, 432] width 13 height 5
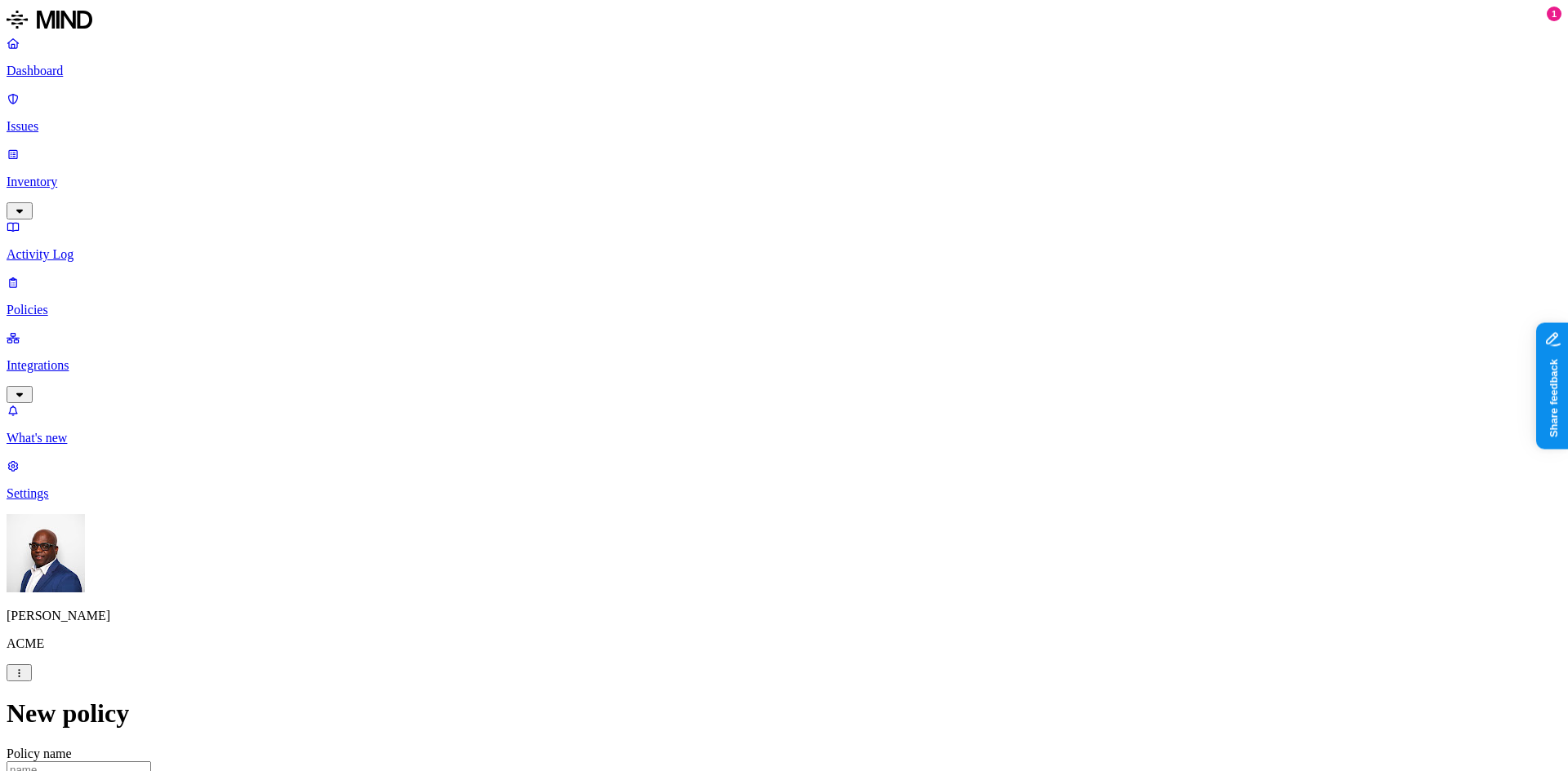
click at [720, 494] on label "Specific application" at bounding box center [690, 495] width 58 height 28
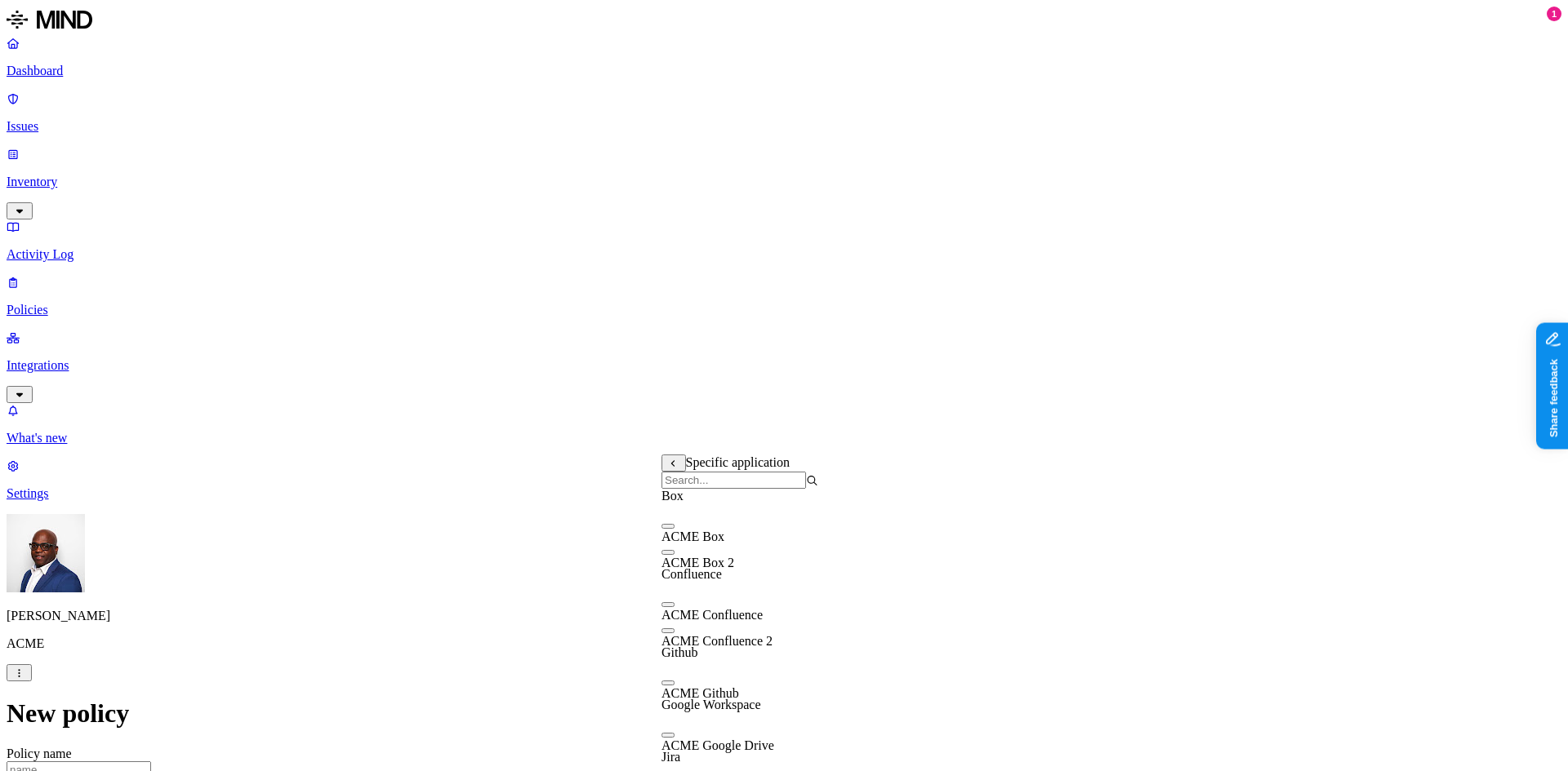
scroll to position [120, 0]
click at [675, 603] on button "button" at bounding box center [668, 605] width 13 height 5
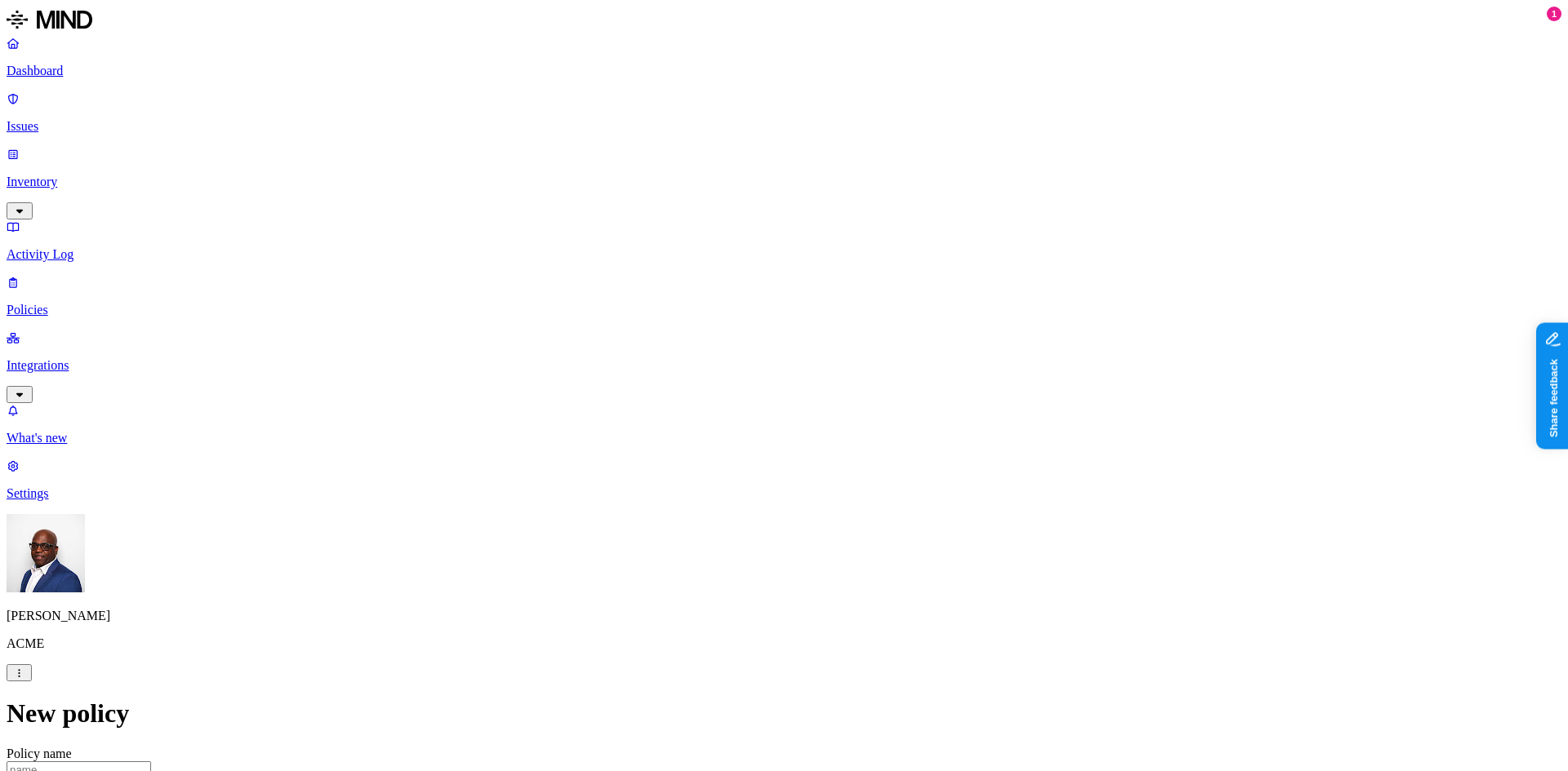
drag, startPoint x: 1065, startPoint y: 312, endPoint x: 1080, endPoint y: 294, distance: 23.4
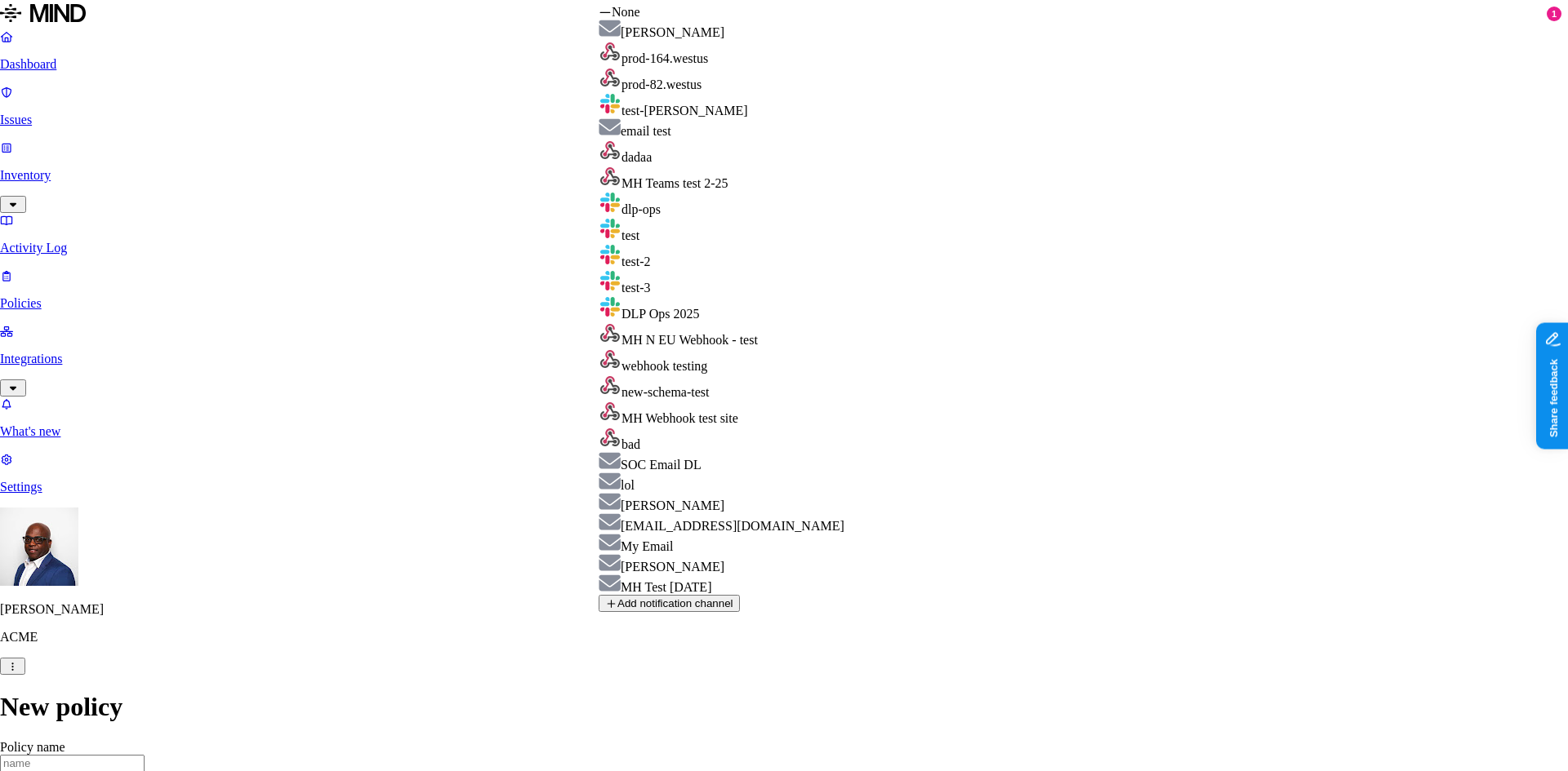
select select "01951b01-e05d-7294-a9c5-4a2eb72808f0"
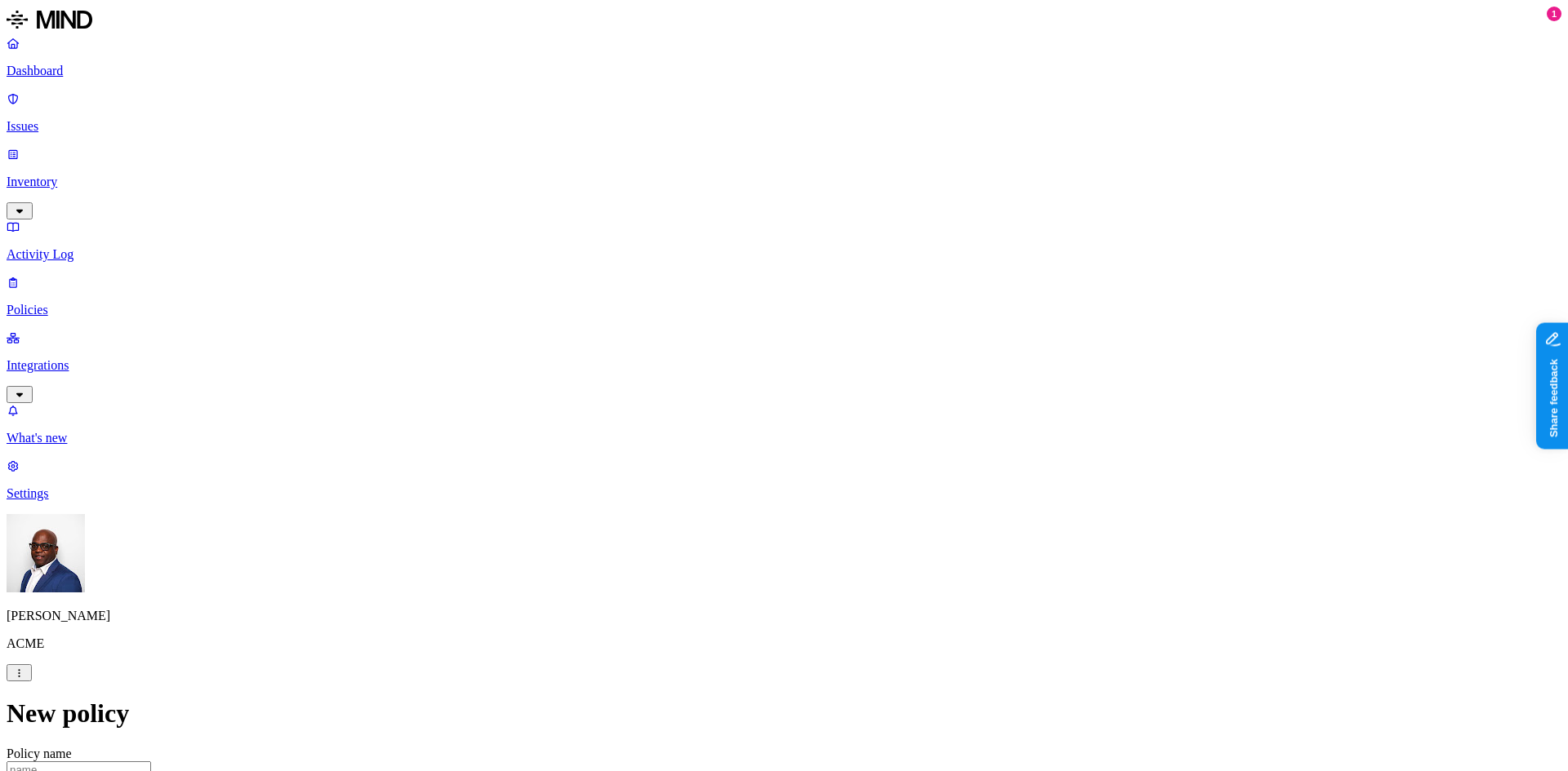
click at [71, 358] on p "Integrations" at bounding box center [784, 365] width 1555 height 15
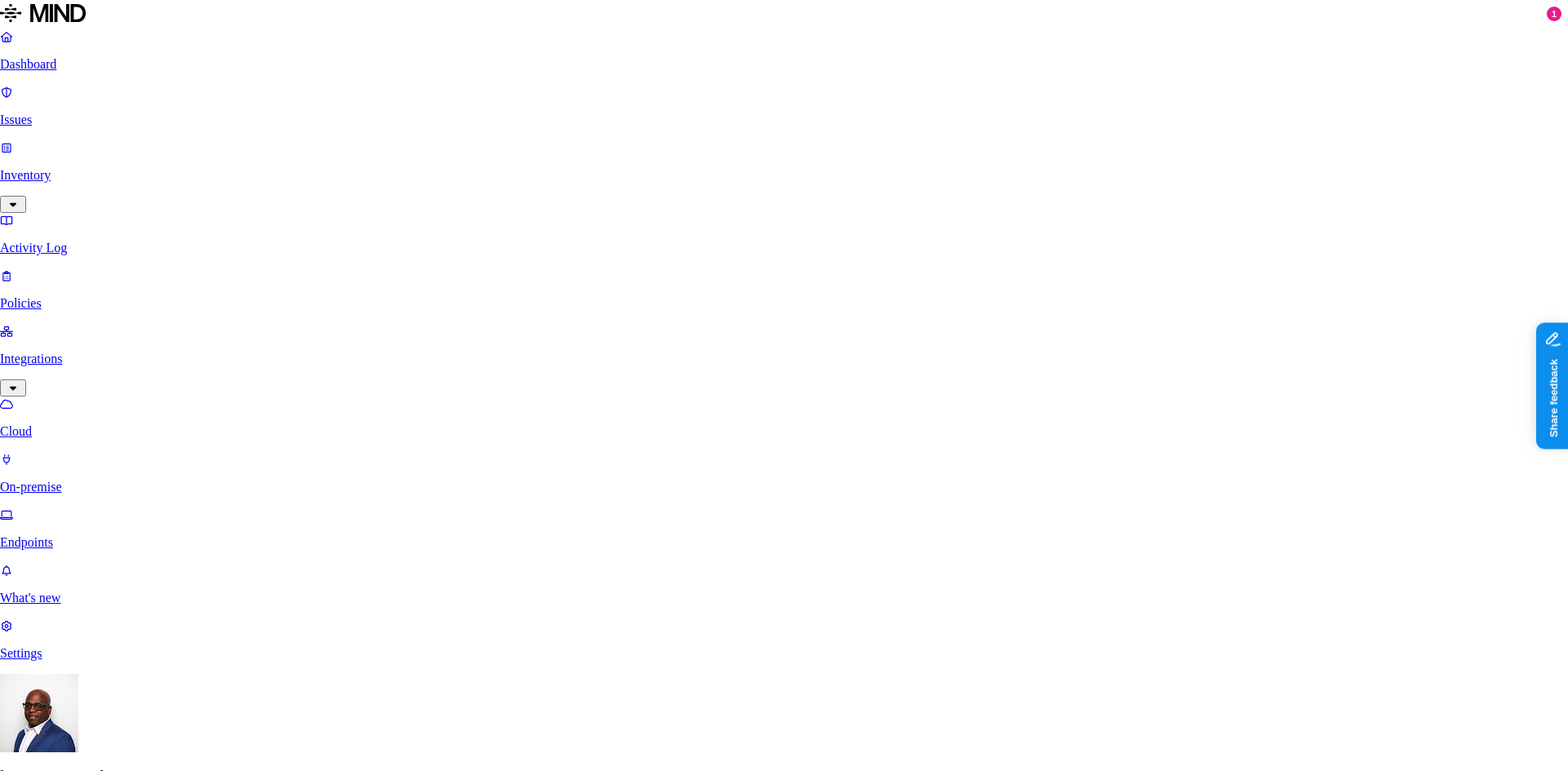
scroll to position [82, 0]
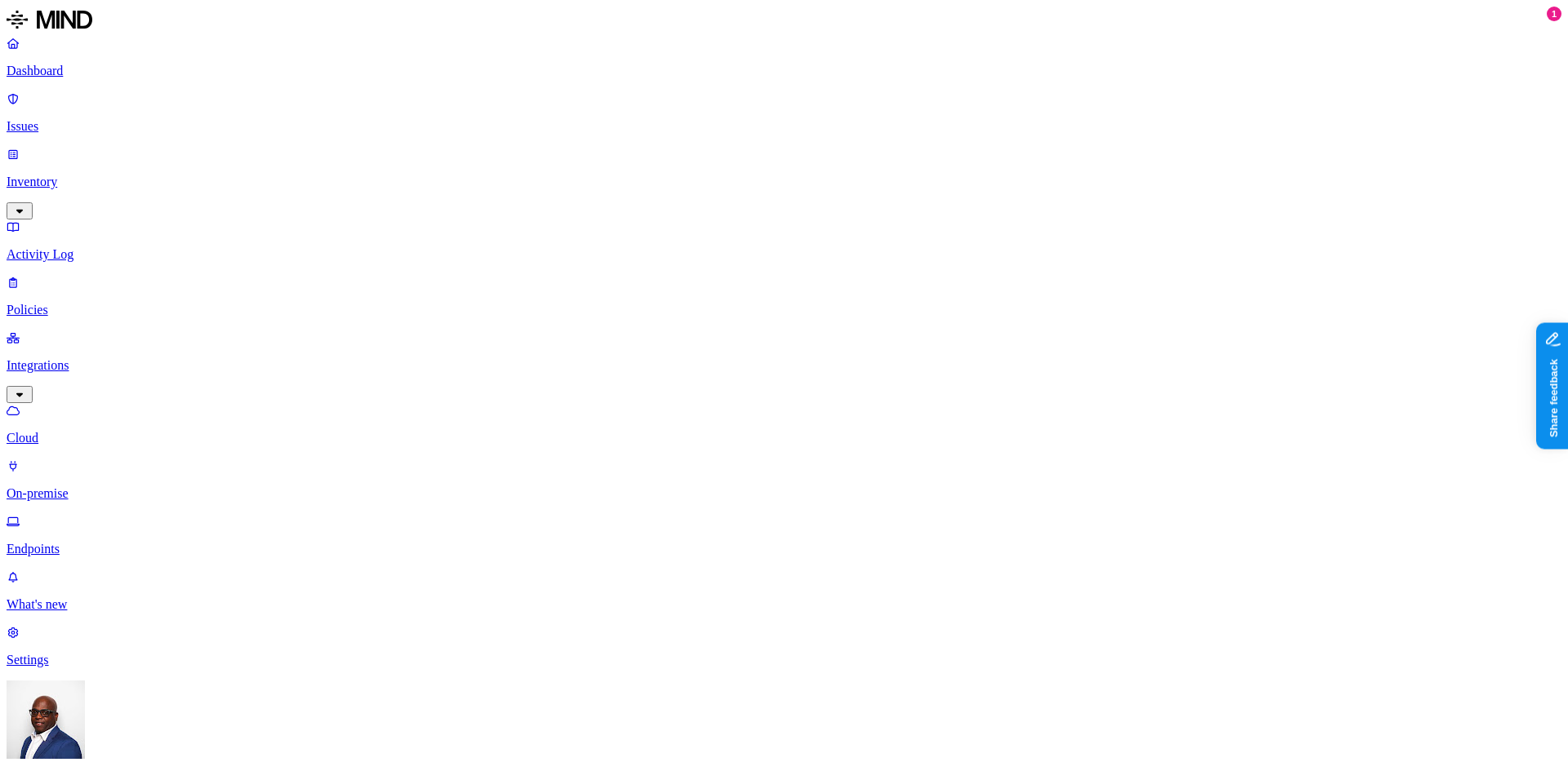
click at [82, 486] on p "On-premise" at bounding box center [784, 493] width 1555 height 15
click at [79, 542] on p "Endpoints" at bounding box center [784, 549] width 1555 height 15
click at [88, 436] on nav "Dashboard Issues Inventory Activity Log Policies Integrations Cloud On-premise …" at bounding box center [784, 352] width 1555 height 632
click at [67, 67] on p "Dashboard" at bounding box center [784, 71] width 1555 height 15
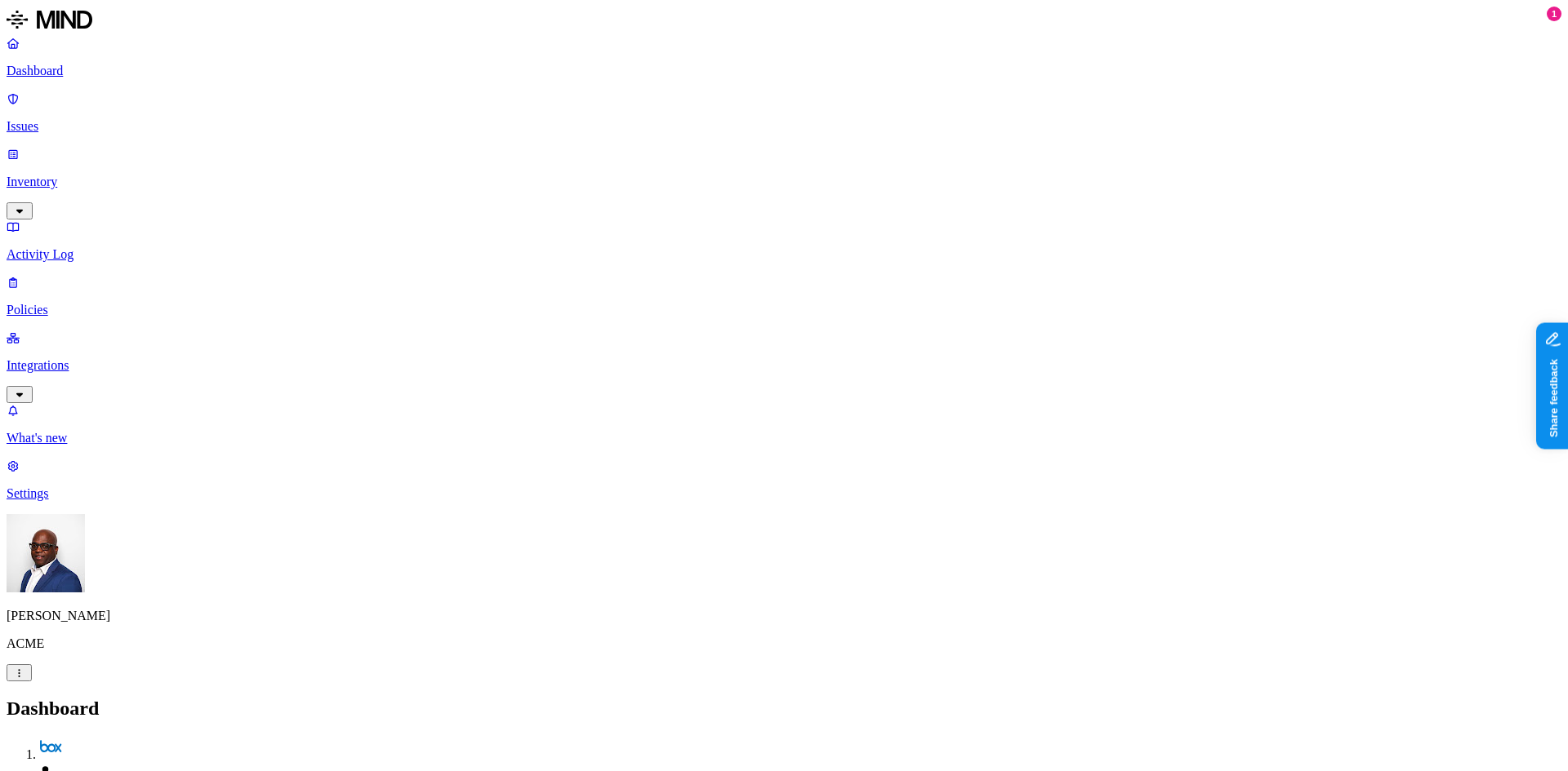
click at [91, 358] on p "Integrations" at bounding box center [784, 365] width 1555 height 15
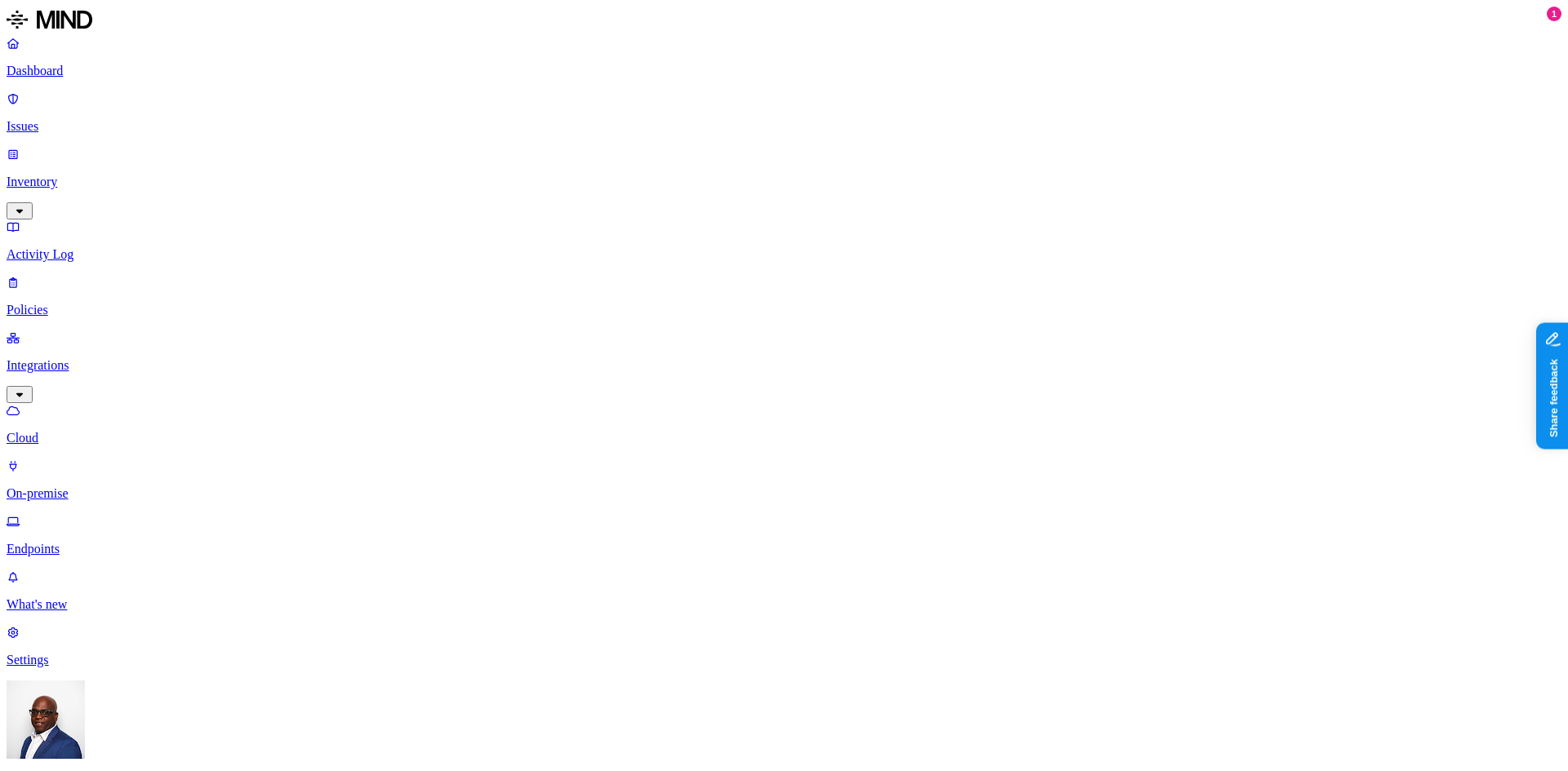
click at [90, 303] on p "Policies" at bounding box center [784, 310] width 1555 height 15
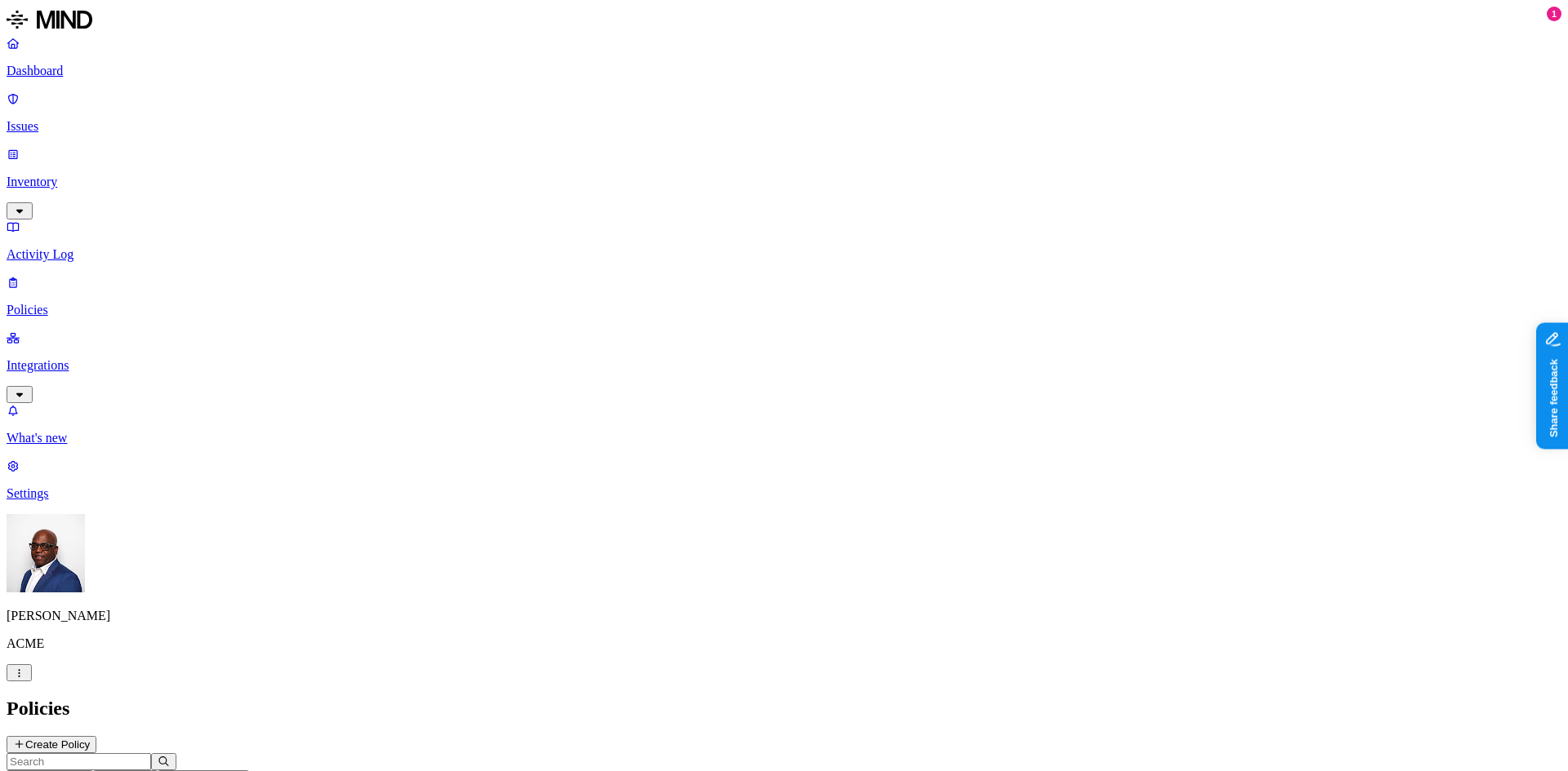
click at [97, 736] on button "Create Policy" at bounding box center [52, 745] width 90 height 17
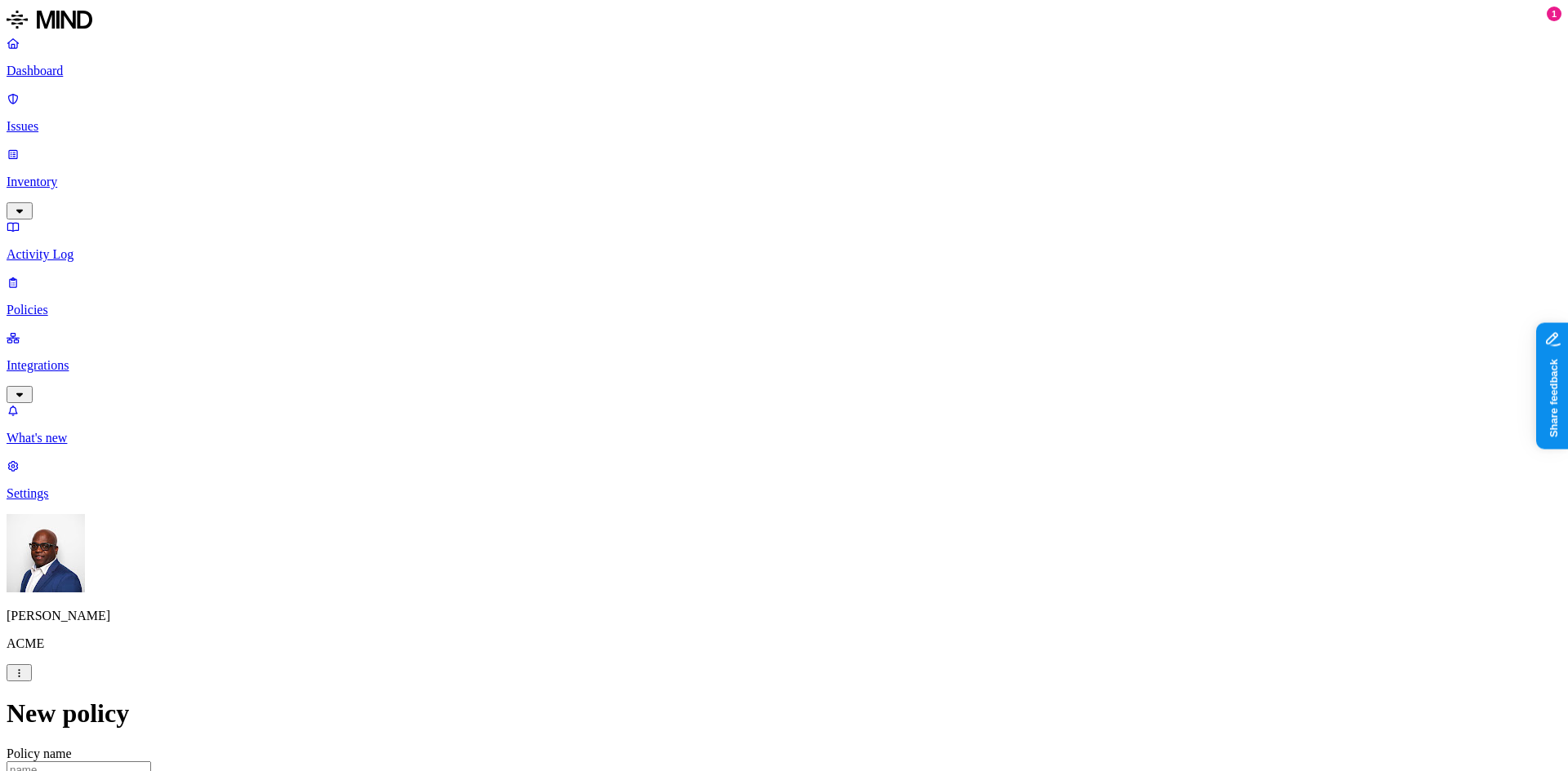
click at [61, 73] on p "Dashboard" at bounding box center [784, 71] width 1555 height 15
drag, startPoint x: 62, startPoint y: 216, endPoint x: 197, endPoint y: 190, distance: 137.5
click at [63, 358] on p "Integrations" at bounding box center [784, 365] width 1555 height 15
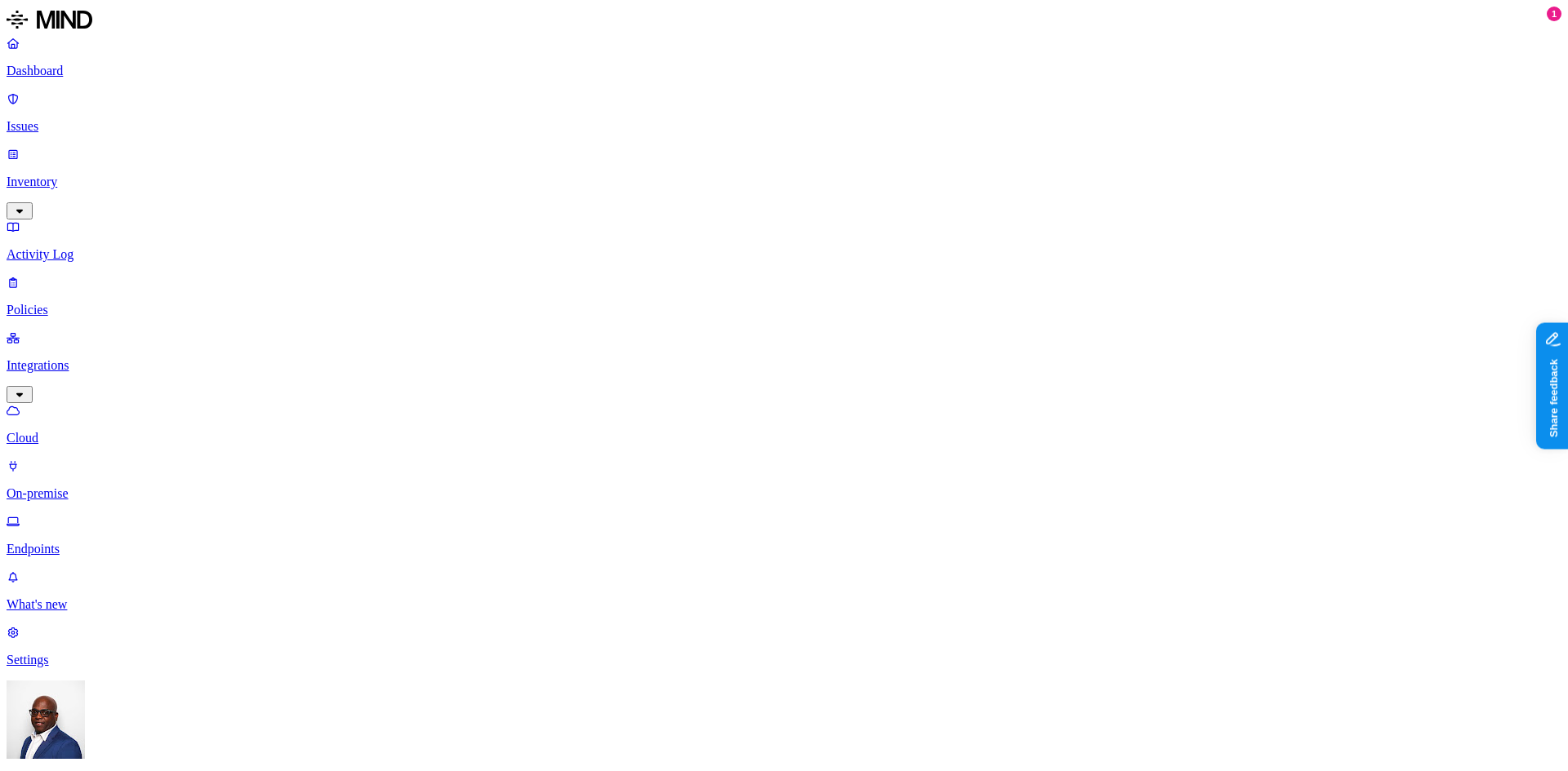
click at [76, 486] on p "On-premise" at bounding box center [784, 493] width 1555 height 15
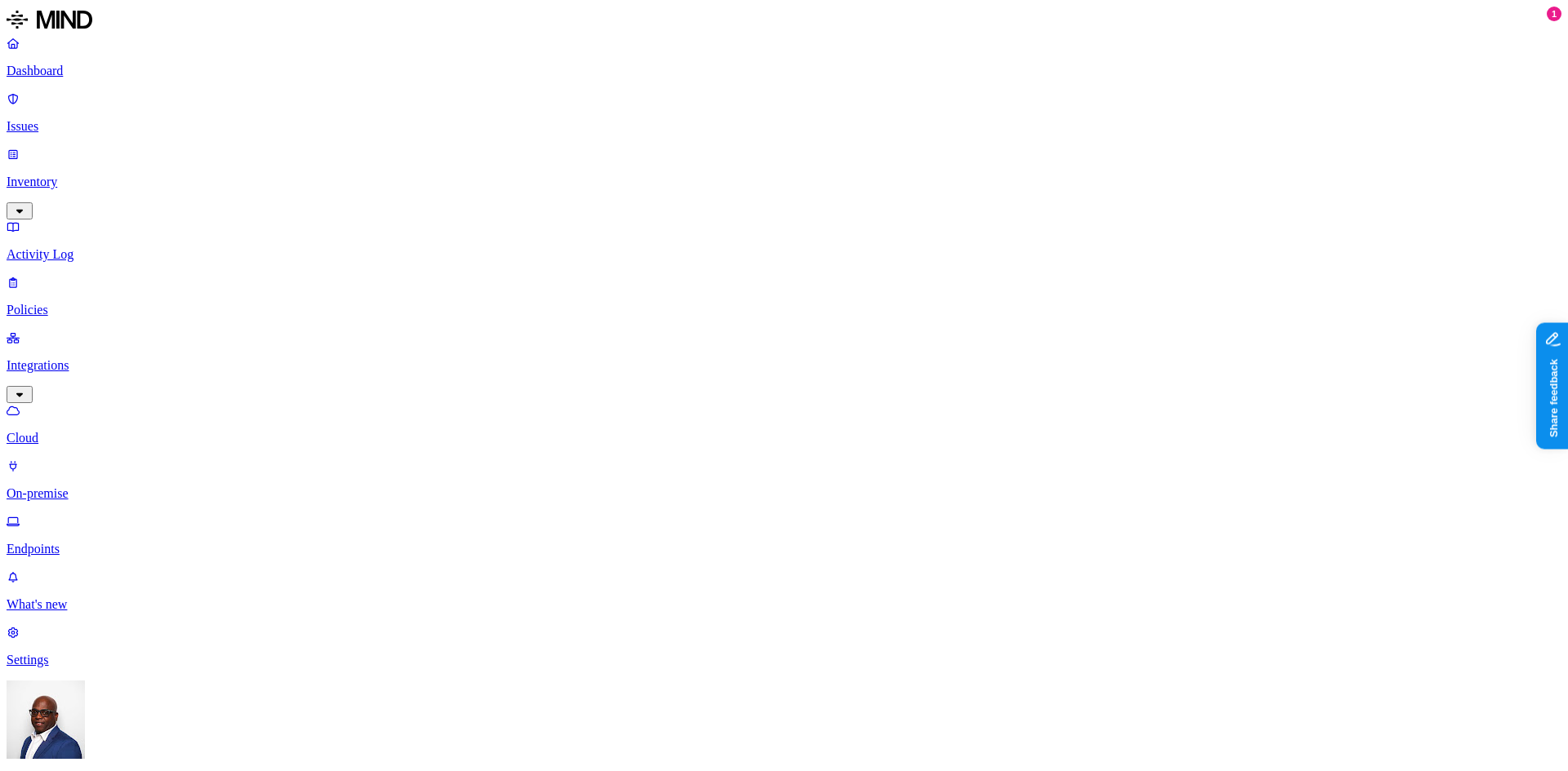
click at [55, 119] on p "Issues" at bounding box center [784, 126] width 1555 height 15
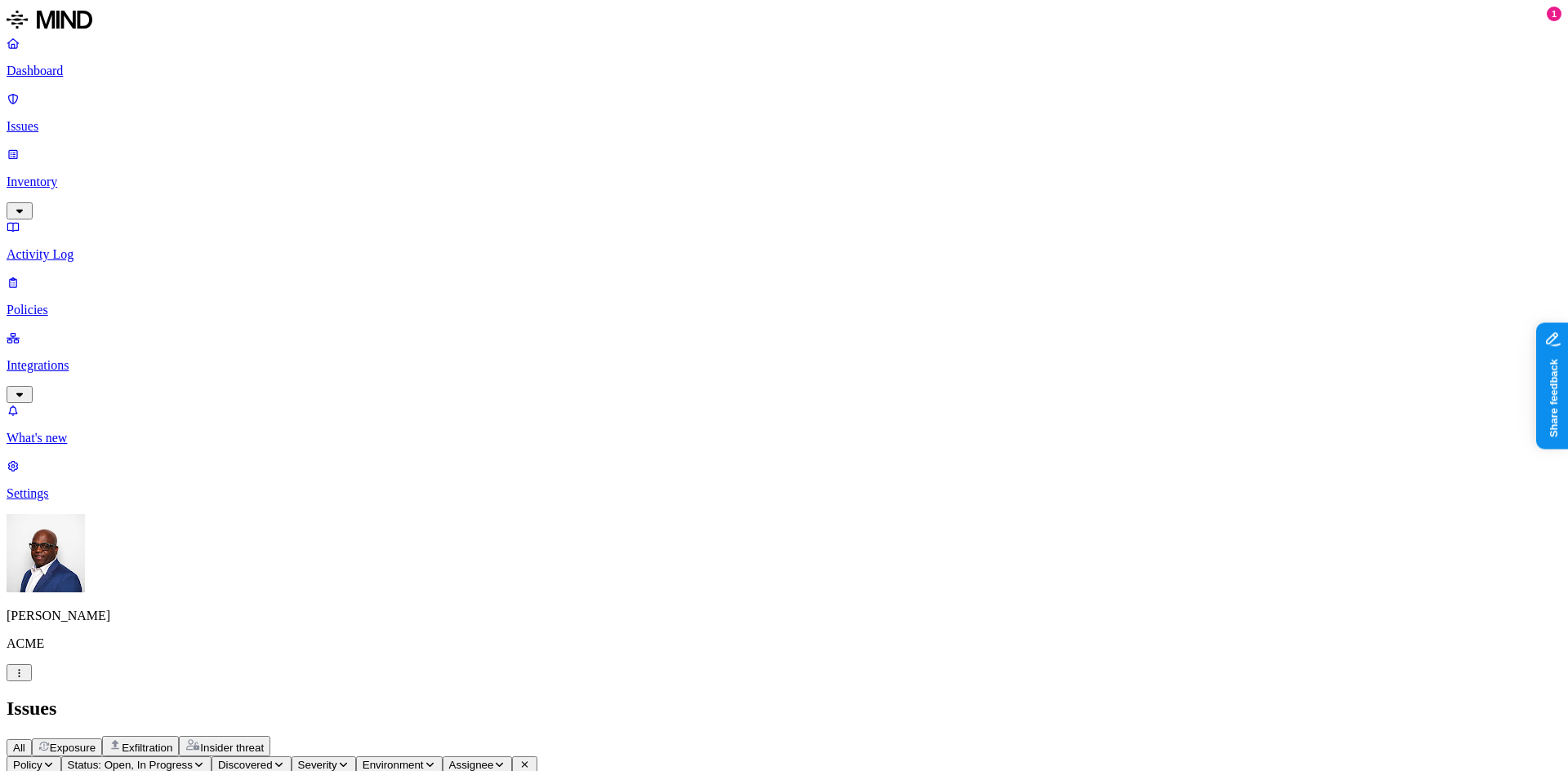
click at [79, 303] on p "Policies" at bounding box center [784, 310] width 1555 height 15
click at [60, 67] on p "Dashboard" at bounding box center [784, 71] width 1555 height 15
click at [87, 358] on p "Integrations" at bounding box center [784, 365] width 1555 height 15
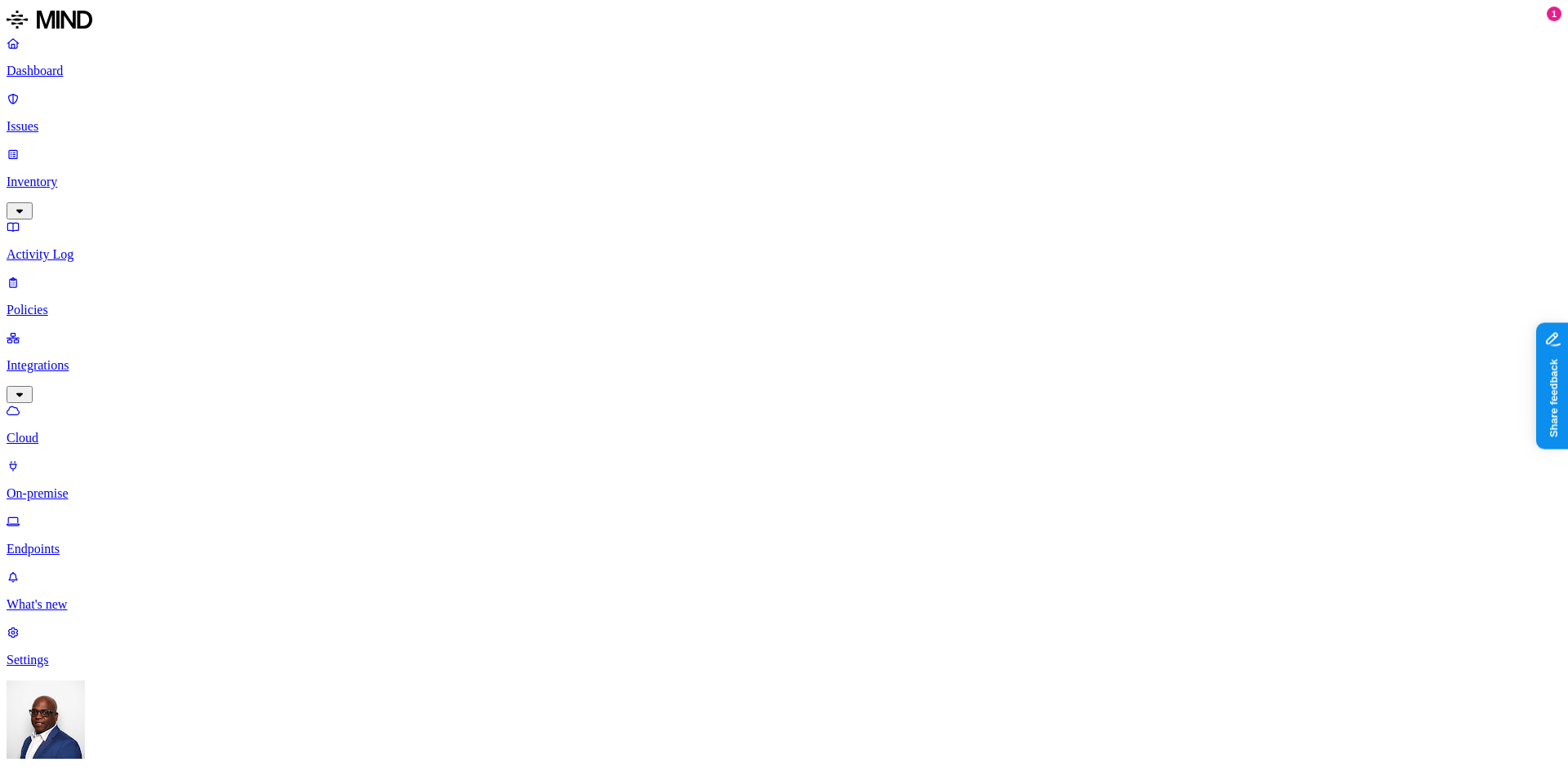
click at [78, 542] on p "Endpoints" at bounding box center [784, 549] width 1555 height 15
click at [68, 174] on p "Inventory" at bounding box center [784, 181] width 1555 height 15
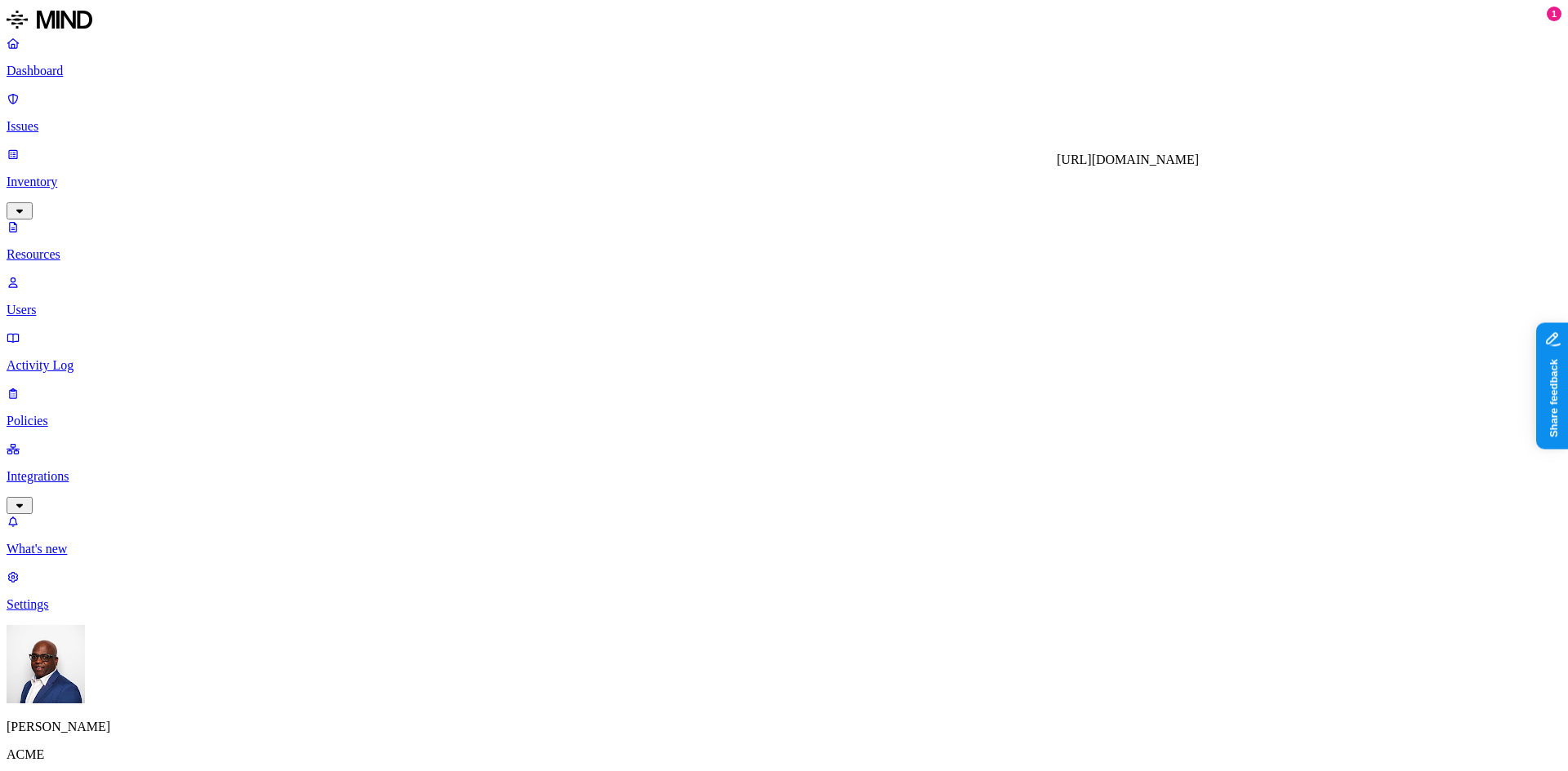
click at [68, 469] on p "Integrations" at bounding box center [784, 476] width 1555 height 15
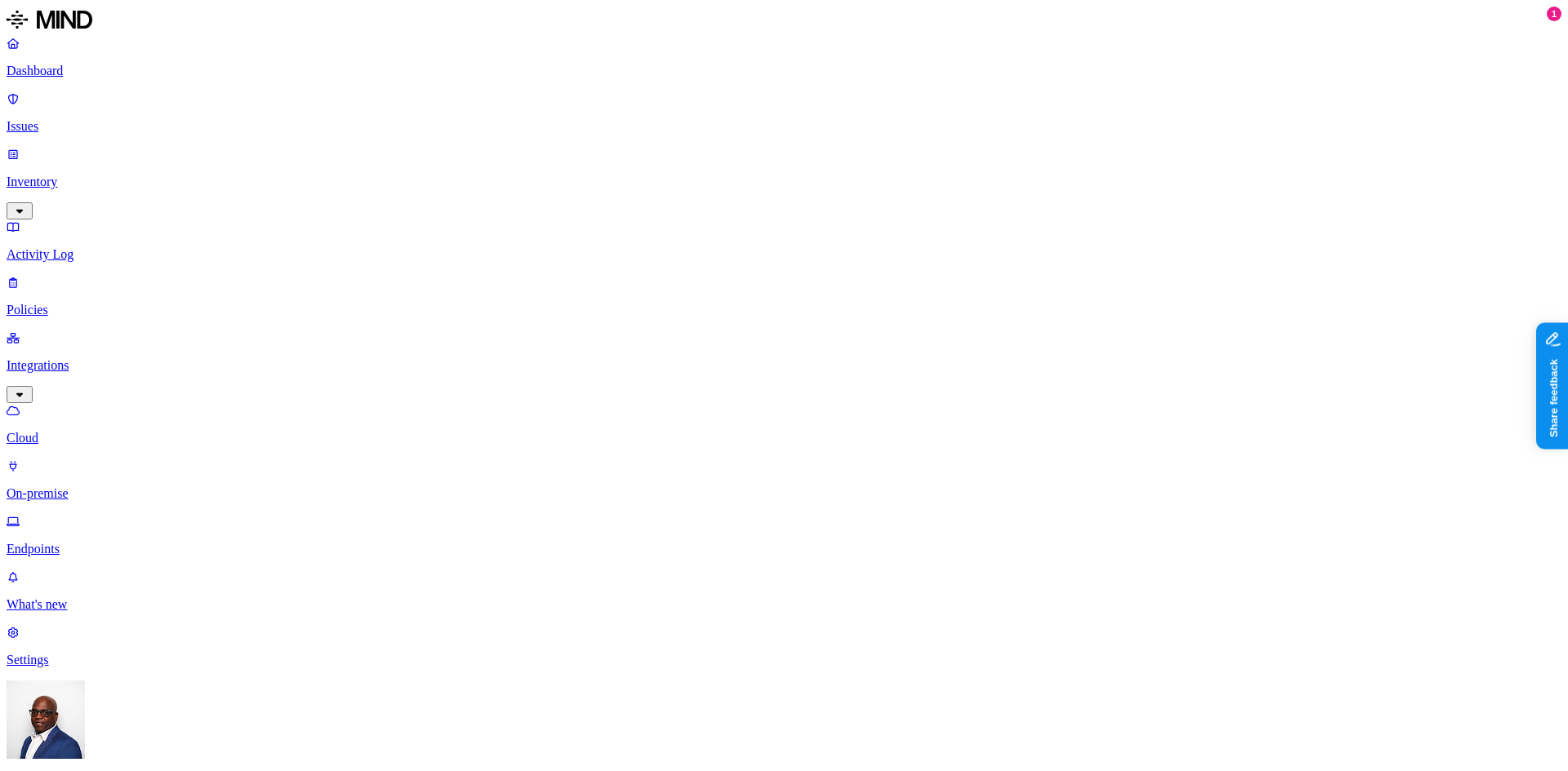
click at [82, 542] on p "Endpoints" at bounding box center [784, 549] width 1555 height 15
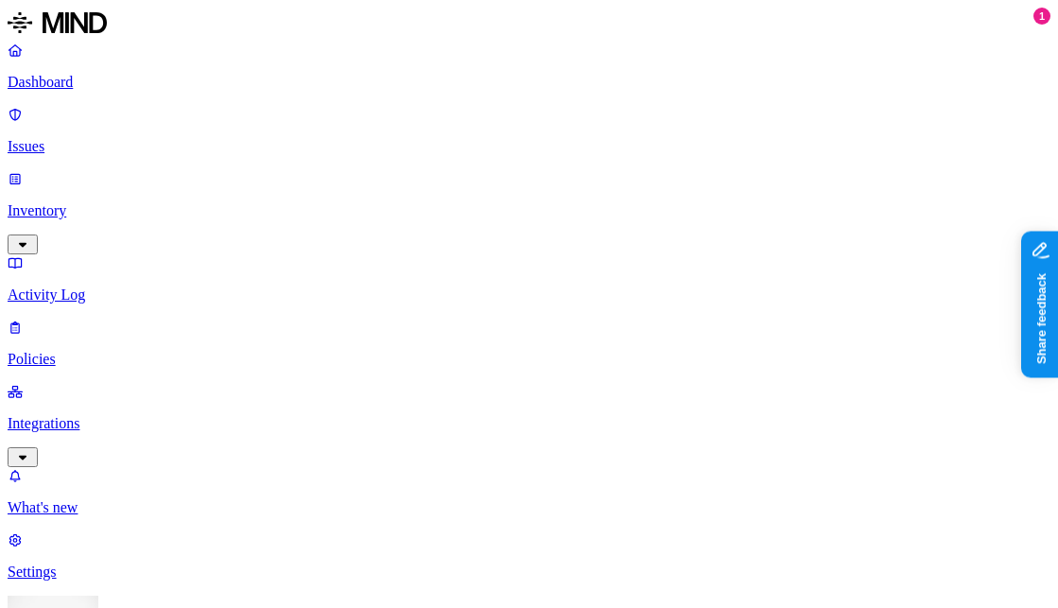
click at [66, 79] on p "Dashboard" at bounding box center [529, 82] width 1043 height 17
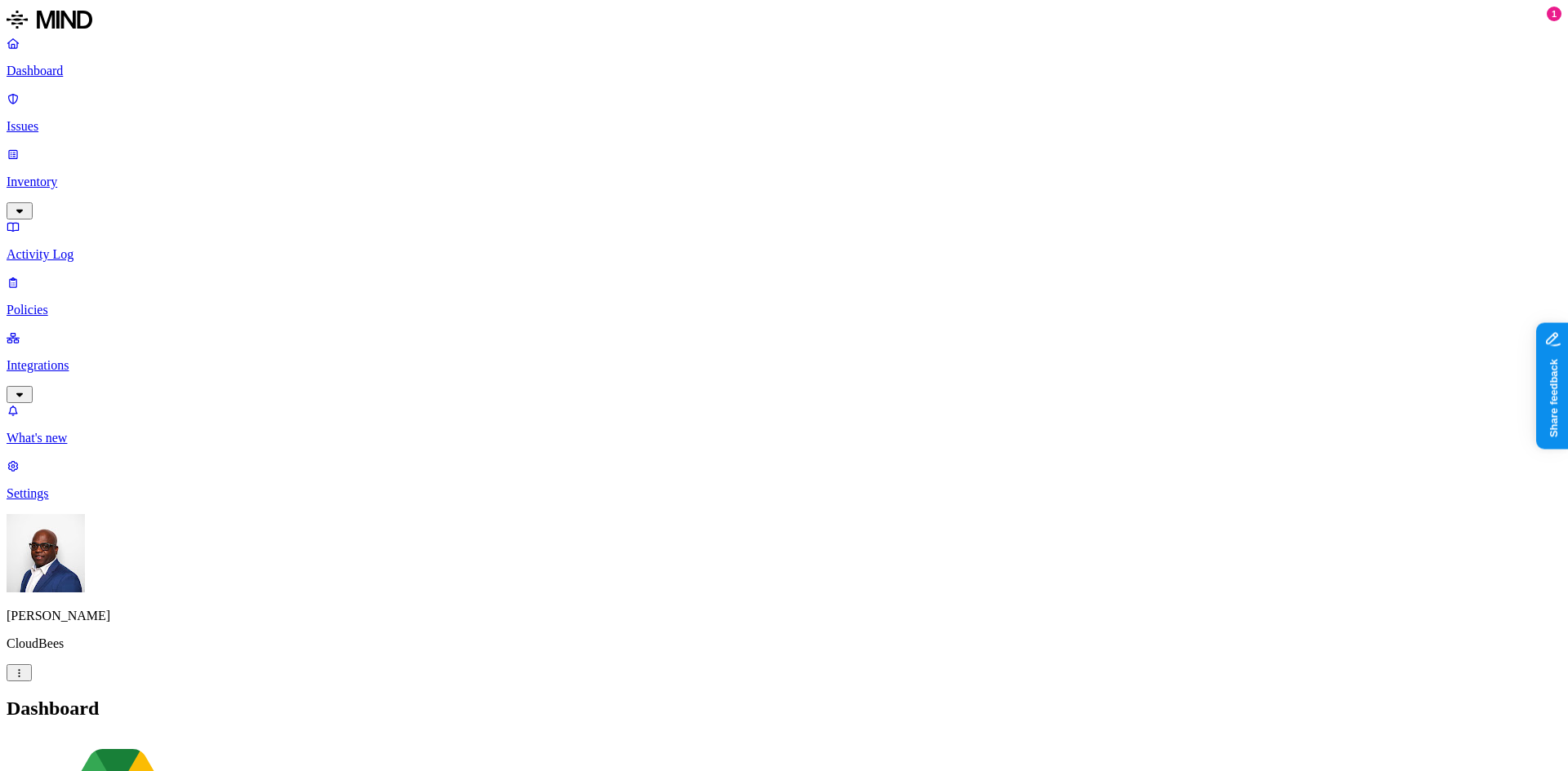
click at [95, 358] on p "Integrations" at bounding box center [784, 365] width 1555 height 15
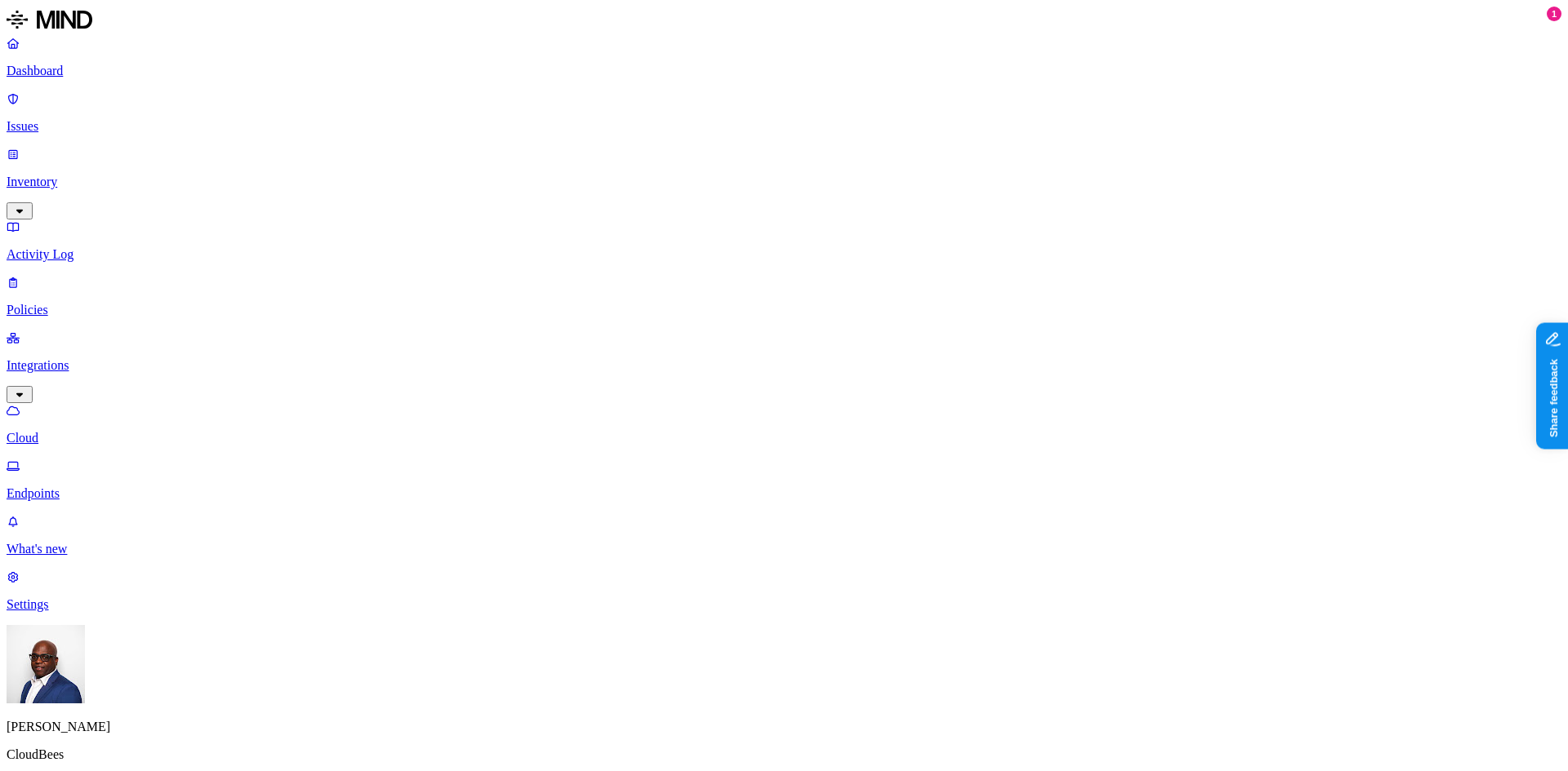
click at [60, 174] on p "Inventory" at bounding box center [784, 181] width 1555 height 15
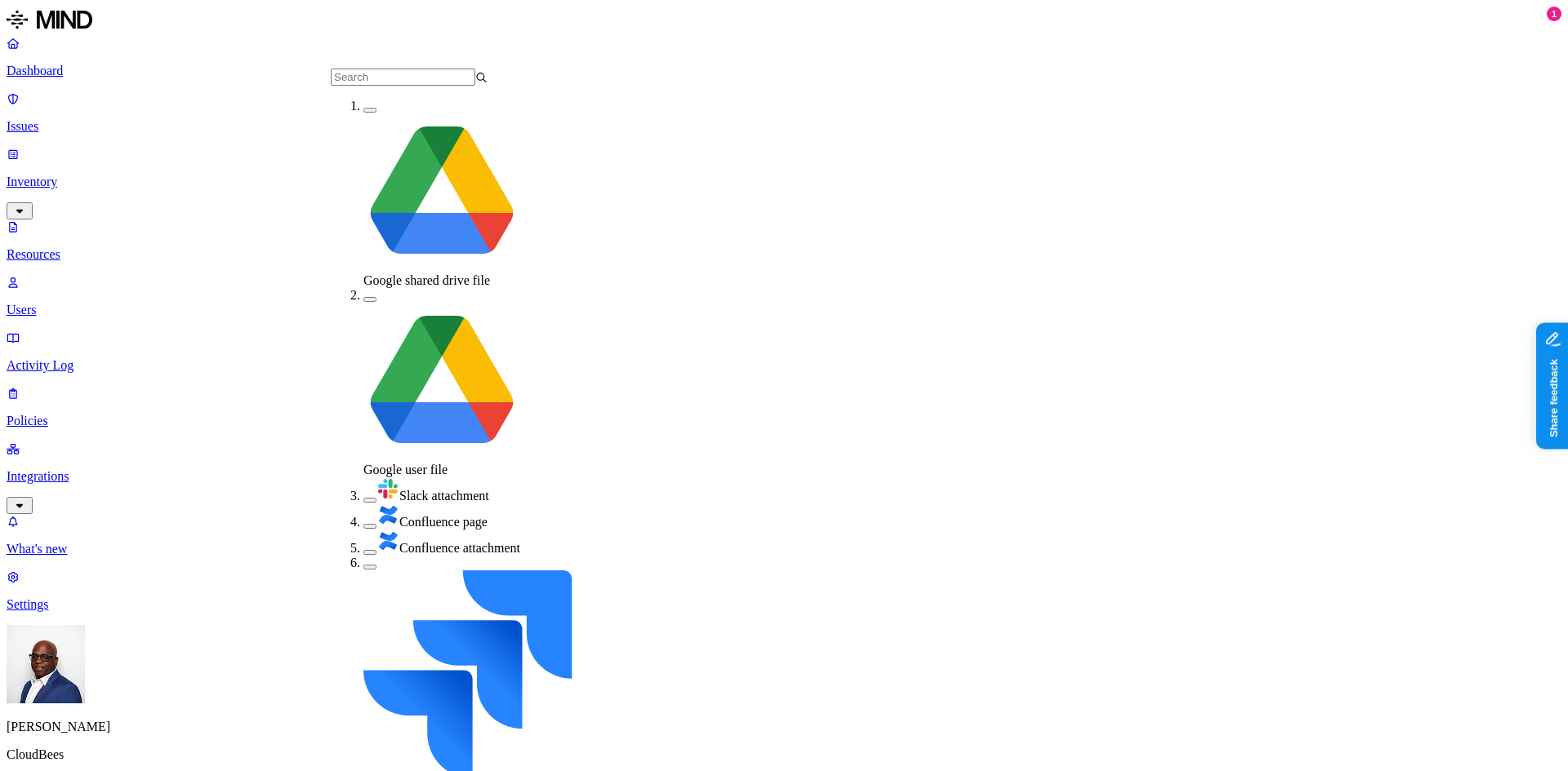
scroll to position [139, 0]
drag, startPoint x: 346, startPoint y: 233, endPoint x: 348, endPoint y: 245, distance: 12.2
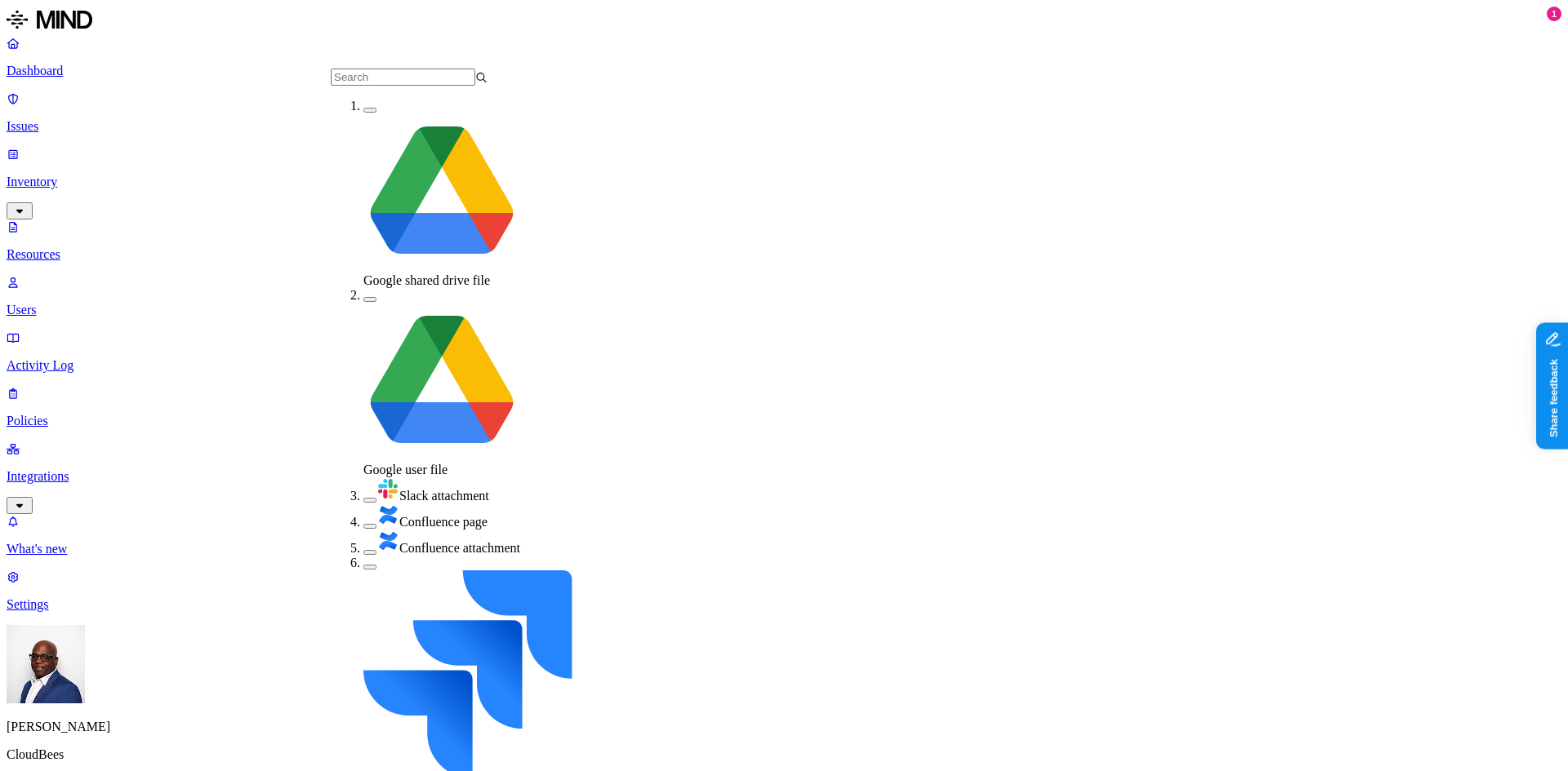
drag, startPoint x: 348, startPoint y: 285, endPoint x: 350, endPoint y: 305, distance: 20.1
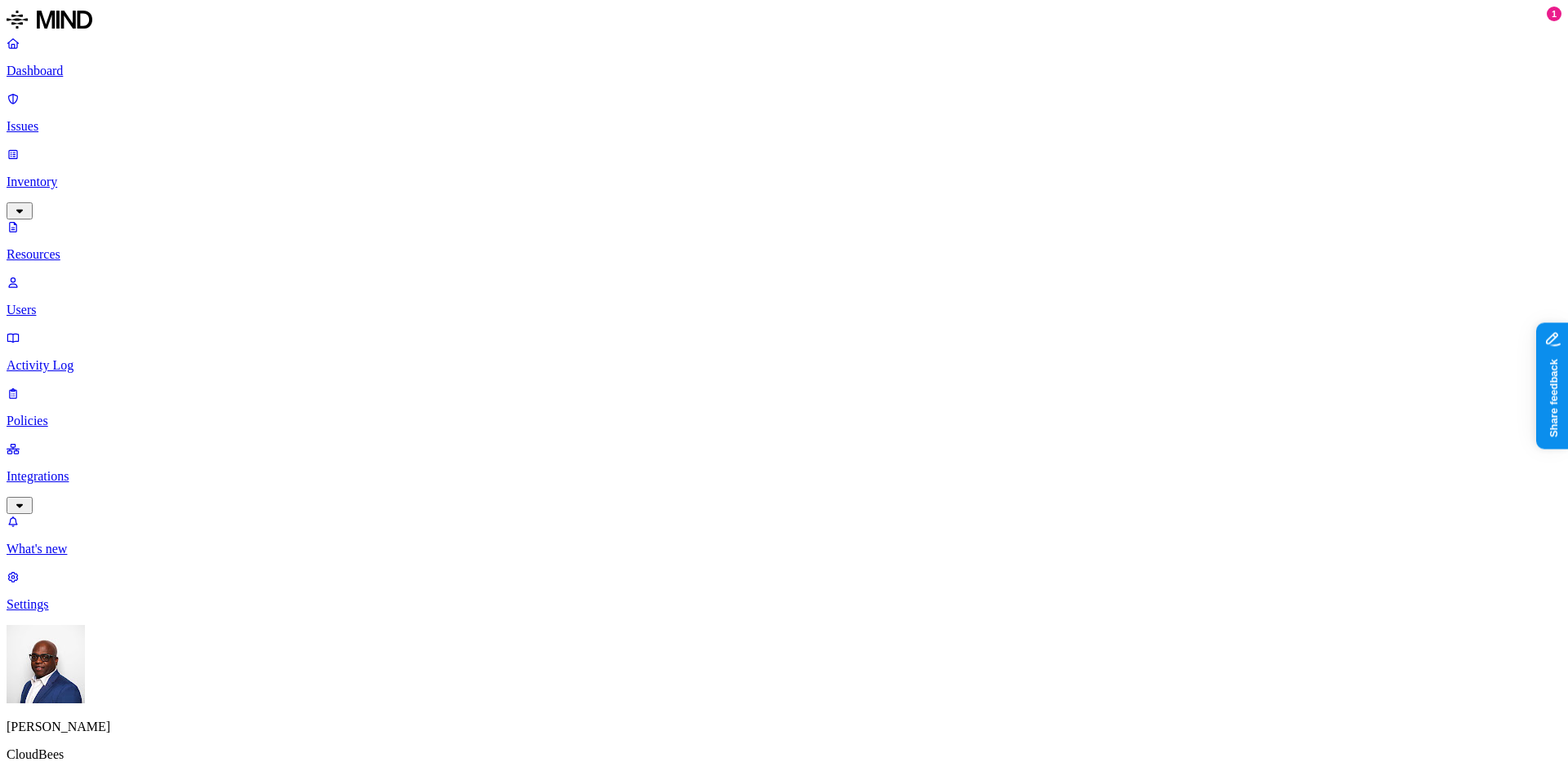
click at [51, 73] on p "Dashboard" at bounding box center [784, 71] width 1555 height 15
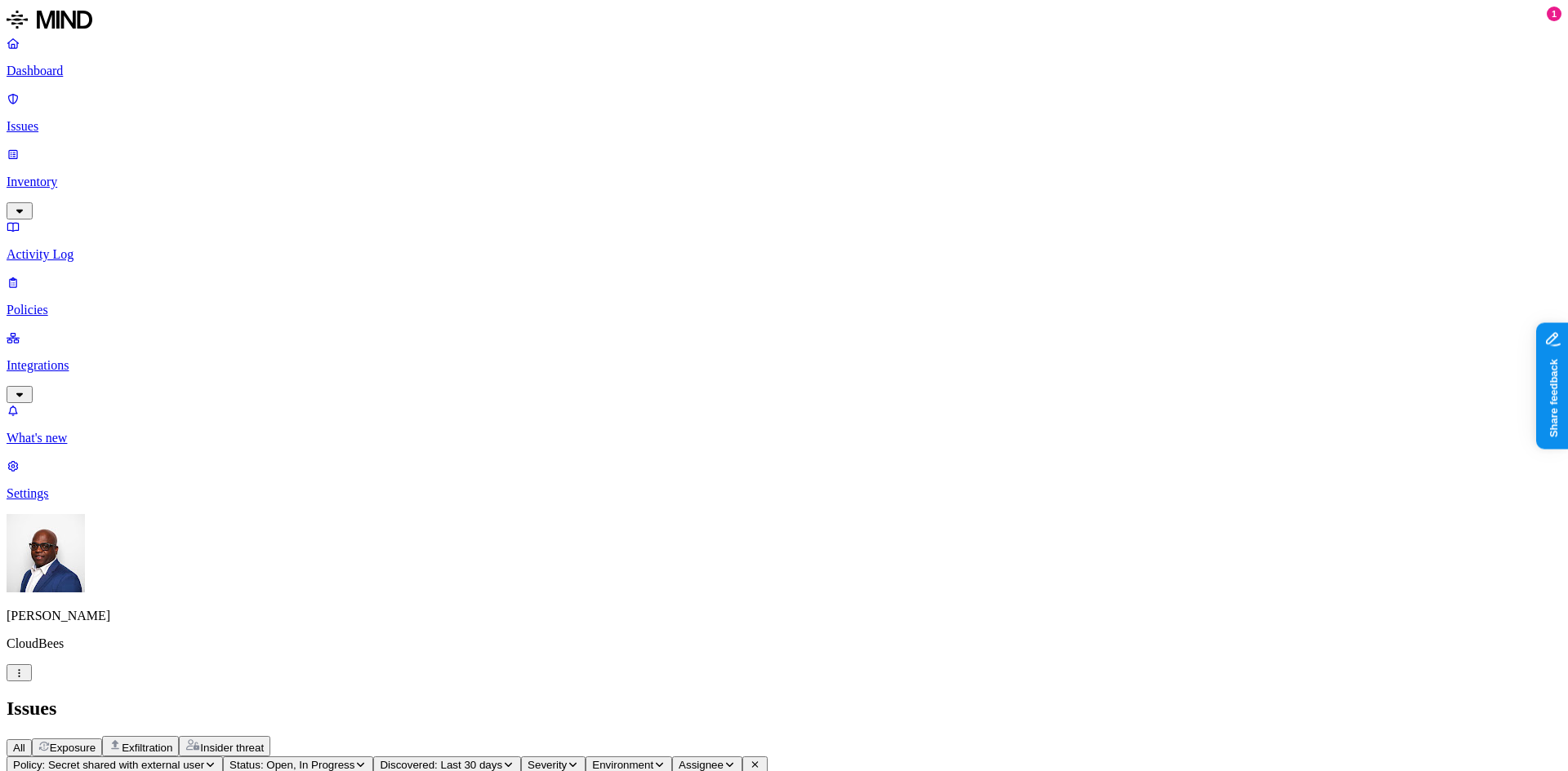
click at [52, 71] on p "Dashboard" at bounding box center [784, 71] width 1555 height 15
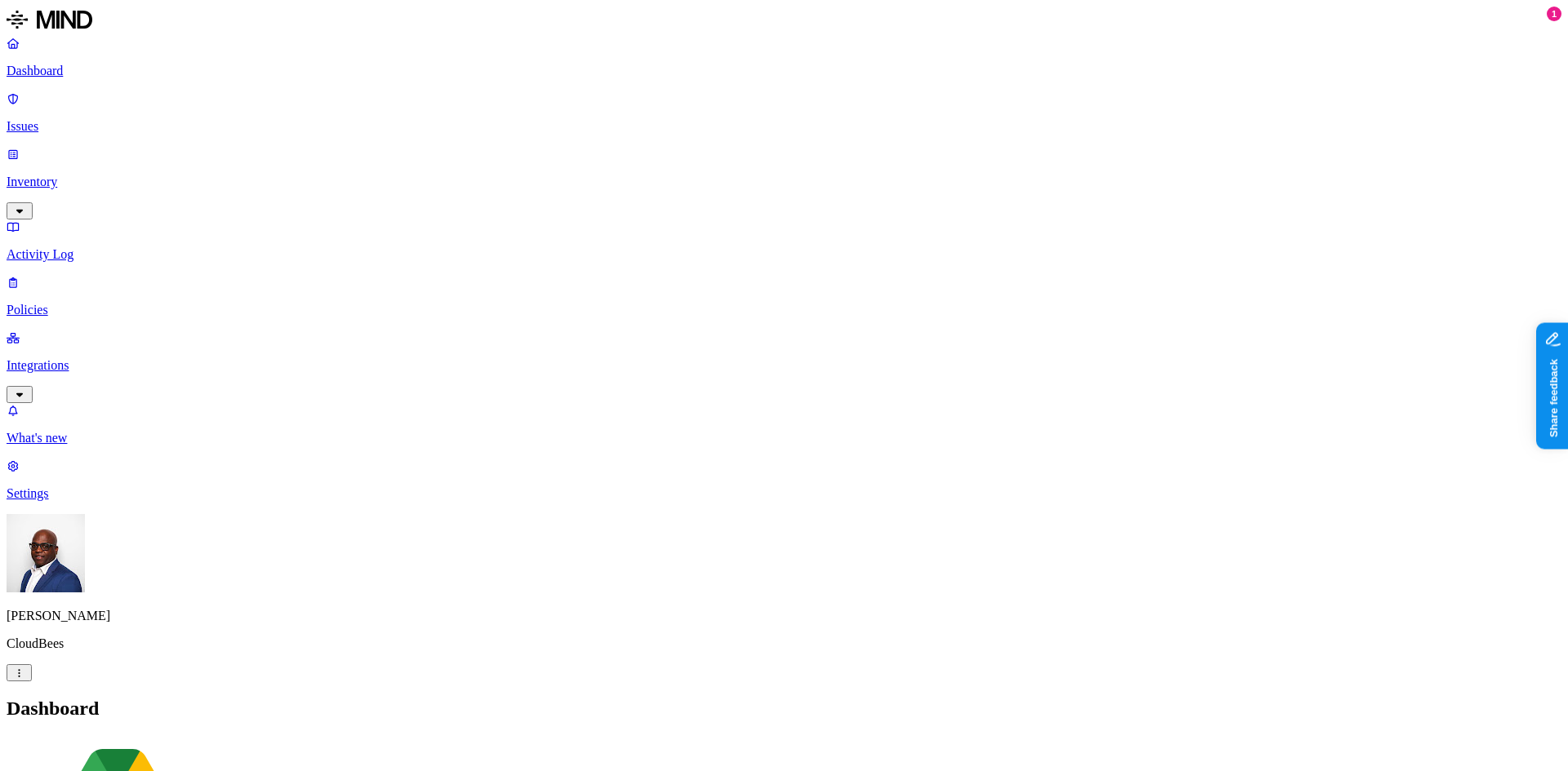
drag, startPoint x: 522, startPoint y: 490, endPoint x: 674, endPoint y: 507, distance: 152.9
drag, startPoint x: 675, startPoint y: 495, endPoint x: 648, endPoint y: 492, distance: 27.2
click at [85, 358] on p "Integrations" at bounding box center [784, 365] width 1555 height 15
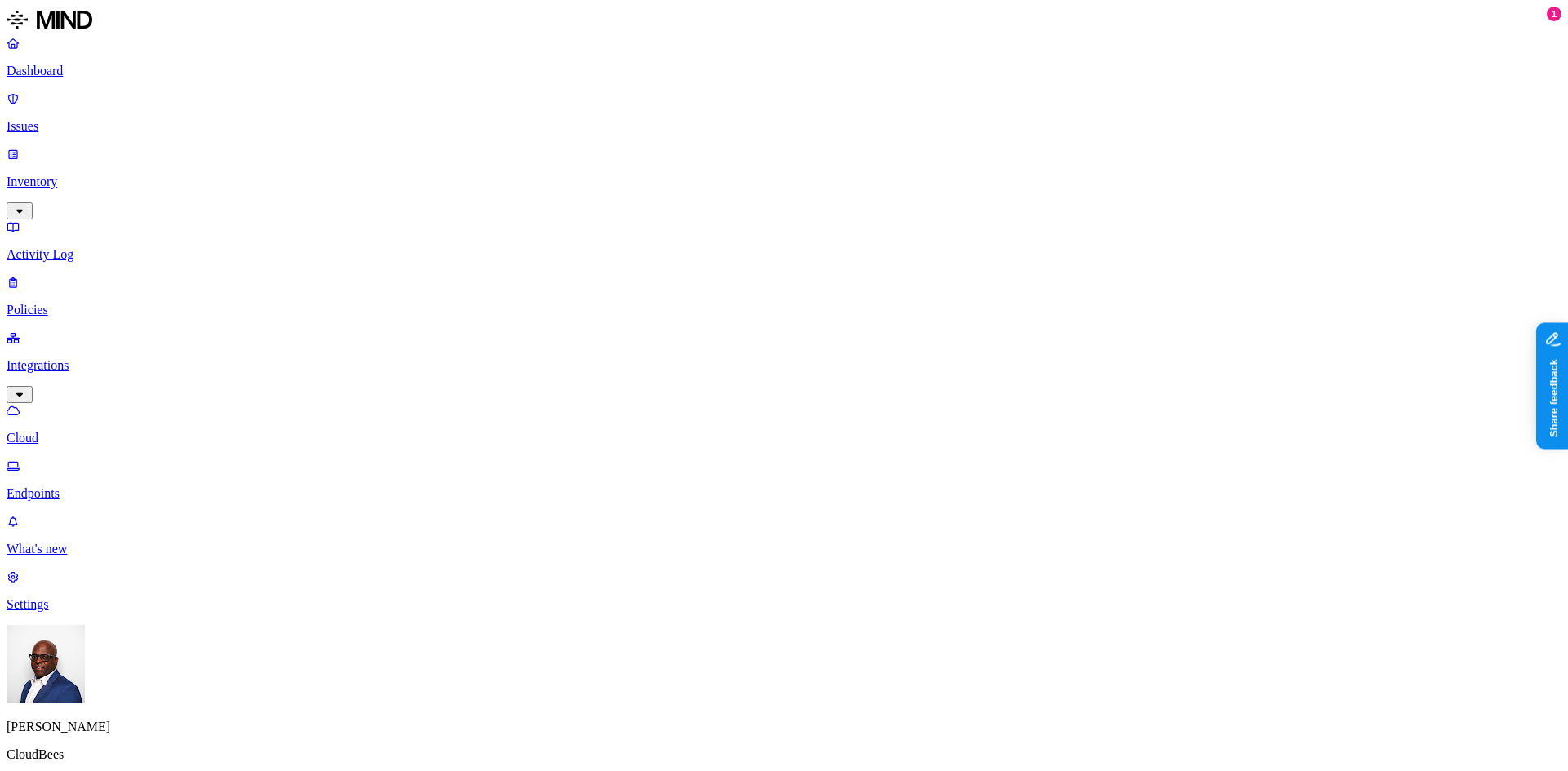
click at [96, 432] on nav "Dashboard Issues Inventory Activity Log Policies Integrations Cloud Endpoints W…" at bounding box center [784, 324] width 1555 height 576
click at [60, 174] on p "Inventory" at bounding box center [784, 181] width 1555 height 15
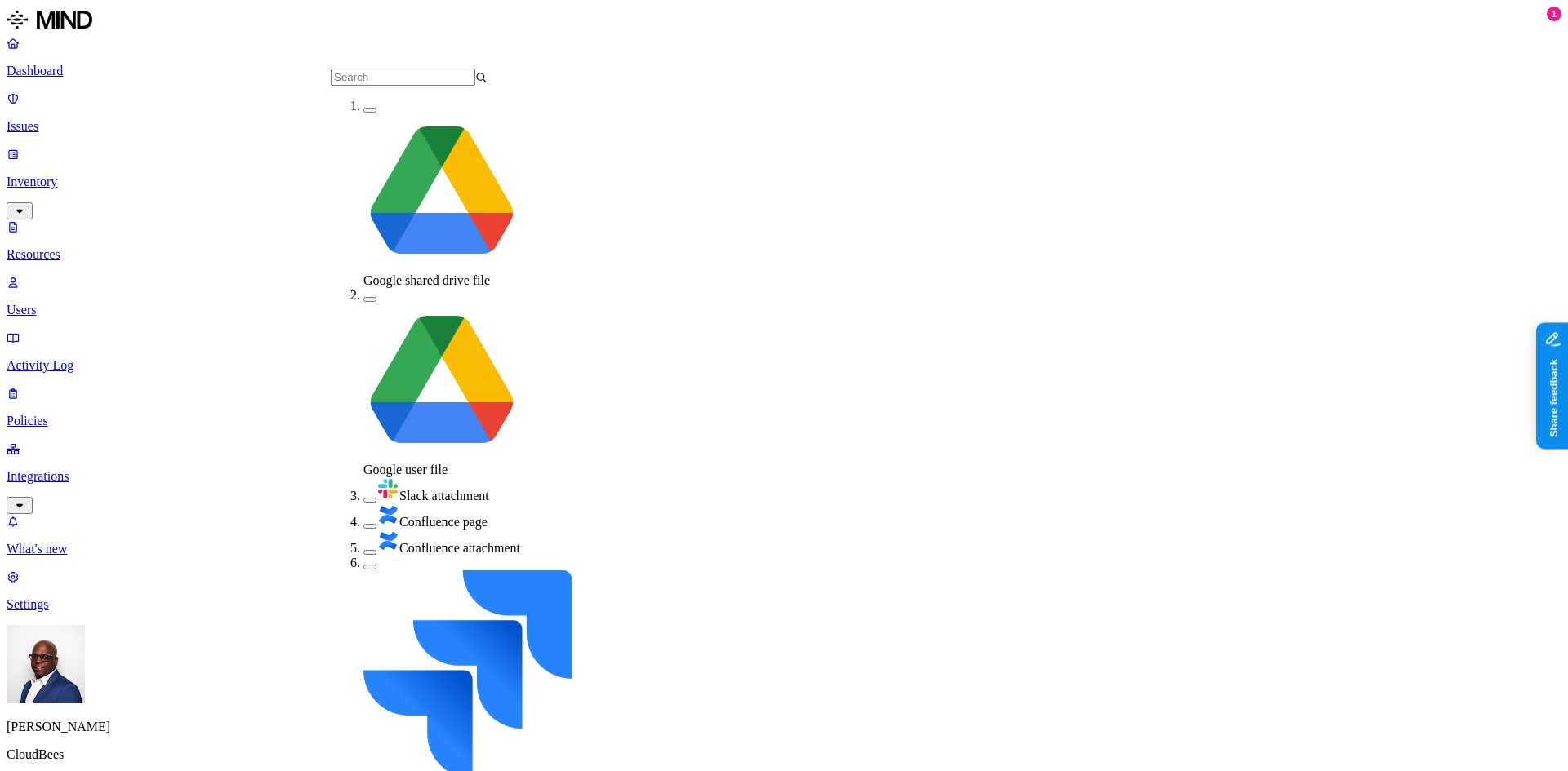
scroll to position [139, 0]
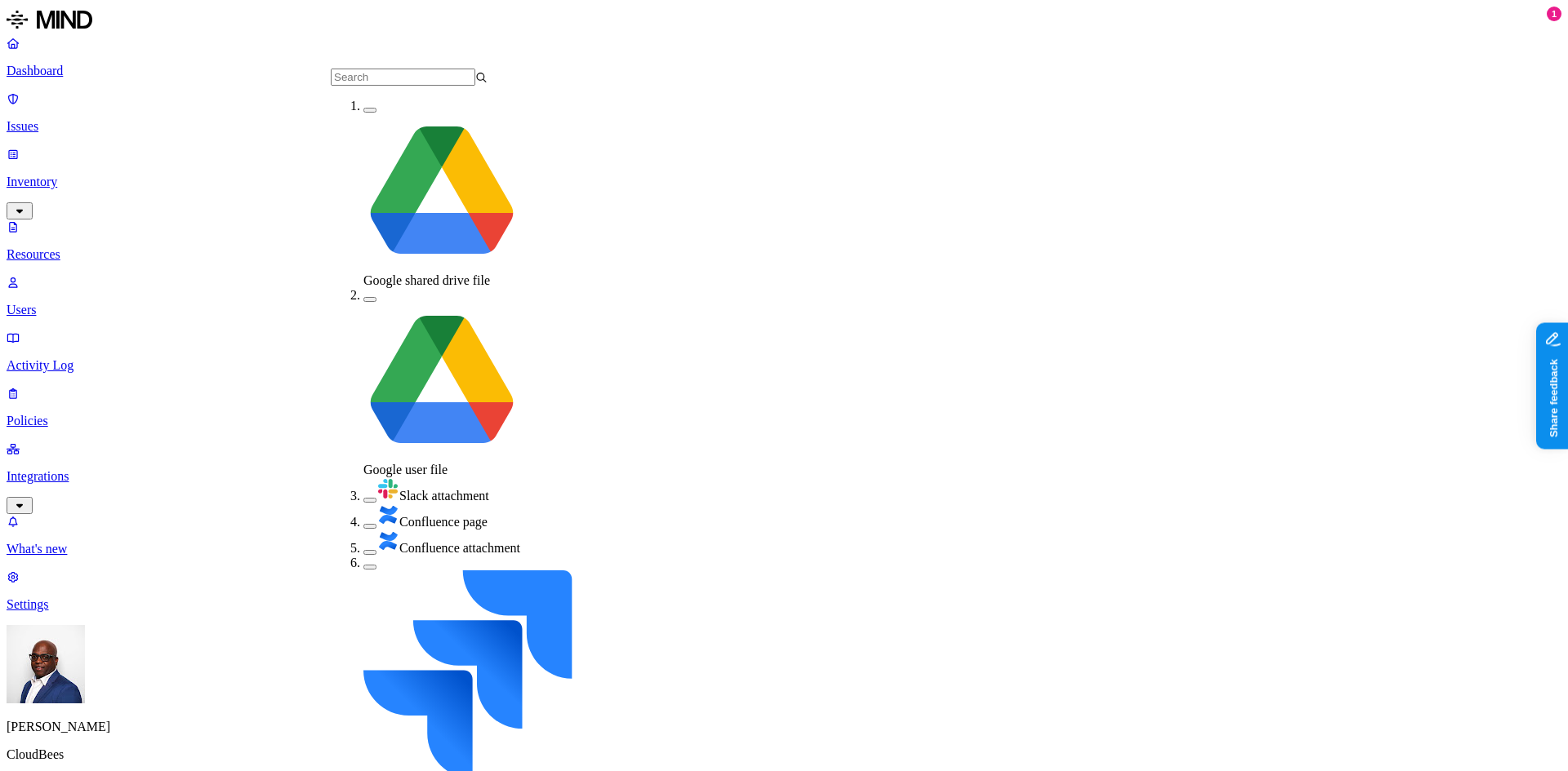
scroll to position [139, 0]
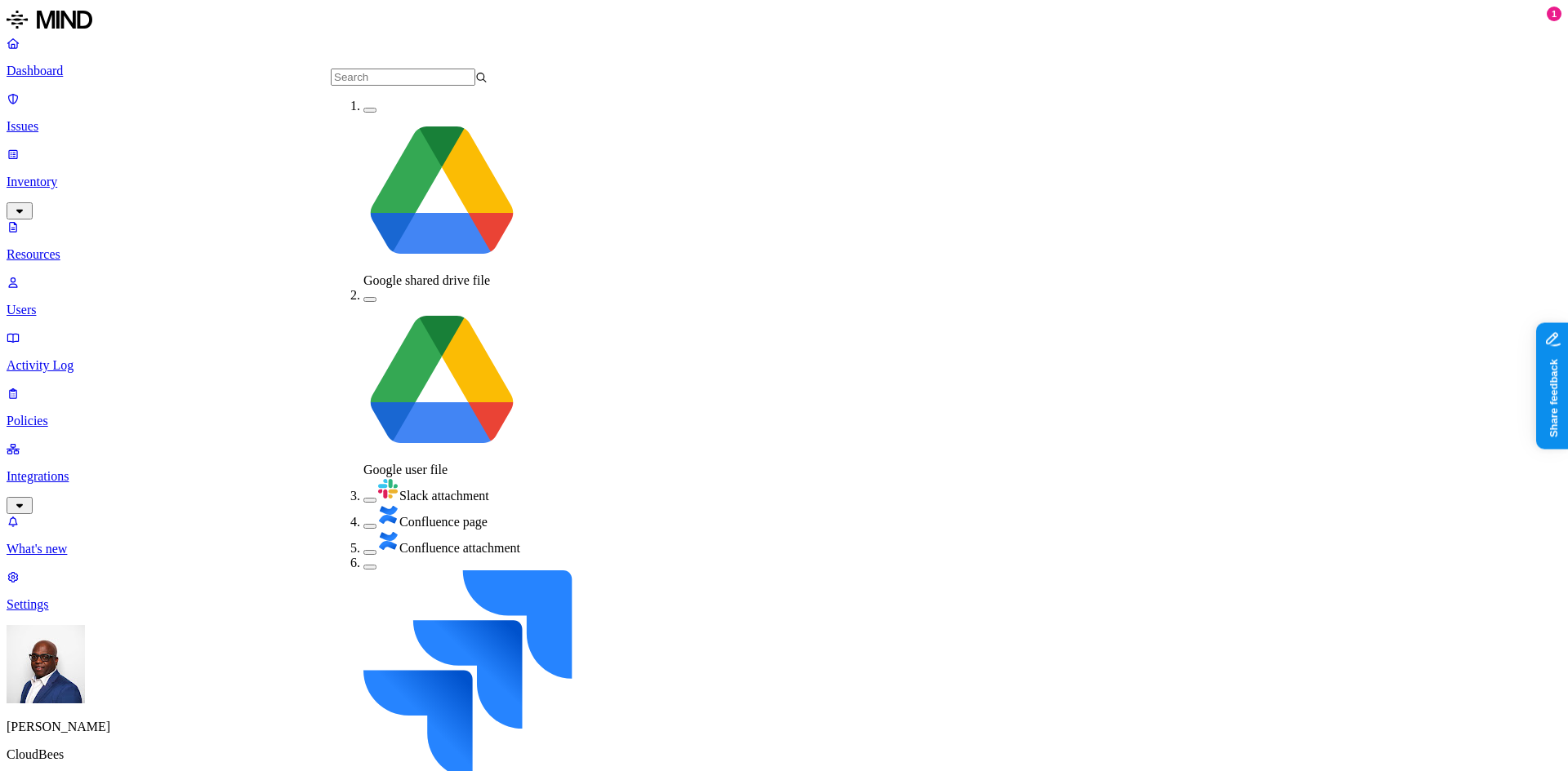
click at [364, 112] on button "button" at bounding box center [370, 111] width 13 height 5
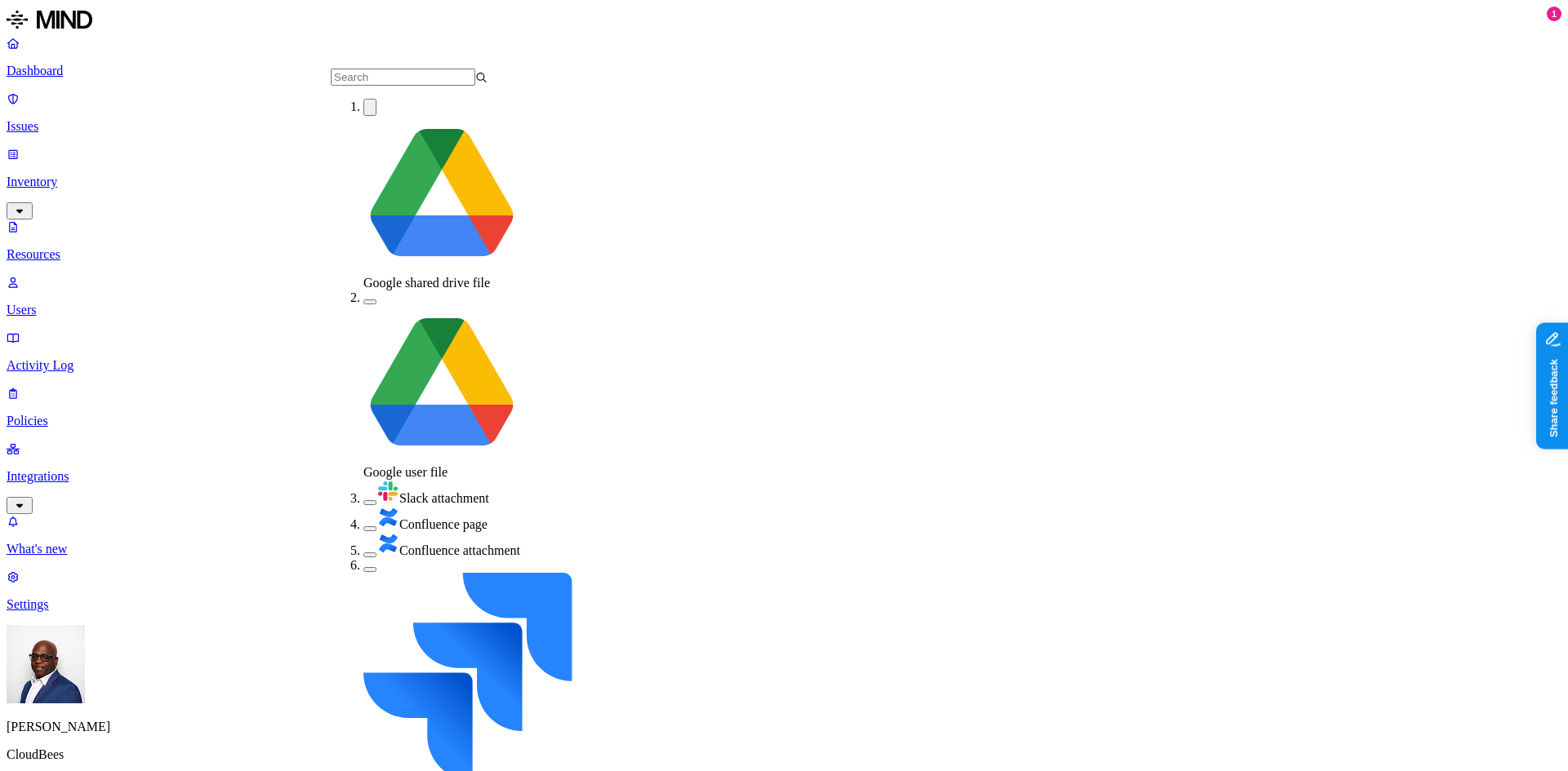
drag, startPoint x: 350, startPoint y: 201, endPoint x: 344, endPoint y: 207, distance: 8.5
drag, startPoint x: 344, startPoint y: 231, endPoint x: 350, endPoint y: 246, distance: 16.2
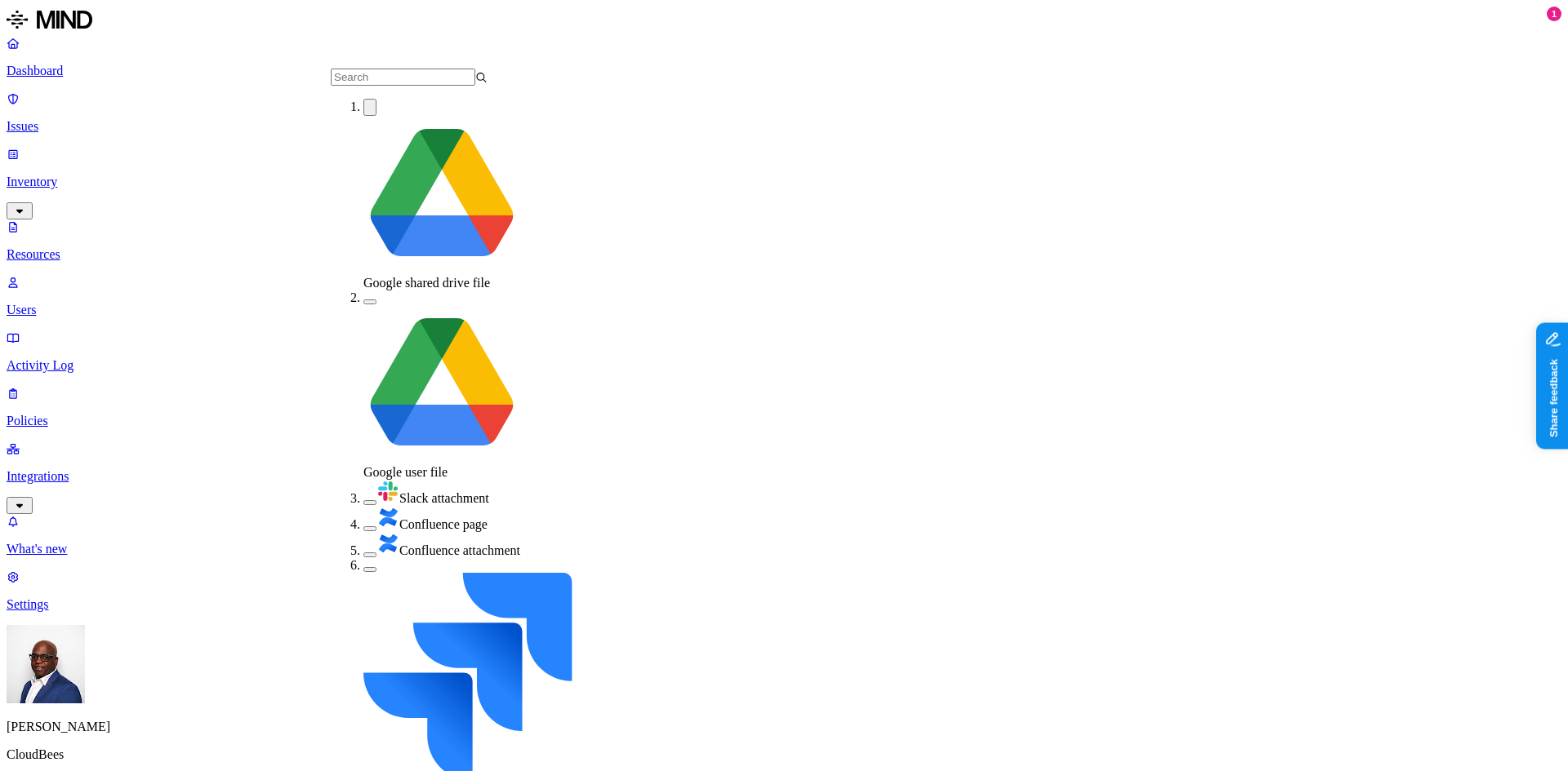
drag, startPoint x: 350, startPoint y: 256, endPoint x: 347, endPoint y: 276, distance: 20.2
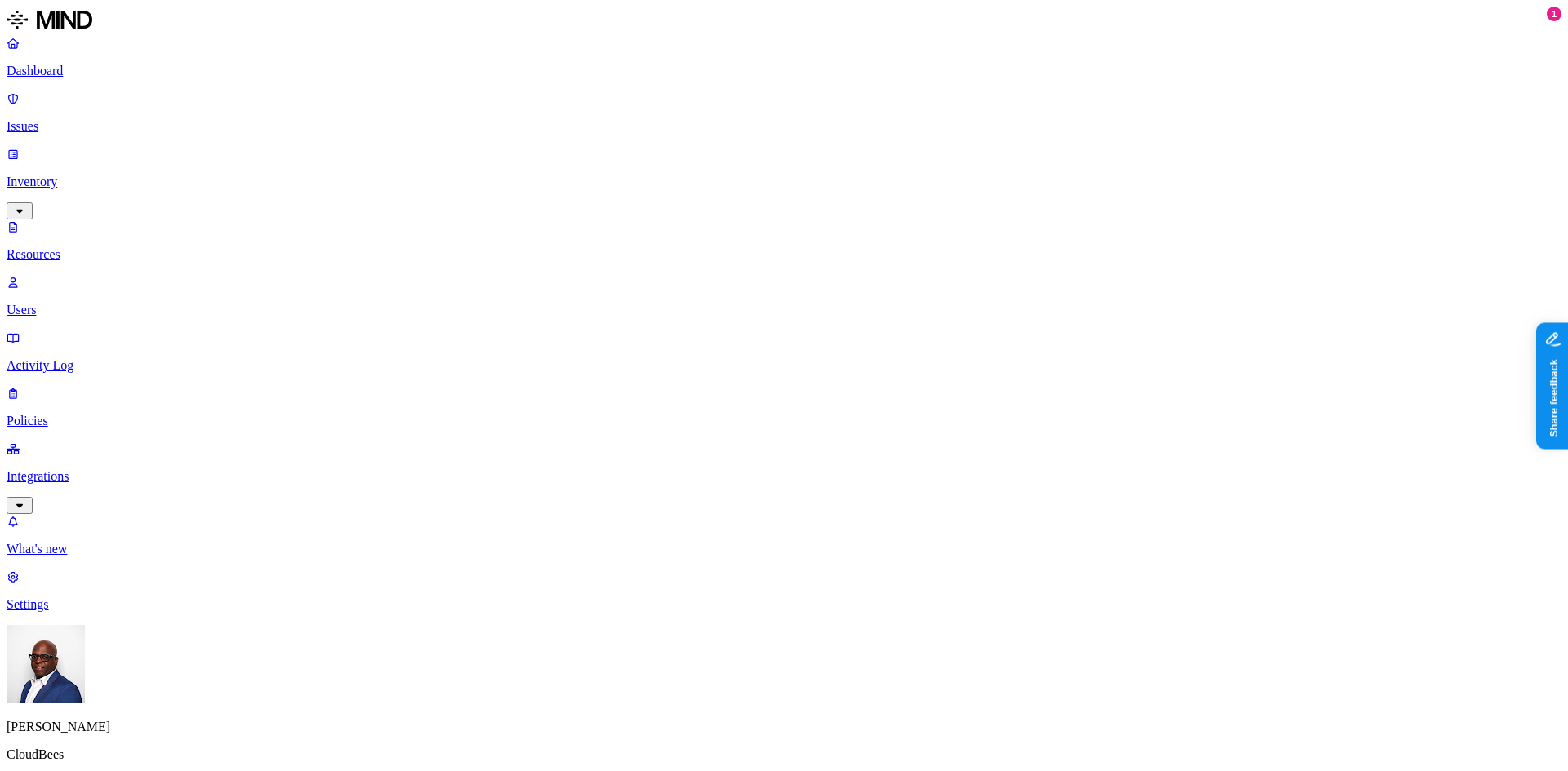
click at [62, 469] on p "Integrations" at bounding box center [784, 476] width 1555 height 15
click at [79, 119] on p "Issues" at bounding box center [784, 126] width 1555 height 15
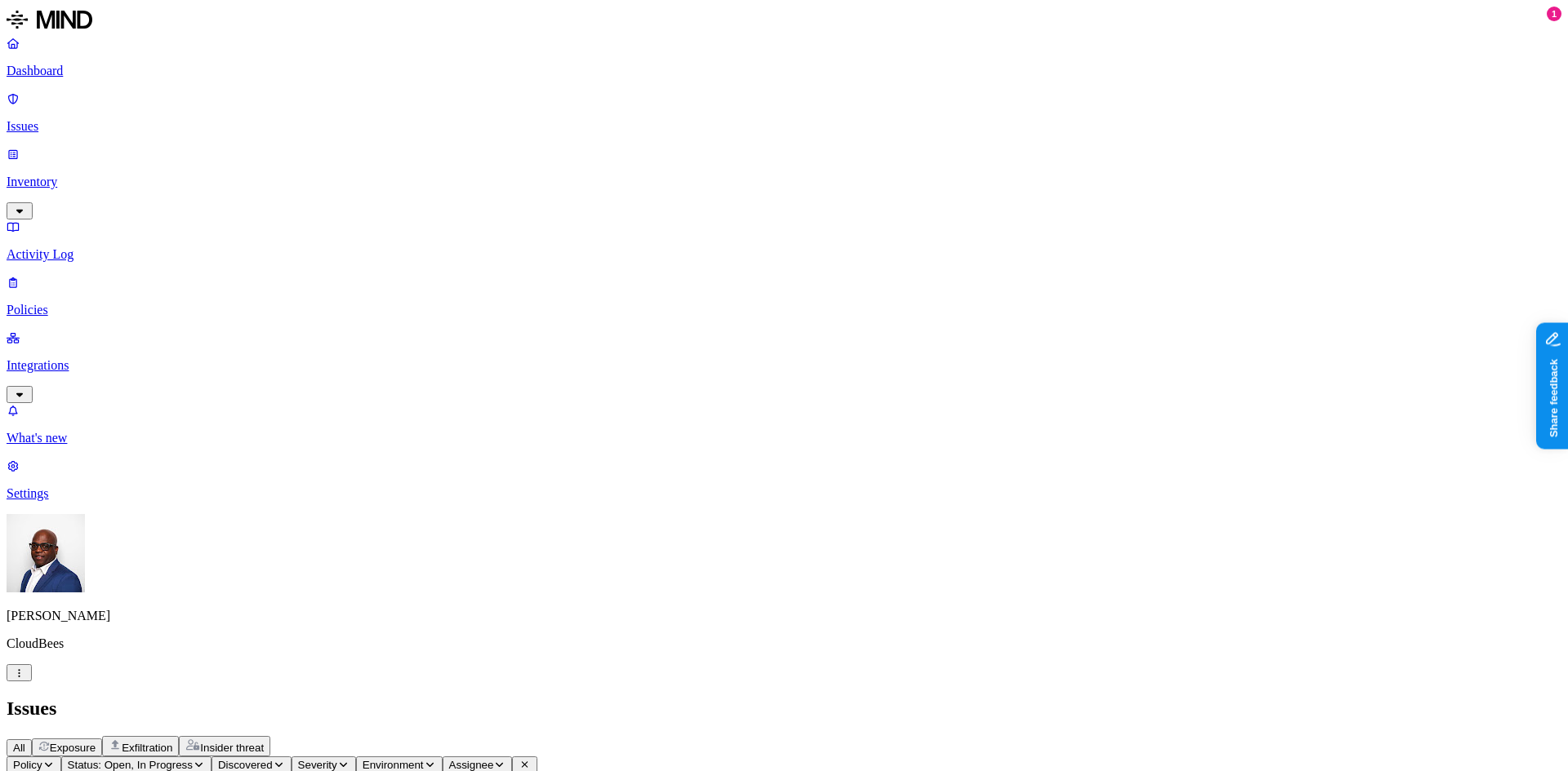
click at [67, 69] on p "Dashboard" at bounding box center [784, 71] width 1555 height 15
click at [25, 678] on icon "button" at bounding box center [19, 673] width 12 height 9
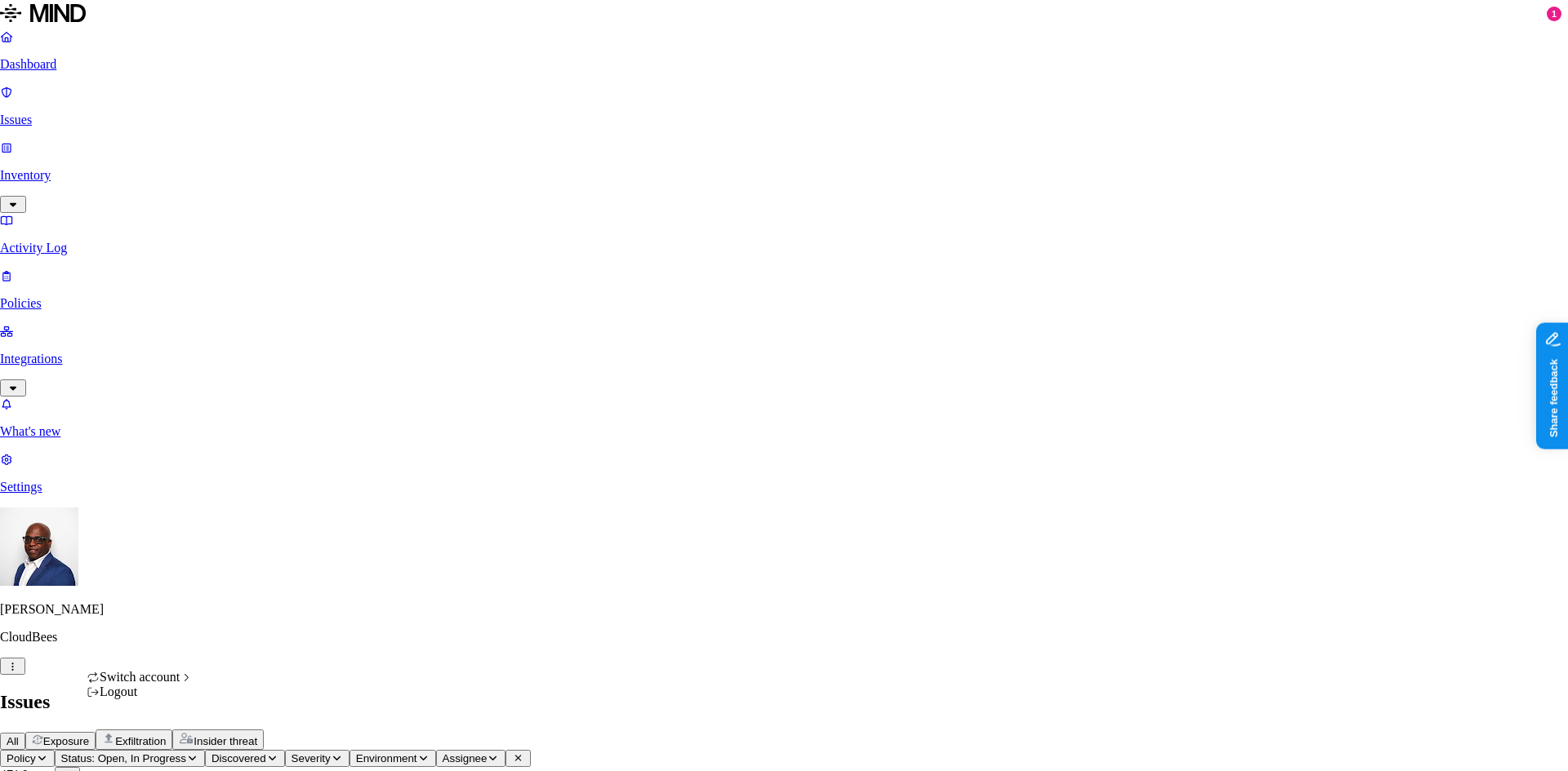
click at [106, 495] on nav "Dashboard Issues Inventory Activity Log Policies Integrations What's new 1 Sett…" at bounding box center [784, 262] width 1568 height 465
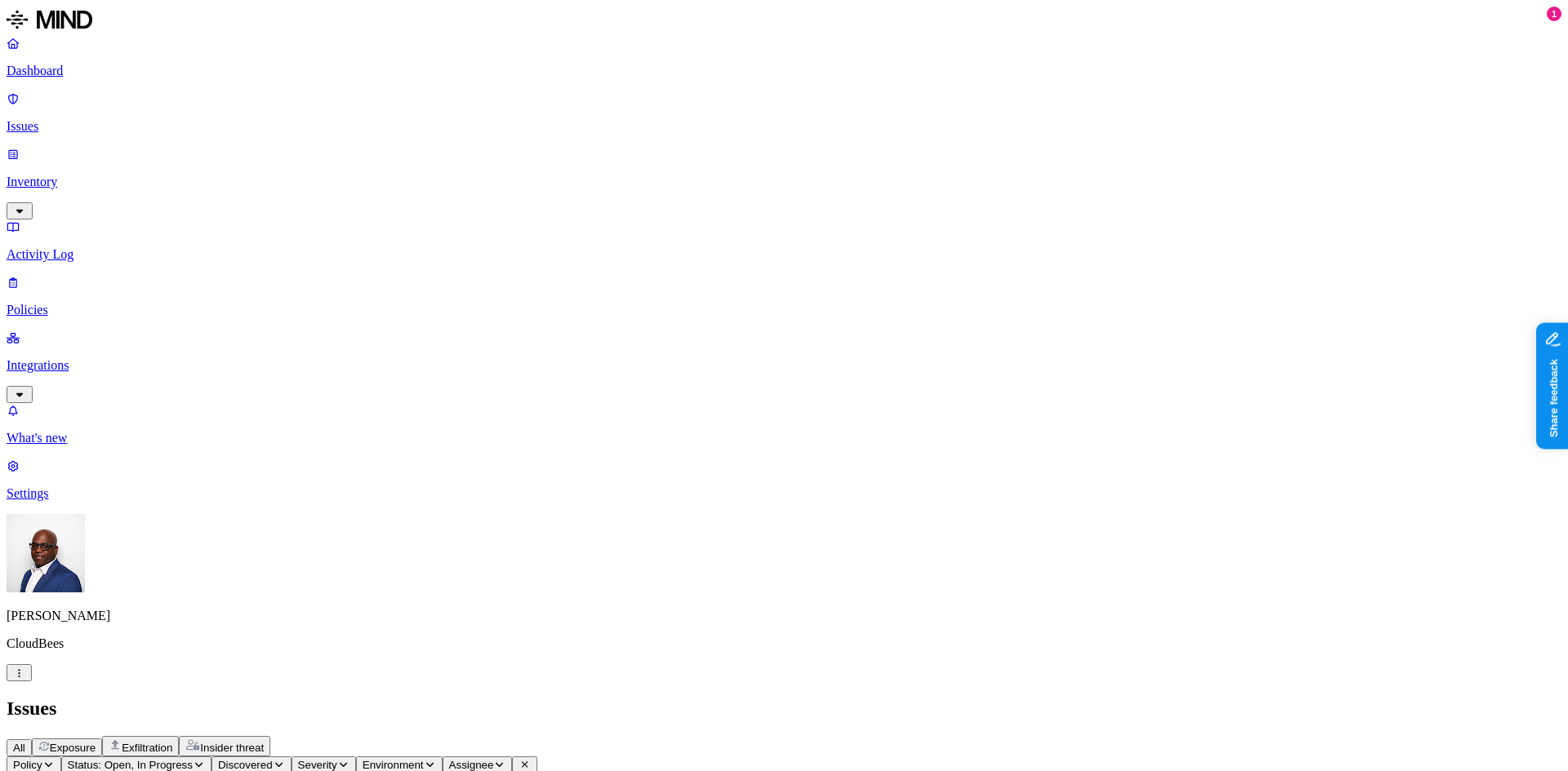
click at [73, 303] on p "Policies" at bounding box center [784, 310] width 1555 height 15
click at [97, 736] on button "Create Policy" at bounding box center [52, 745] width 90 height 17
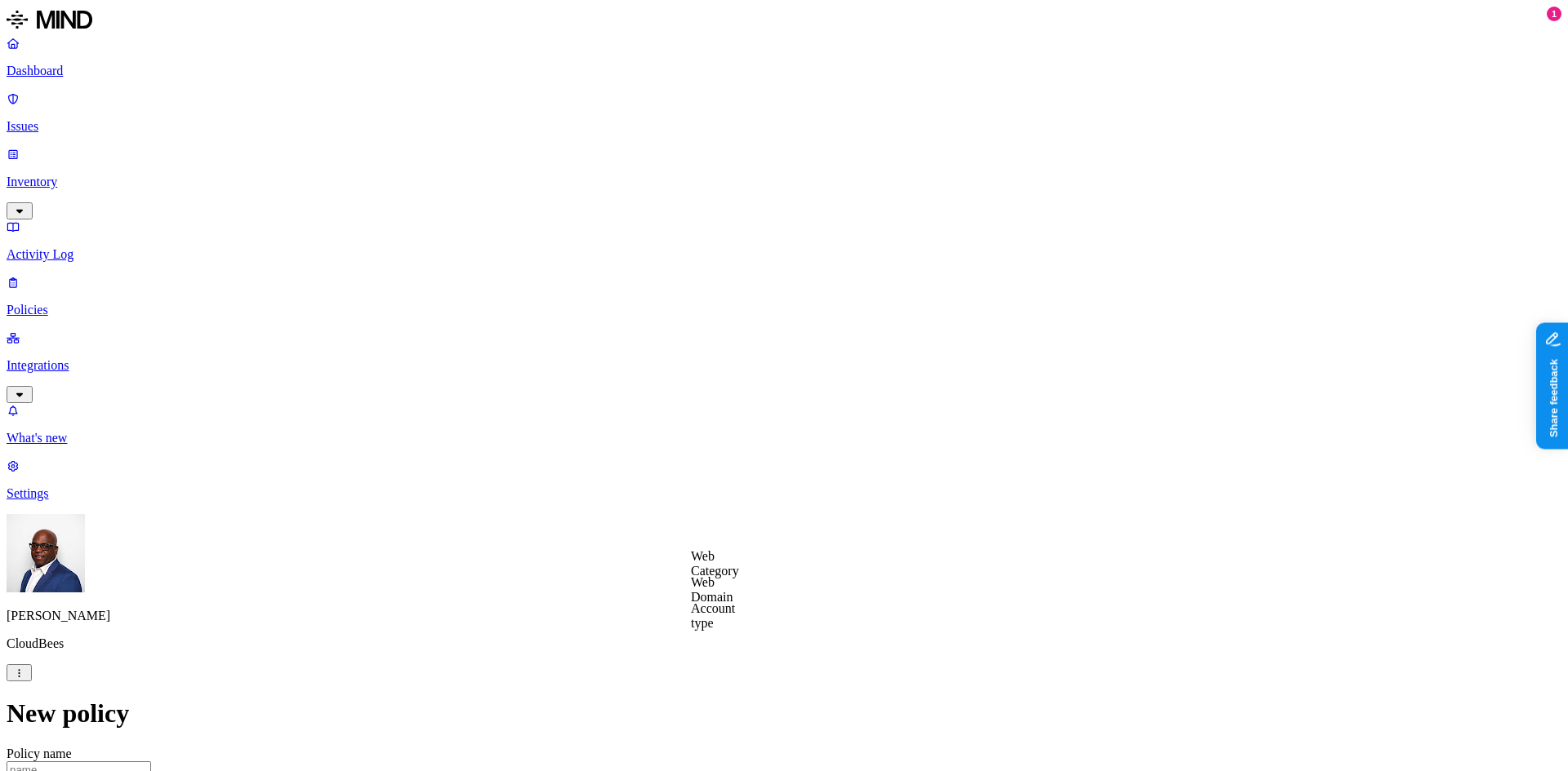
click at [735, 620] on label "Account type" at bounding box center [713, 616] width 44 height 28
